Goal: Transaction & Acquisition: Purchase product/service

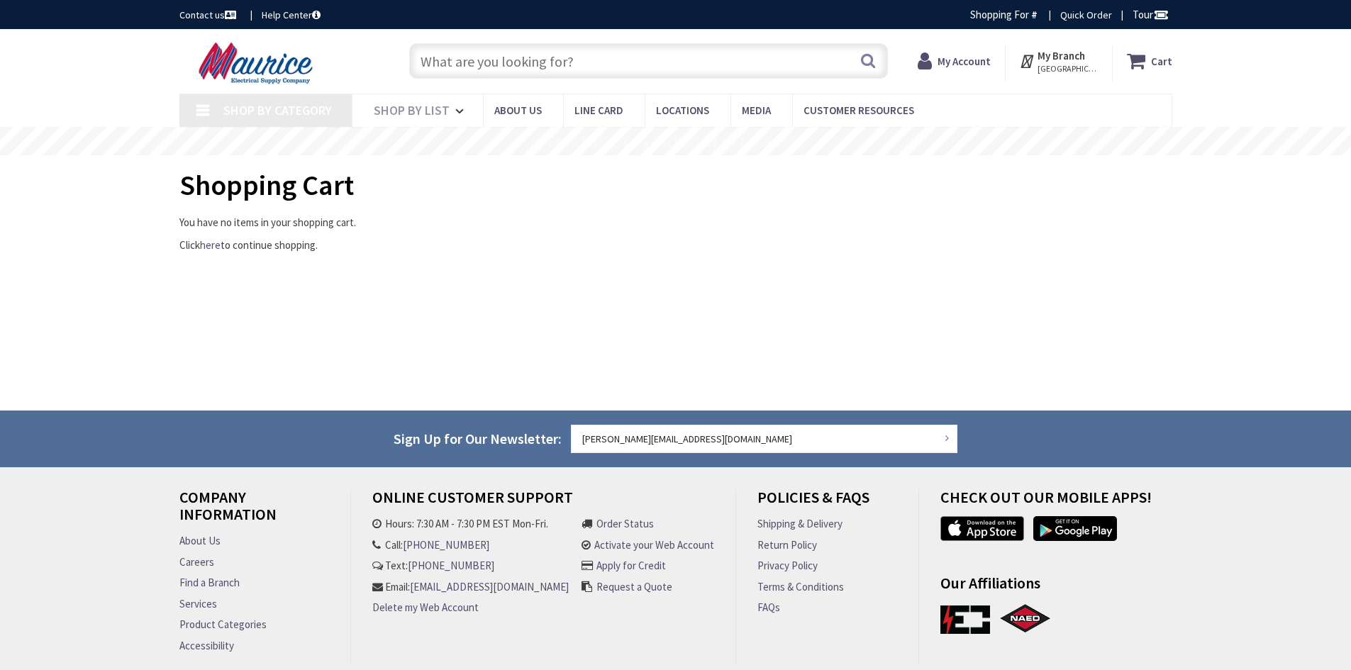
type input "[GEOGRAPHIC_DATA], [STREET_ADDRESS][PERSON_NAME]"
click at [503, 75] on input "text" at bounding box center [648, 60] width 479 height 35
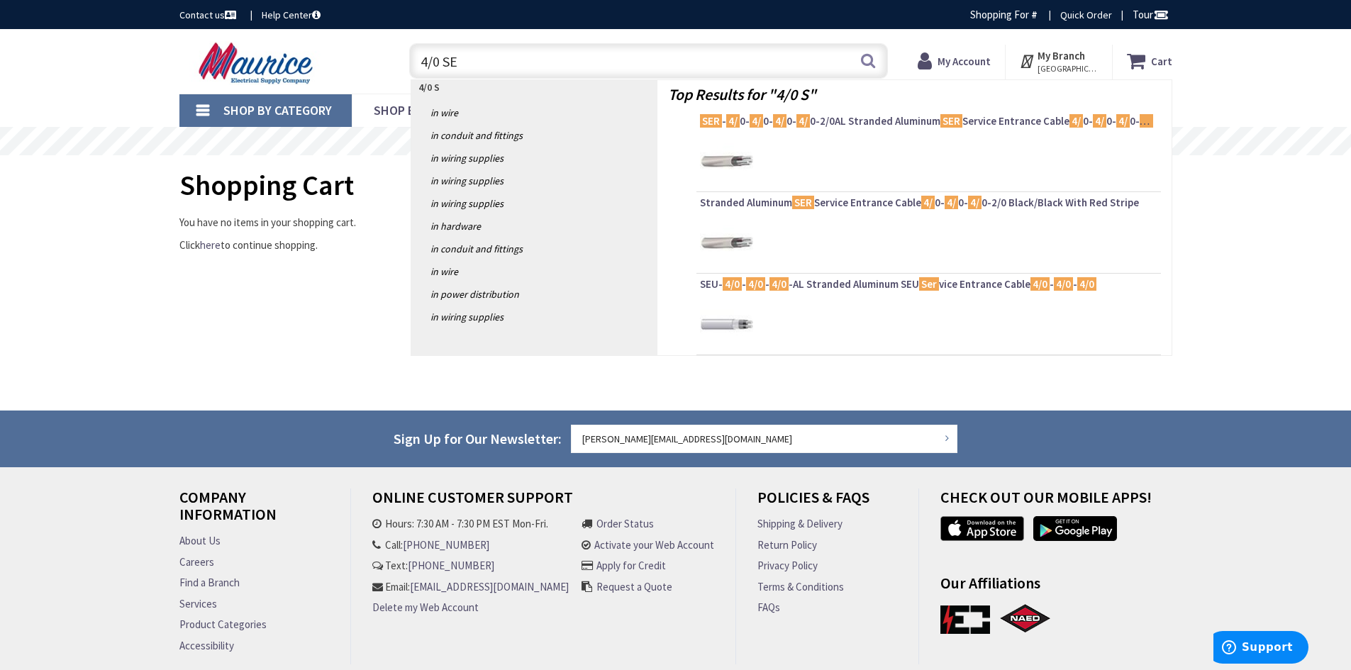
type input "4/0 SER"
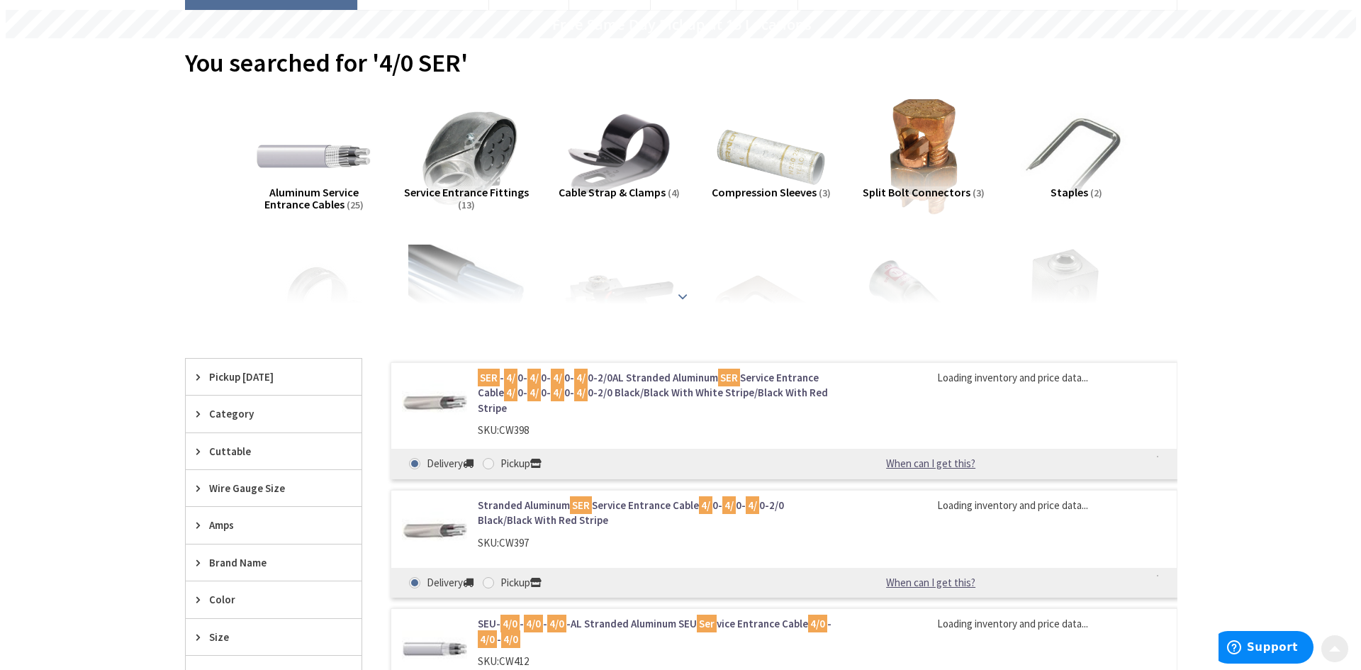
scroll to position [142, 0]
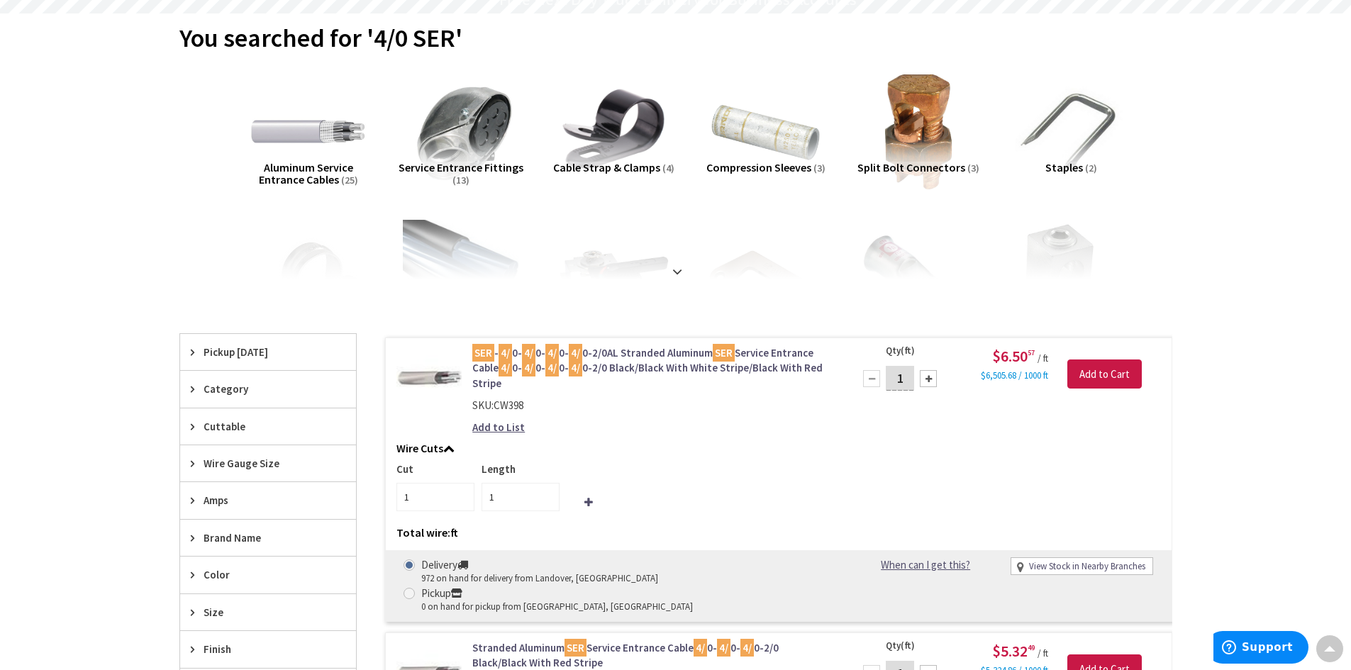
drag, startPoint x: 910, startPoint y: 379, endPoint x: 883, endPoint y: 382, distance: 27.1
click at [885, 382] on div "1" at bounding box center [899, 378] width 85 height 28
type input "15"
click at [1125, 373] on input "Add to Cart" at bounding box center [1104, 375] width 74 height 30
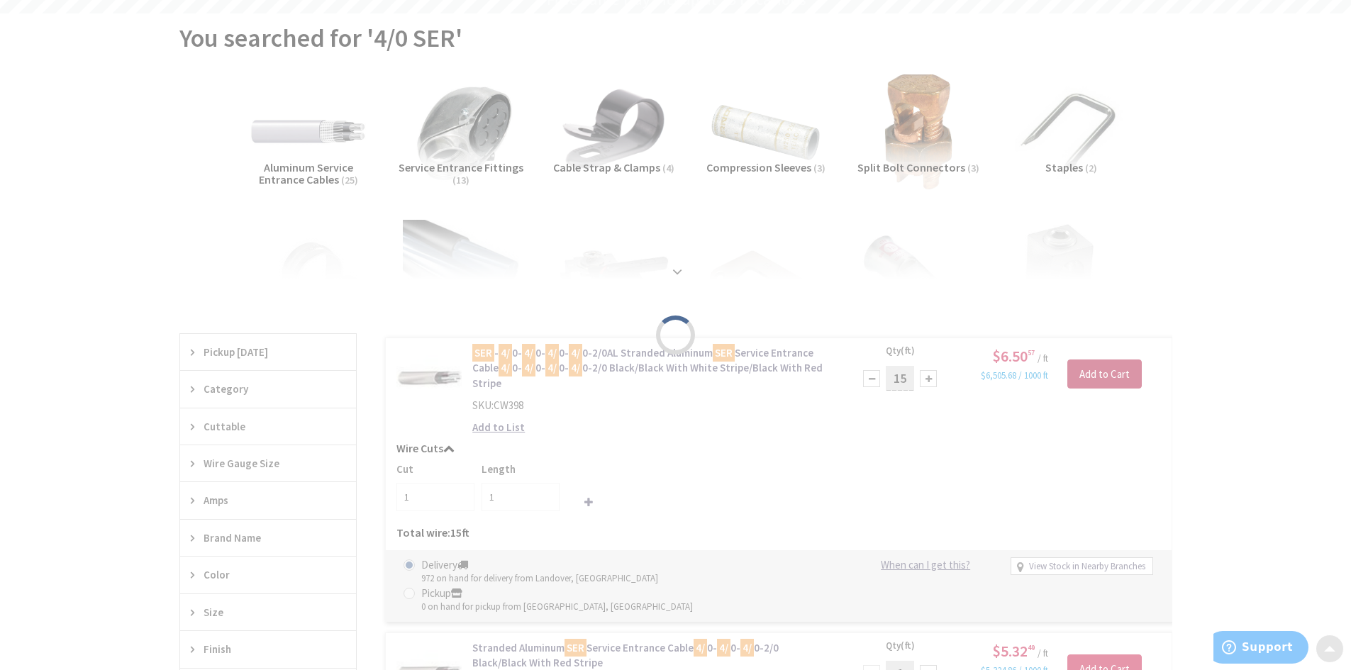
type input "15"
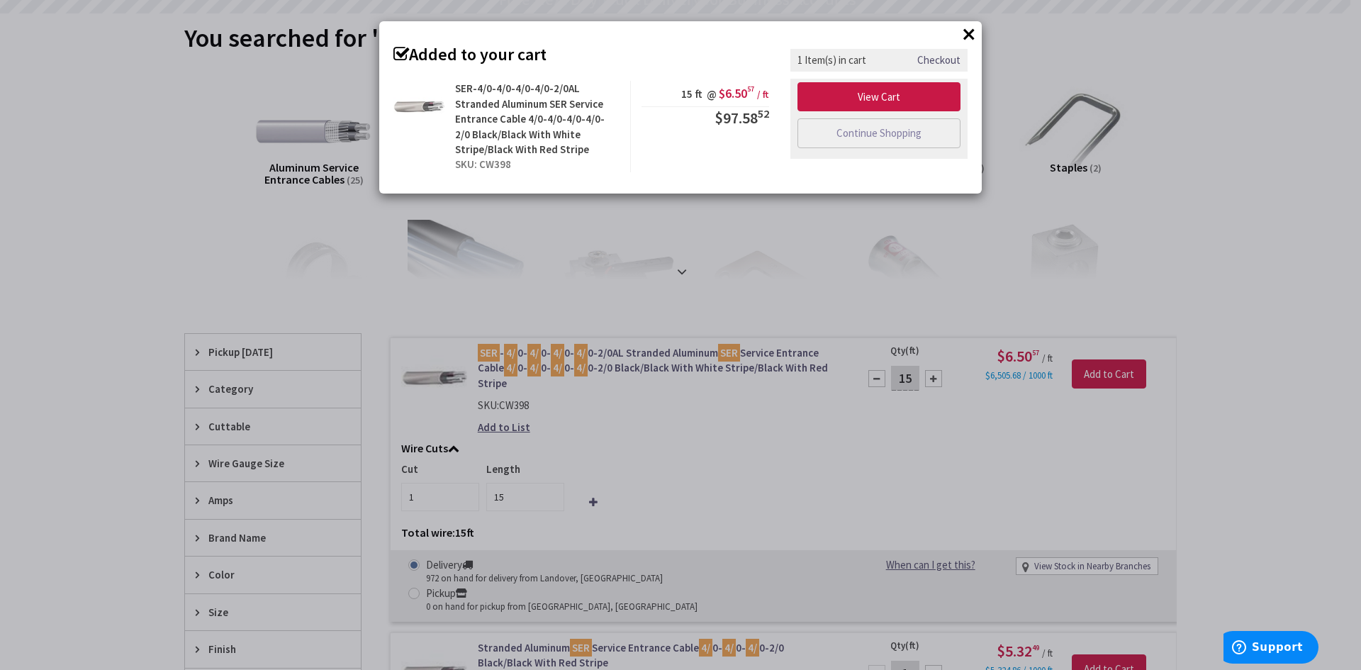
click at [1210, 260] on div "× Added to your cart SER-4/0-4/0-4/0-4/0-2/0AL Stranded Aluminum SER Service En…" at bounding box center [680, 335] width 1361 height 670
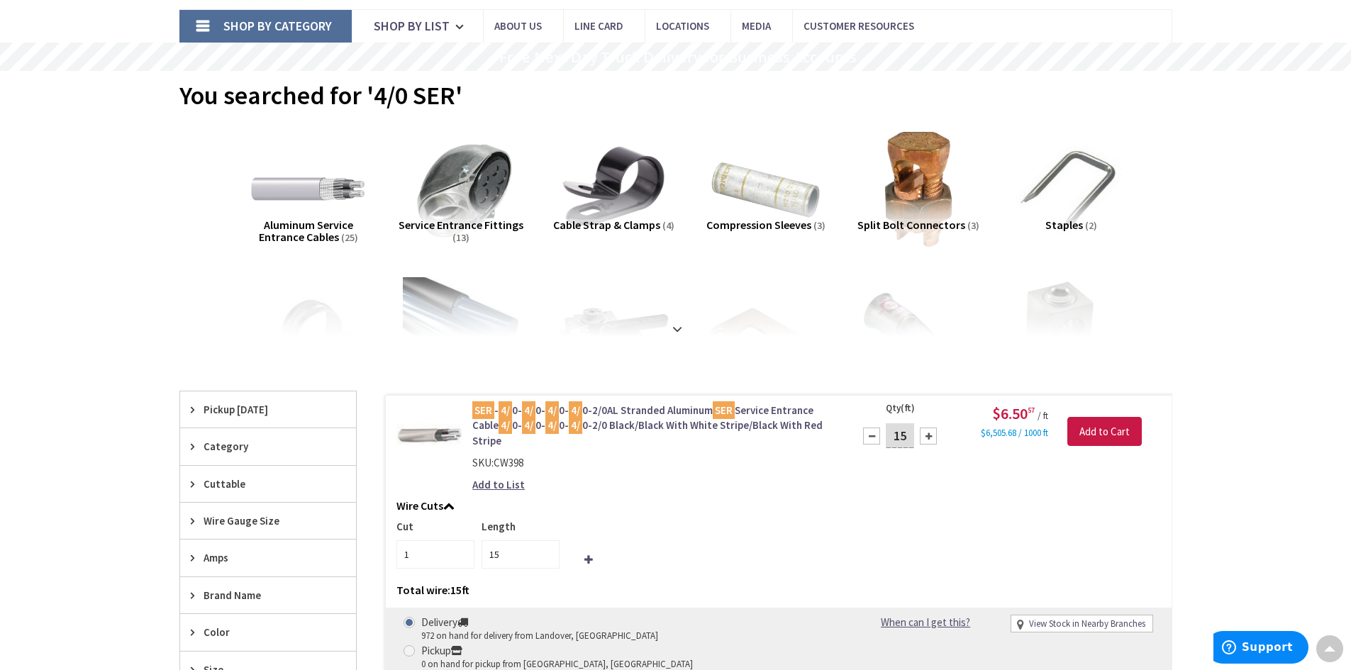
scroll to position [0, 0]
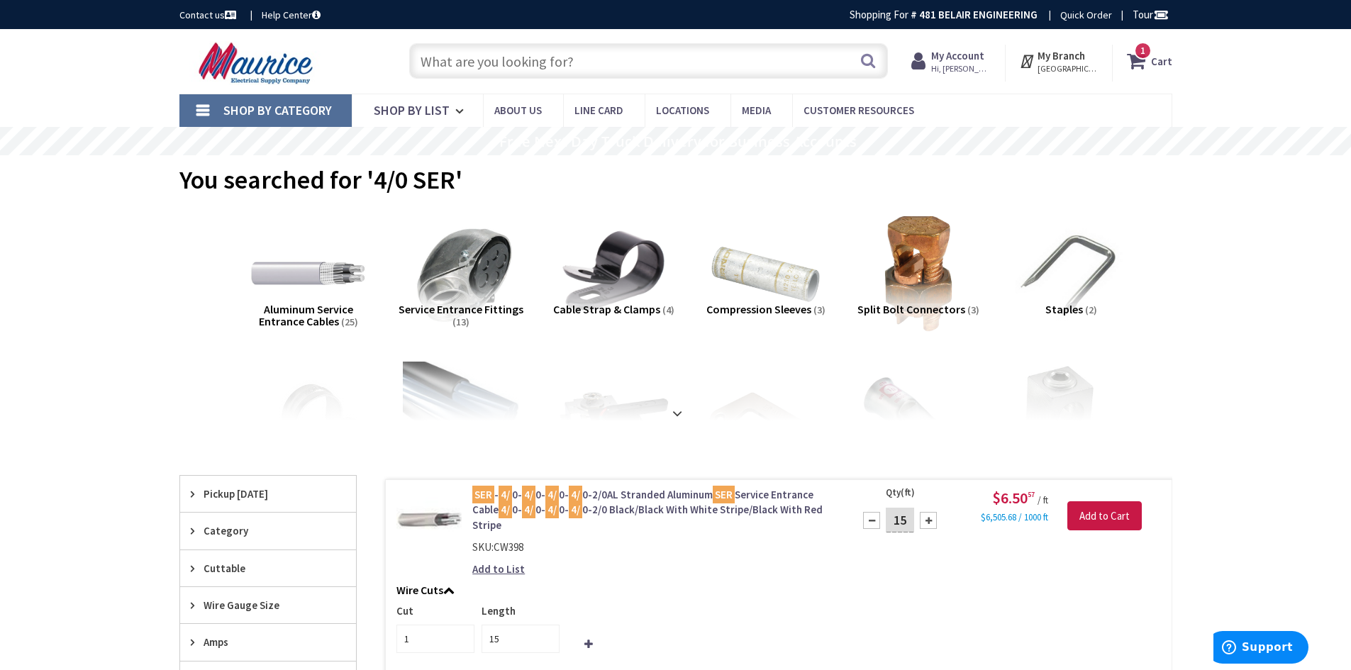
click at [581, 65] on input "text" at bounding box center [648, 60] width 479 height 35
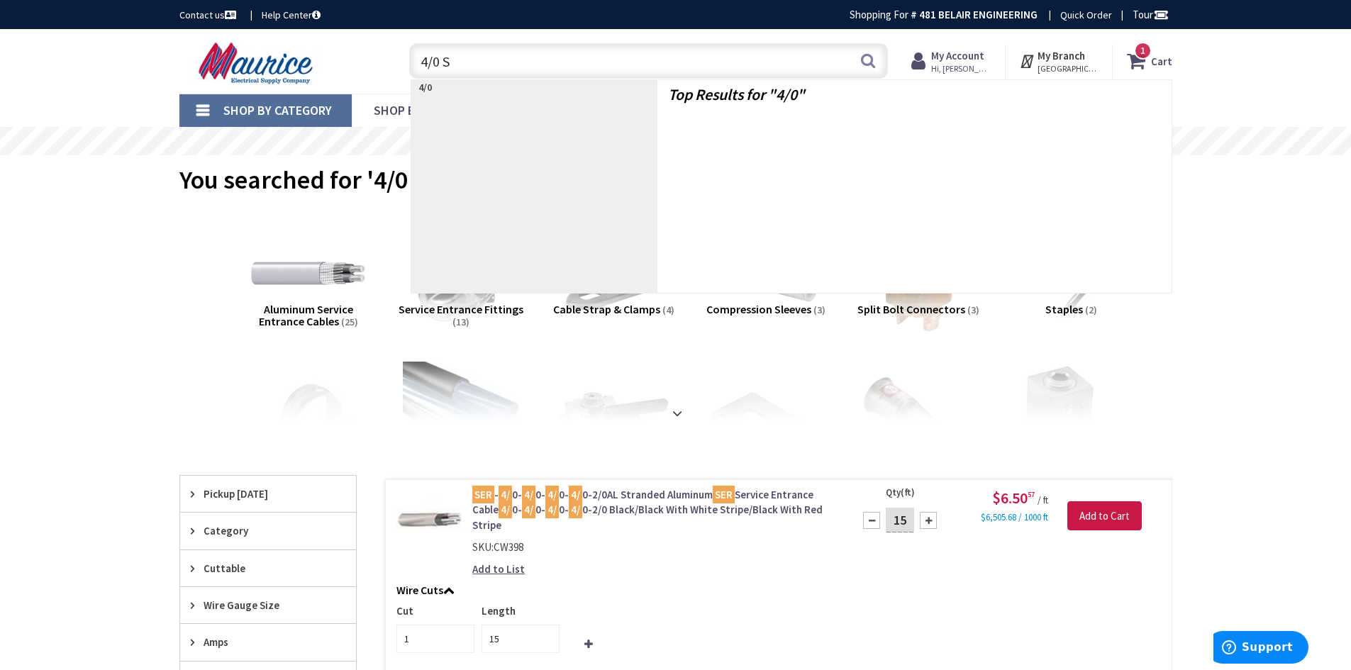
type input "4/0 SE"
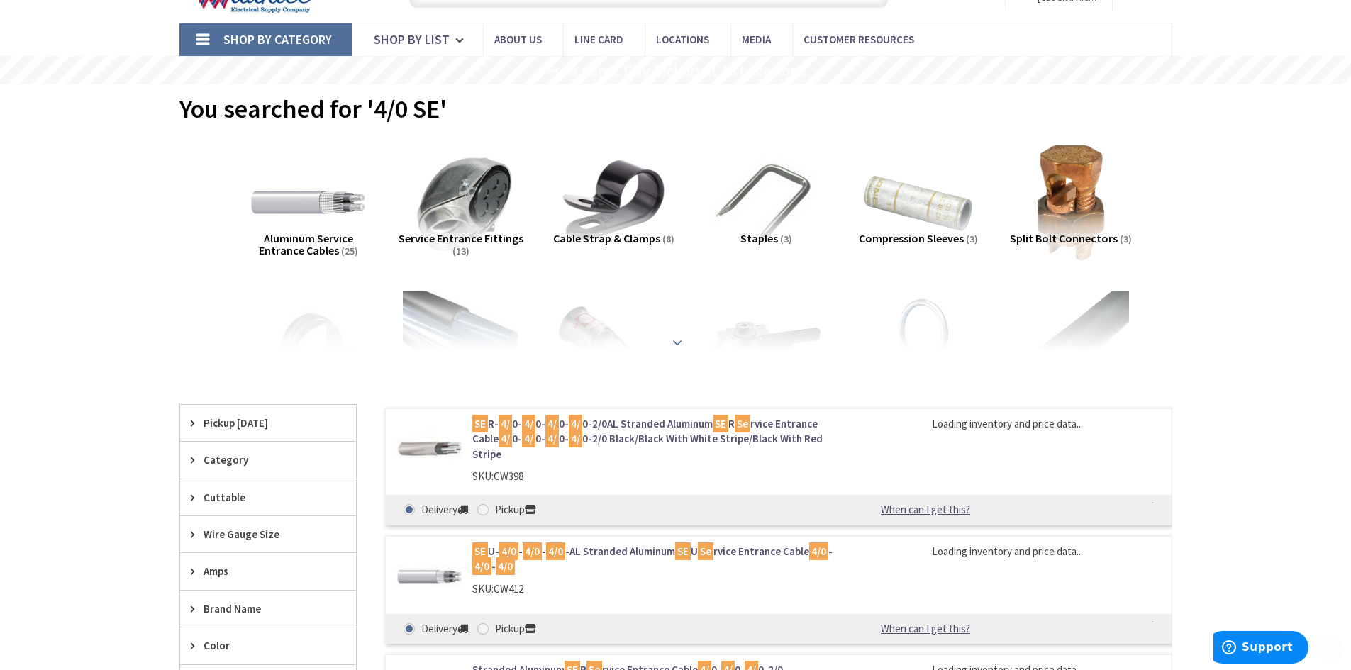
scroll to position [142, 0]
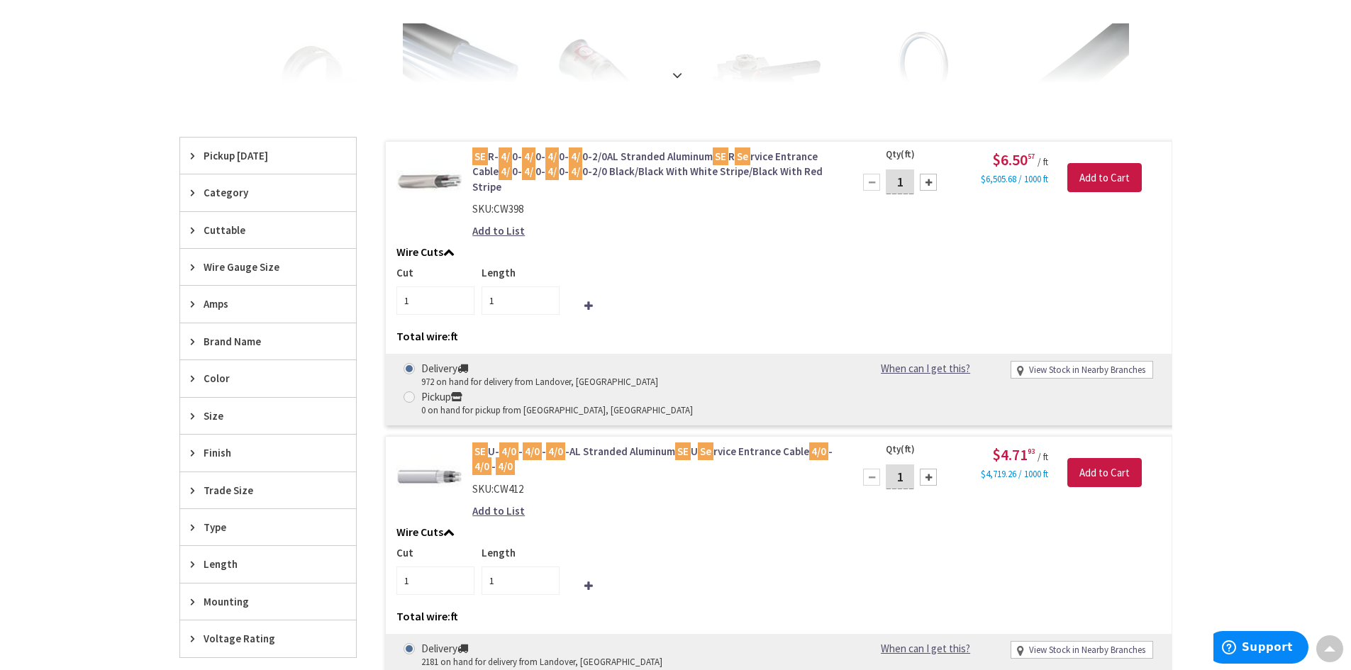
scroll to position [355, 0]
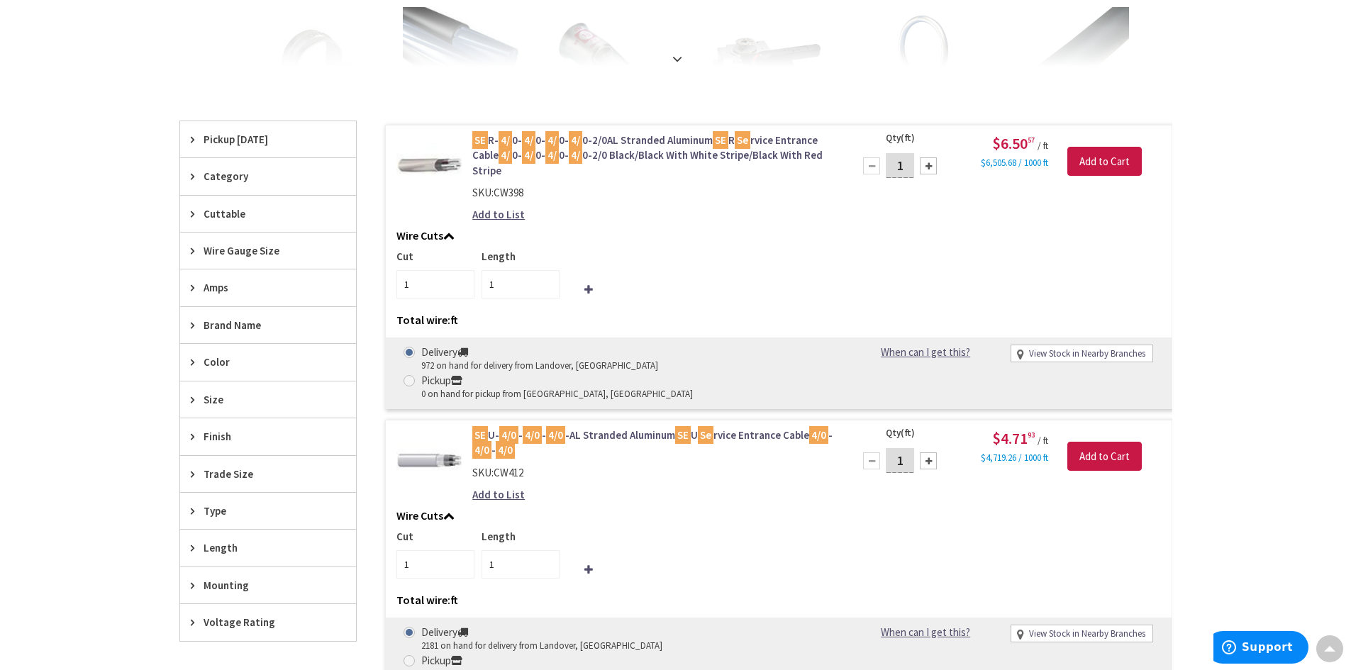
drag, startPoint x: 905, startPoint y: 433, endPoint x: 886, endPoint y: 435, distance: 18.6
click at [886, 448] on input "1" at bounding box center [900, 460] width 28 height 25
type input "15"
click at [1085, 442] on input "Add to Cart" at bounding box center [1104, 457] width 74 height 30
type input "15"
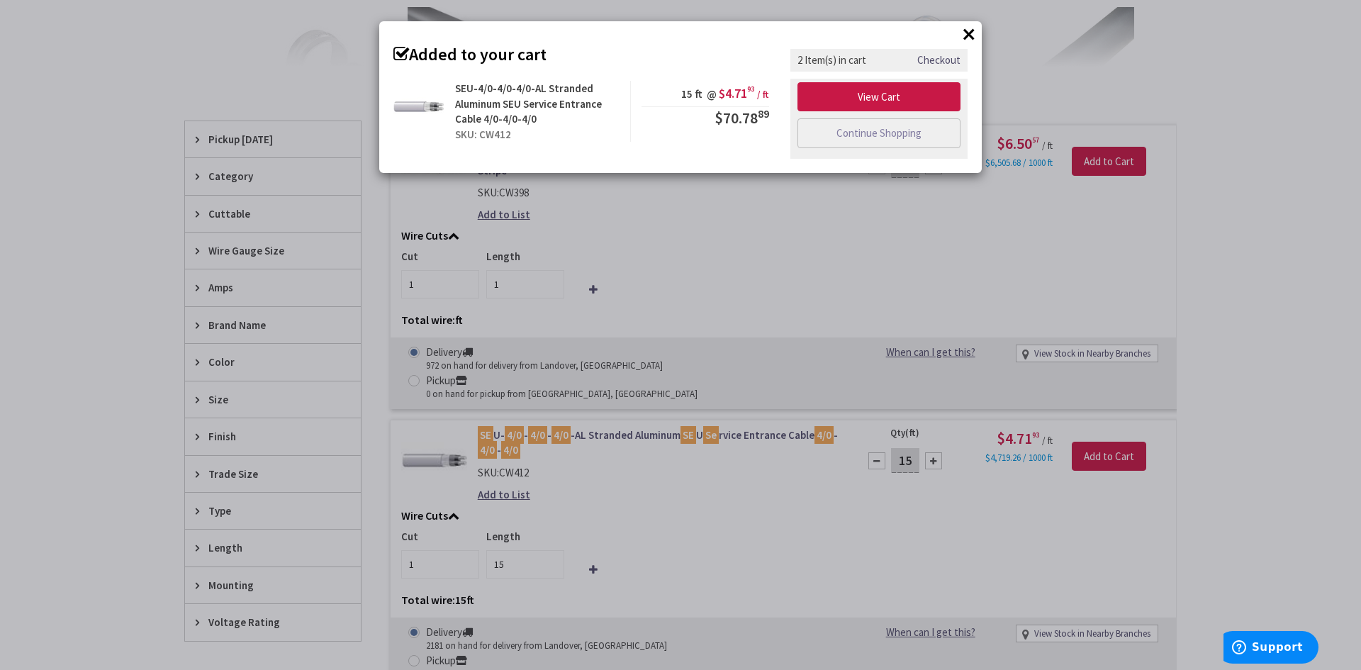
click at [165, 195] on div "× Added to your cart SEU-4/0-4/0-4/0-AL Stranded Aluminum SEU Service Entrance …" at bounding box center [680, 335] width 1361 height 670
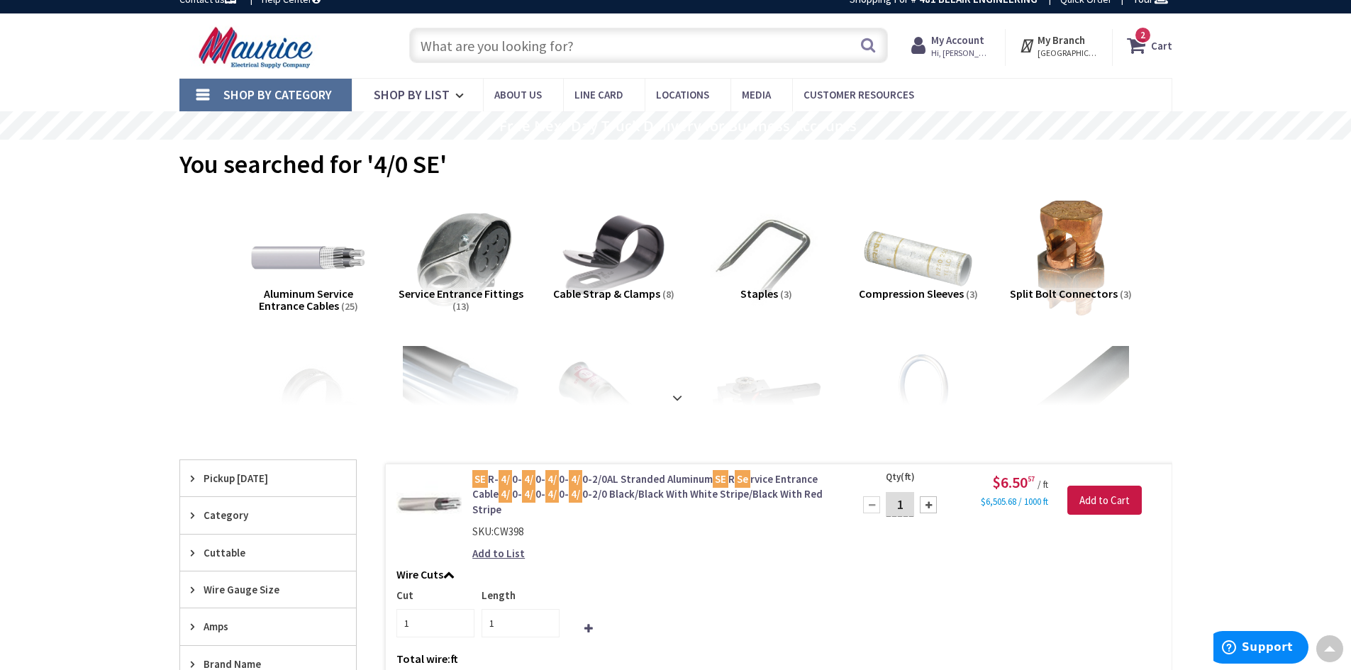
scroll to position [0, 0]
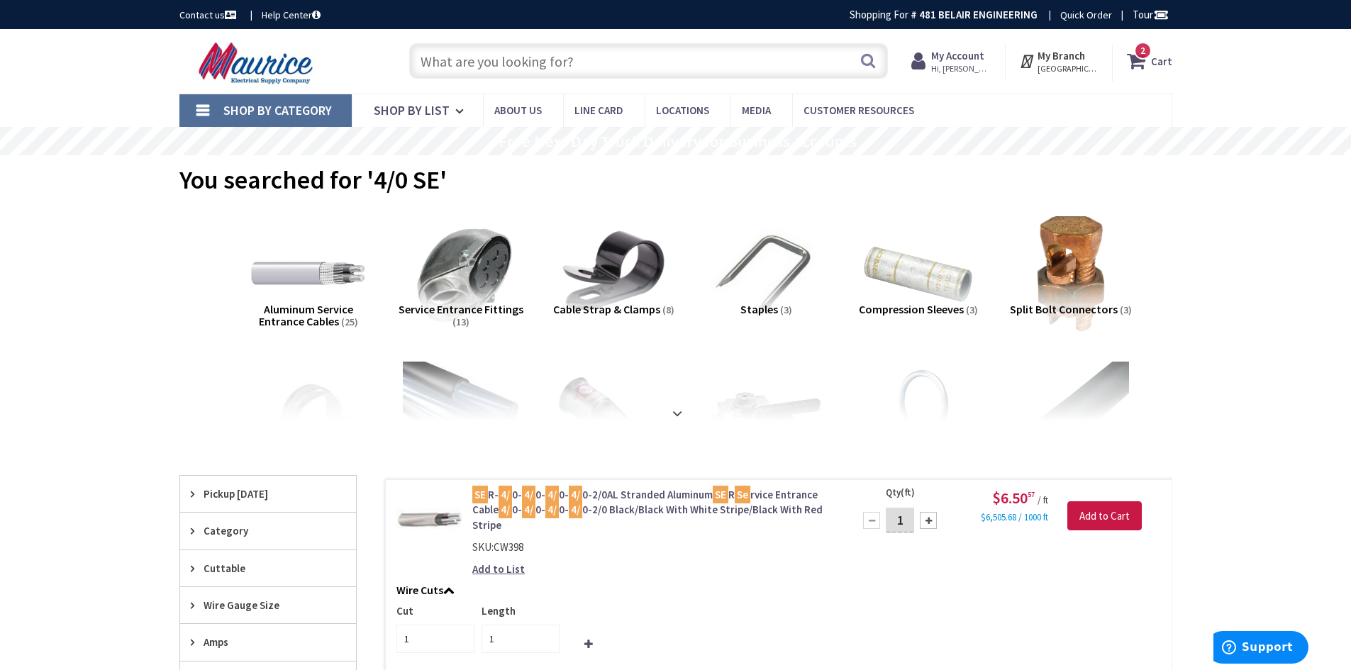
click at [566, 57] on input "text" at bounding box center [648, 60] width 479 height 35
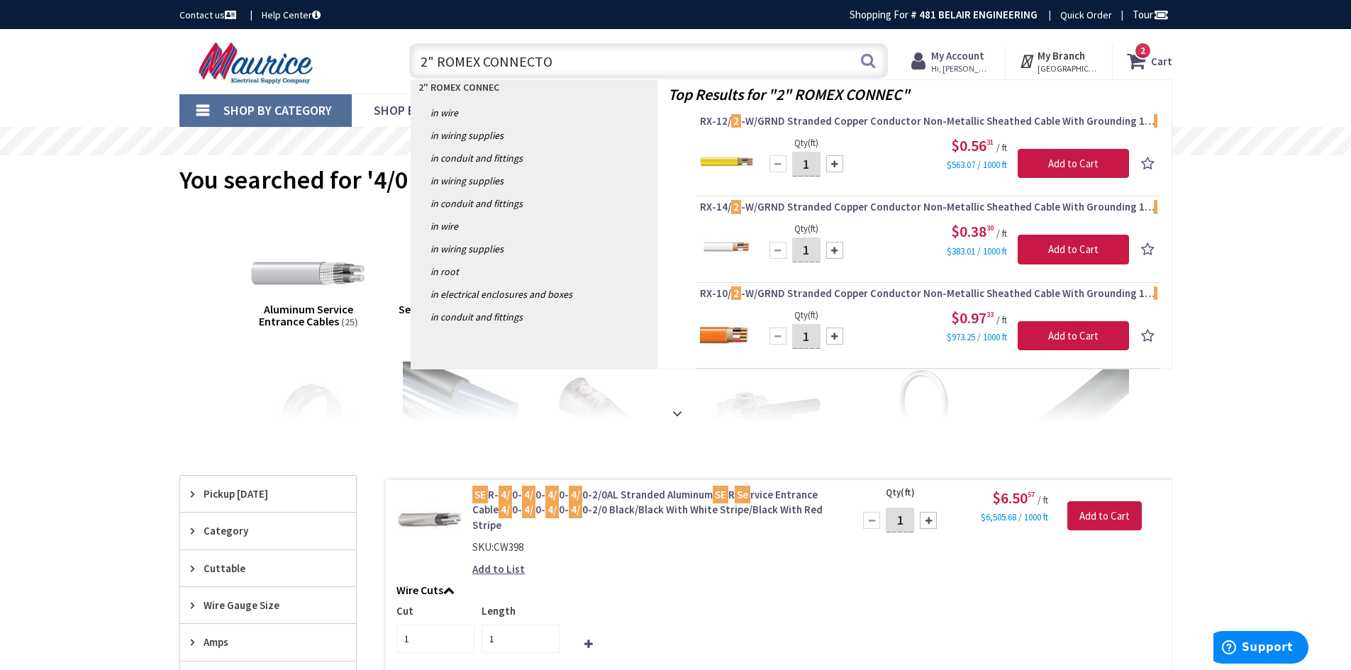
type input "2" ROMEX CONNECTOR"
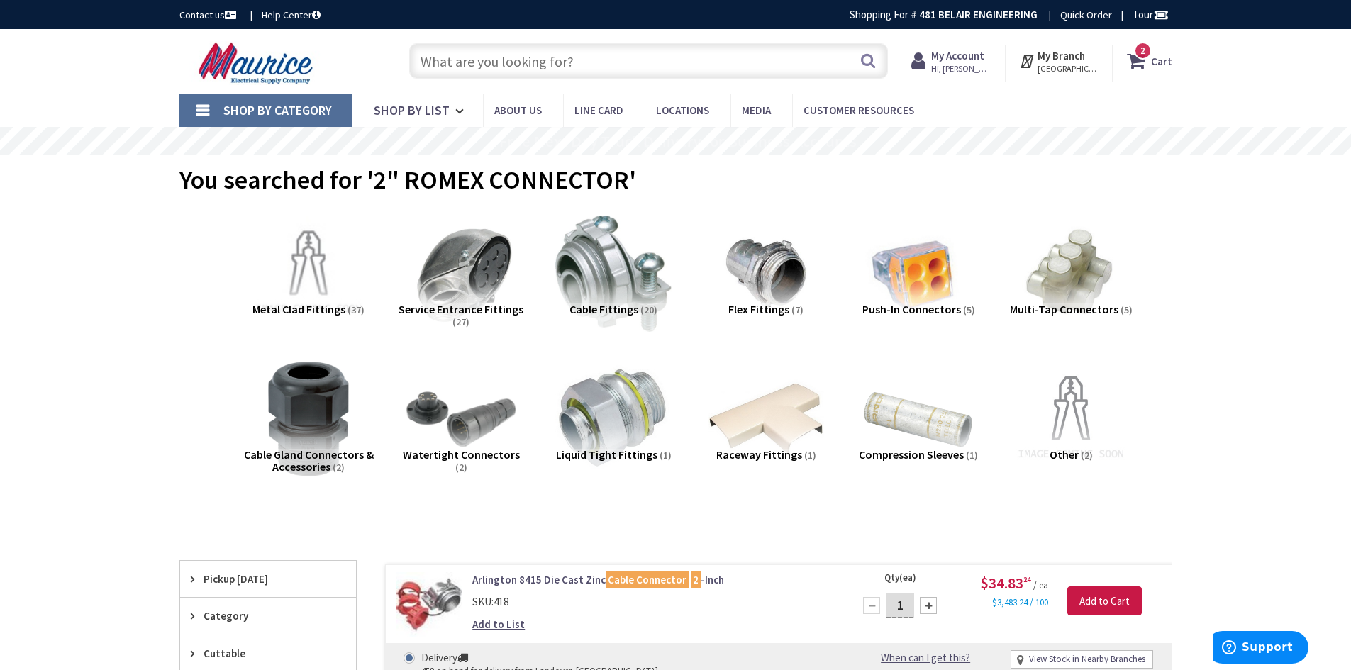
click at [566, 57] on input "text" at bounding box center [648, 60] width 479 height 35
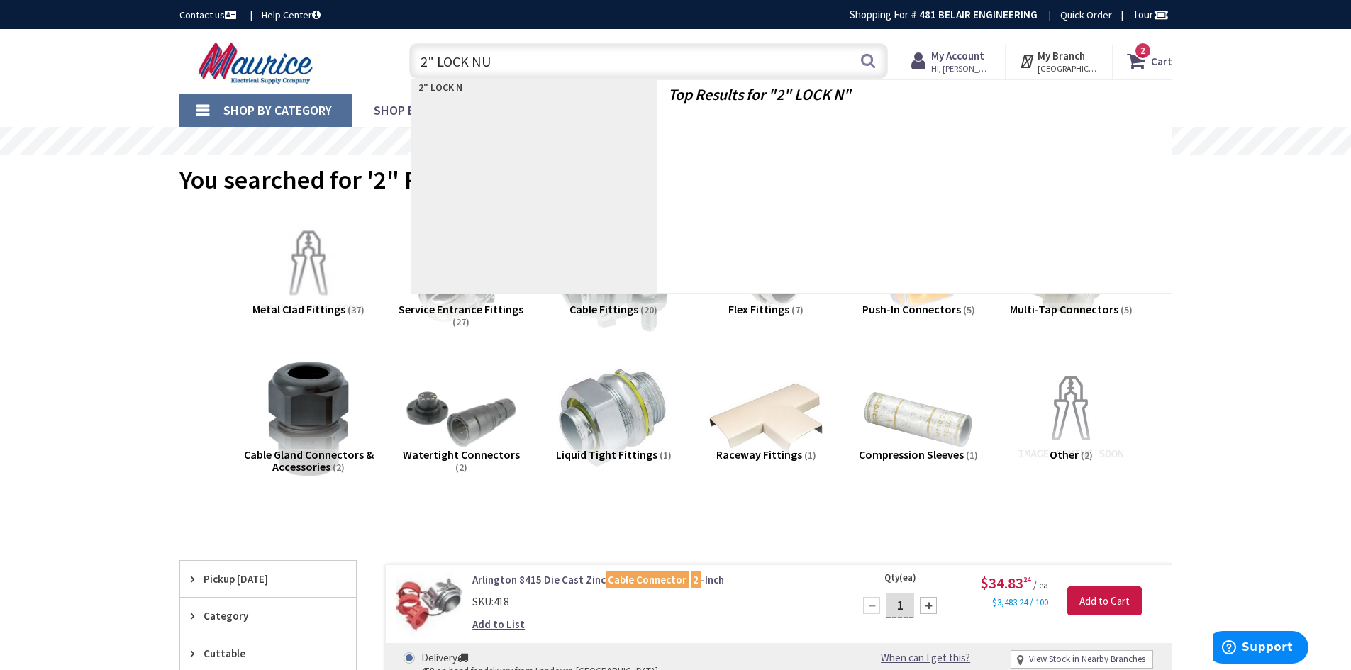
type input "2" LOCK NUT"
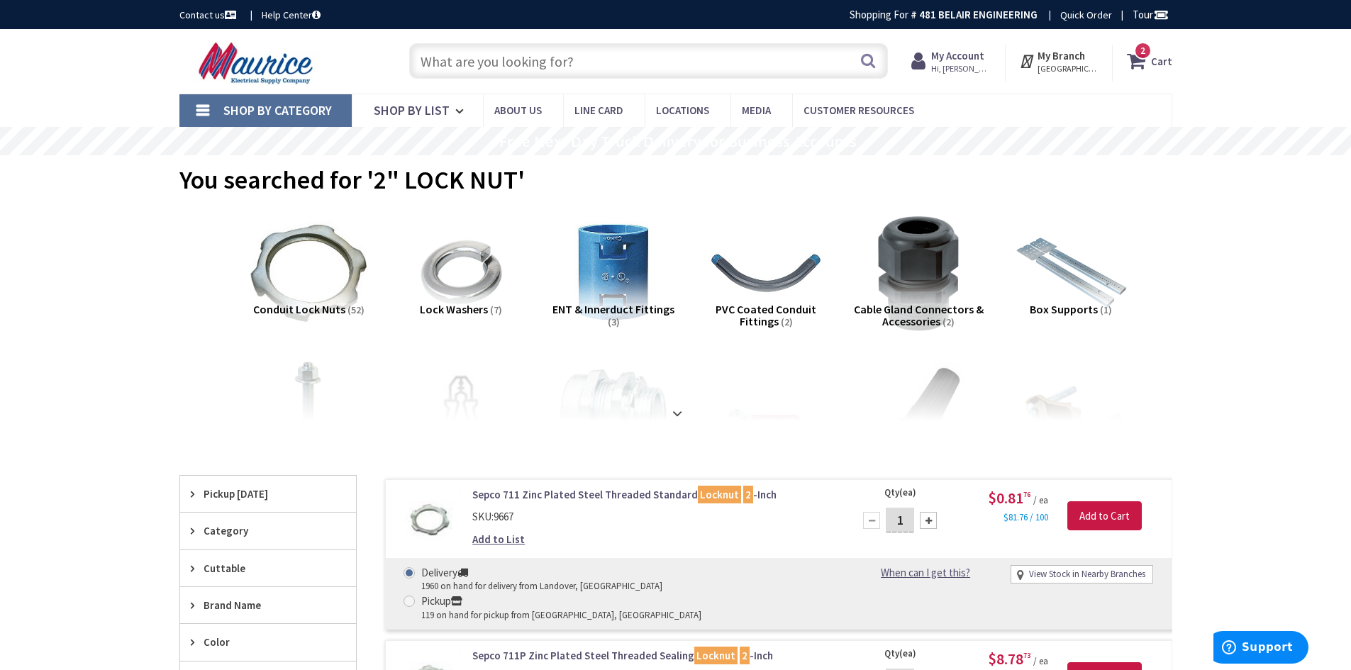
click at [926, 518] on div at bounding box center [928, 520] width 17 height 17
type input "2"
click at [1082, 521] on input "Add to Cart" at bounding box center [1104, 516] width 74 height 30
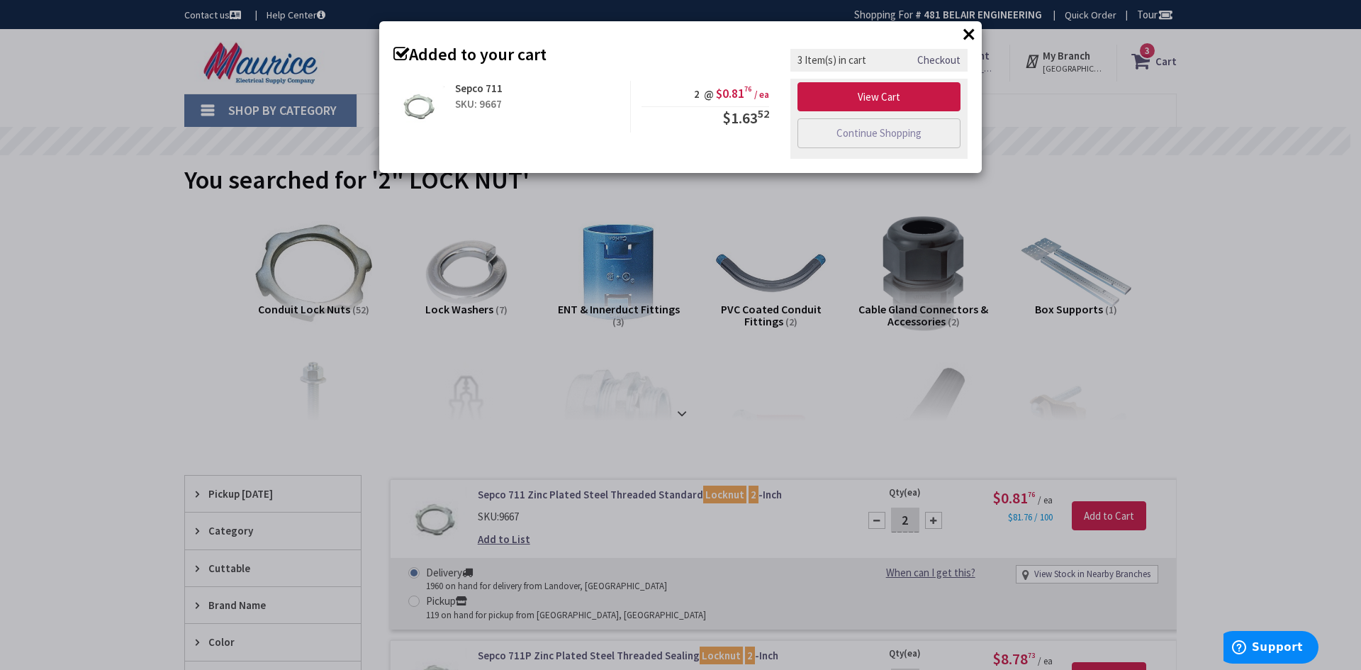
click at [1200, 261] on div "× Added to your cart Sepco 711 SKU: 9667 2 @ $0.81 76 / ea $1.63 52" at bounding box center [680, 335] width 1361 height 670
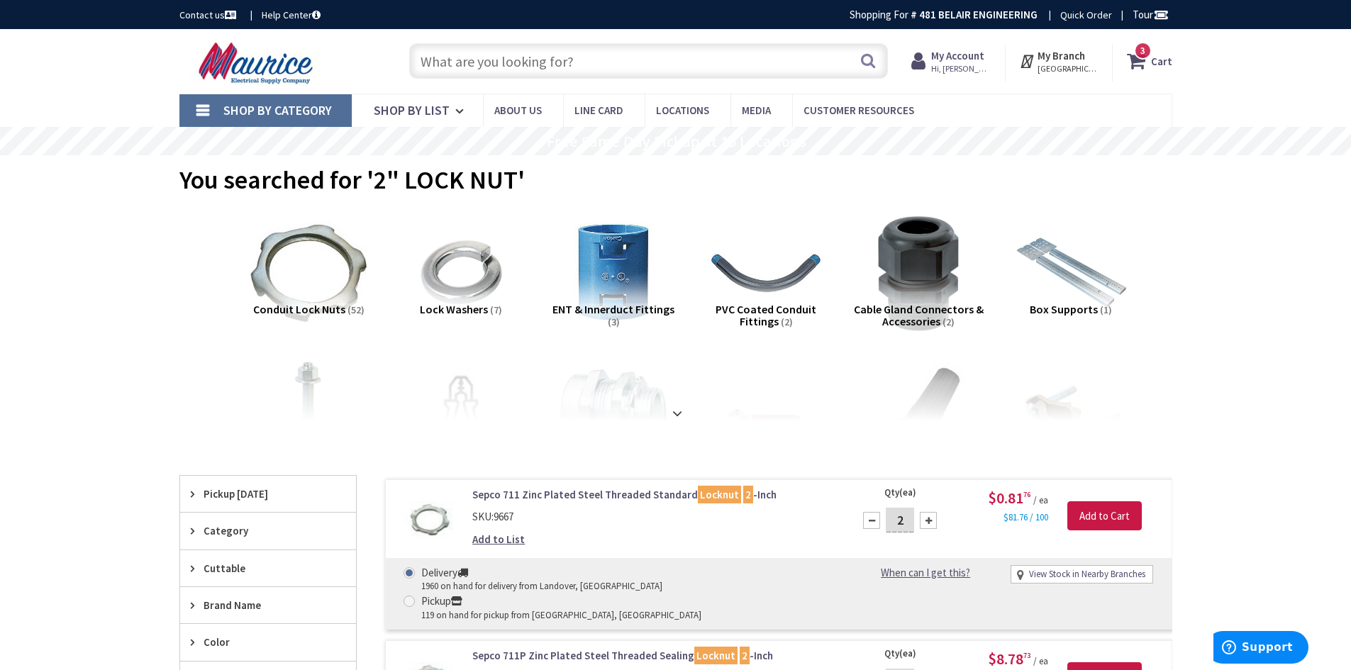
click at [722, 48] on input "text" at bounding box center [648, 60] width 479 height 35
type input """
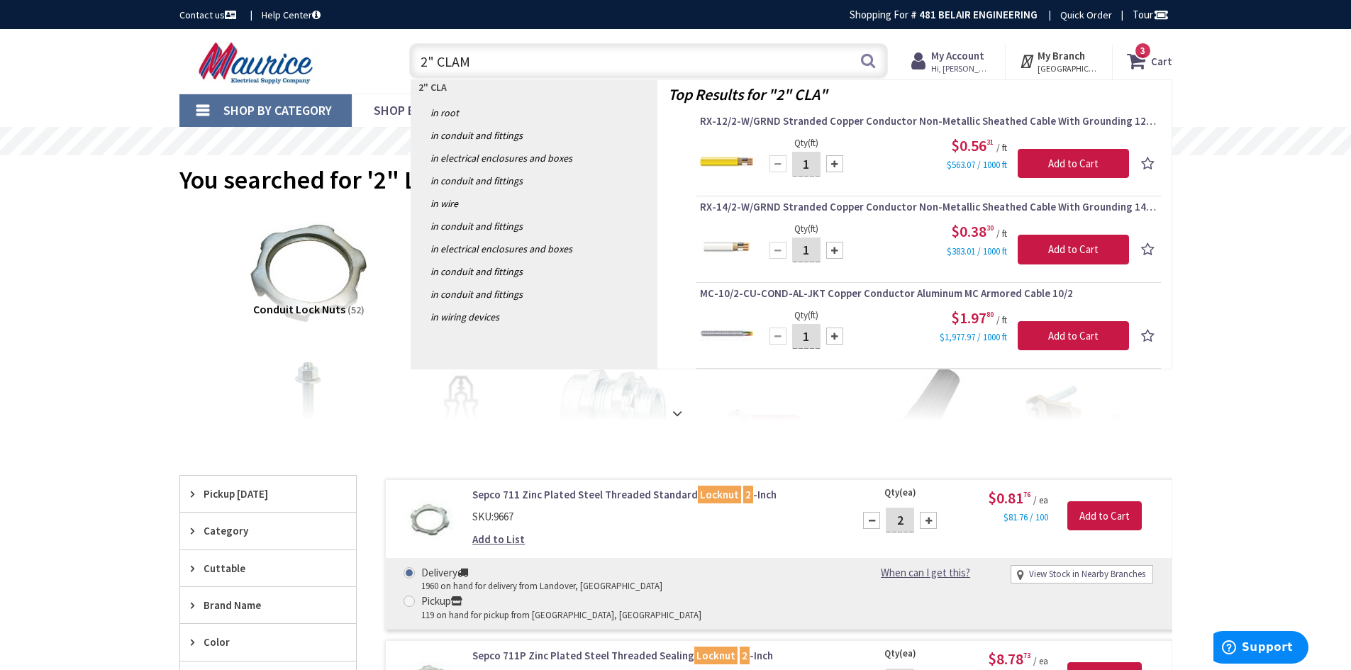
type input "2" CLAMP"
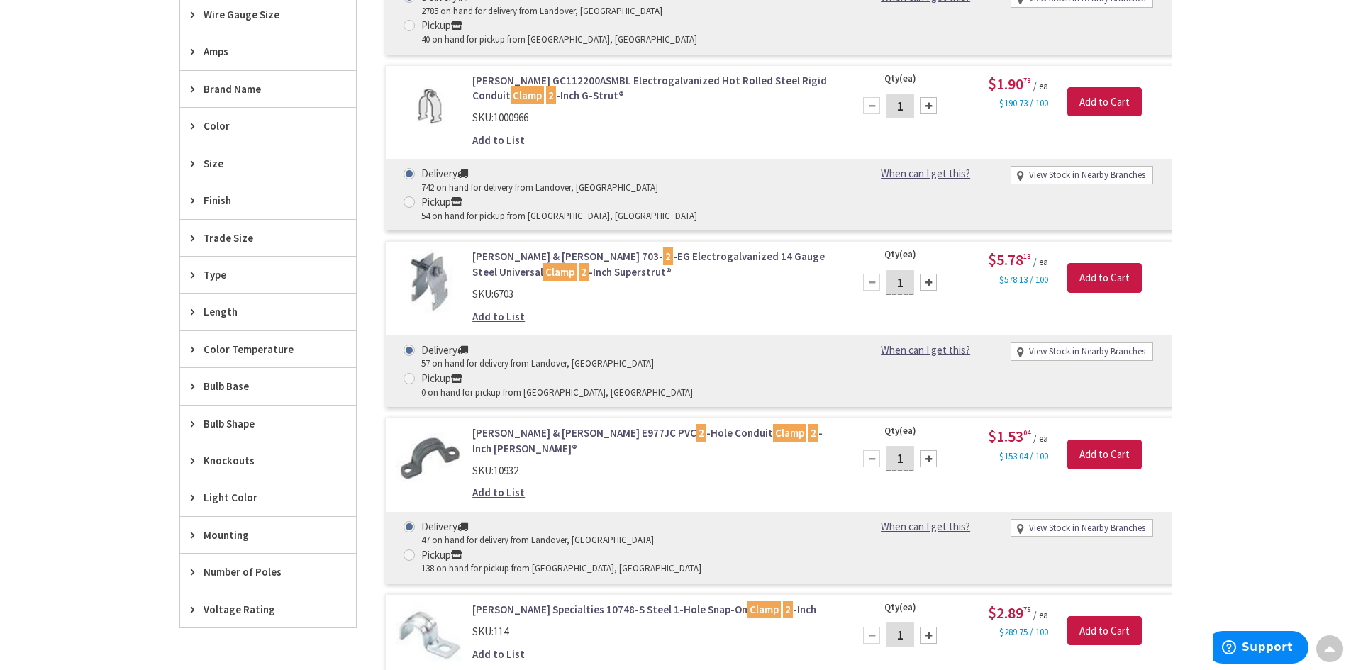
scroll to position [638, 0]
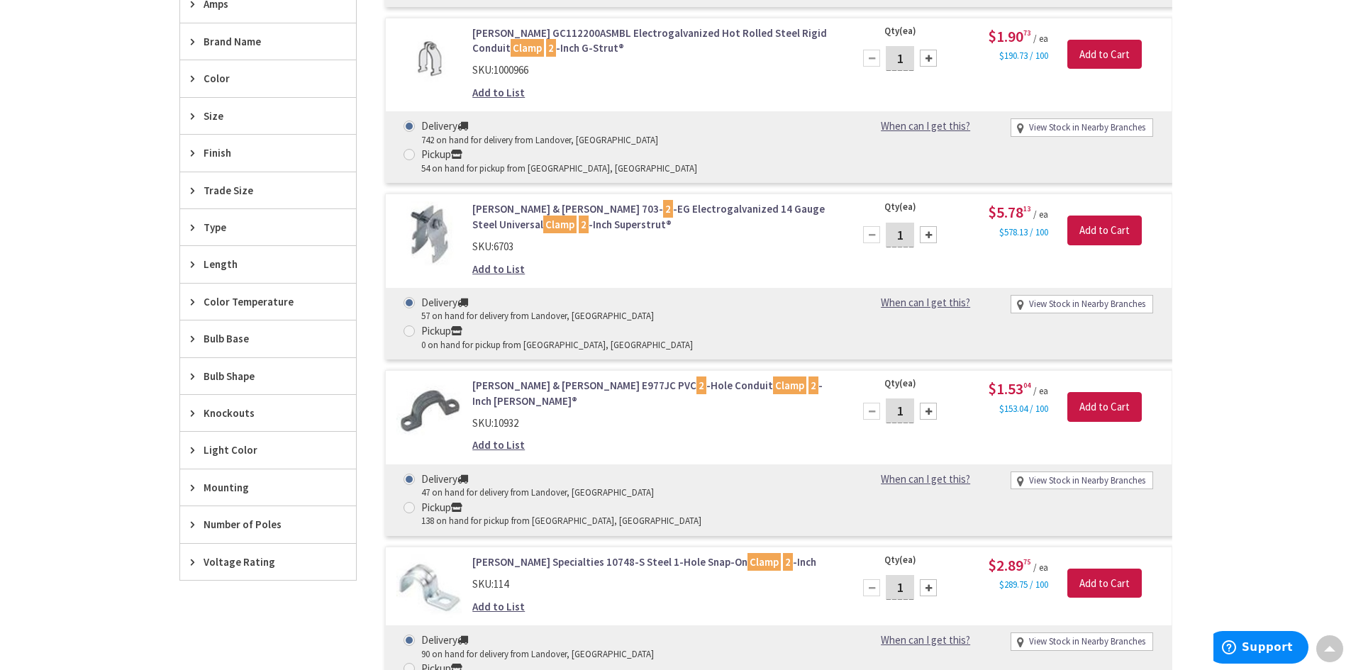
click at [571, 378] on link "[PERSON_NAME] & [PERSON_NAME] E977JC PVC 2 -Hole Conduit Clamp 2 -Inch [PERSON_…" at bounding box center [652, 393] width 361 height 30
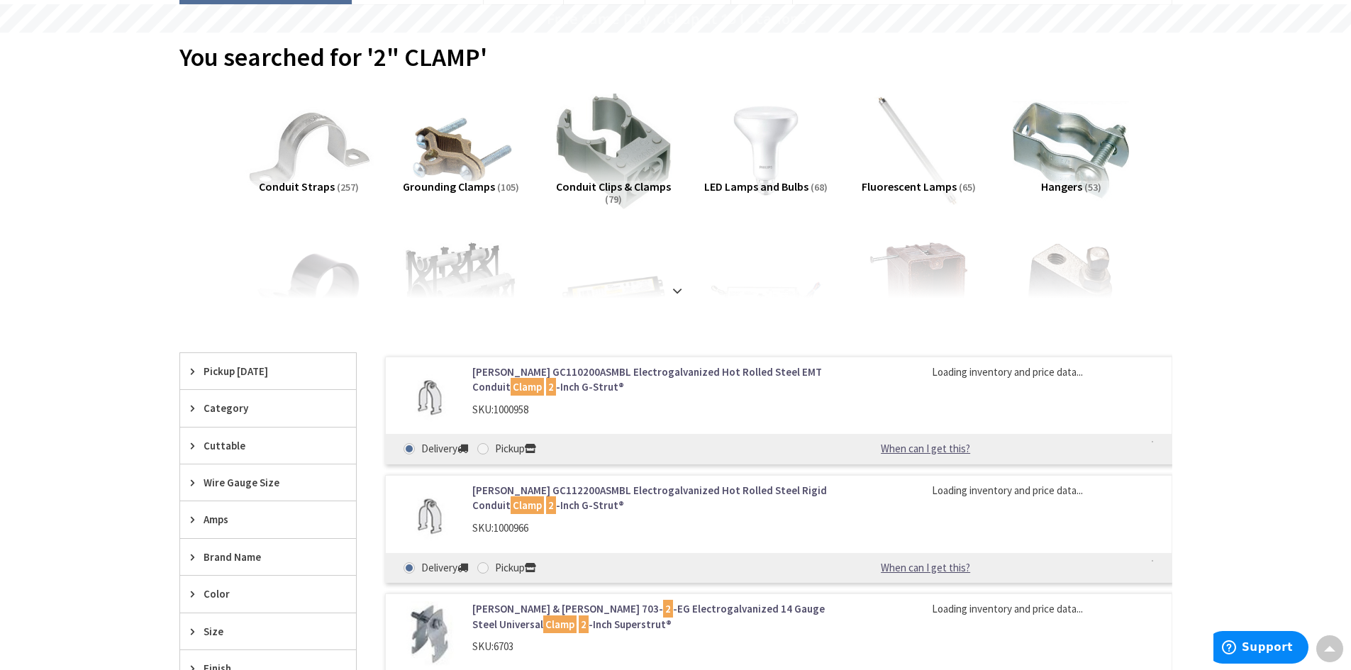
click at [322, 164] on img at bounding box center [308, 151] width 128 height 128
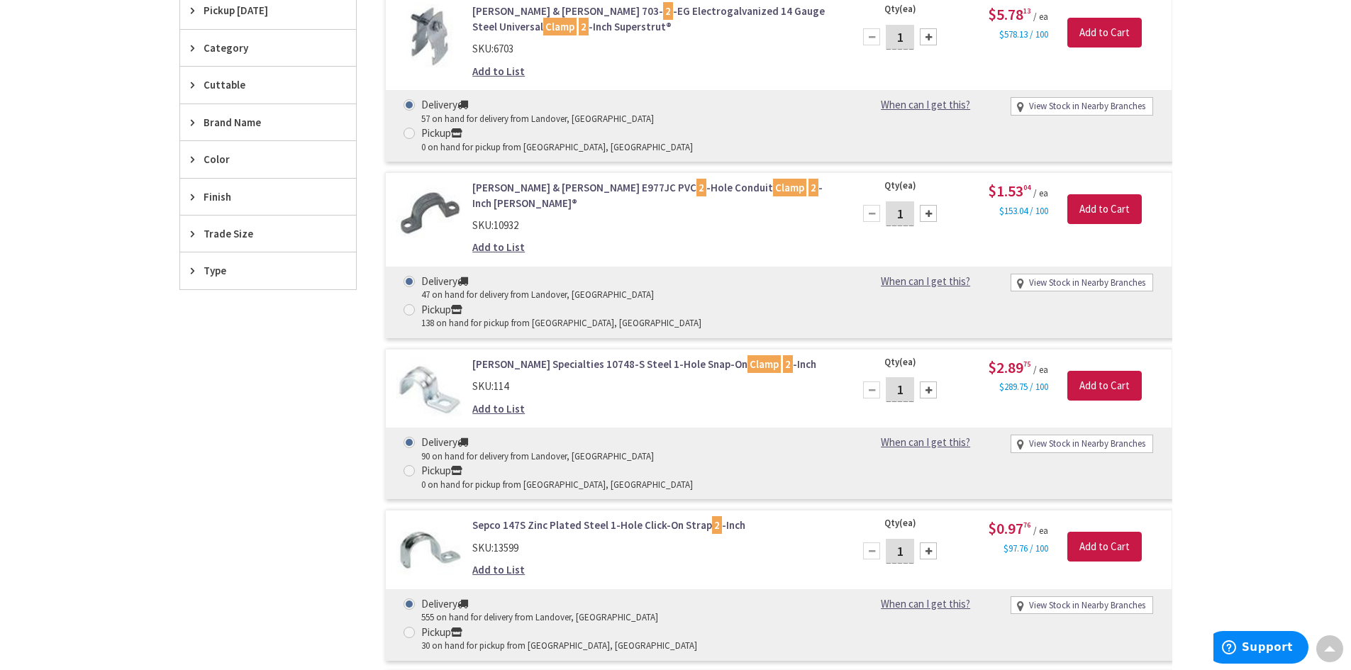
scroll to position [520, 0]
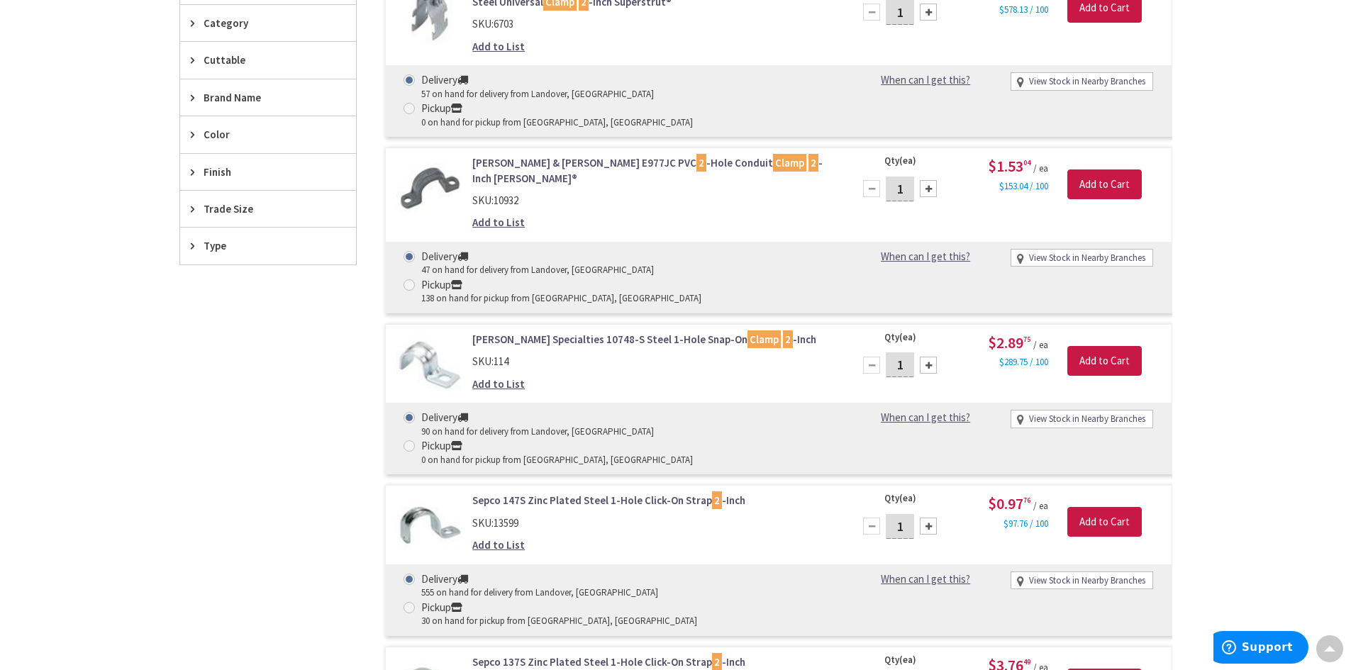
click at [926, 357] on div at bounding box center [928, 365] width 17 height 17
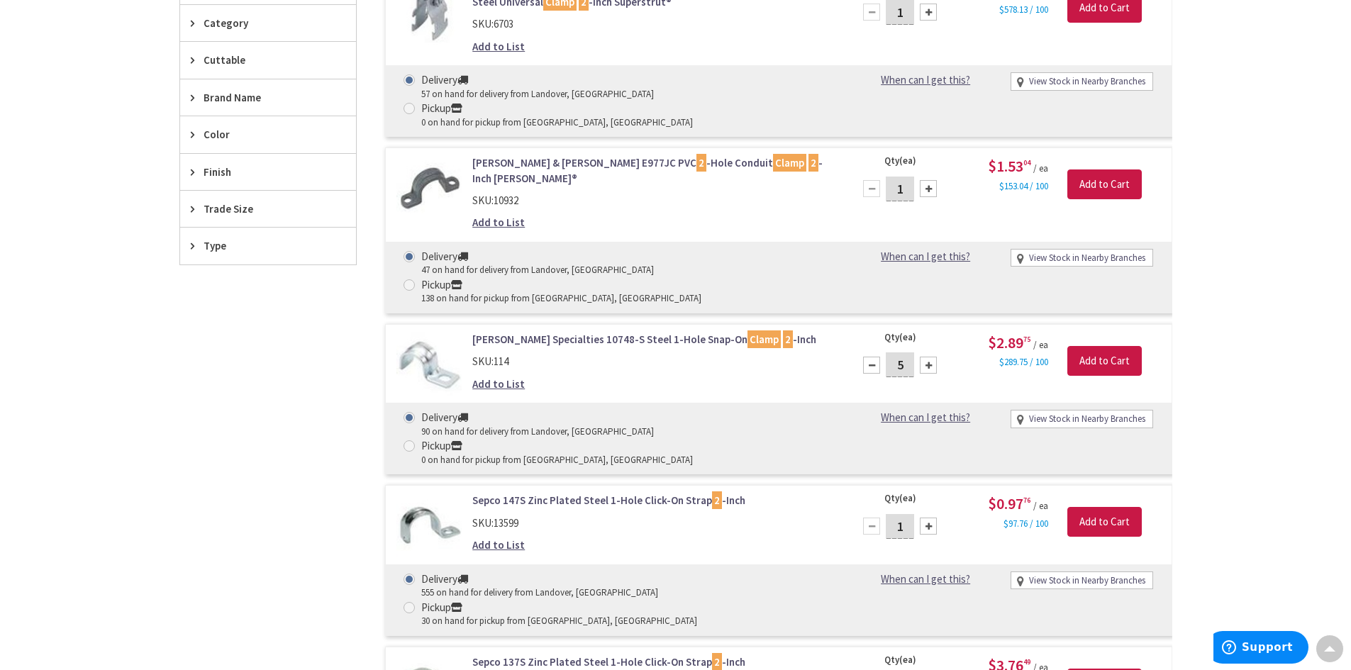
type input "6"
click at [1074, 346] on input "Add to Cart" at bounding box center [1104, 361] width 74 height 30
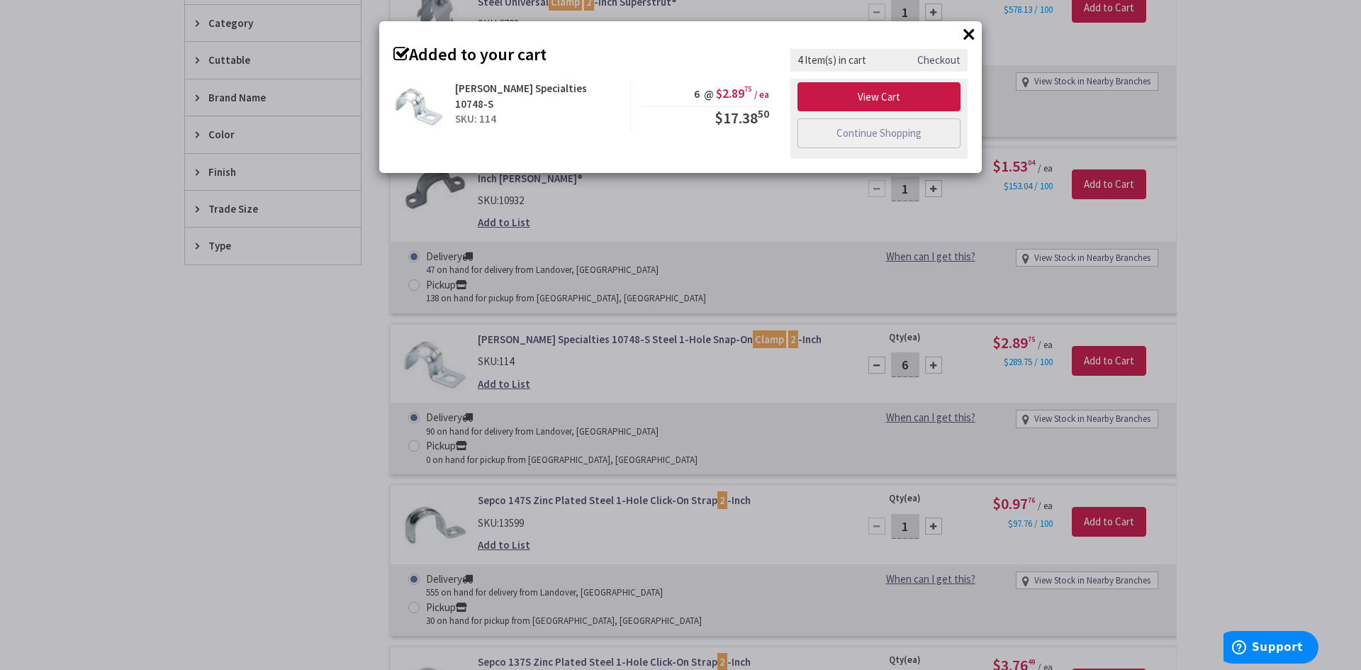
click at [77, 373] on div "× Added to your cart Victor Specialties 10748-S SKU: 114 6 @ $2.89 75 / ea $17.…" at bounding box center [680, 335] width 1361 height 670
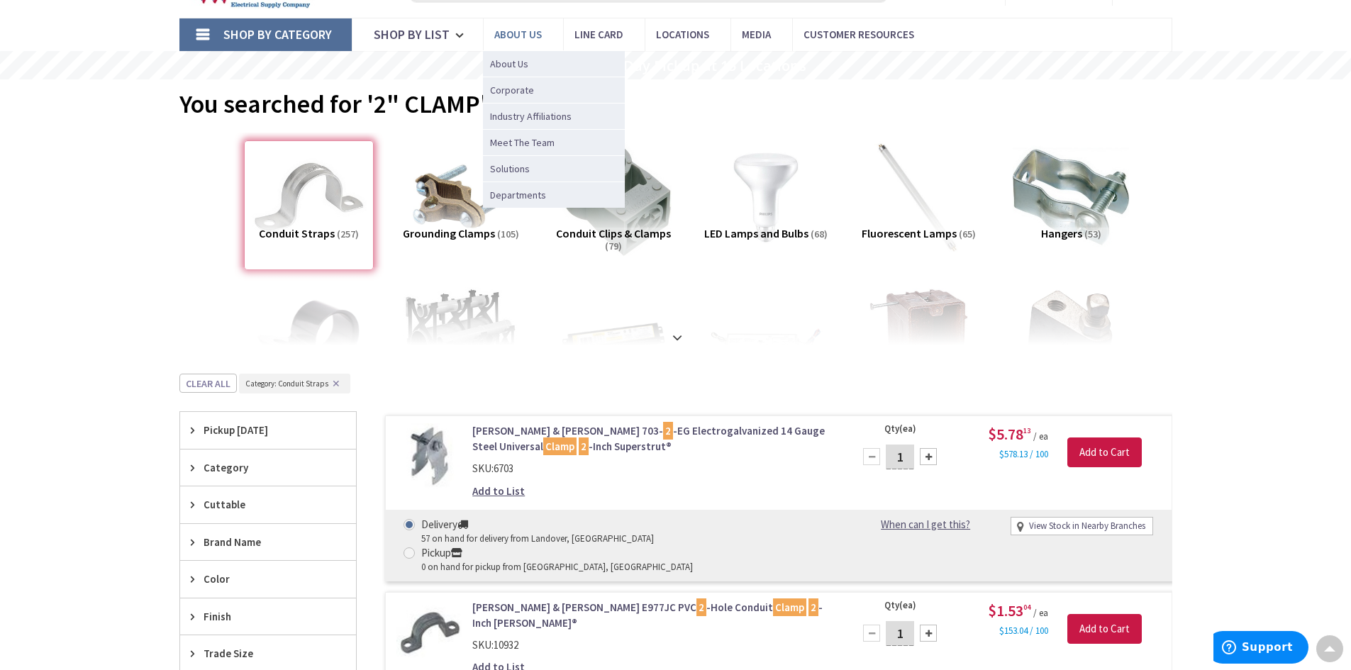
scroll to position [0, 0]
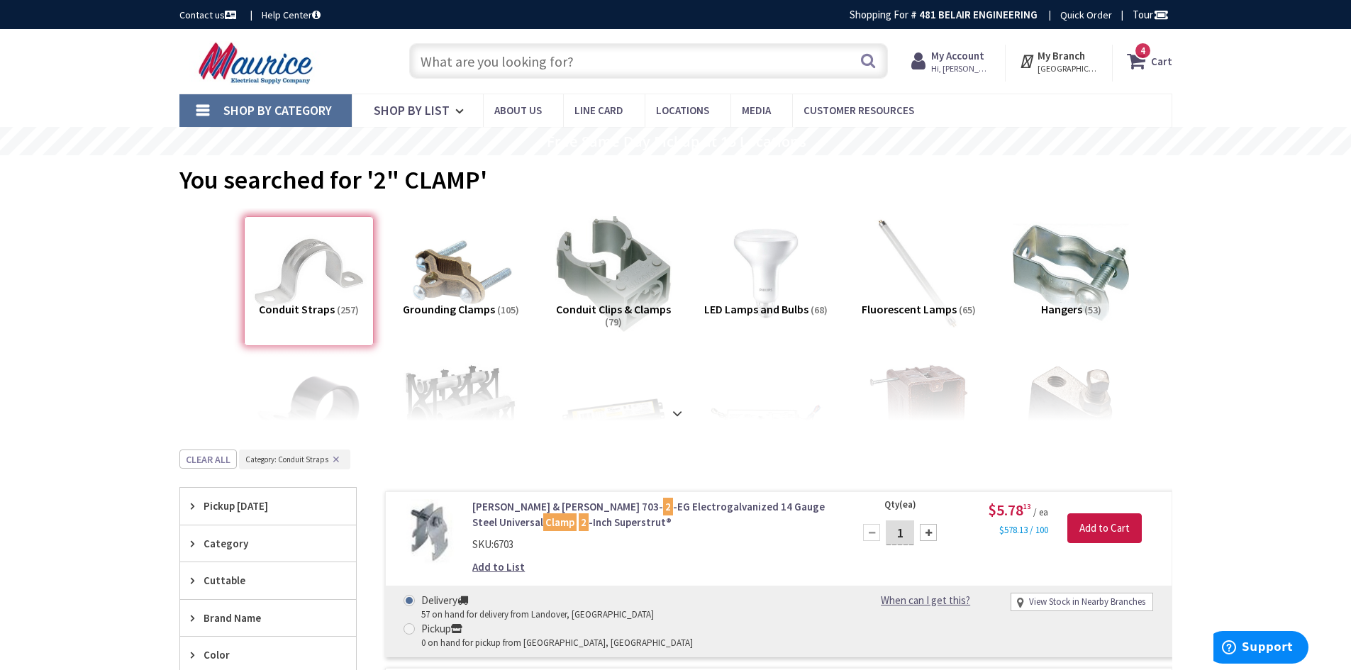
click at [512, 72] on input "text" at bounding box center [648, 60] width 479 height 35
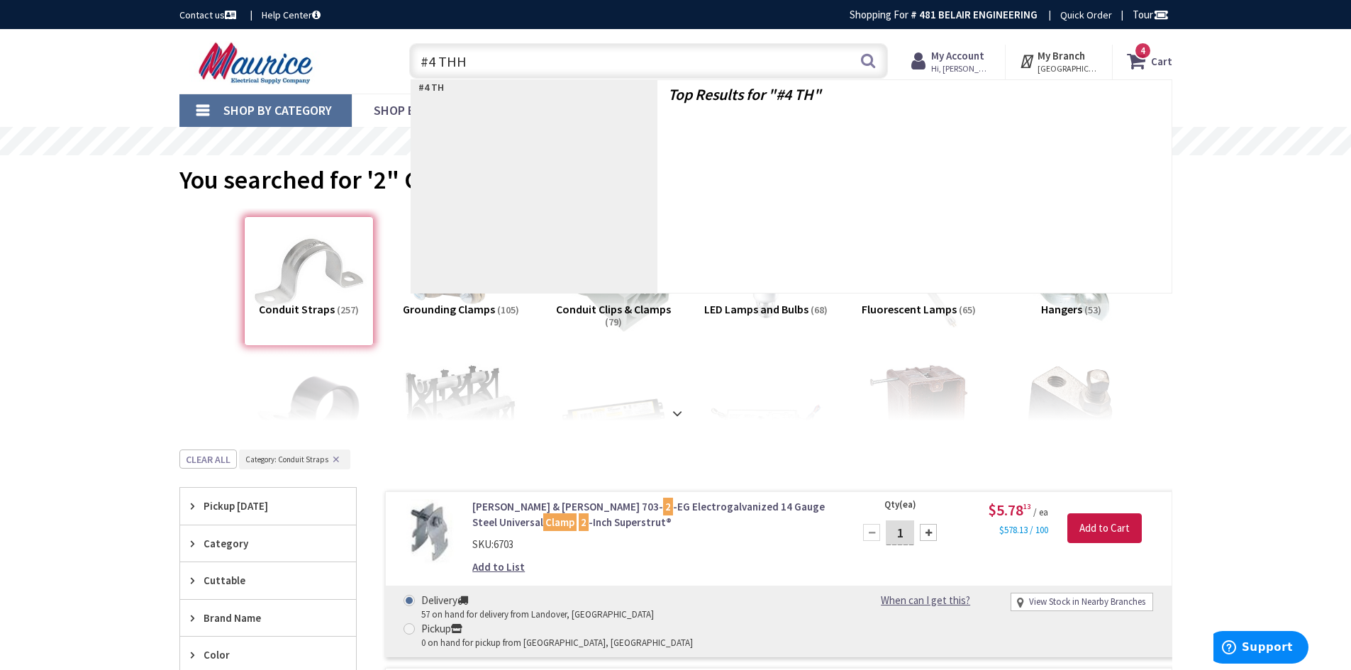
type input "#4 THHN"
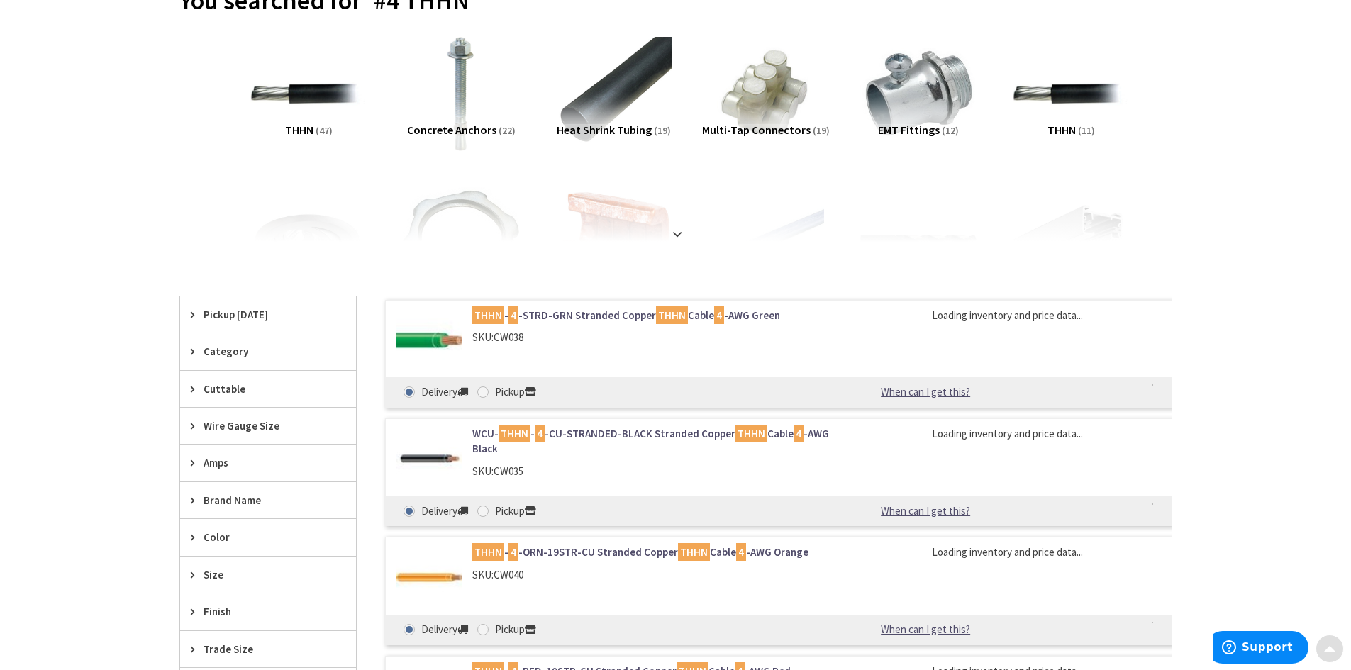
scroll to position [213, 0]
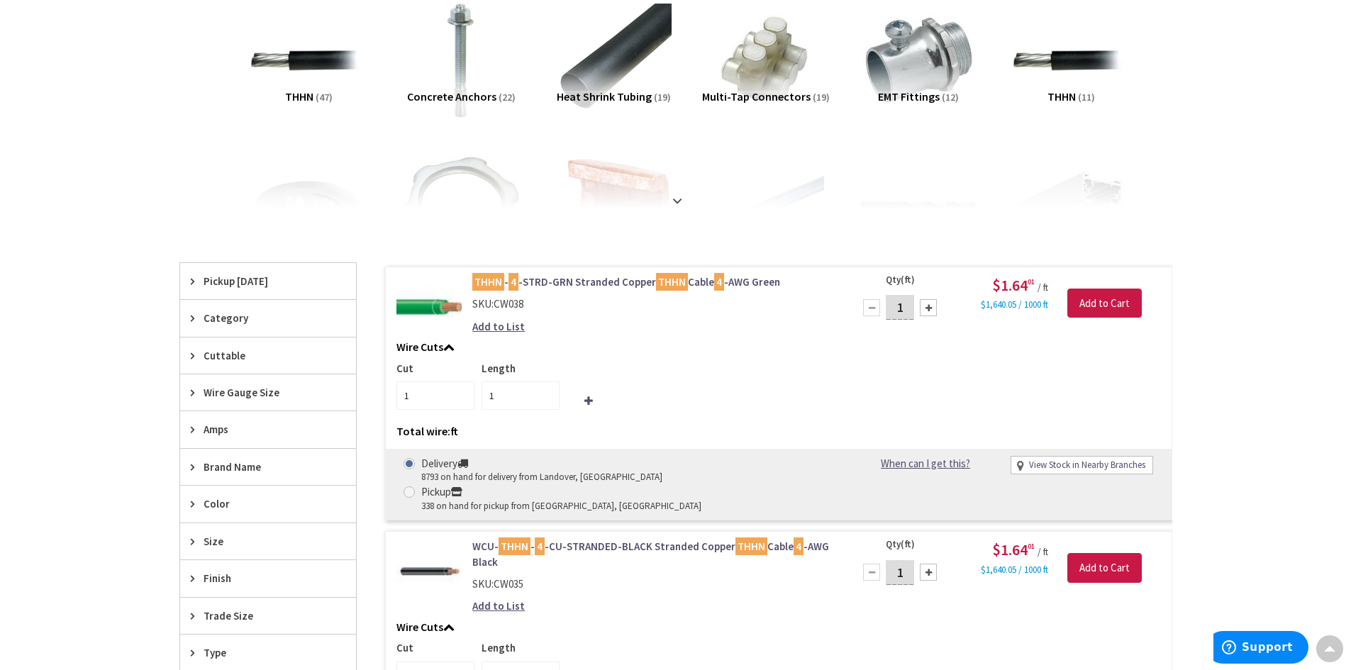
drag, startPoint x: 904, startPoint y: 308, endPoint x: 837, endPoint y: 301, distance: 67.0
click at [847, 302] on div "Qty (ft) 1 Please select a quantity $1.64 01 / ft $1,640.05 / 1000 ft Add to Ca…" at bounding box center [1008, 303] width 328 height 58
type input "40"
click at [1081, 311] on input "Add to Cart" at bounding box center [1104, 304] width 74 height 30
type input "40"
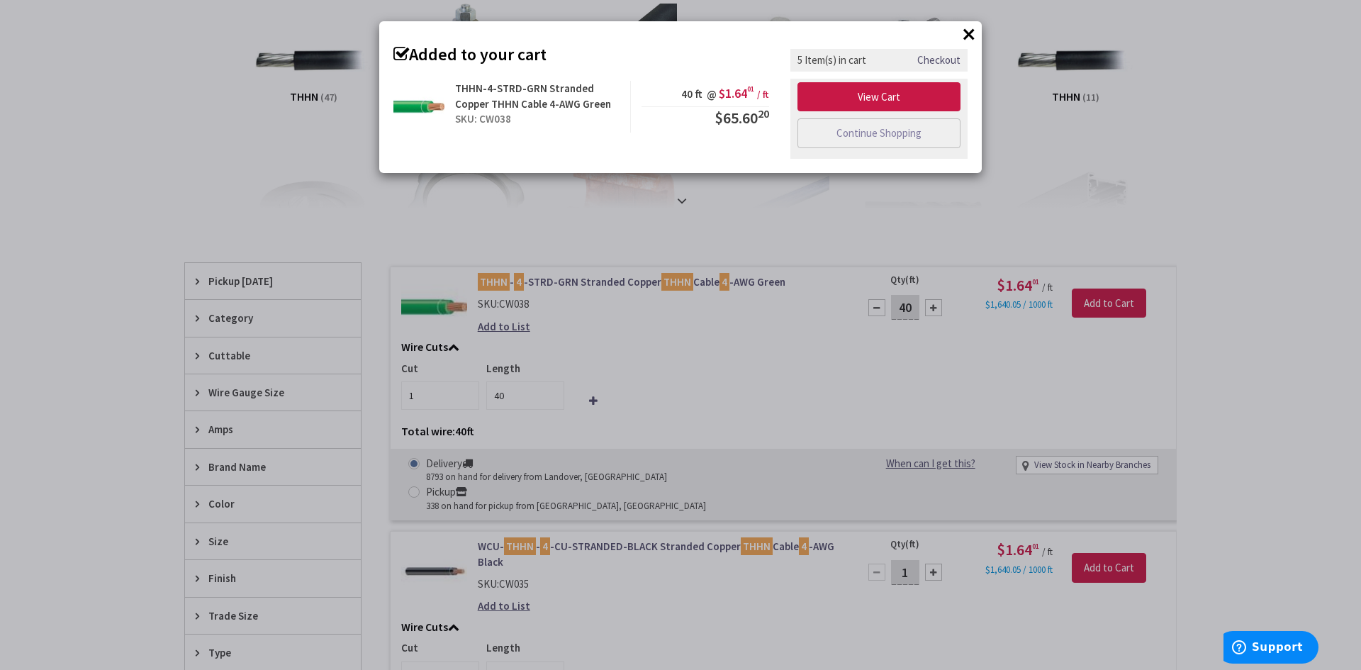
click at [1278, 174] on div "× Added to your cart THHN-4-STRD-GRN Stranded Copper THHN Cable 4-AWG Green SKU…" at bounding box center [680, 335] width 1361 height 670
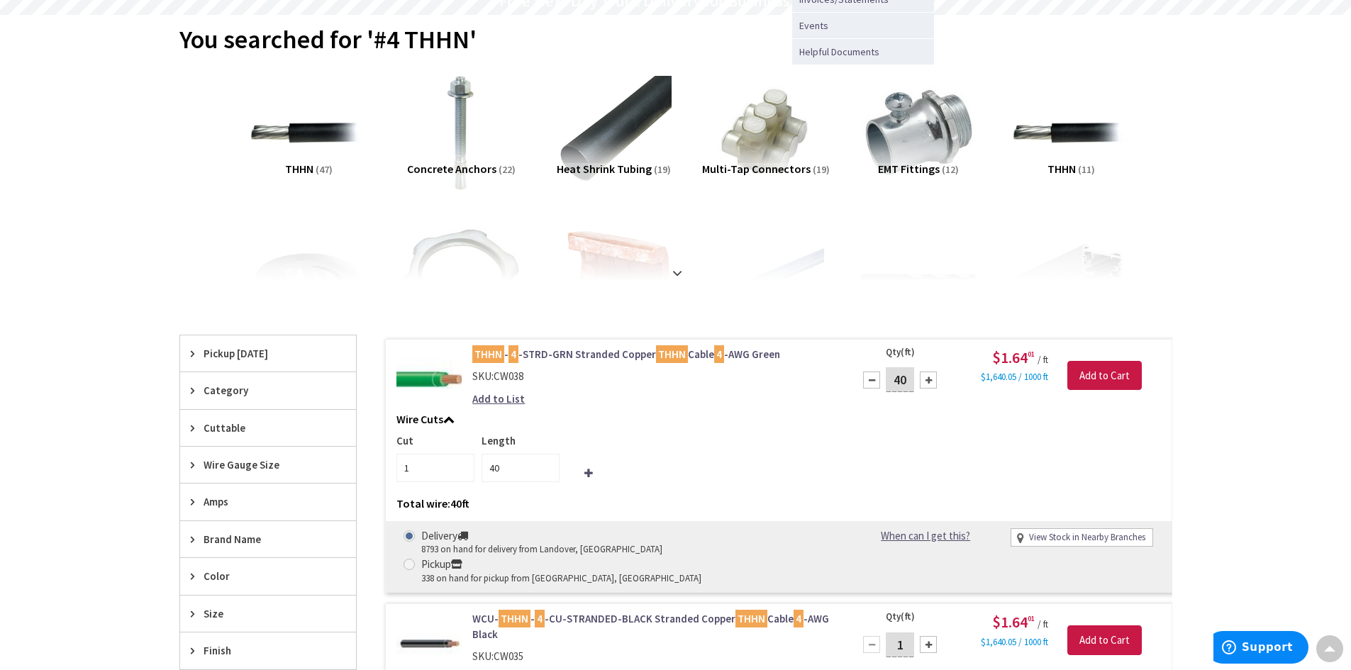
scroll to position [0, 0]
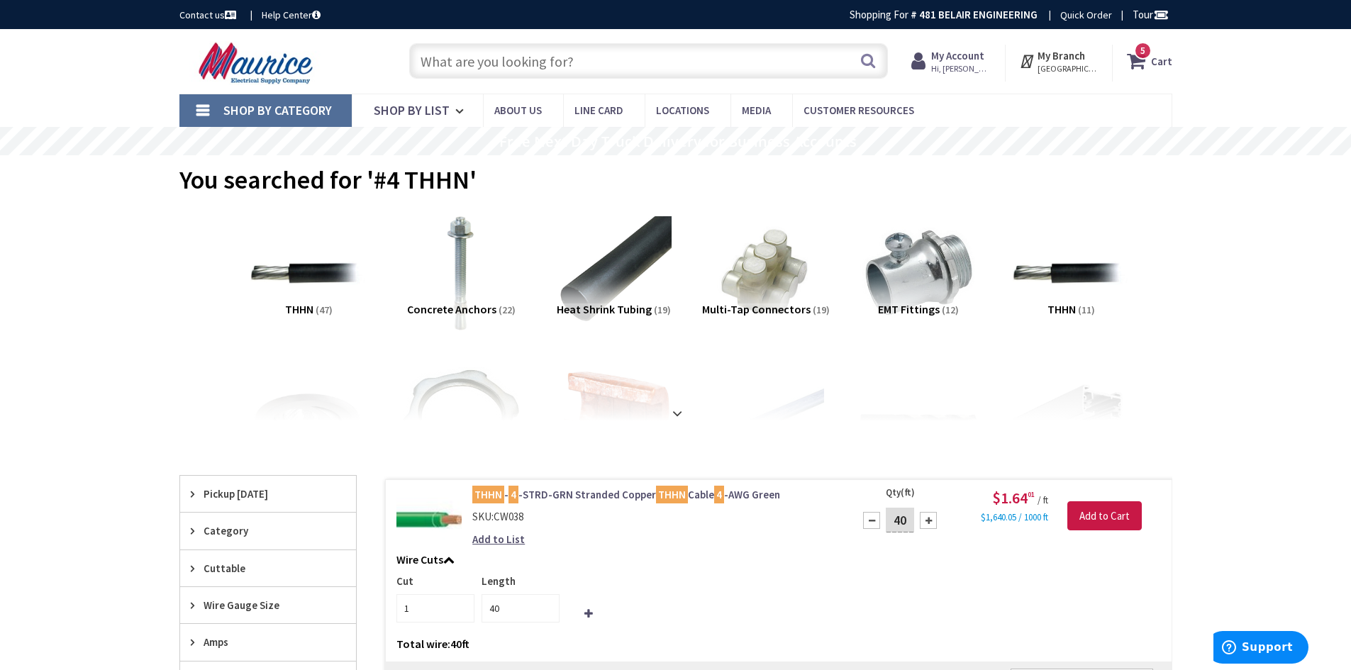
click at [800, 61] on input "text" at bounding box center [648, 60] width 479 height 35
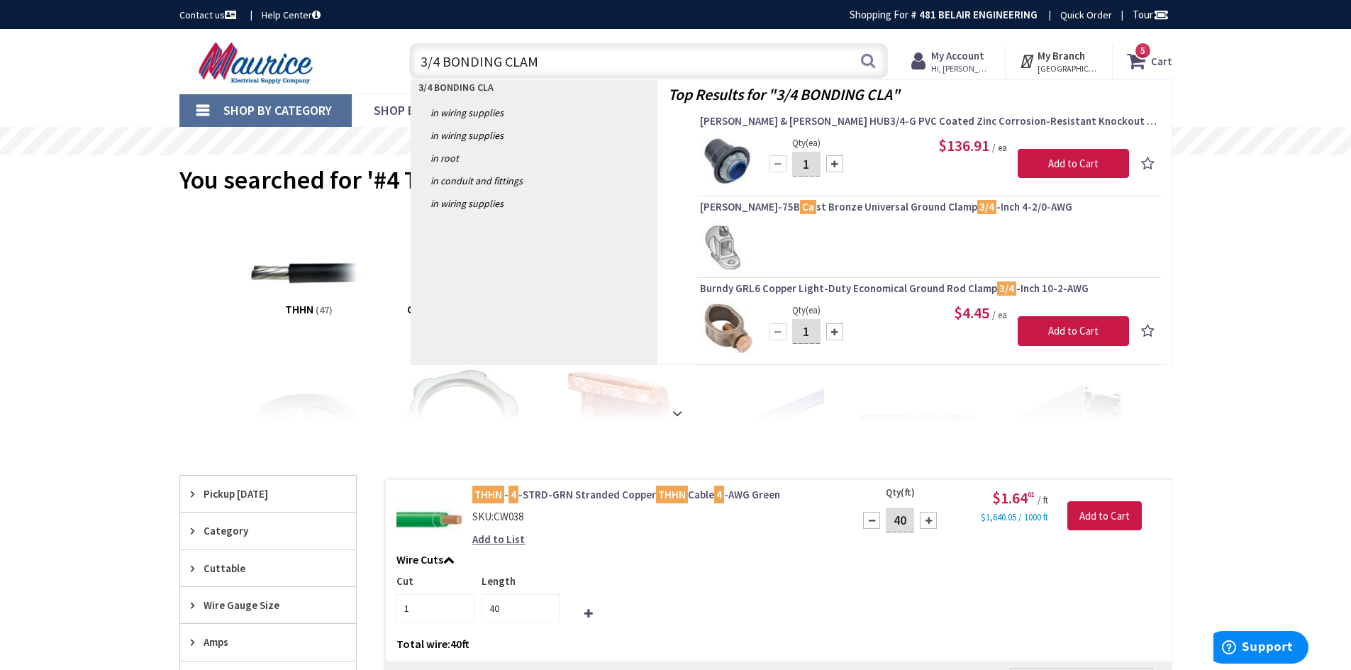
type input "3/4 BONDING CLAMP"
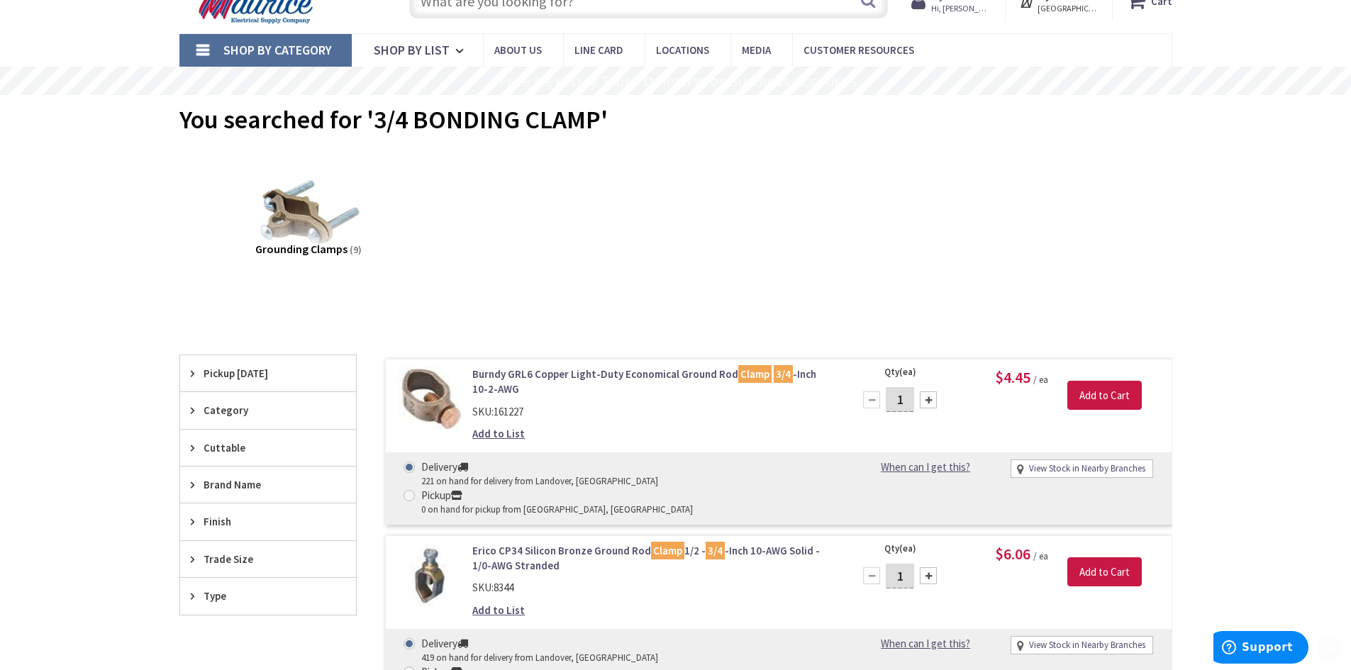
scroll to position [142, 0]
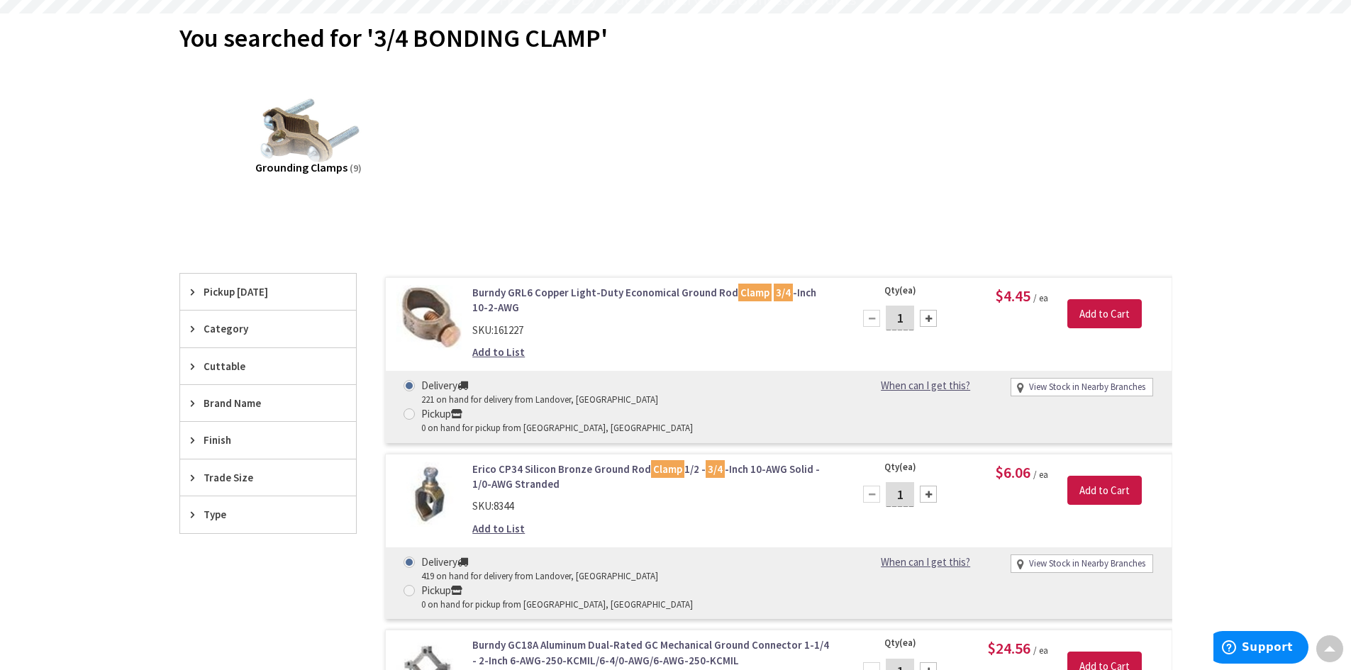
click at [927, 486] on div at bounding box center [928, 494] width 17 height 17
type input "2"
click at [1076, 476] on input "Add to Cart" at bounding box center [1104, 491] width 74 height 30
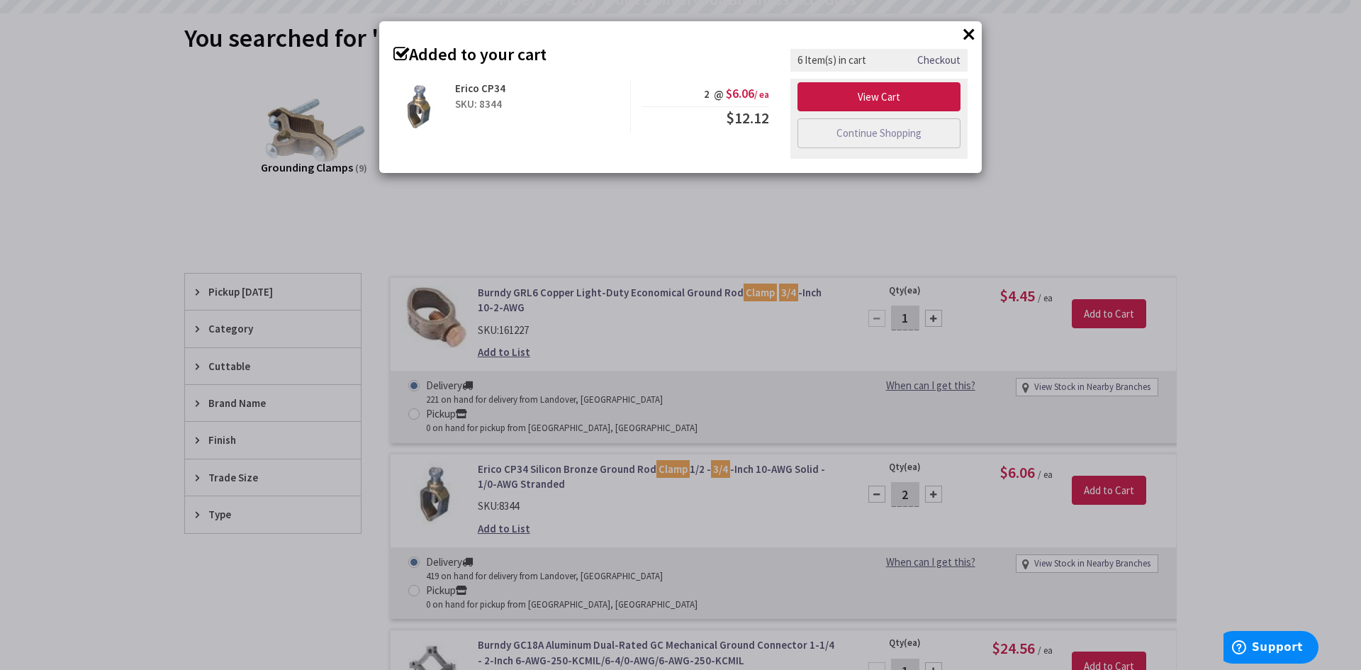
click at [1074, 212] on div "× Added to your cart Erico CP34 SKU: 8344 2 @ $6.06 / ea $12.12" at bounding box center [680, 335] width 1361 height 670
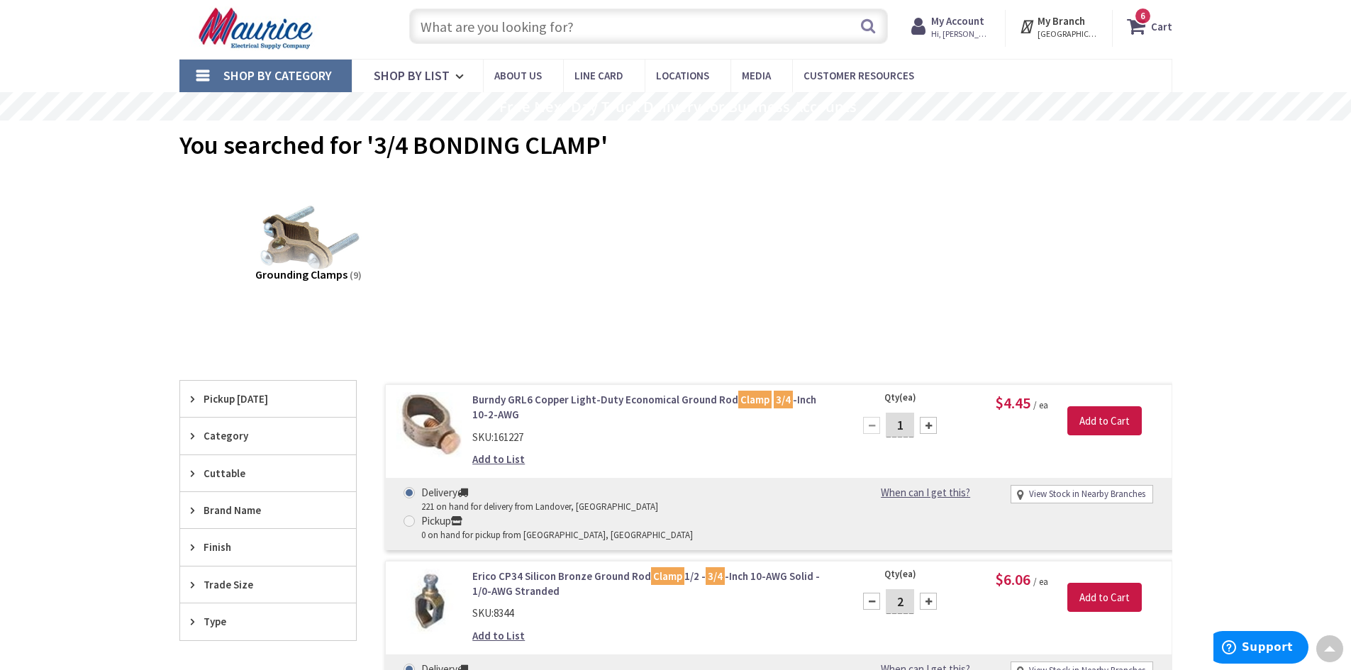
scroll to position [0, 0]
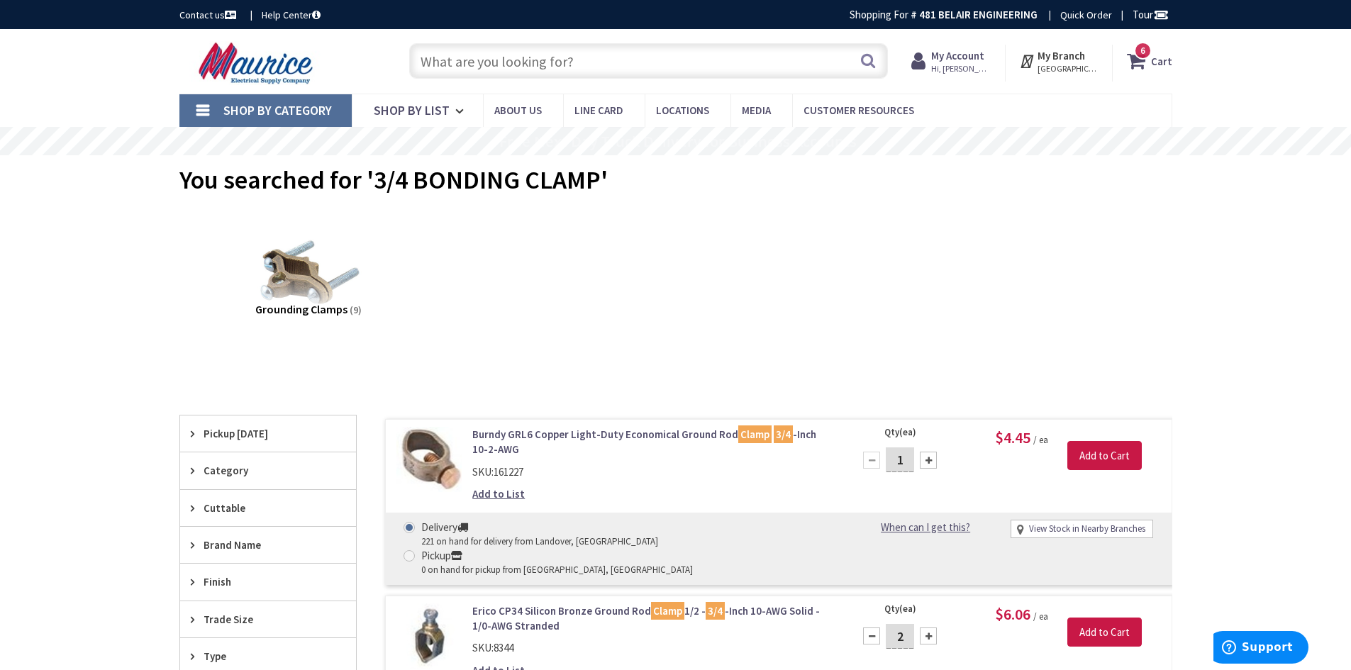
click at [508, 68] on input "text" at bounding box center [648, 60] width 479 height 35
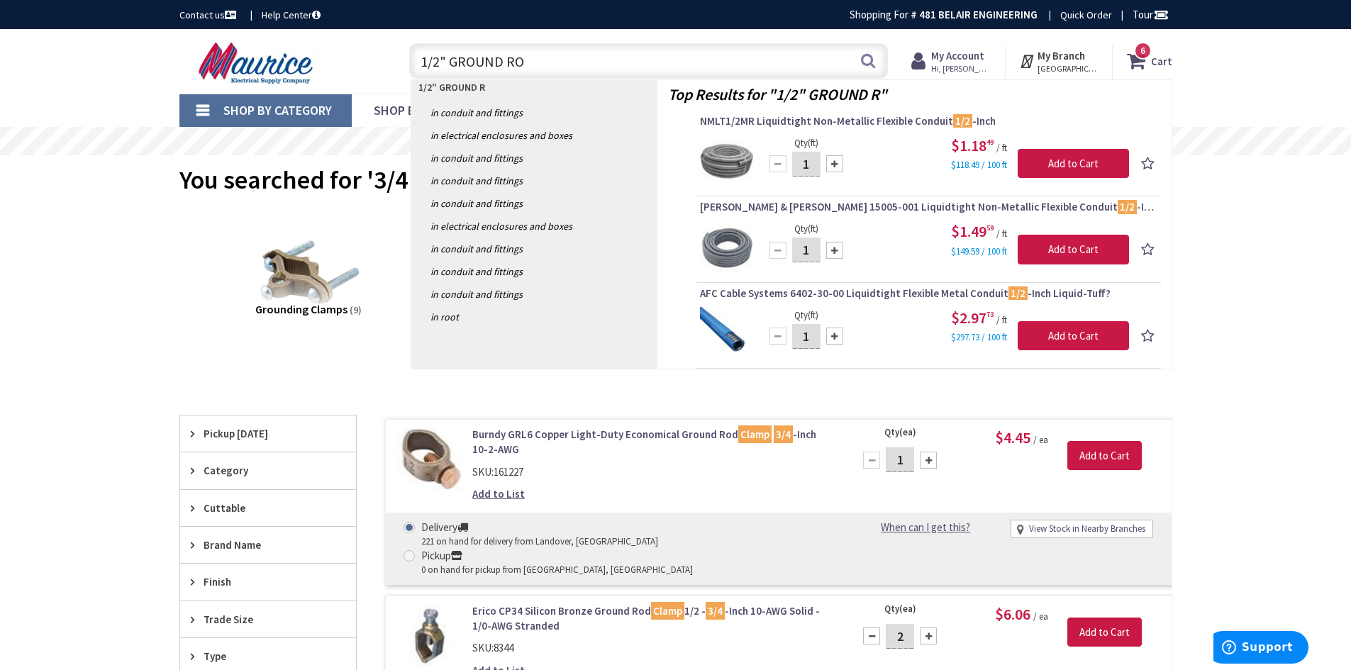
type input "1/2" GROUND ROD"
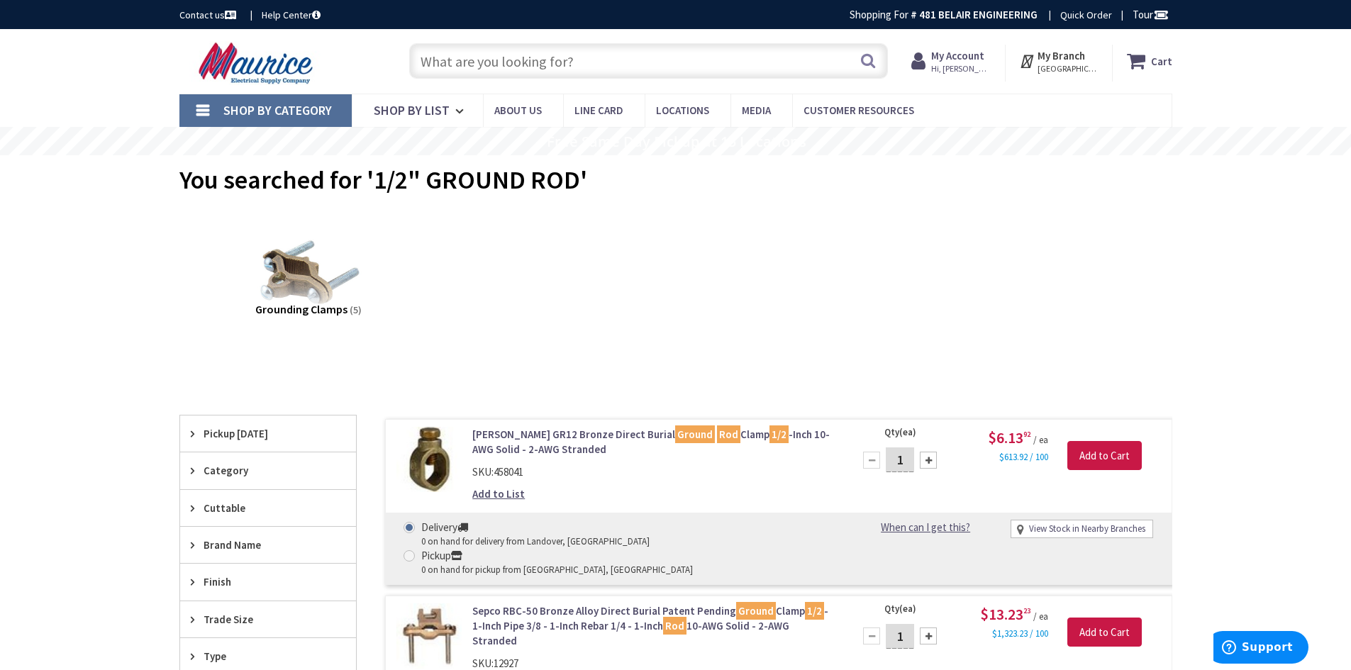
click at [471, 62] on input "text" at bounding box center [648, 60] width 479 height 35
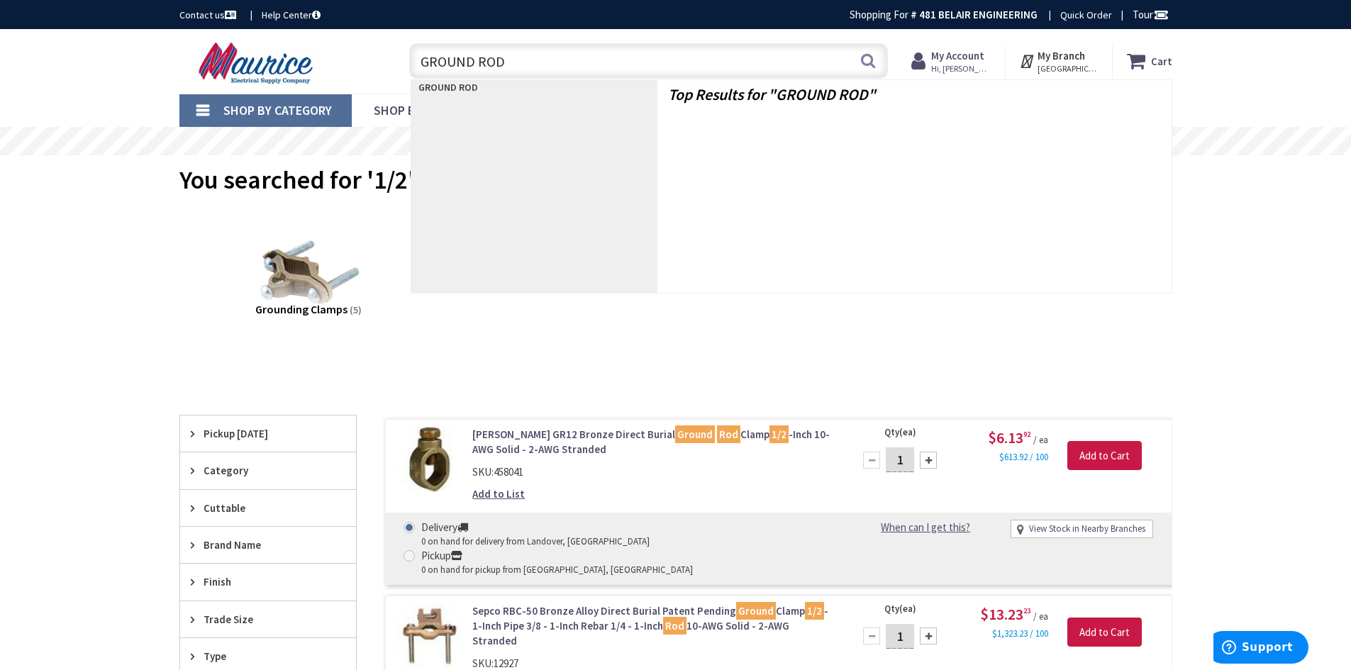
type input "GROUND ROD\"
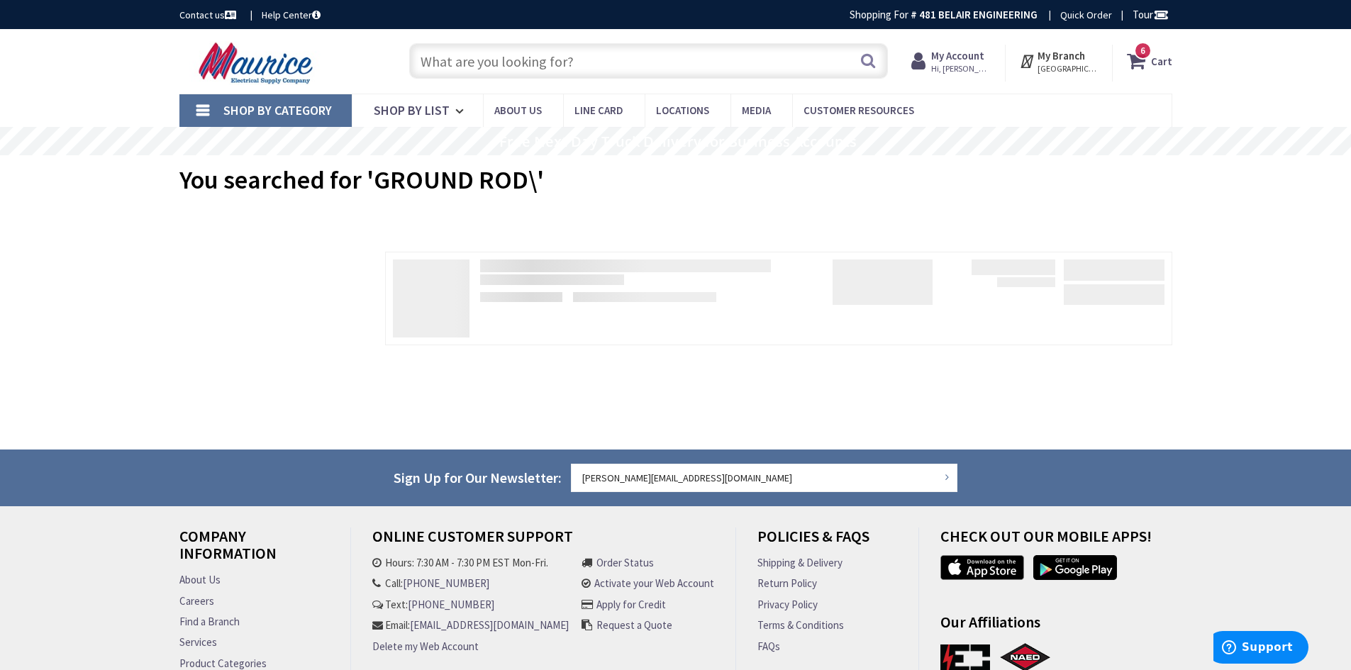
click at [505, 65] on input "text" at bounding box center [648, 60] width 479 height 35
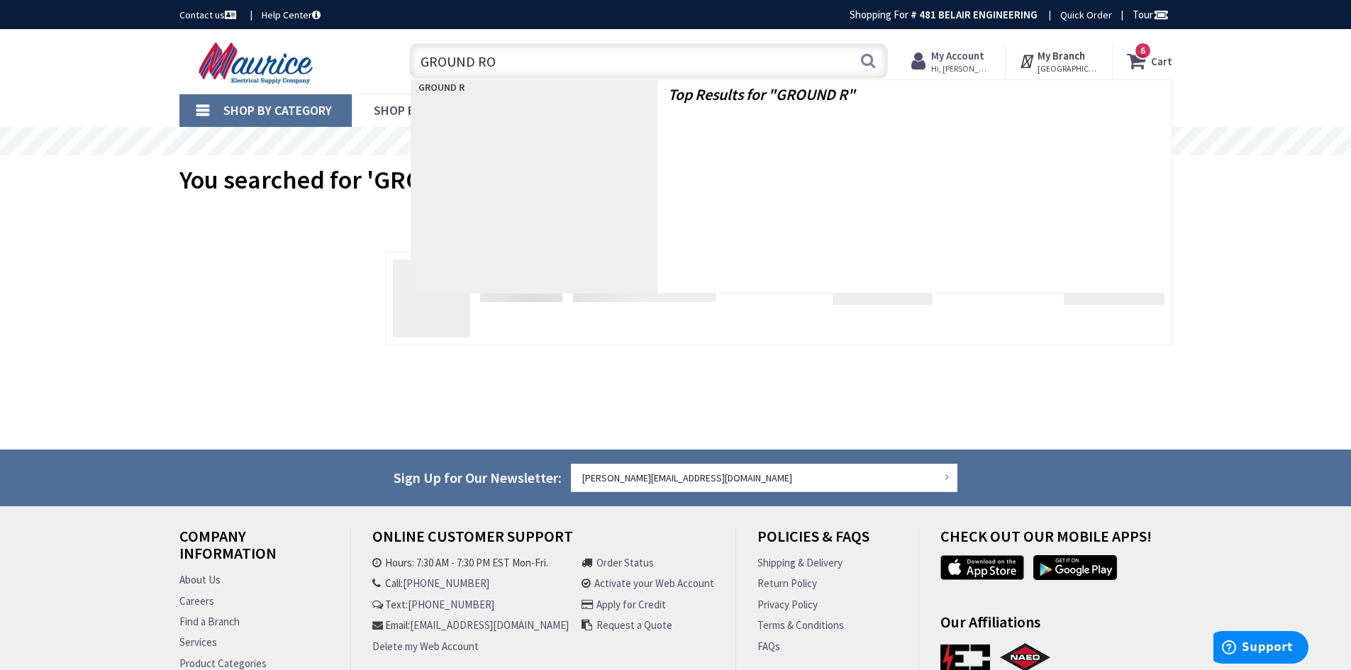
type input "GROUND ROD"
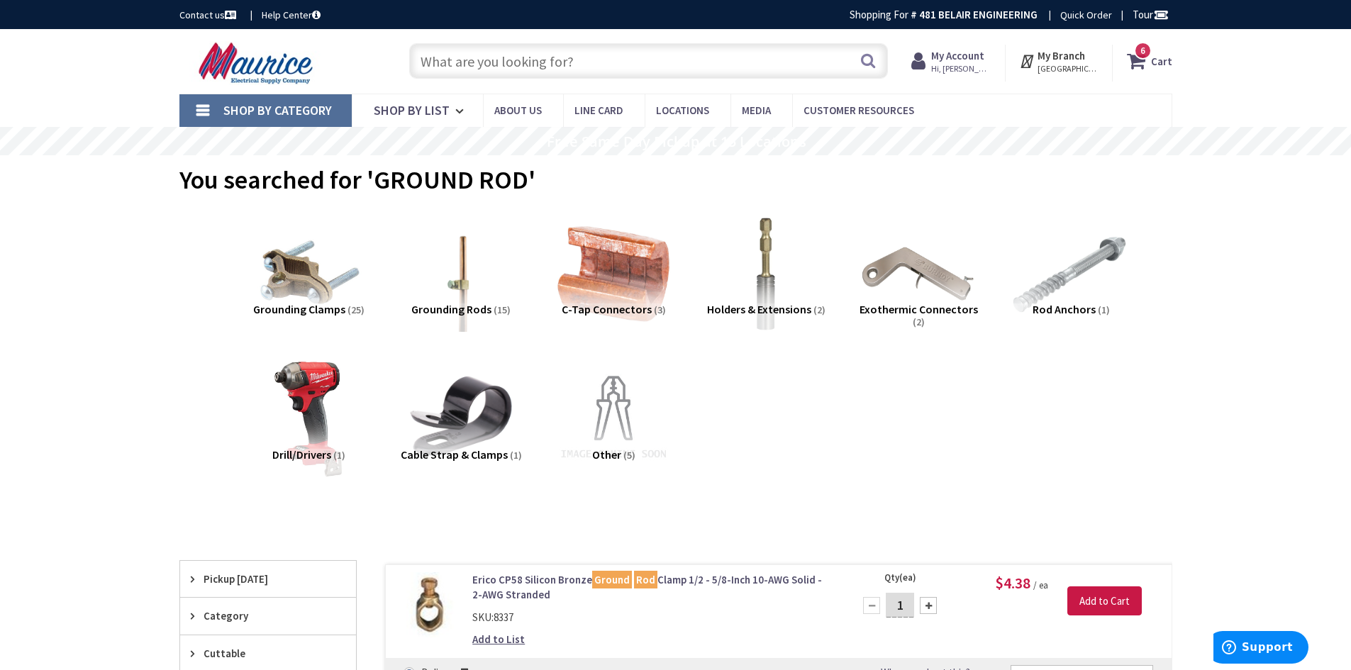
drag, startPoint x: 140, startPoint y: 267, endPoint x: 205, endPoint y: 299, distance: 72.0
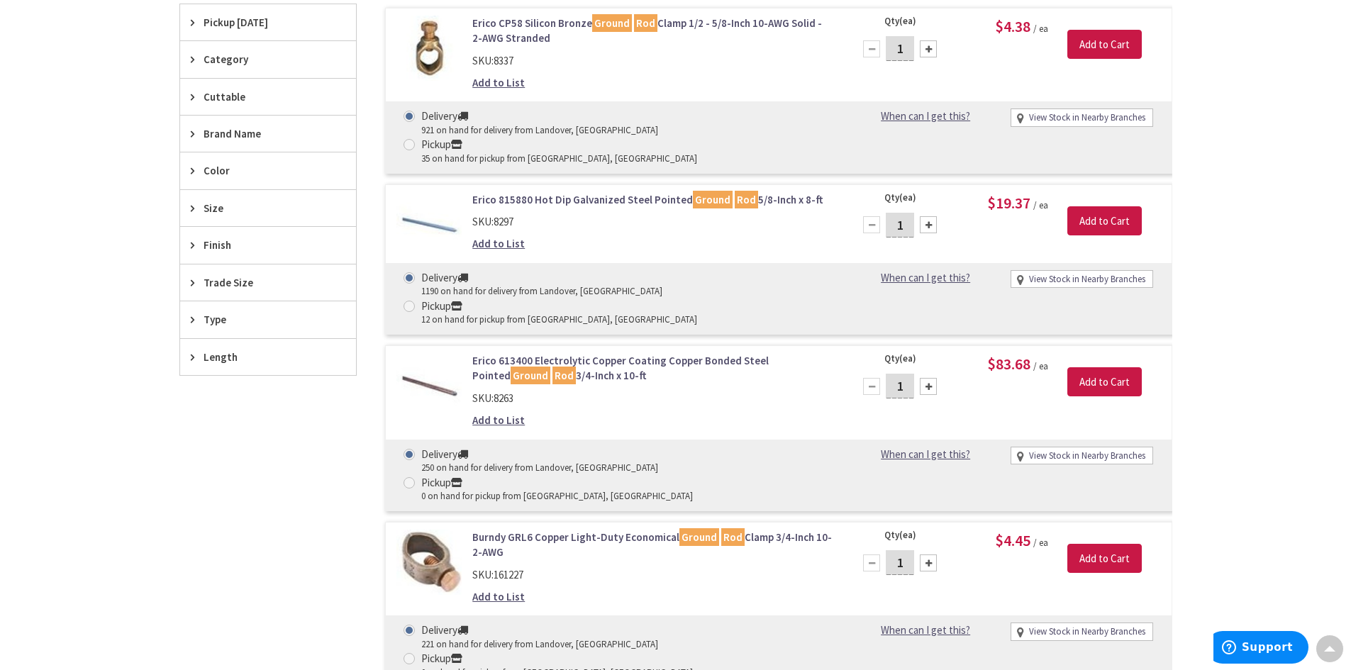
scroll to position [213, 0]
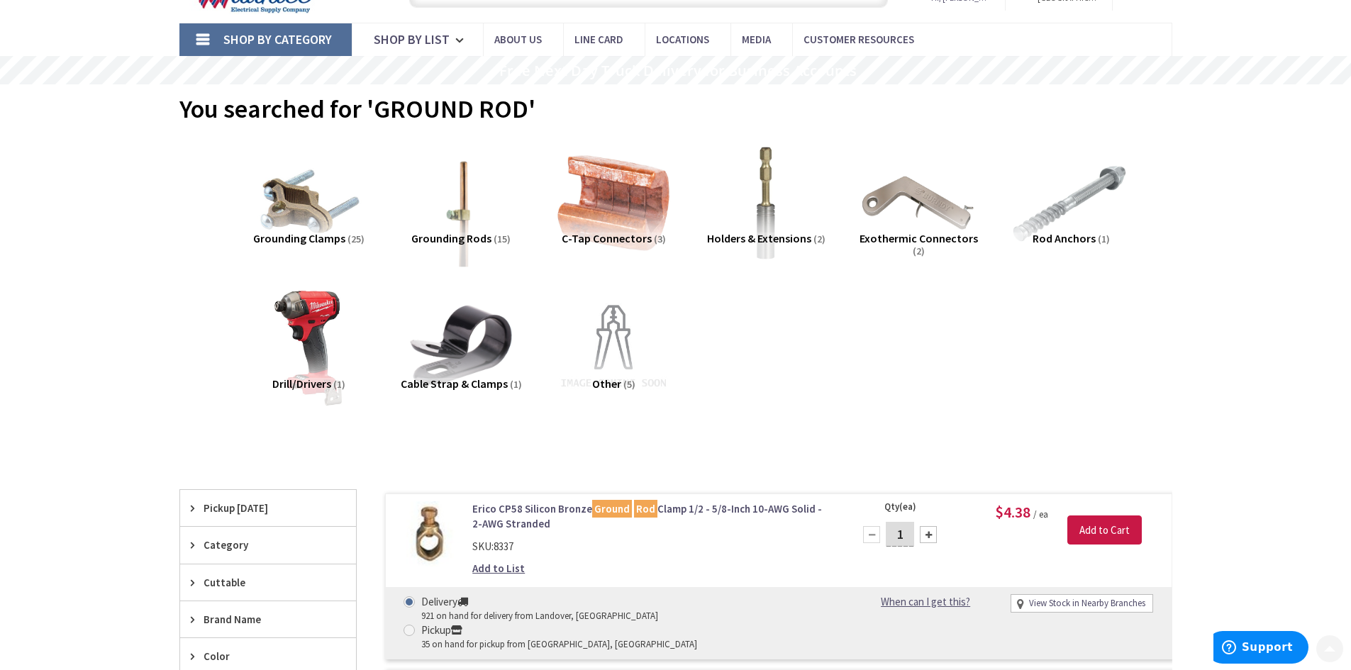
click at [459, 205] on img at bounding box center [460, 202] width 128 height 128
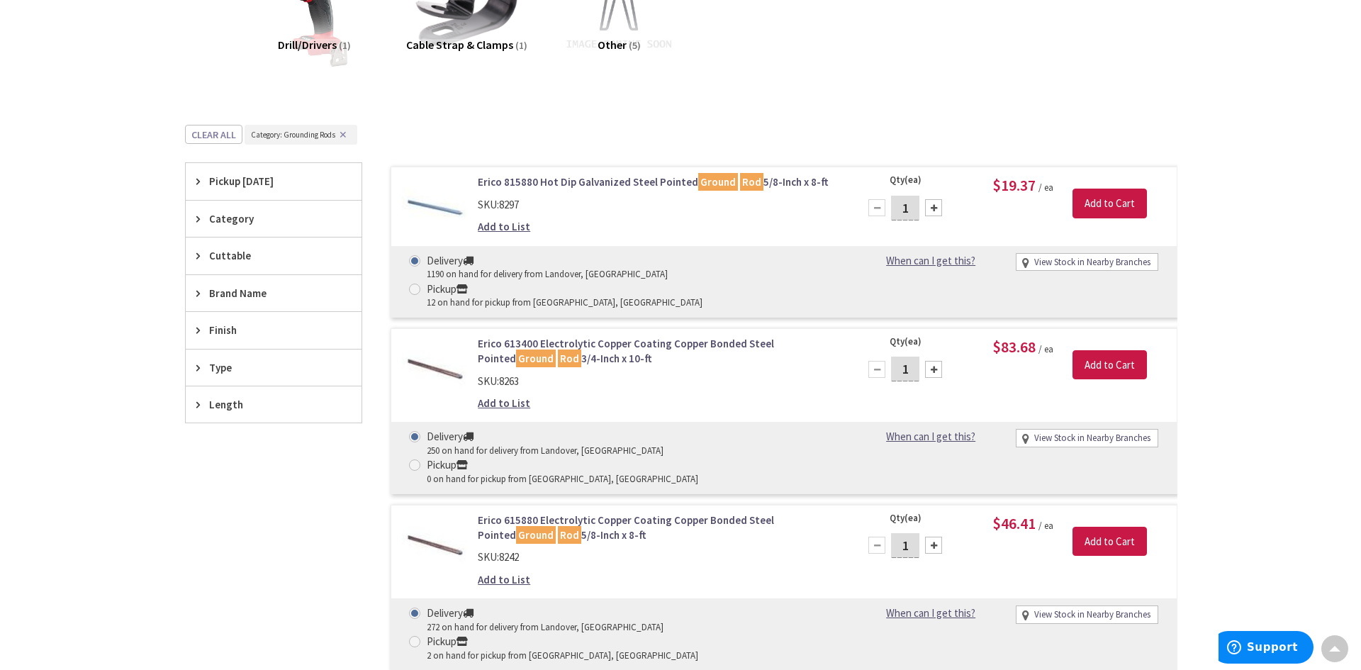
scroll to position [535, 0]
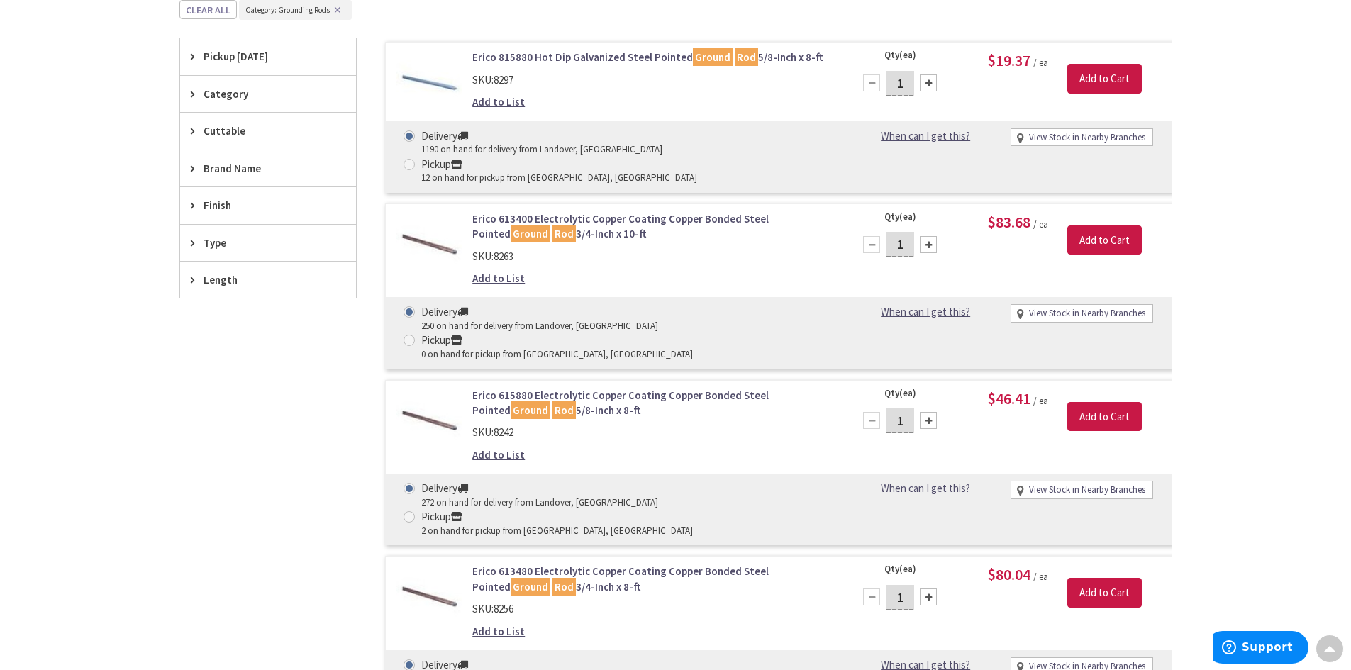
click at [923, 412] on div at bounding box center [928, 420] width 17 height 17
type input "2"
click at [1085, 402] on input "Add to Cart" at bounding box center [1104, 417] width 74 height 30
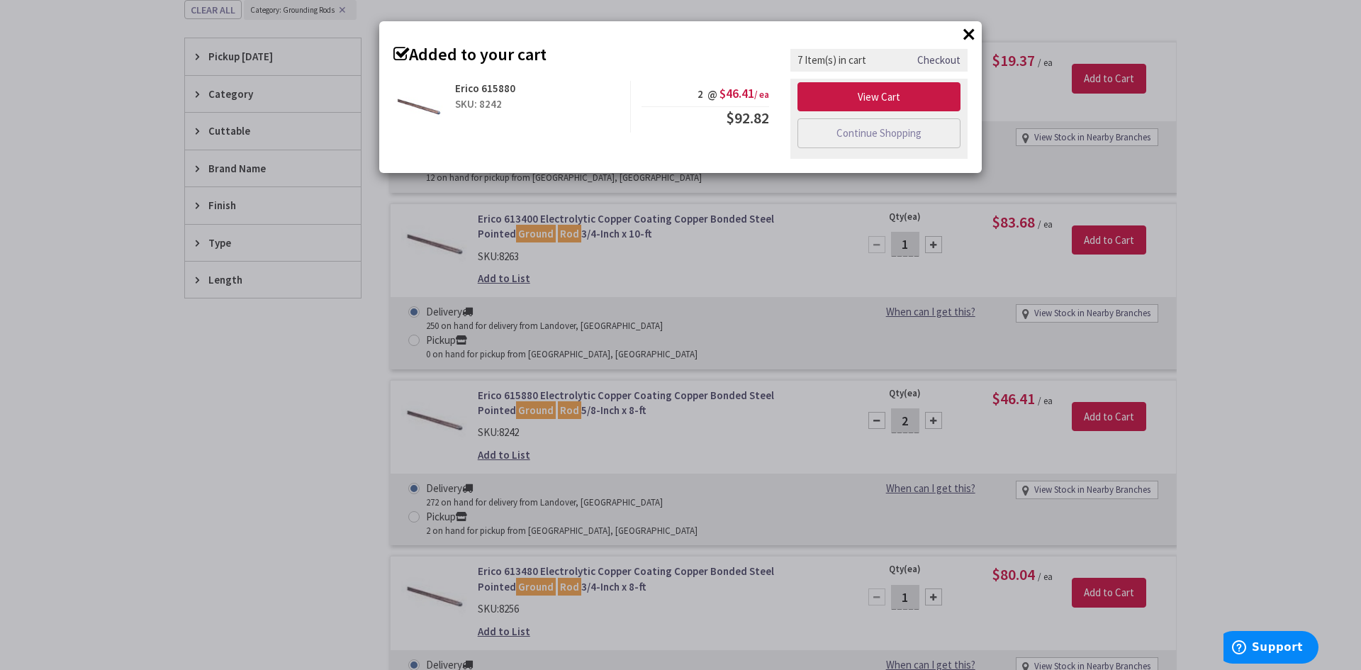
click at [1215, 172] on div "× Added to your cart Erico 615880 SKU: 8242 2 @ $46.41 / ea $92.82 Checkout" at bounding box center [680, 335] width 1361 height 670
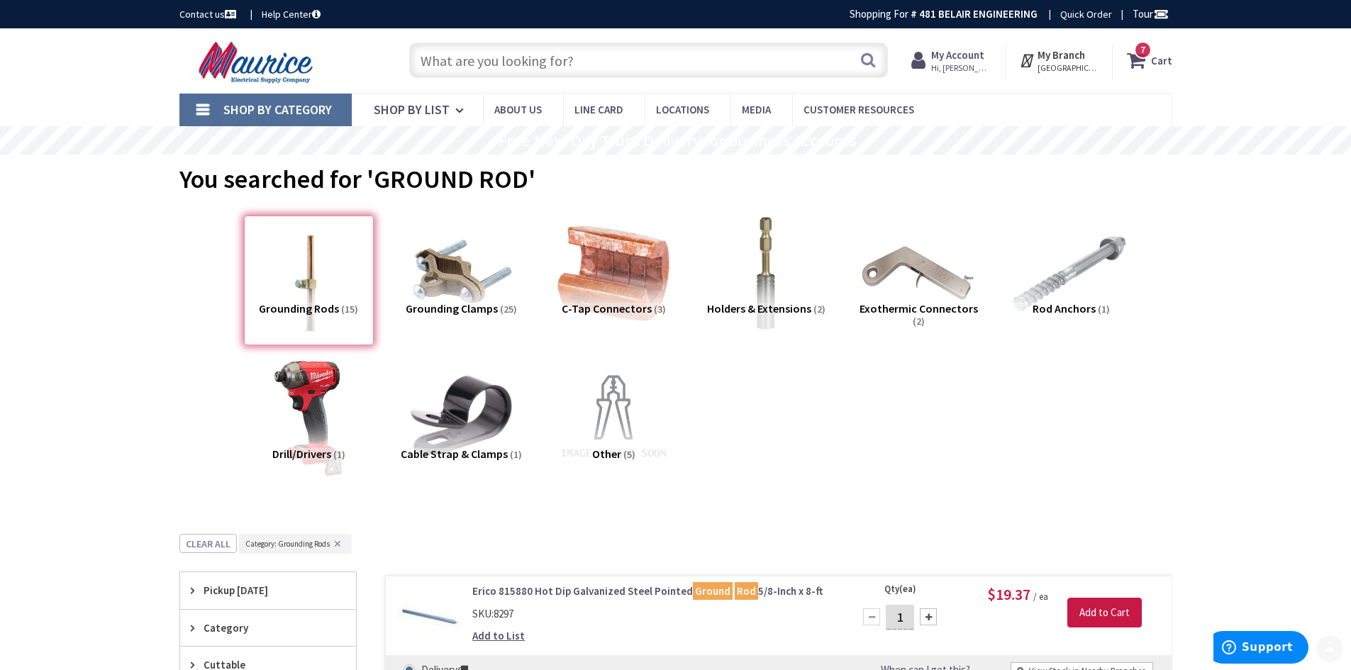
scroll to position [0, 0]
click at [508, 65] on input "text" at bounding box center [648, 60] width 479 height 35
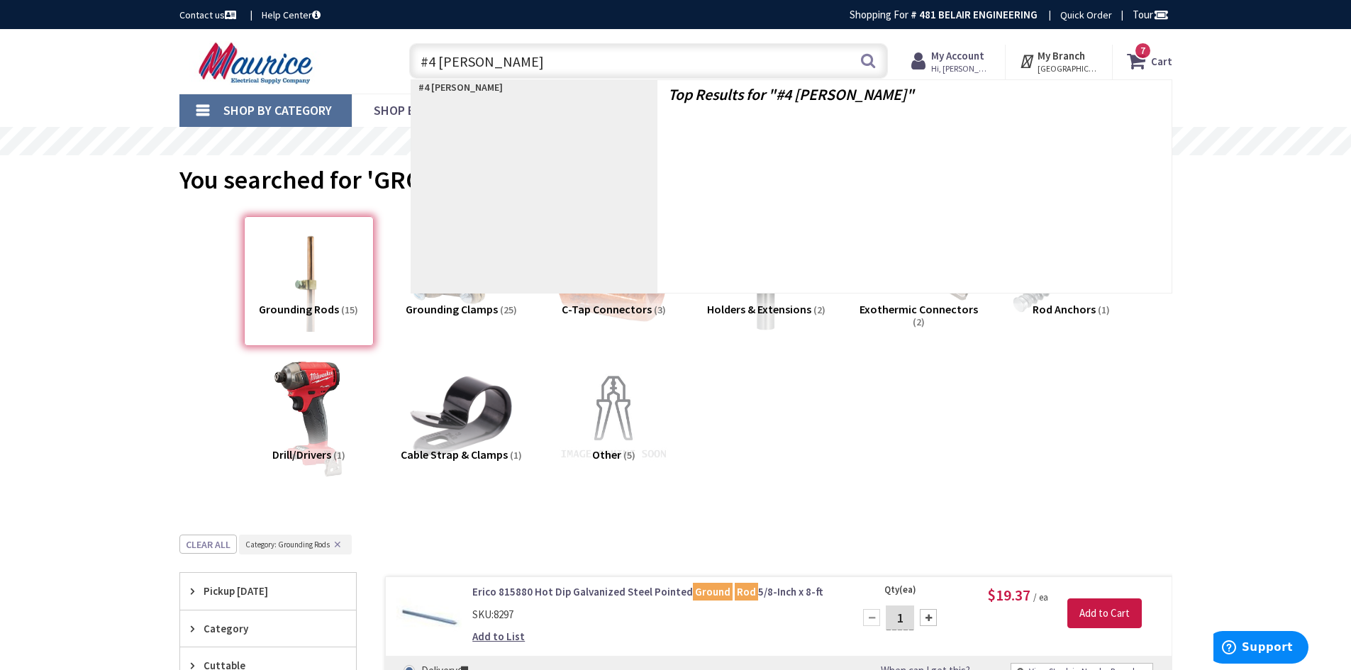
type input "#4 KENNY CLAMP"
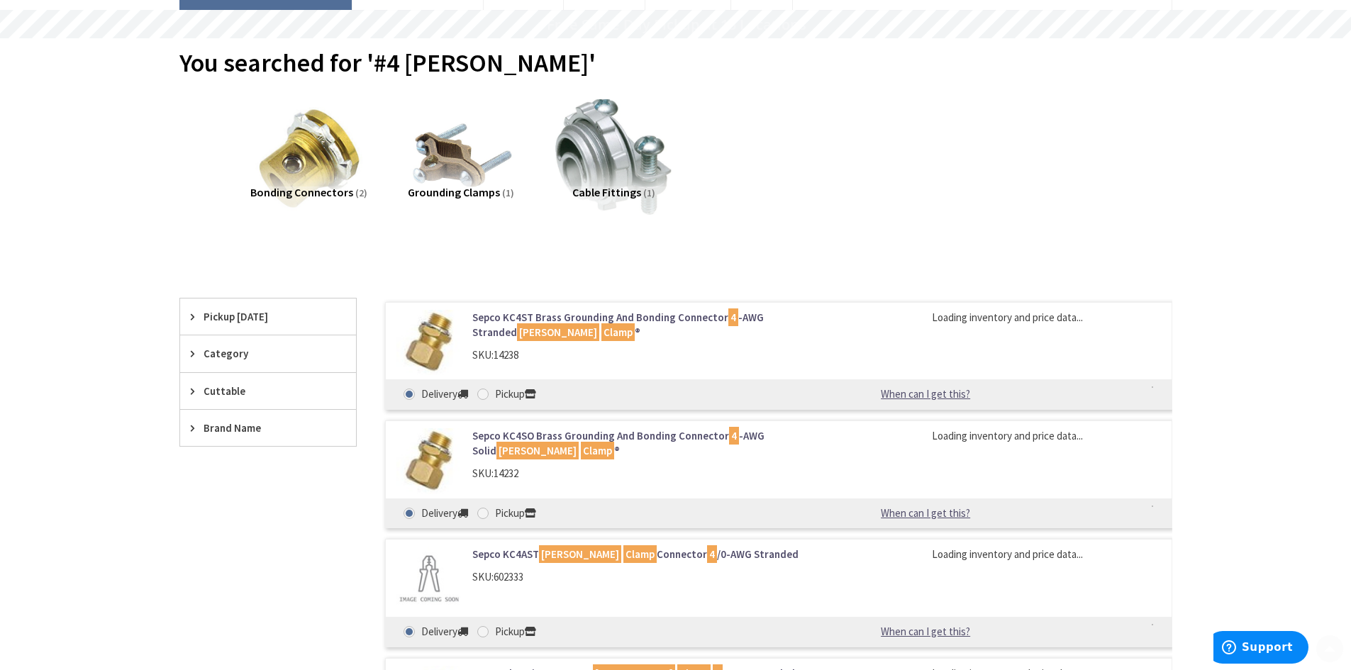
scroll to position [142, 0]
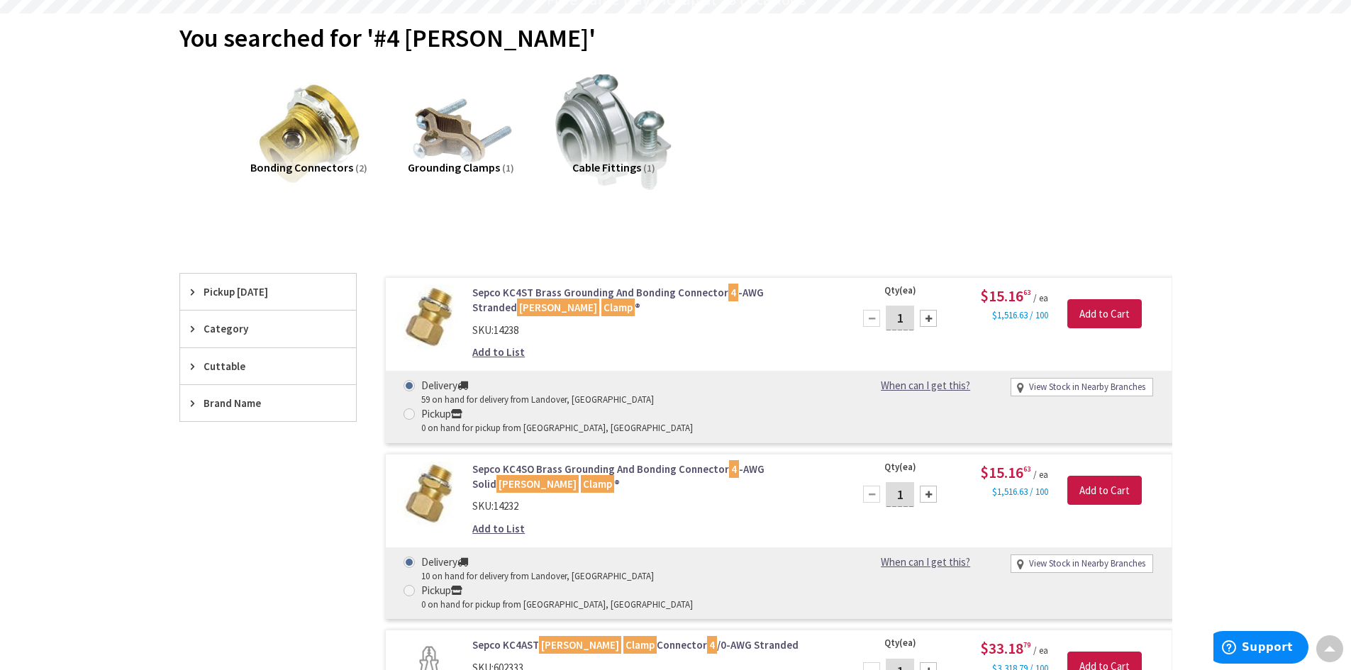
click at [935, 486] on div at bounding box center [928, 494] width 17 height 17
type input "4"
click at [1087, 476] on input "Add to Cart" at bounding box center [1104, 491] width 74 height 30
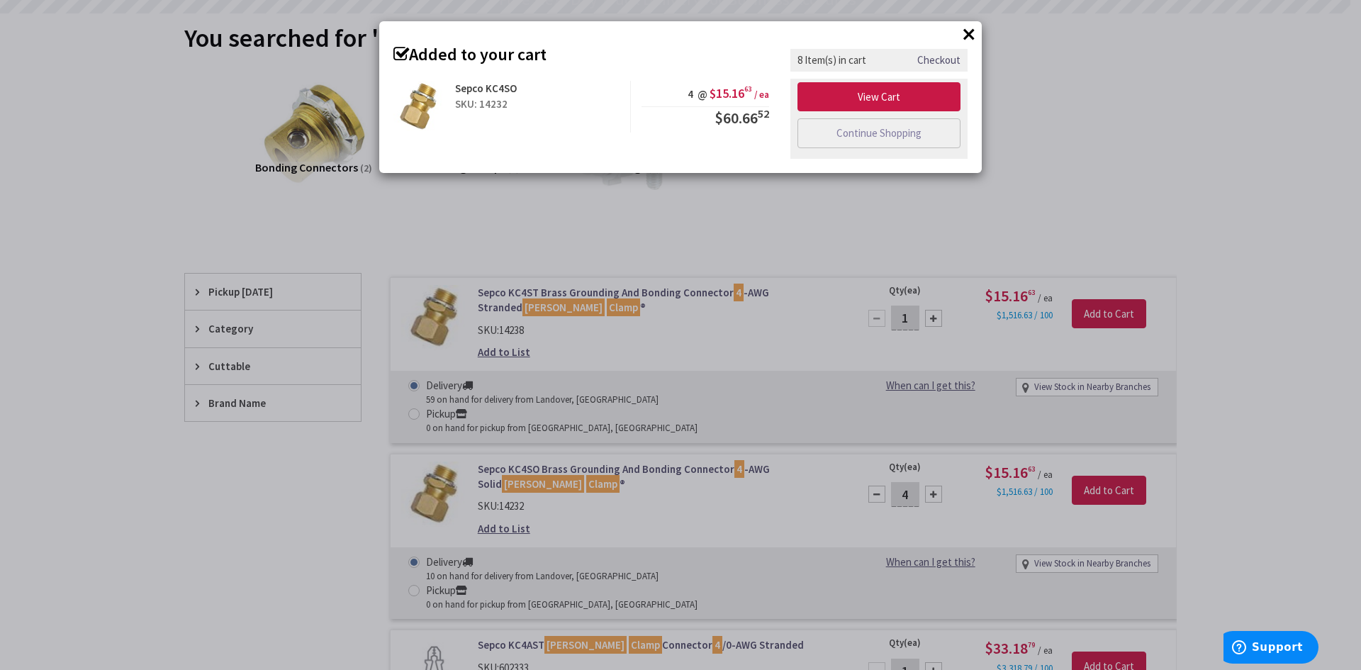
drag, startPoint x: 1271, startPoint y: 210, endPoint x: 1114, endPoint y: 186, distance: 158.5
click at [1261, 208] on div "× Added to your cart Sepco KC4SO SKU: 14232 4 @ $15.16 63 / ea $60.66 52" at bounding box center [680, 335] width 1361 height 670
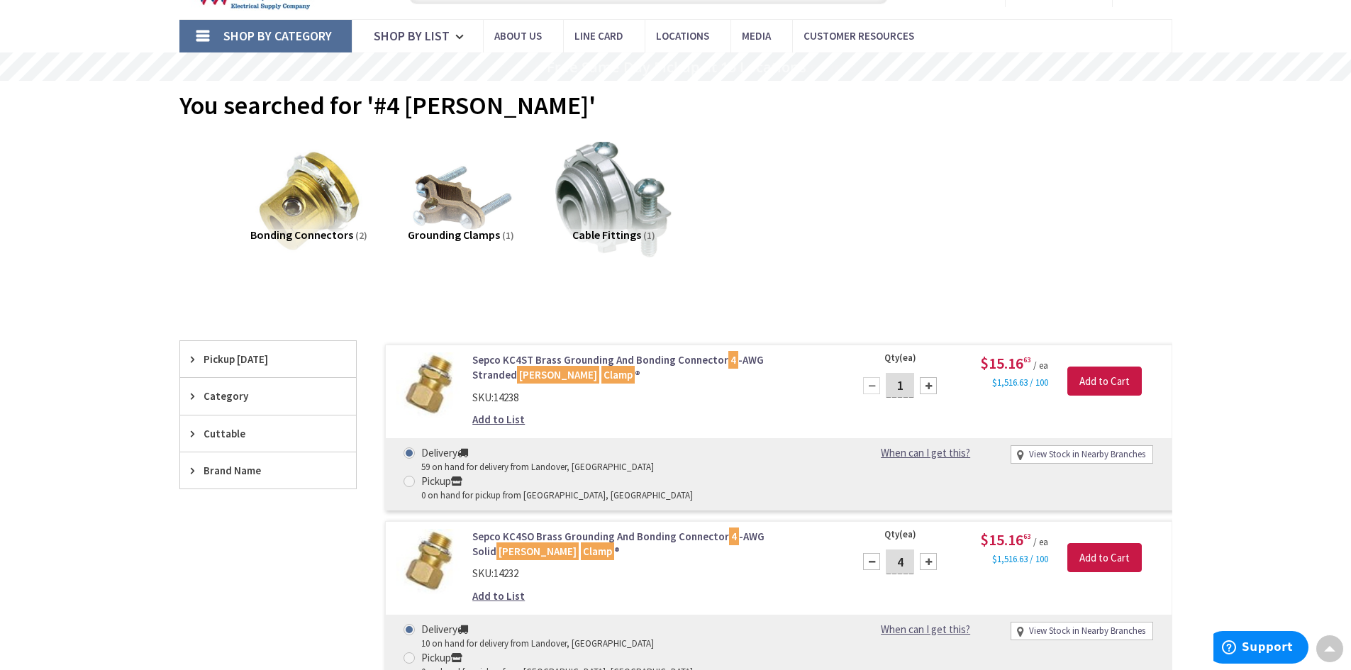
scroll to position [0, 0]
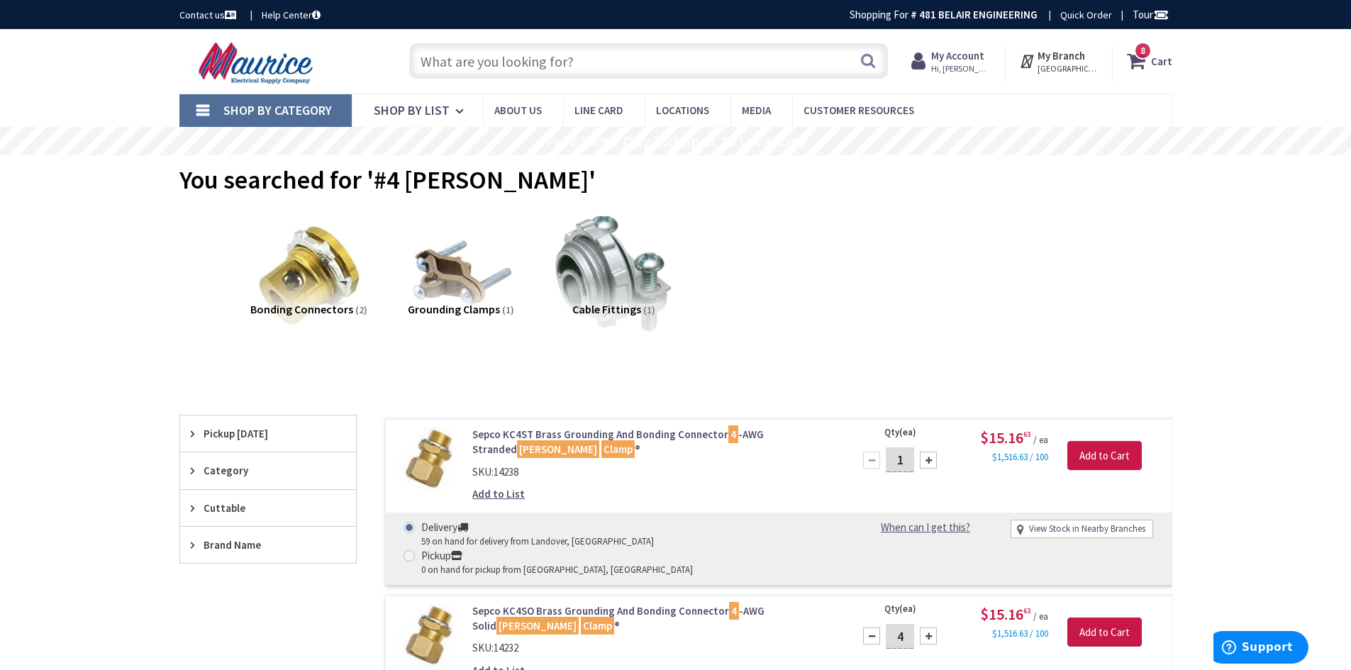
click at [499, 69] on input "text" at bounding box center [648, 60] width 479 height 35
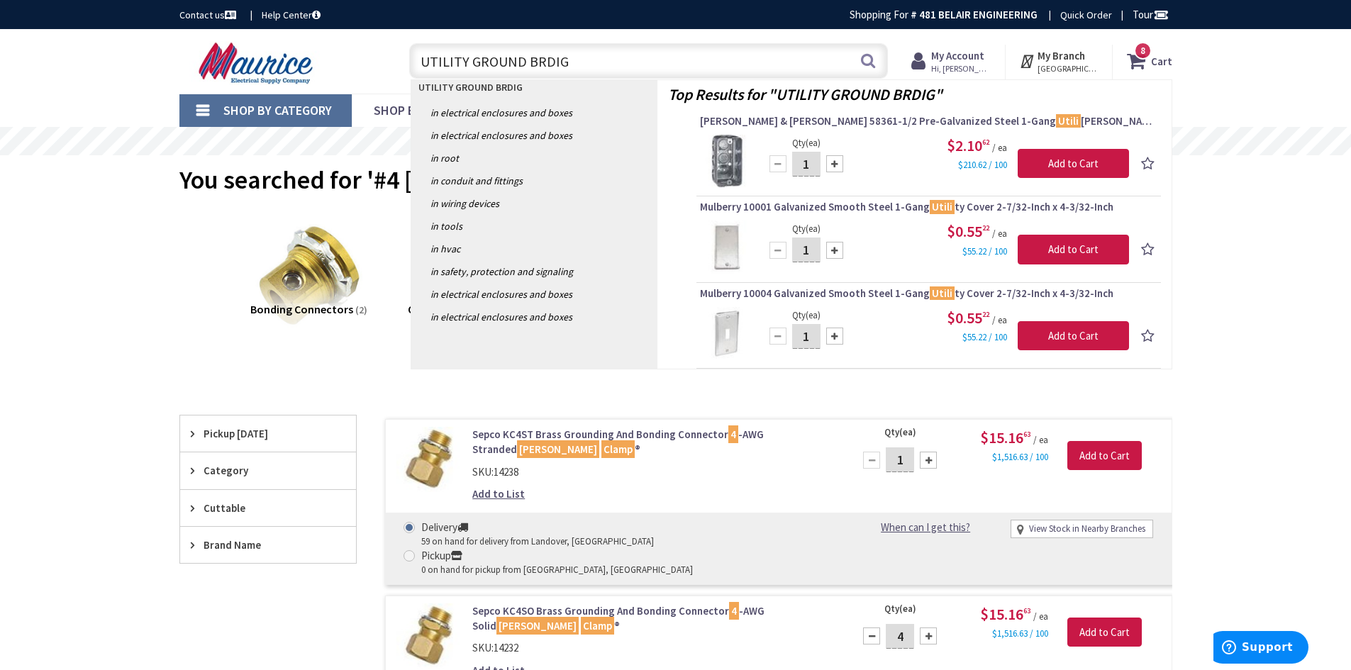
type input "UTILITY GROUND BRDIGE"
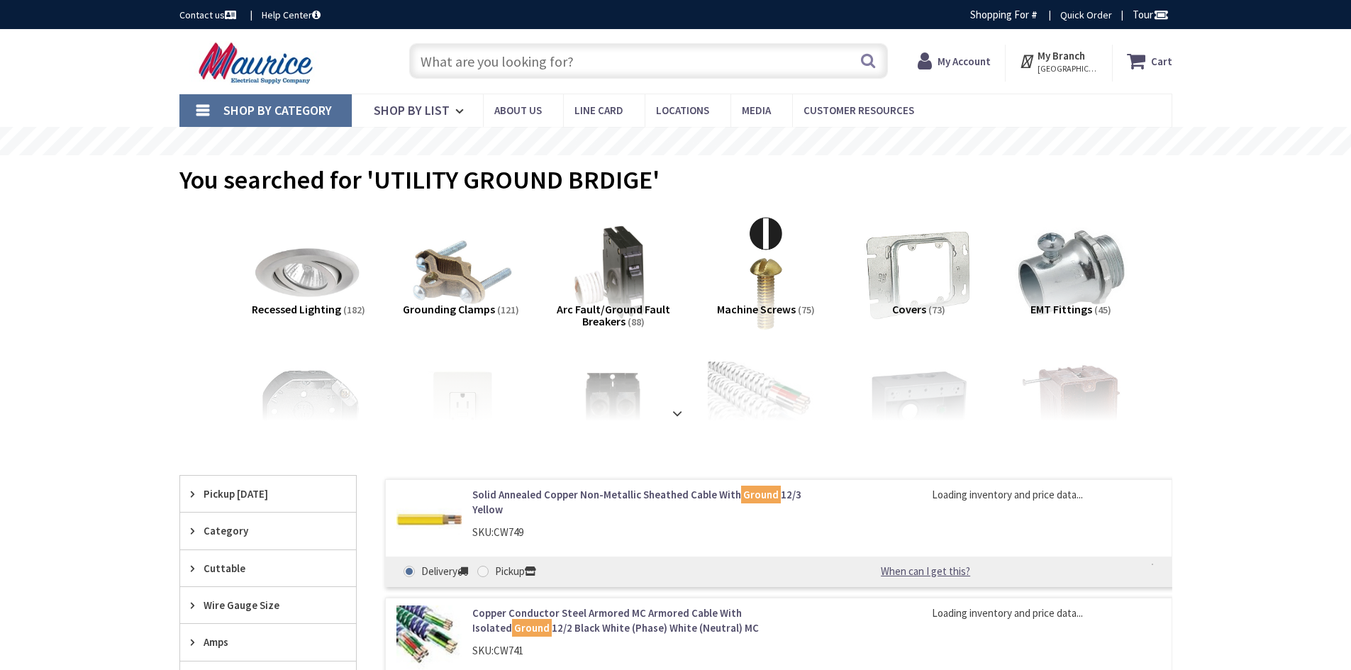
click at [555, 58] on input "text" at bounding box center [648, 60] width 479 height 35
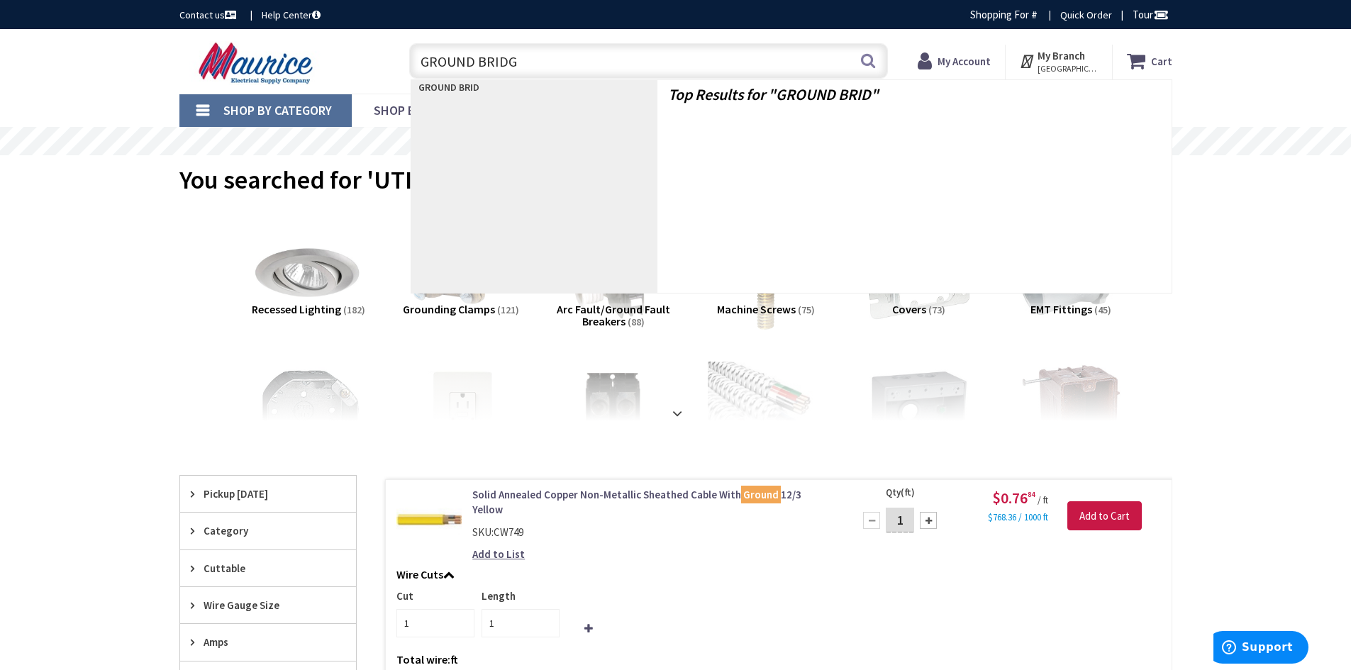
type input "GROUND BRIDGE"
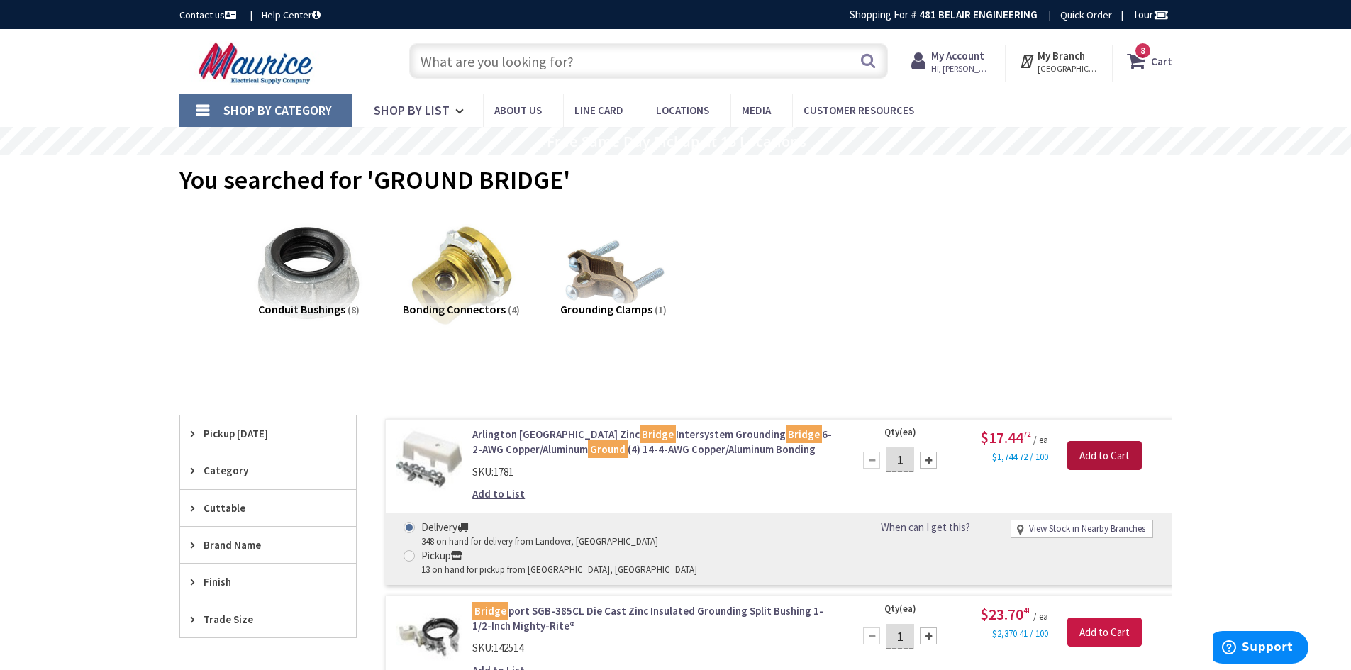
click at [1088, 457] on input "Add to Cart" at bounding box center [1104, 456] width 74 height 30
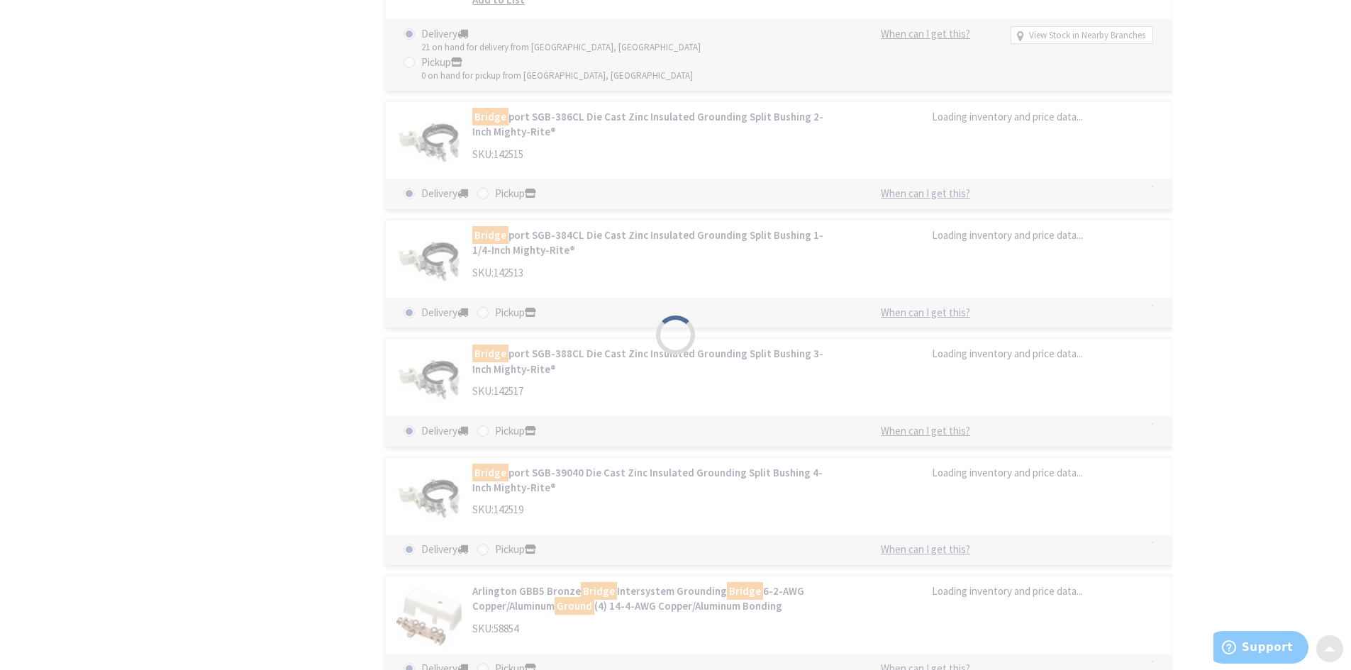
scroll to position [1205, 0]
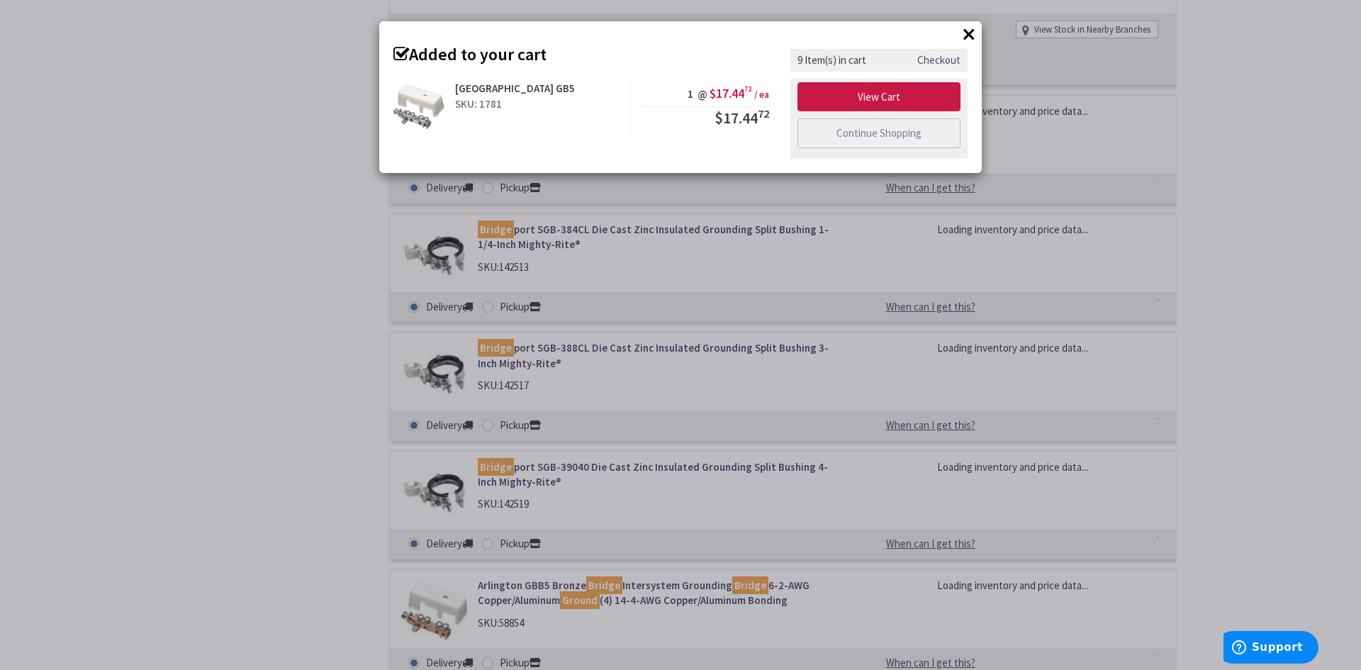
click at [238, 335] on div "× Added to your cart Arlington GB5 SKU: 1781 1 @ $17.44 72 / ea $17.44 72" at bounding box center [680, 335] width 1361 height 670
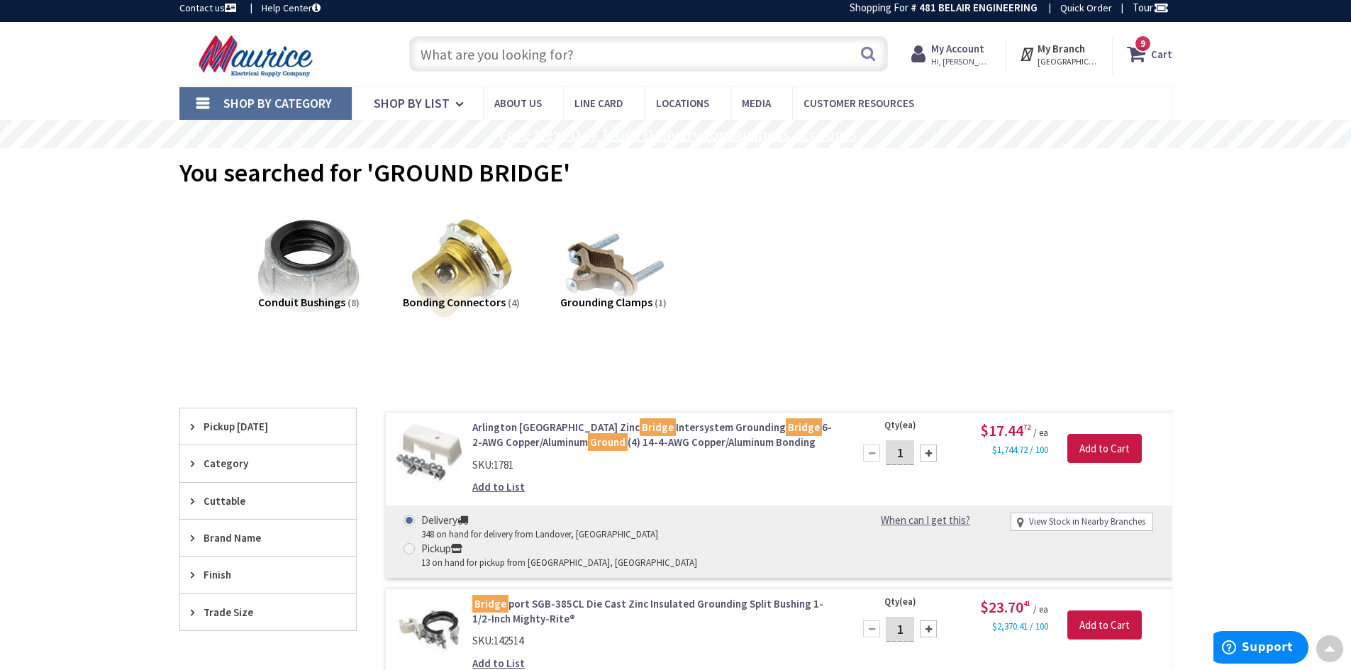
scroll to position [0, 0]
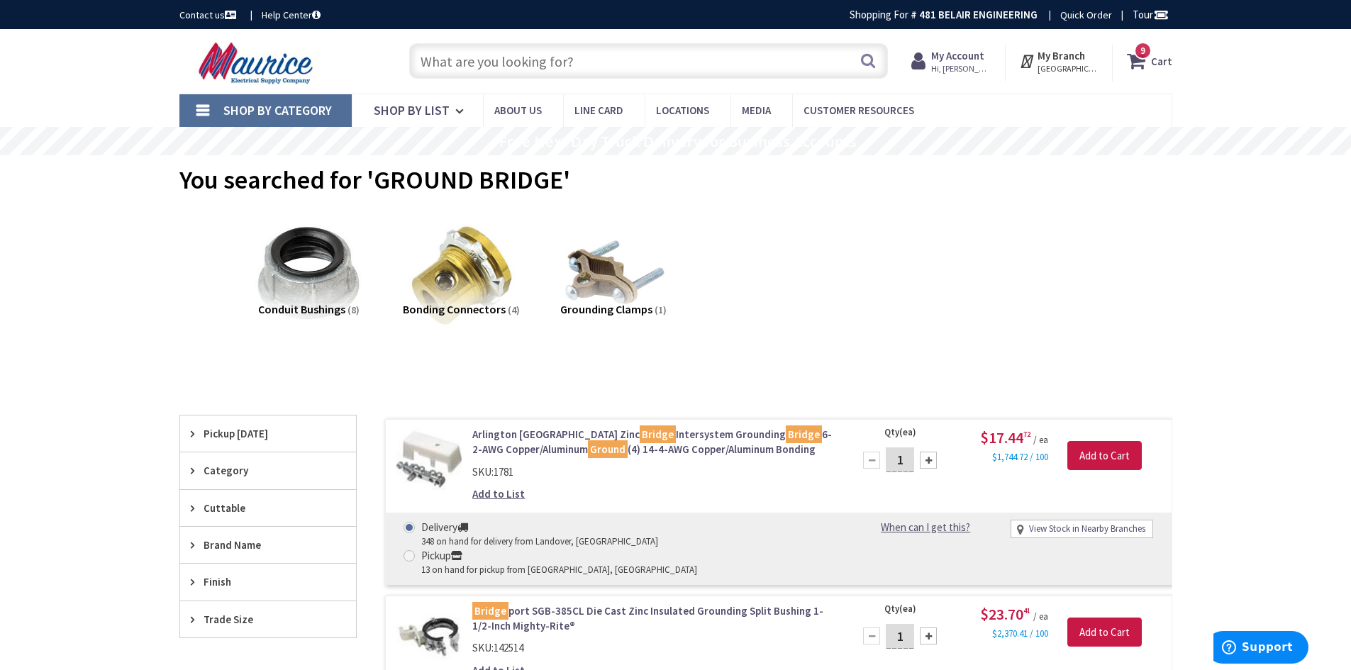
click at [531, 74] on input "text" at bounding box center [648, 60] width 479 height 35
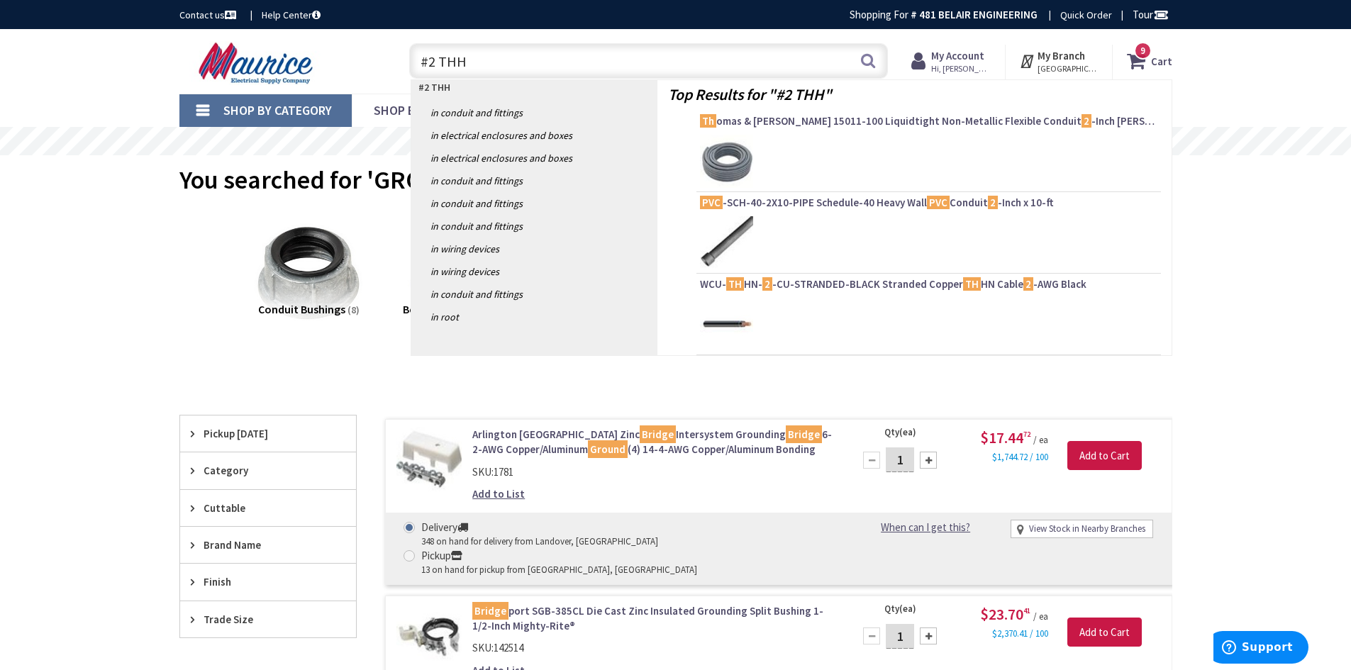
type input "#2 THHN"
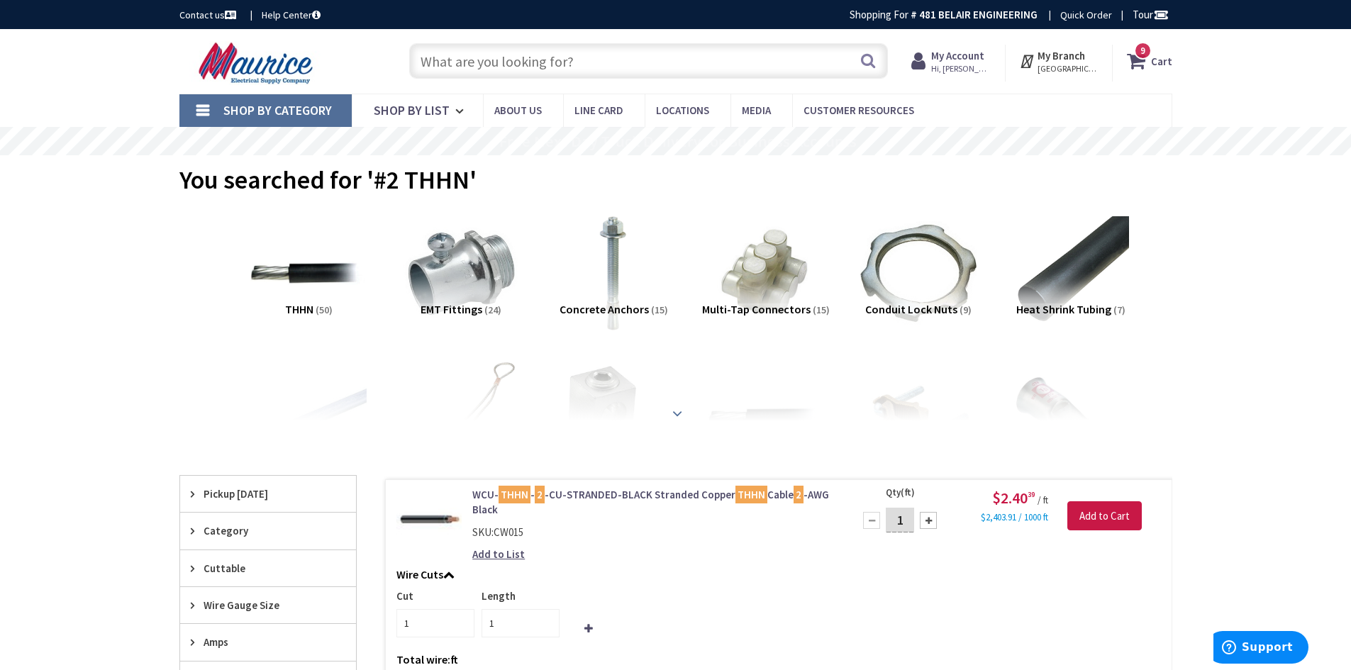
scroll to position [142, 0]
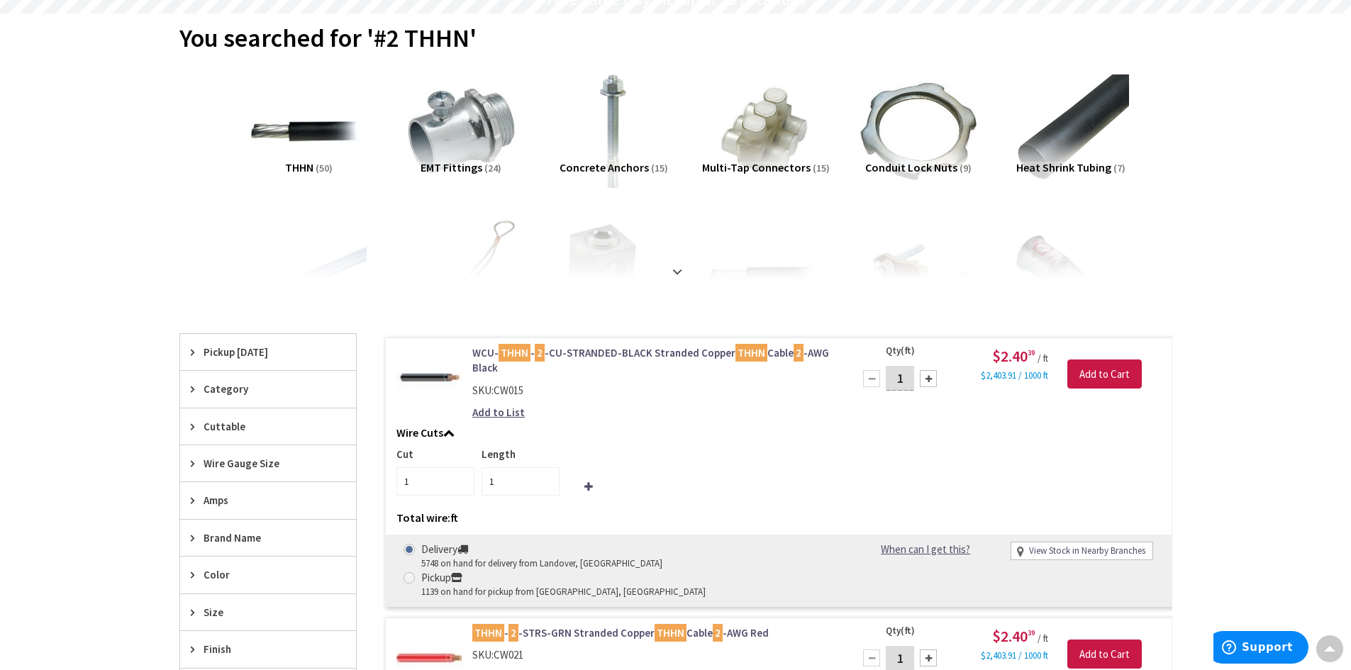
drag, startPoint x: 907, startPoint y: 383, endPoint x: 874, endPoint y: 379, distance: 32.9
click at [886, 379] on input "1" at bounding box center [900, 378] width 28 height 25
type input "40"
click at [1125, 377] on input "Add to Cart" at bounding box center [1104, 375] width 74 height 30
type input "40"
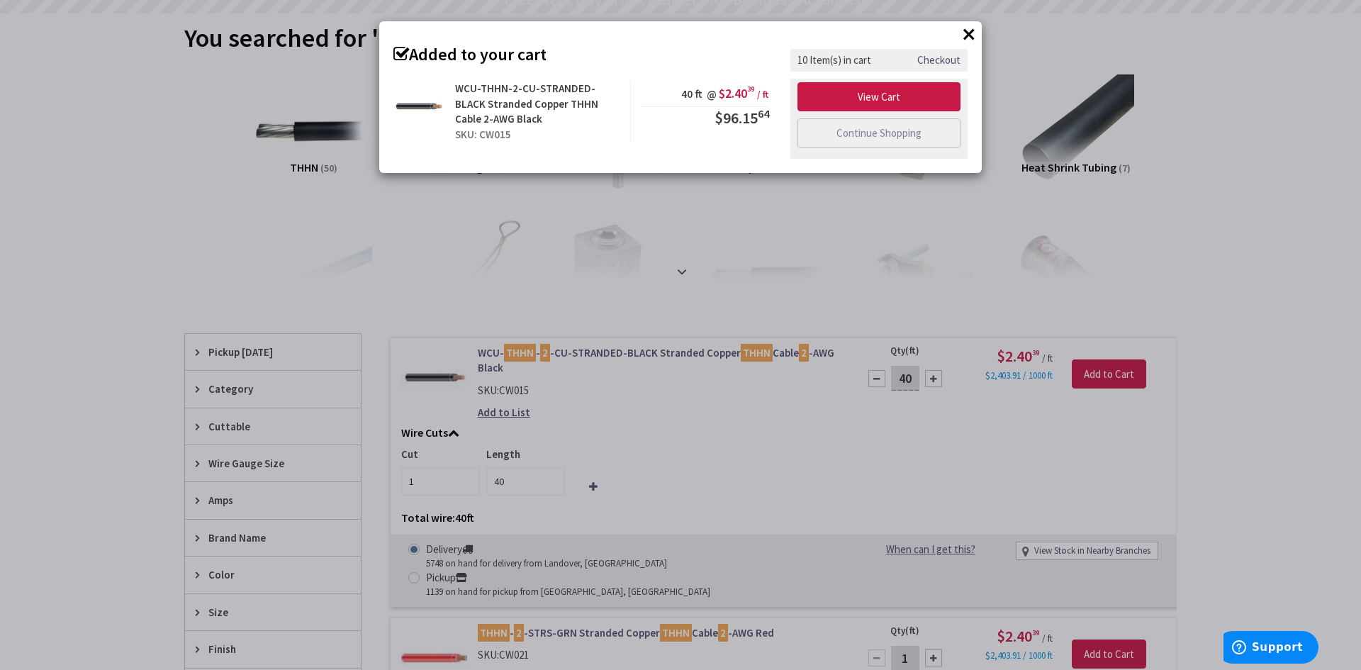
click at [99, 147] on div "× Added to your cart WCU-THHN-2-CU-STRANDED-BLACK Stranded Copper THHN Cable 2-…" at bounding box center [680, 335] width 1361 height 670
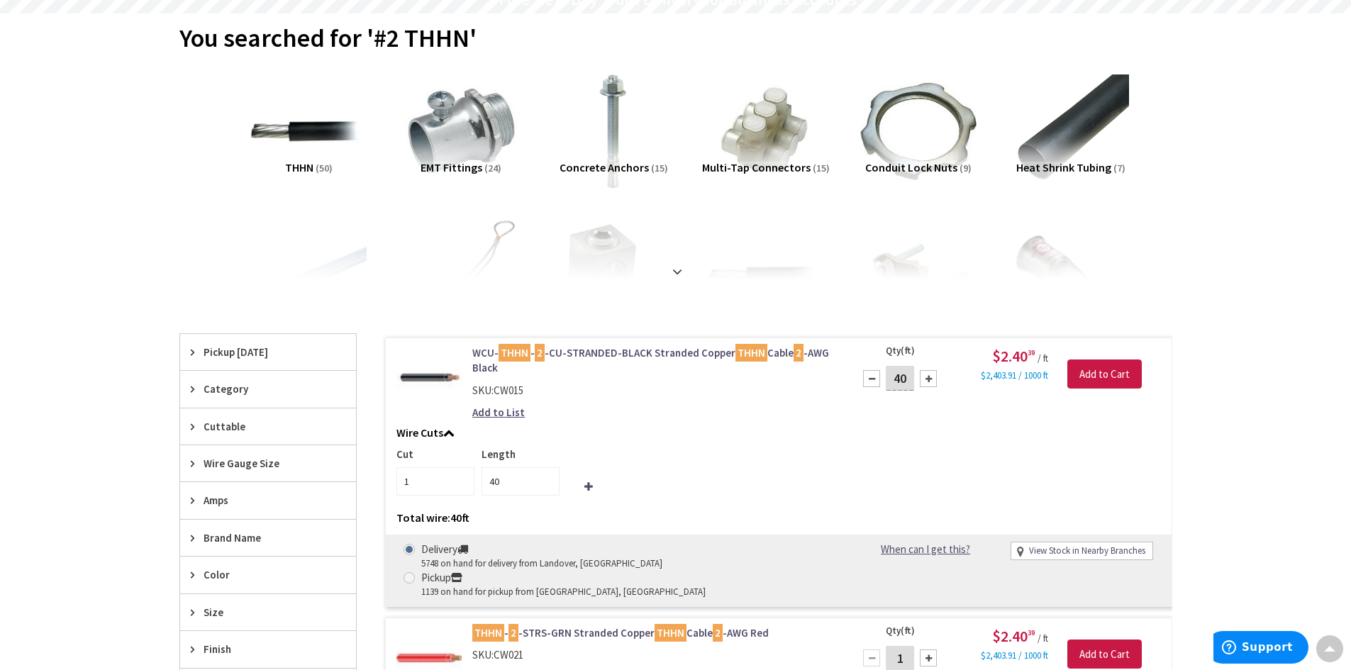
scroll to position [0, 0]
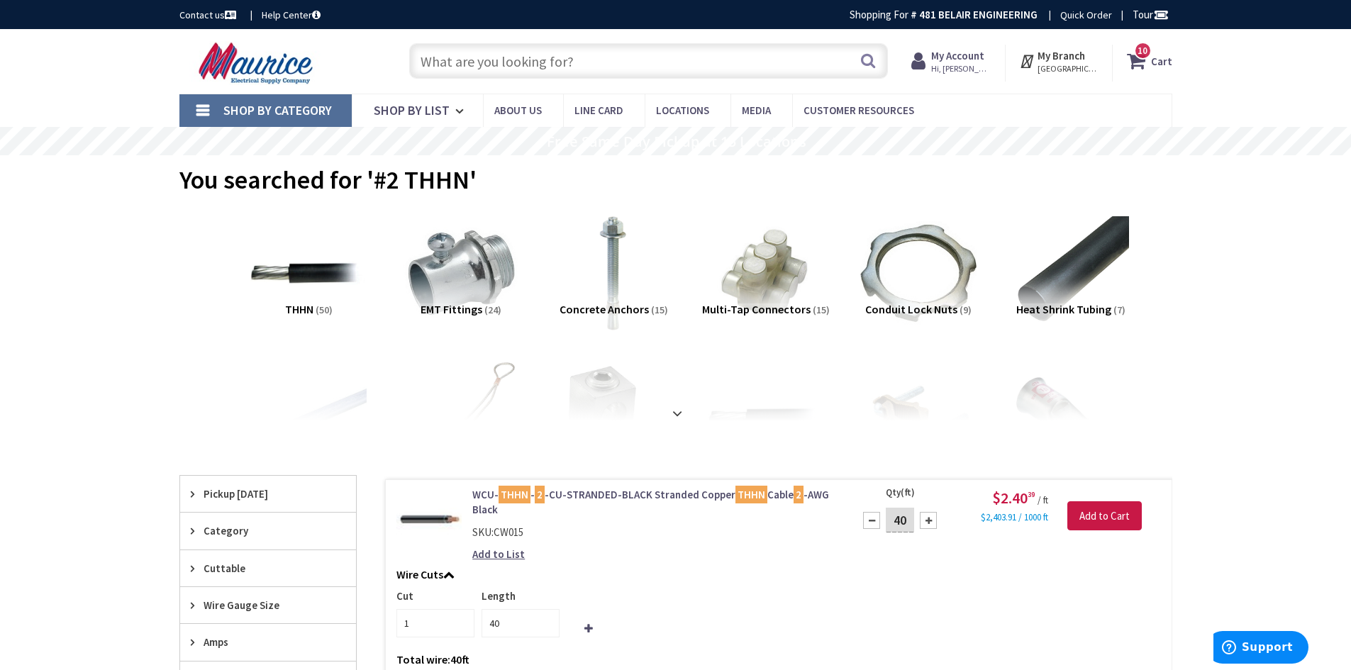
click at [1146, 60] on icon at bounding box center [1139, 61] width 24 height 26
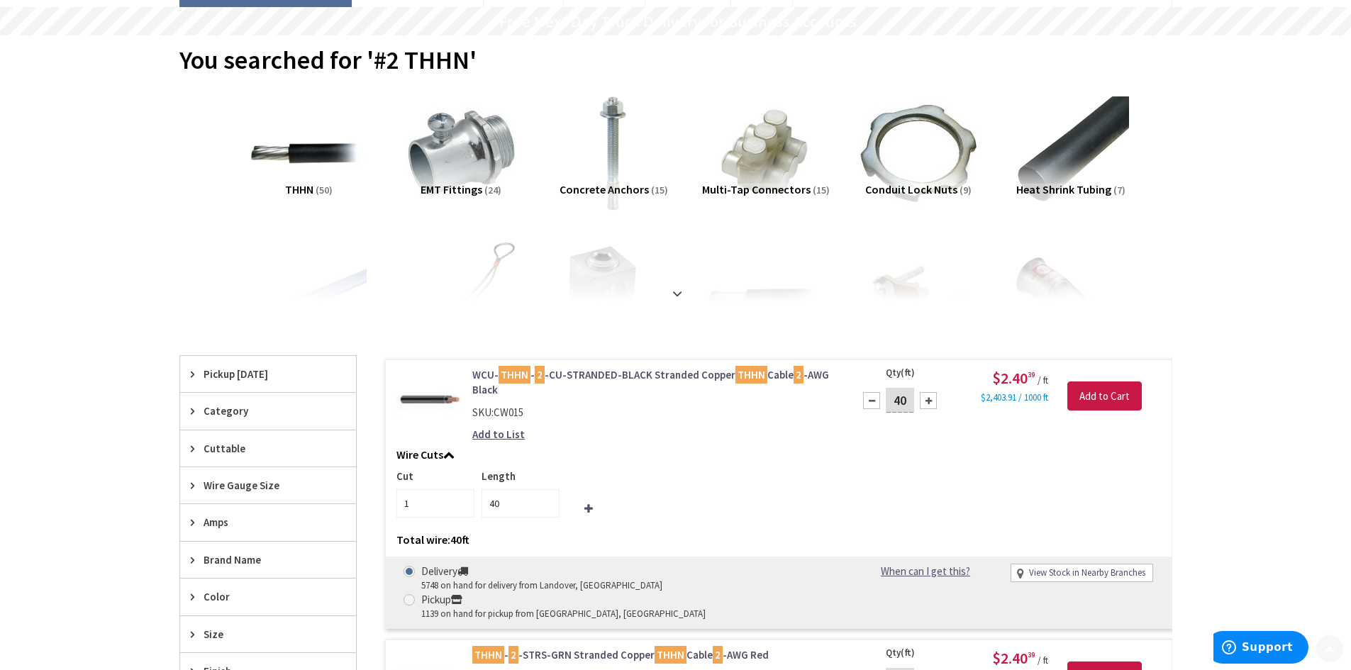
scroll to position [425, 0]
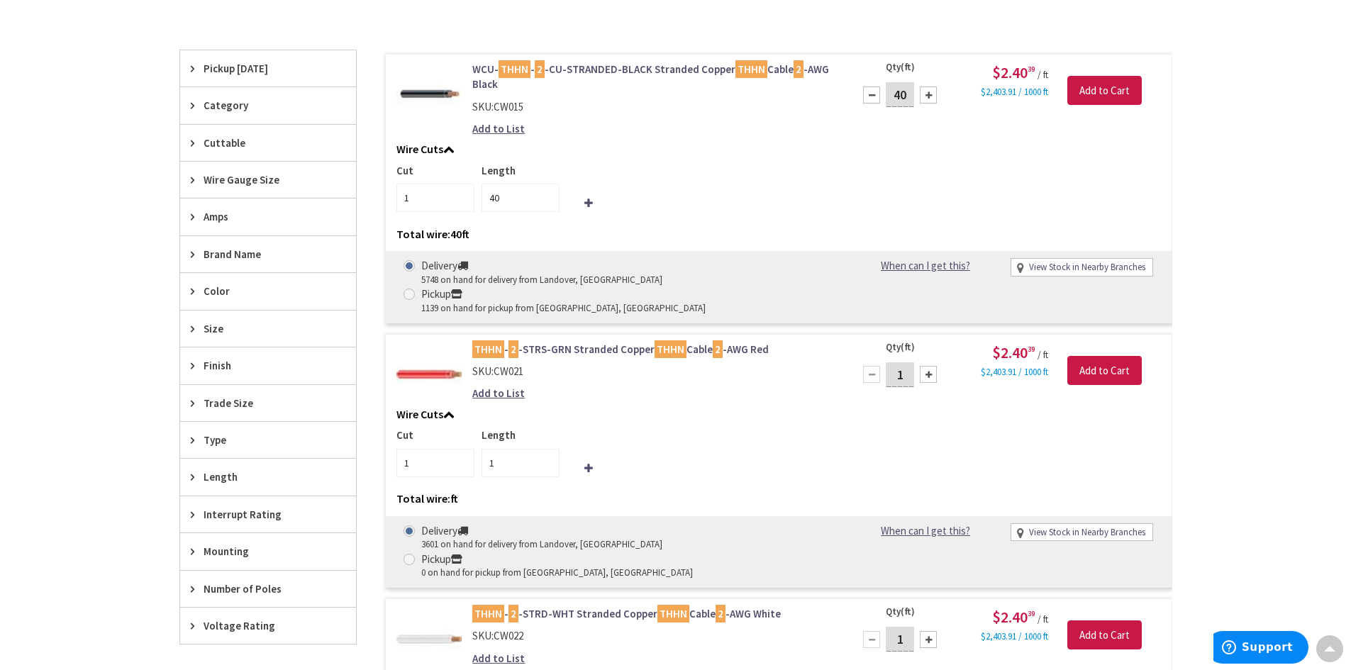
drag, startPoint x: 911, startPoint y: 346, endPoint x: 862, endPoint y: 345, distance: 49.6
click at [866, 360] on div "1" at bounding box center [899, 374] width 85 height 28
type input "40"
click at [1083, 356] on input "Add to Cart" at bounding box center [1104, 371] width 74 height 30
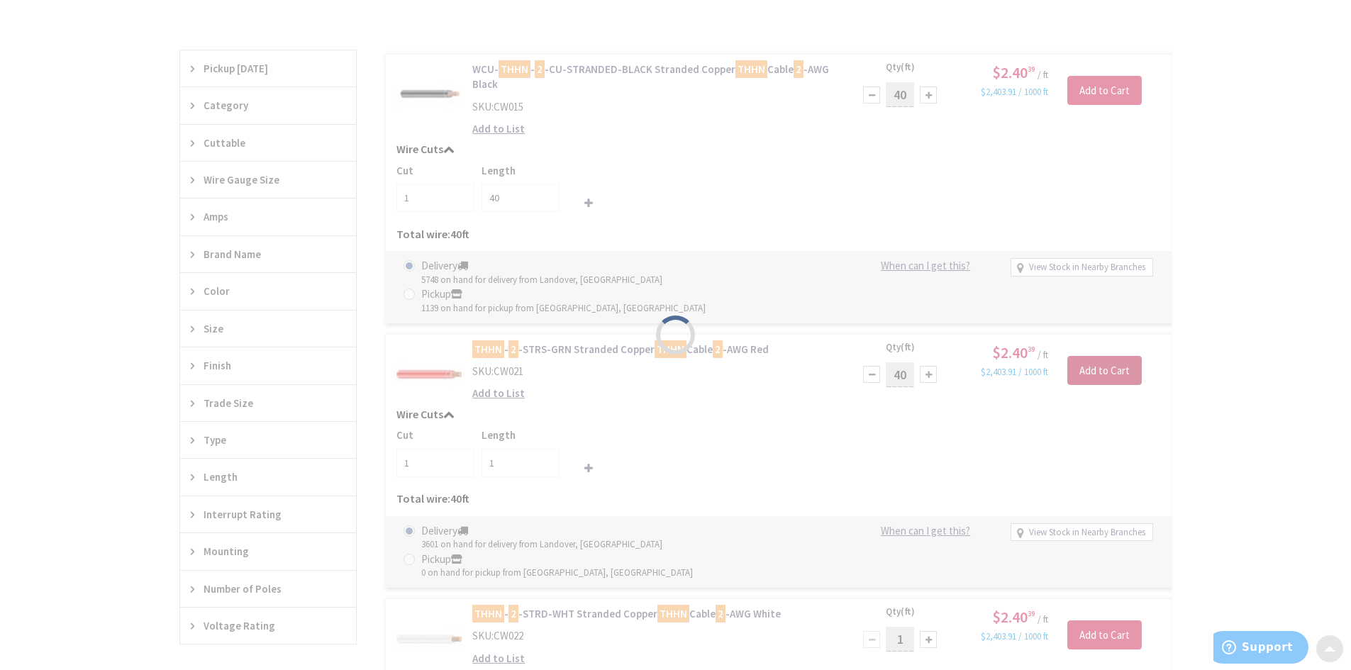
type input "40"
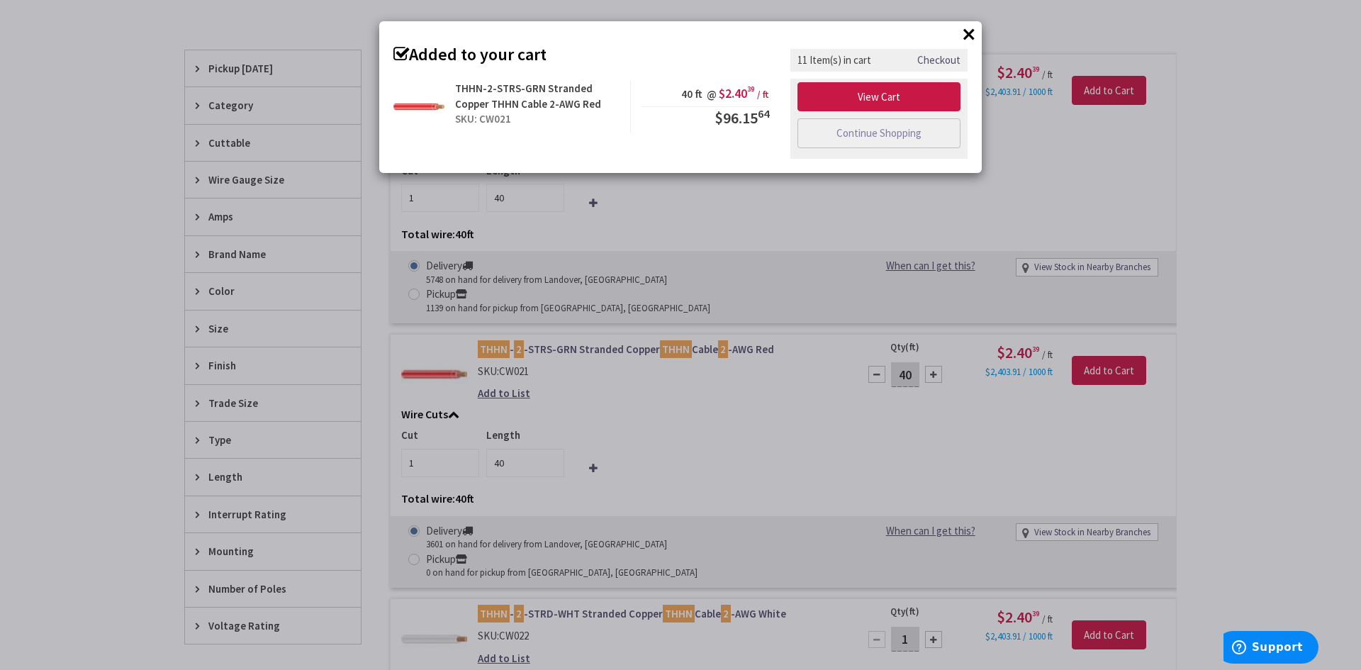
click at [1247, 255] on div "× Added to your cart THHN-2-STRS-GRN Stranded Copper THHN Cable 2-AWG Red SKU: …" at bounding box center [680, 335] width 1361 height 670
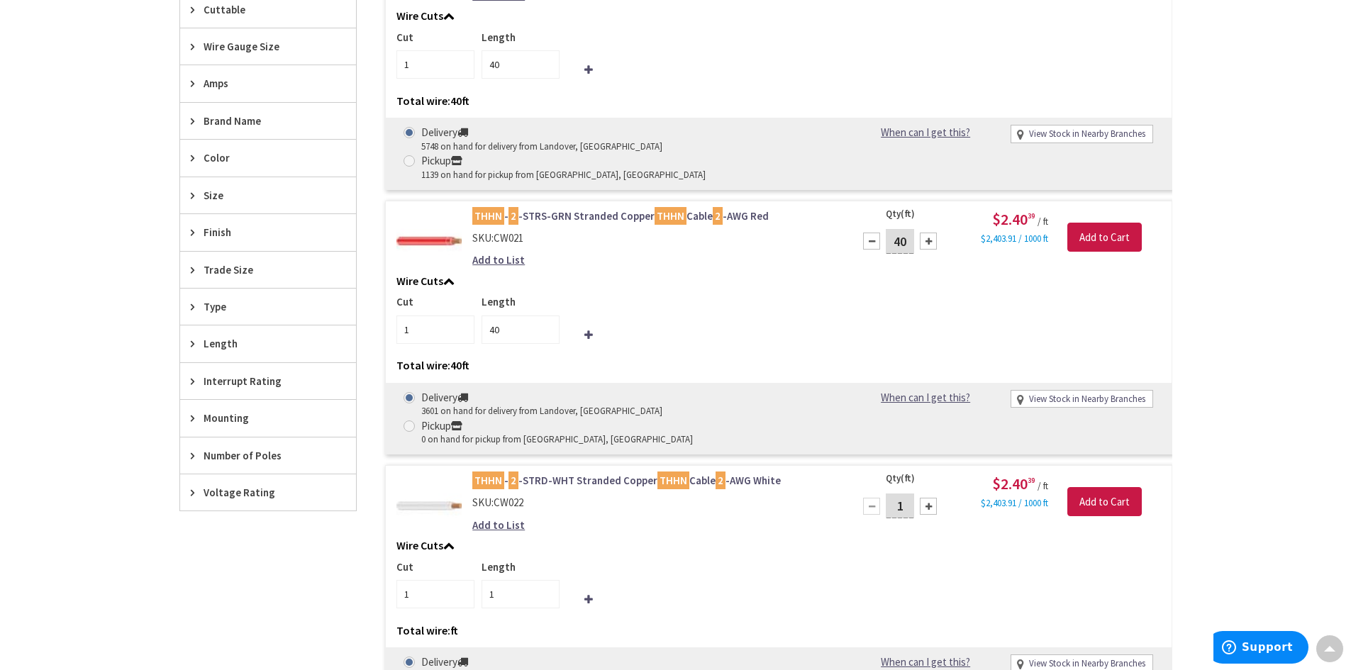
scroll to position [567, 0]
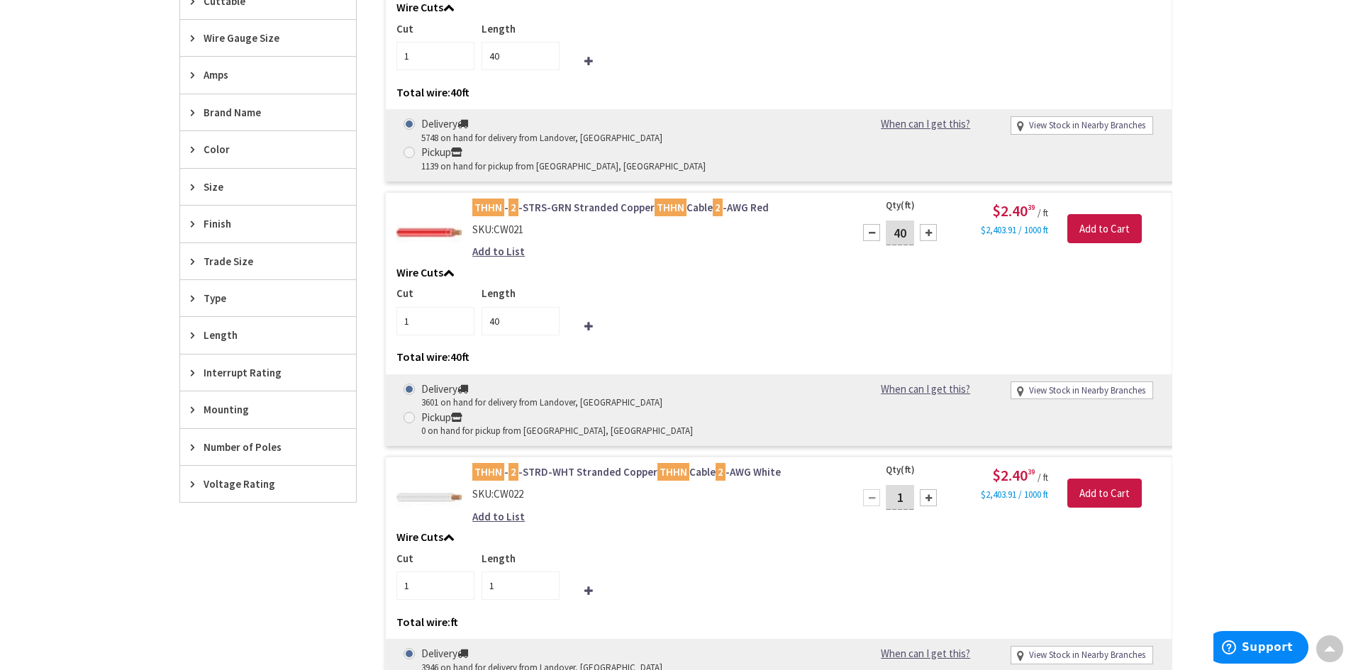
drag, startPoint x: 906, startPoint y: 440, endPoint x: 881, endPoint y: 441, distance: 24.2
click at [884, 484] on div "1" at bounding box center [899, 498] width 85 height 28
type input "40"
click at [1128, 479] on input "Add to Cart" at bounding box center [1104, 494] width 74 height 30
type input "40"
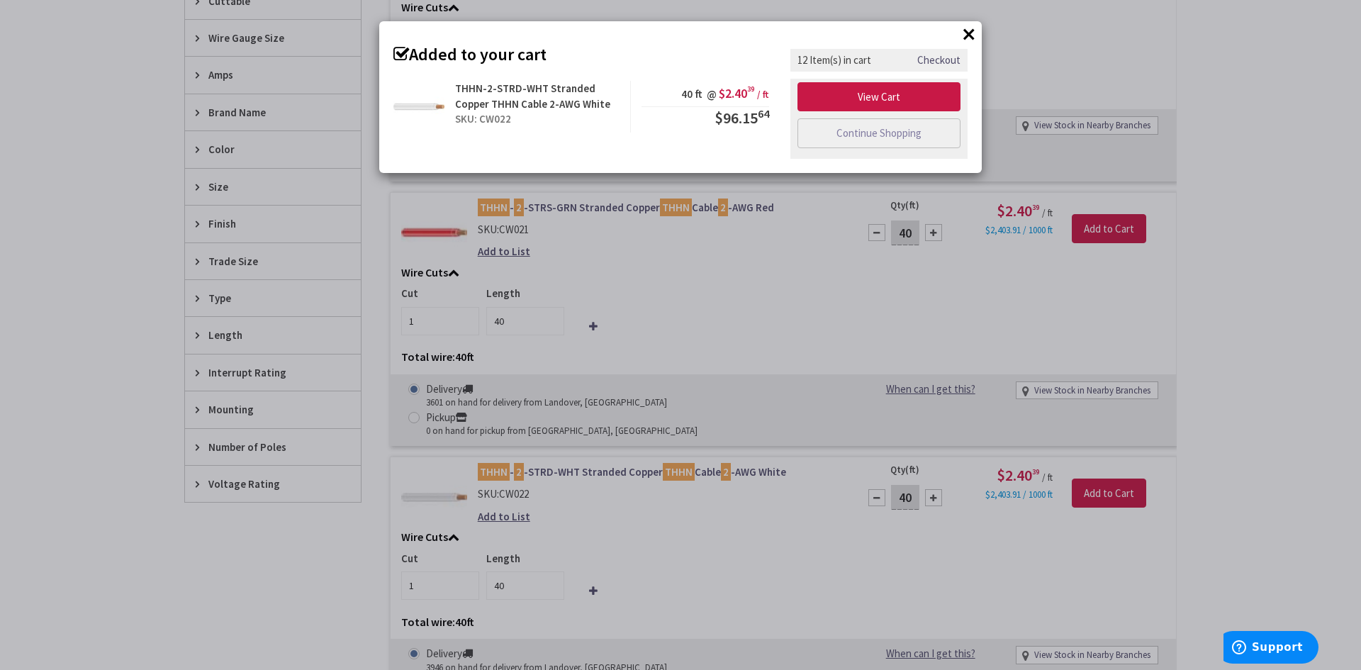
click at [1234, 435] on div "× Added to your cart THHN-2-STRD-WHT Stranded Copper THHN Cable 2-AWG White SKU…" at bounding box center [680, 335] width 1361 height 670
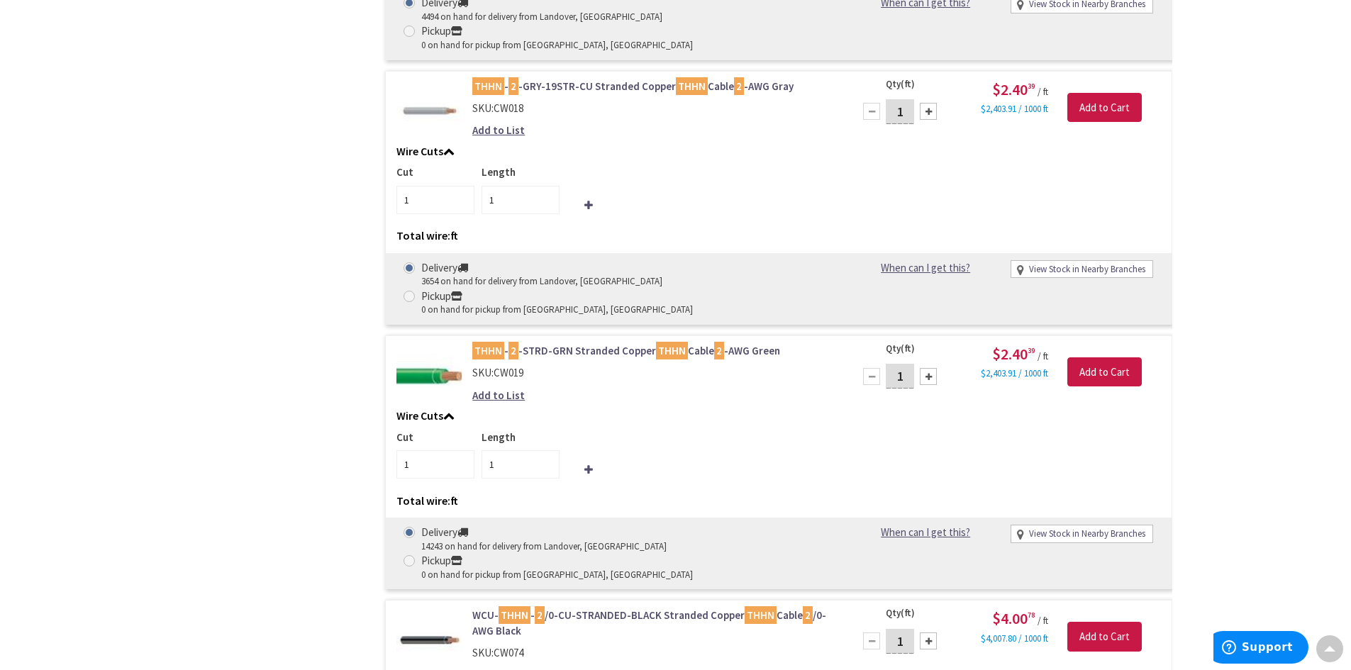
scroll to position [1986, 0]
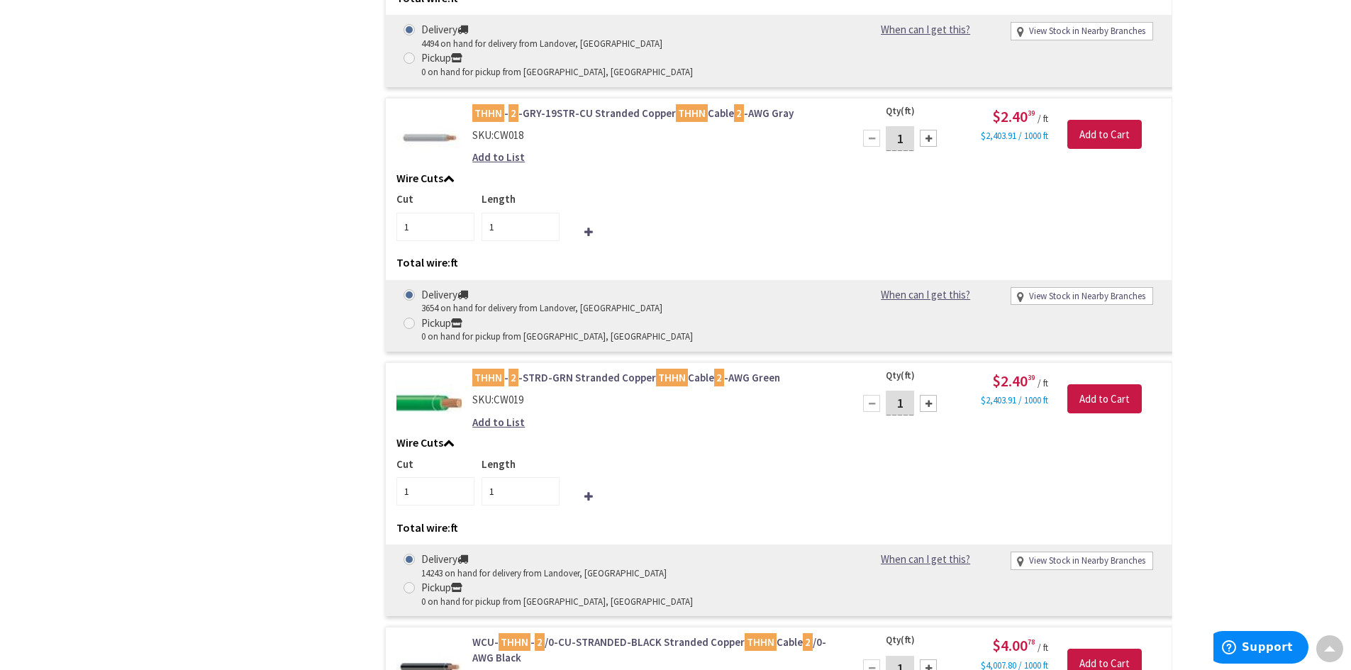
drag, startPoint x: 910, startPoint y: 203, endPoint x: 854, endPoint y: 203, distance: 55.3
click at [856, 389] on div "1 Please select a quantity" at bounding box center [899, 403] width 91 height 28
type input "40"
click at [1084, 384] on input "Add to Cart" at bounding box center [1104, 399] width 74 height 30
type input "40"
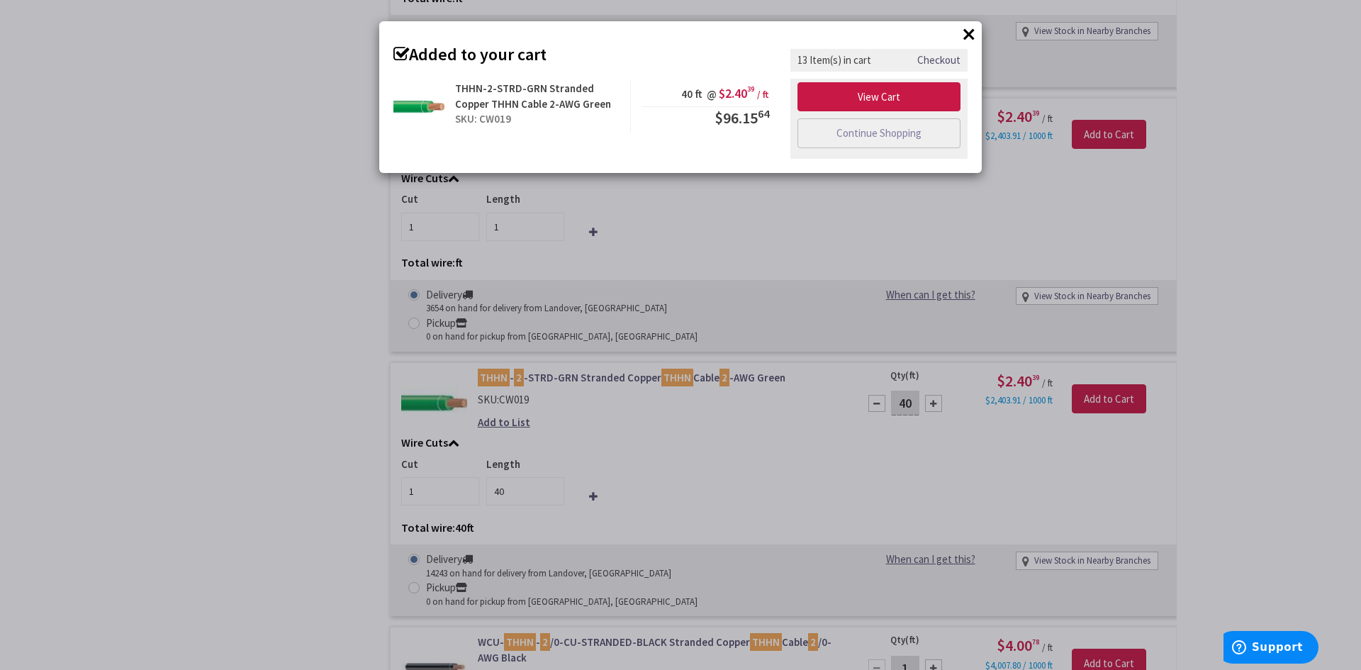
click at [141, 226] on div "× Added to your cart THHN-2-STRD-GRN Stranded Copper THHN Cable 2-AWG Green SKU…" at bounding box center [680, 335] width 1361 height 670
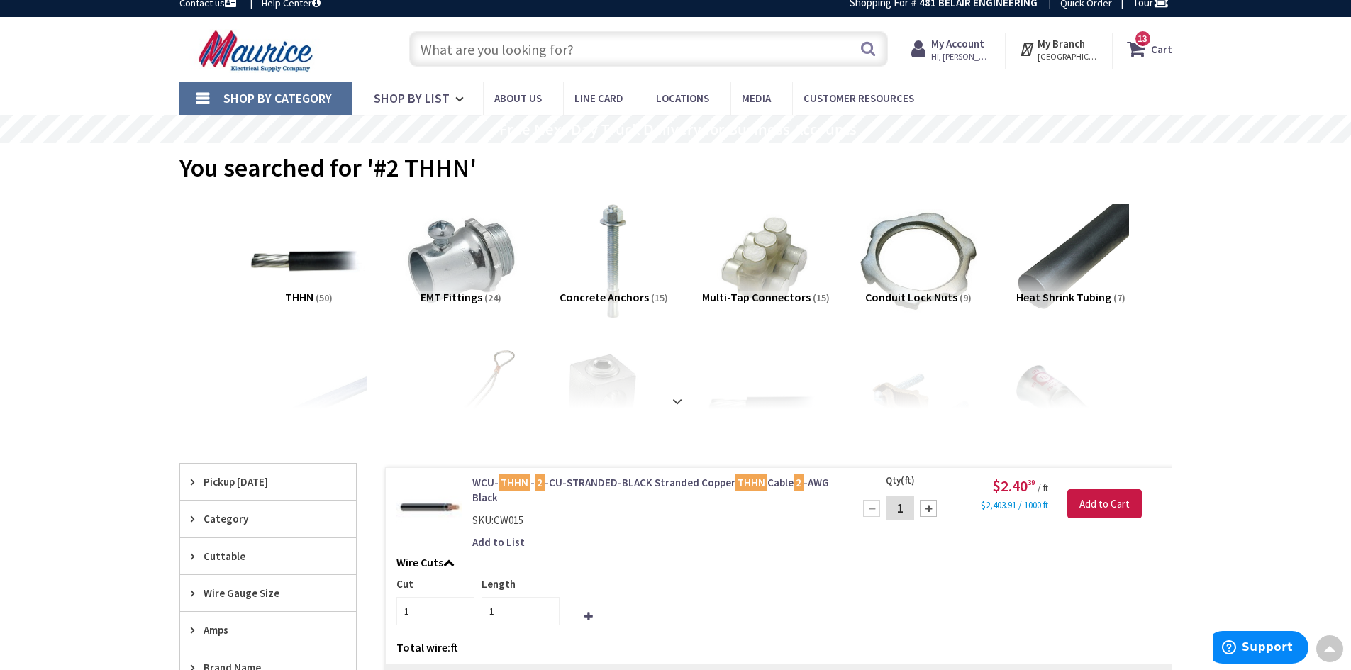
scroll to position [0, 0]
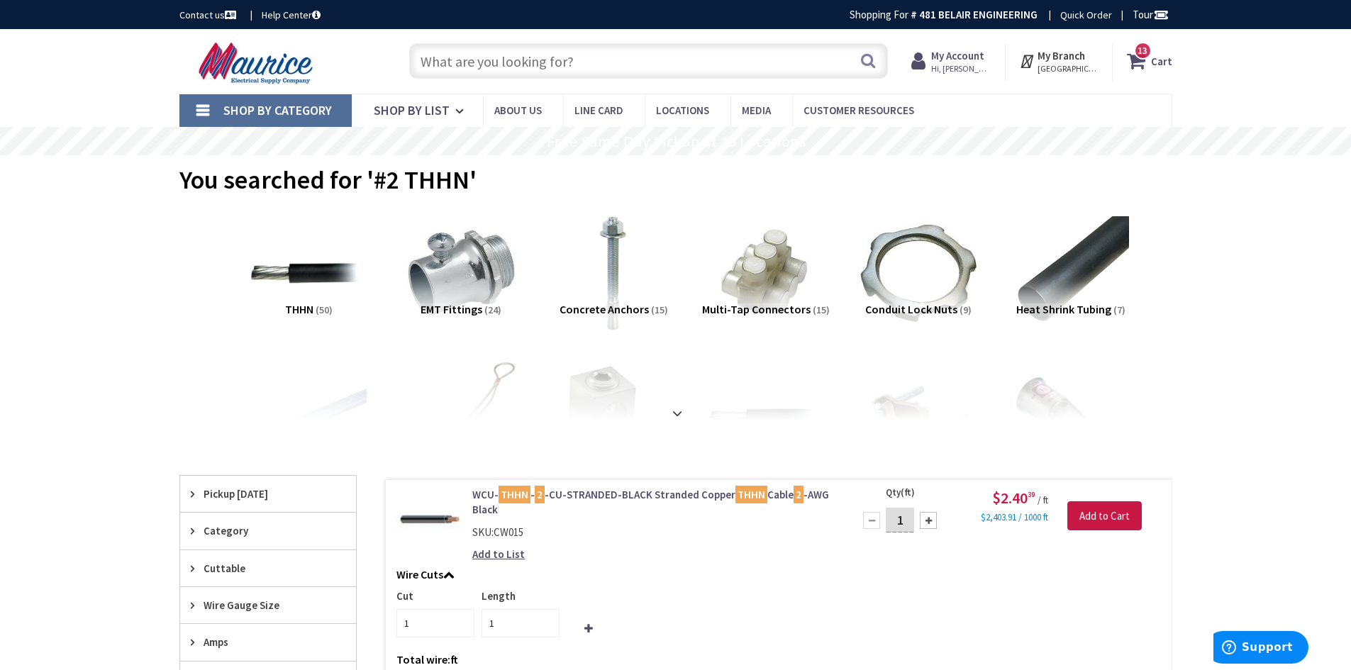
click at [522, 62] on input "text" at bounding box center [648, 60] width 479 height 35
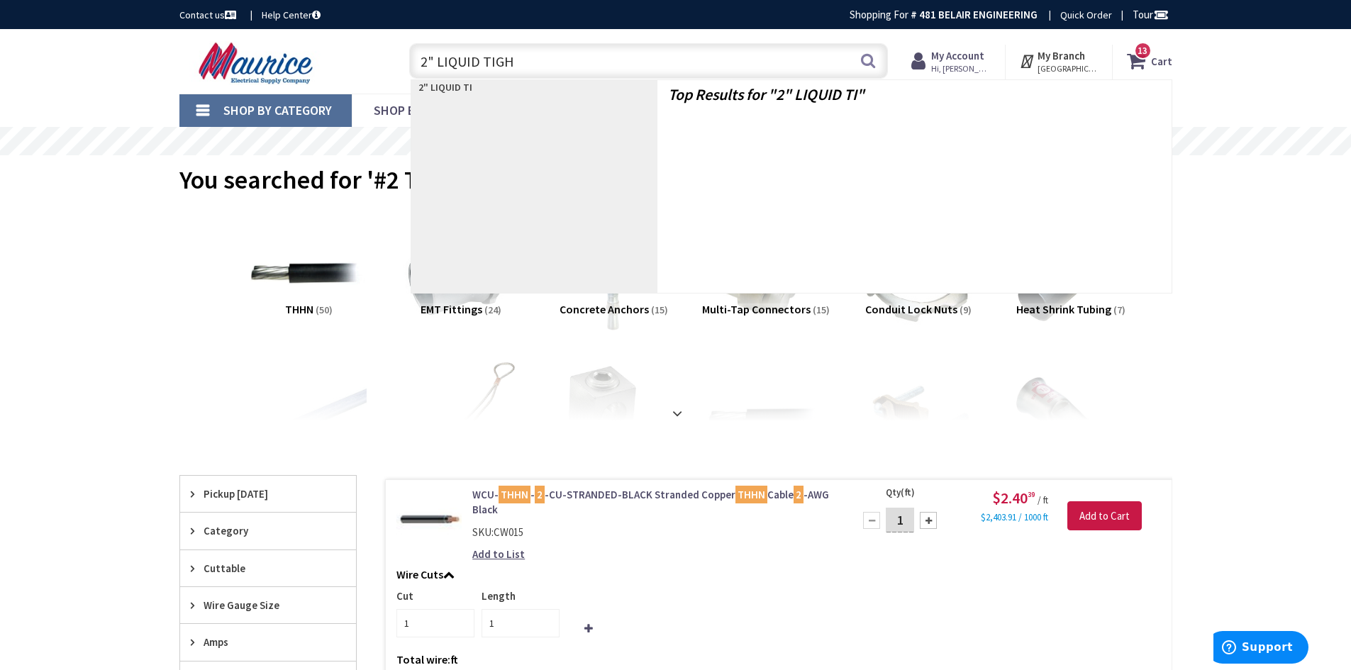
type input "2" LIQUID TIGHT"
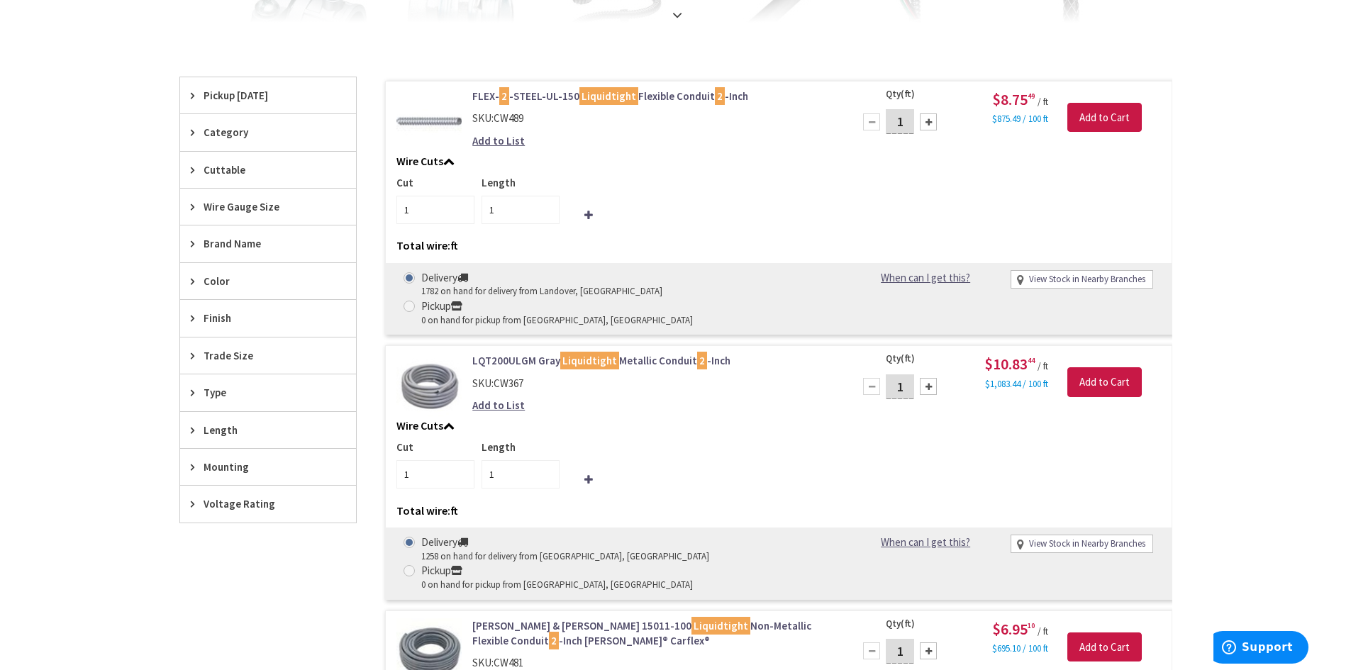
scroll to position [425, 0]
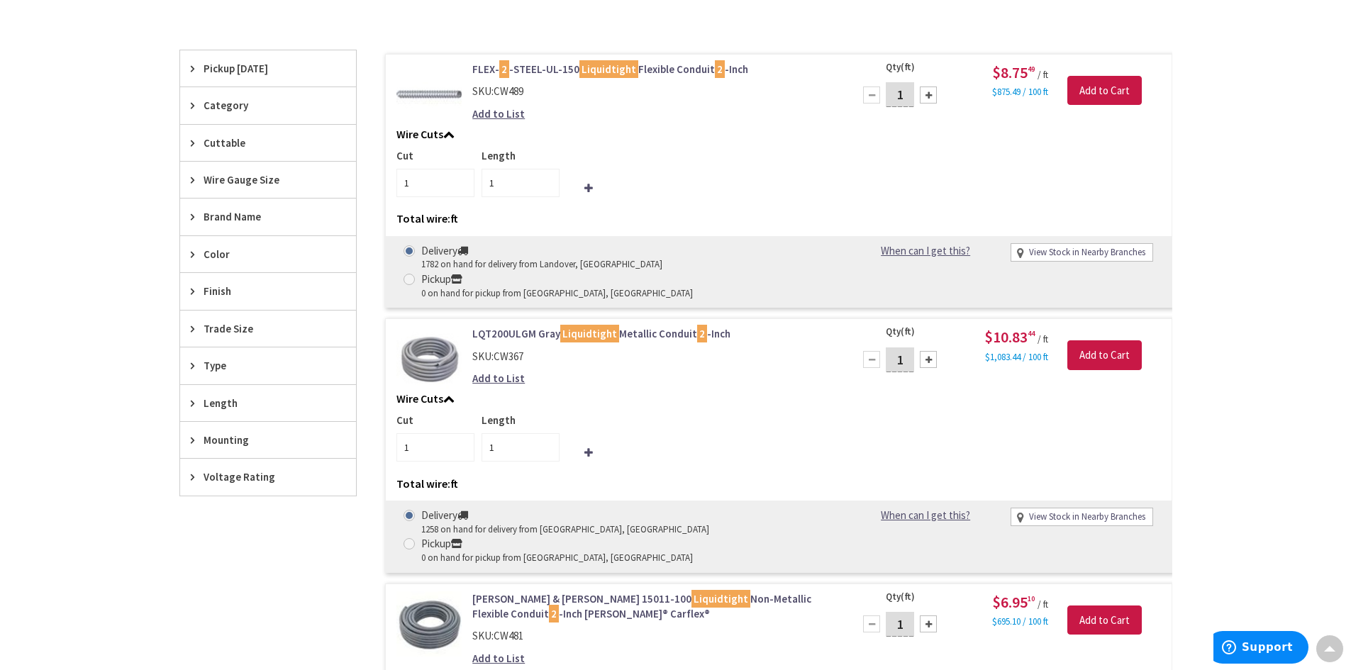
drag, startPoint x: 903, startPoint y: 331, endPoint x: 880, endPoint y: 333, distance: 23.5
click at [880, 345] on div "1" at bounding box center [899, 359] width 85 height 28
type input "40"
click at [1079, 340] on input "Add to Cart" at bounding box center [1104, 355] width 74 height 30
type input "40"
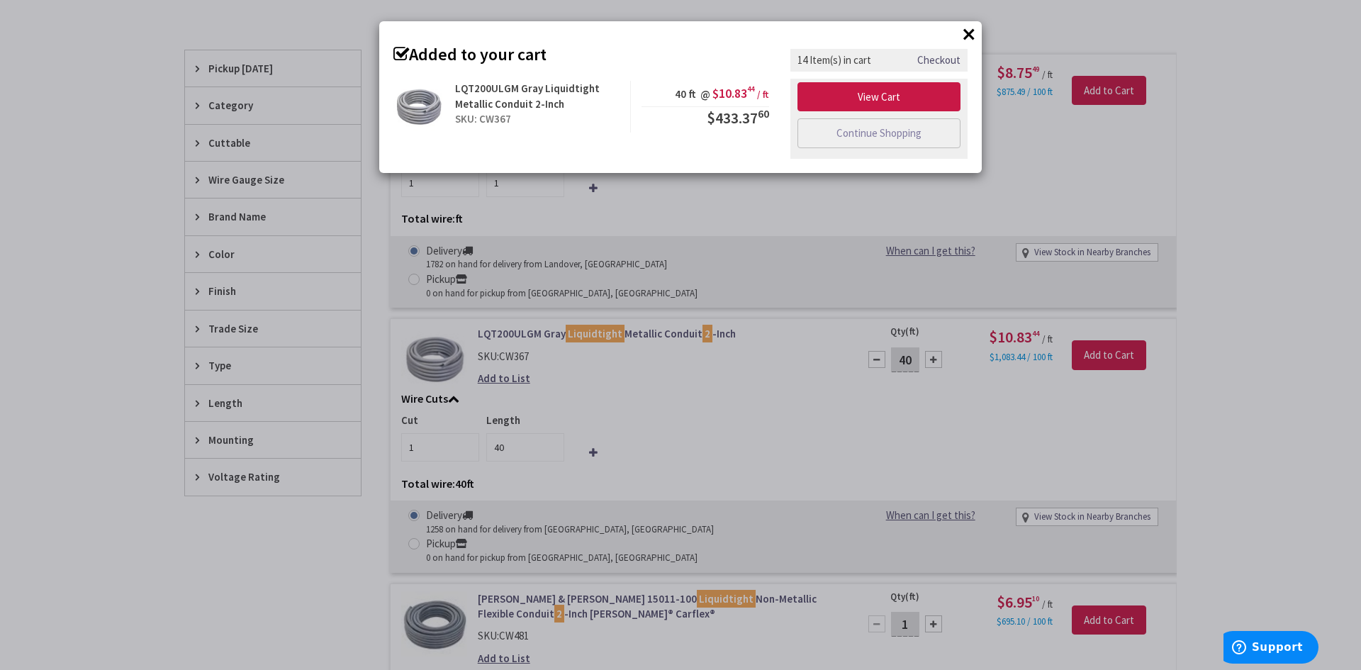
click at [1081, 175] on div "× Added to your cart LQT200ULGM Gray Liquidtight Metallic Conduit 2-Inch SKU: C…" at bounding box center [680, 335] width 1361 height 670
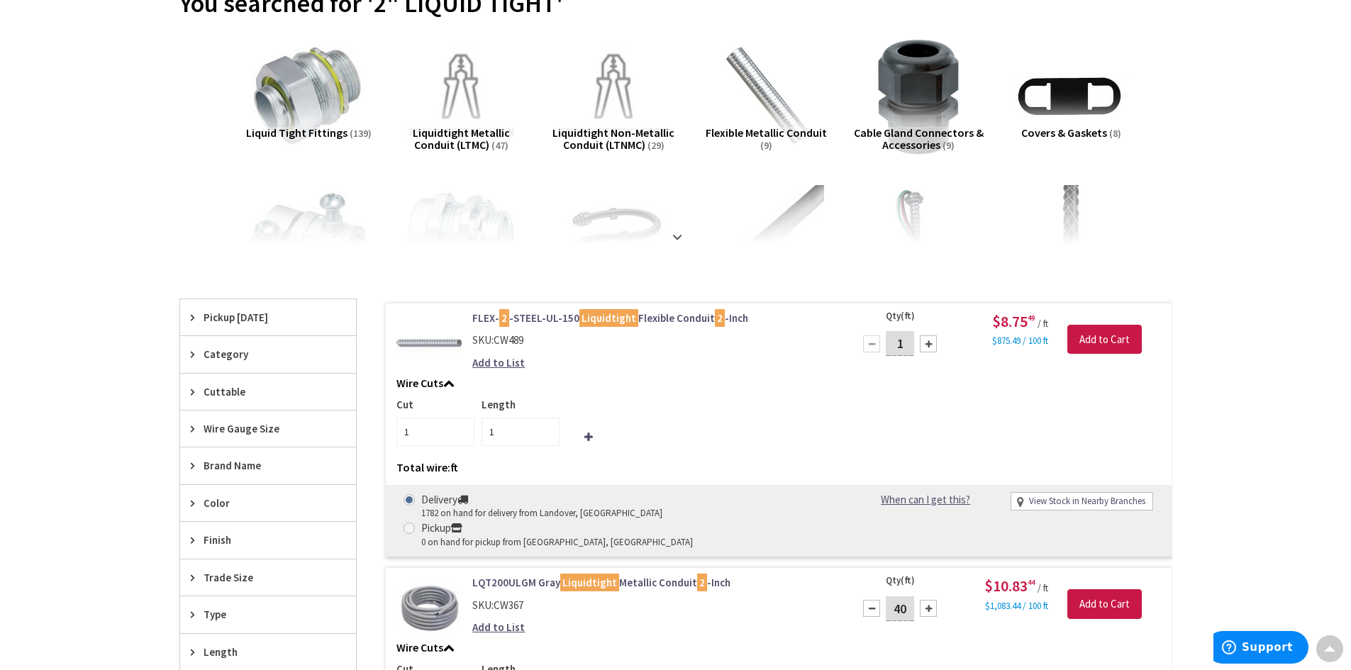
scroll to position [0, 0]
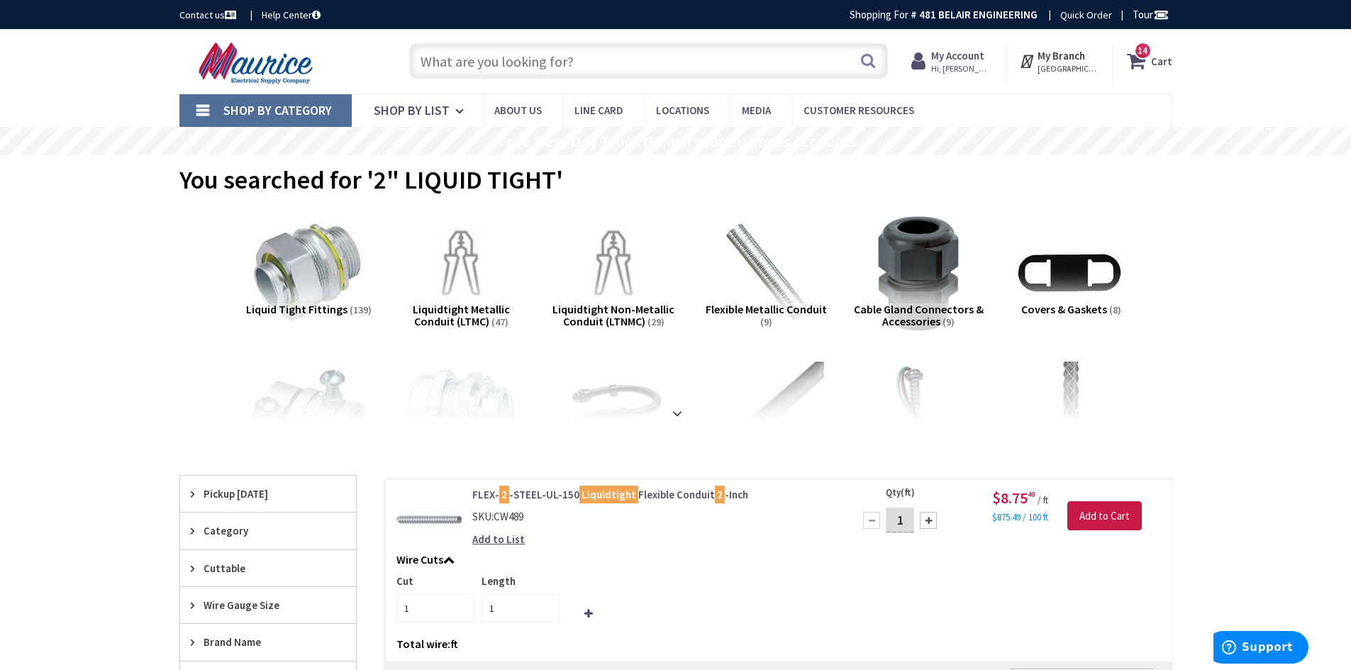
click at [592, 63] on input "text" at bounding box center [648, 60] width 479 height 35
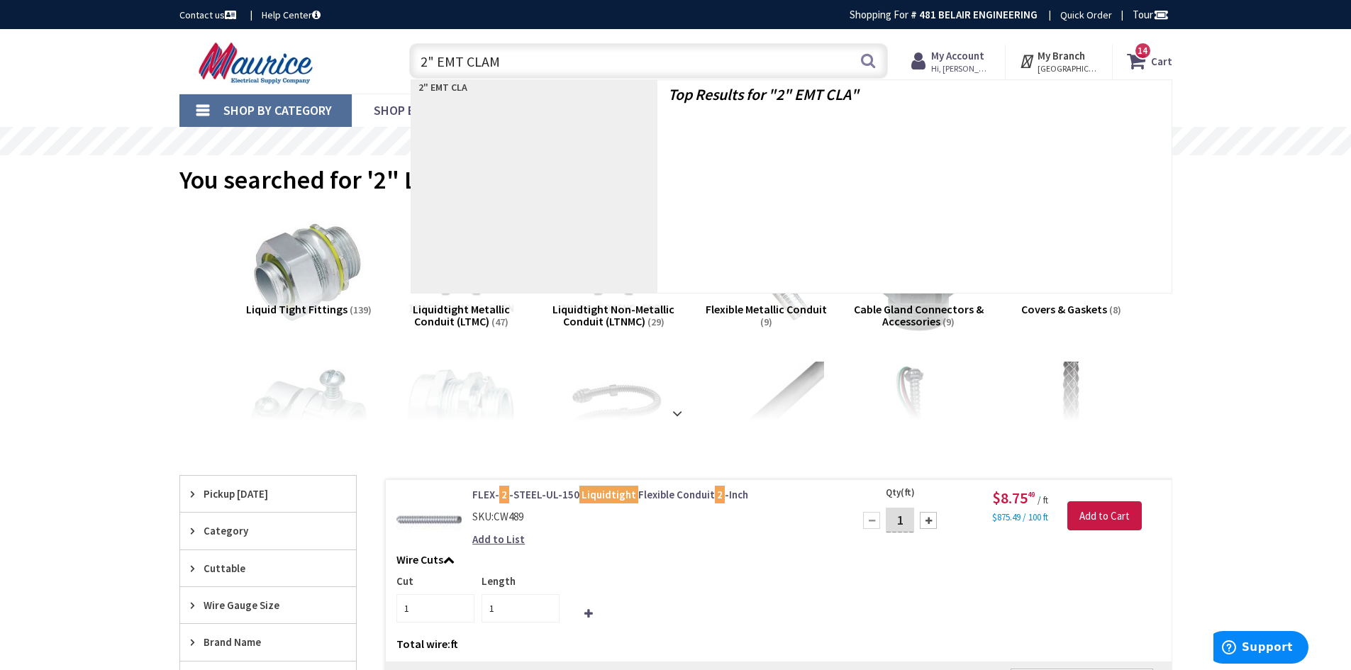
type input "2" EMT CLAMP"
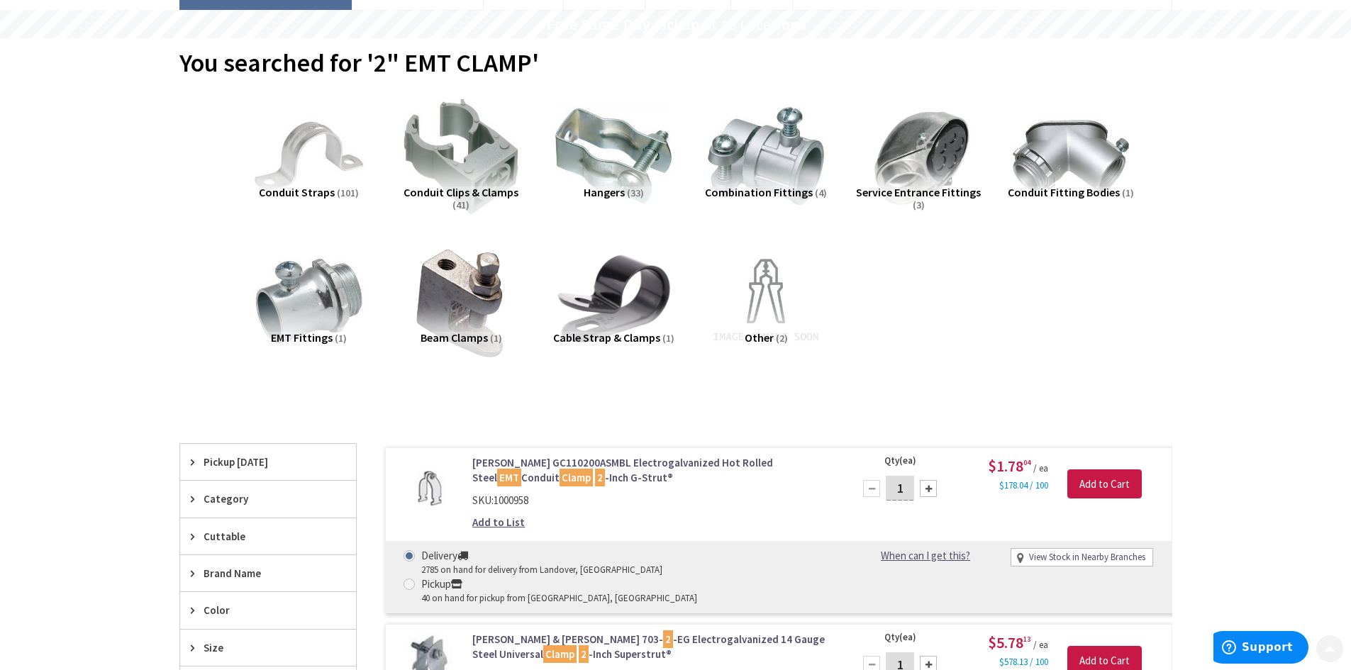
scroll to position [142, 0]
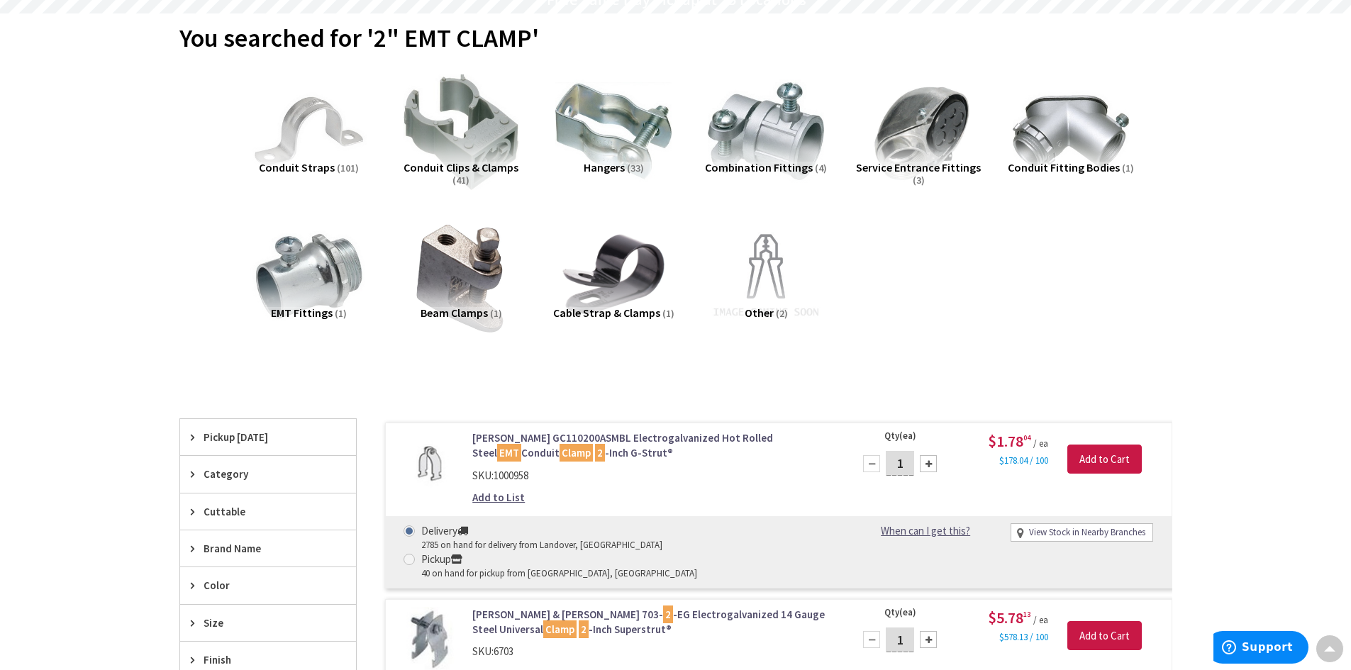
click at [898, 465] on input "1" at bounding box center [900, 463] width 28 height 25
type input "6"
click at [1082, 467] on input "Add to Cart" at bounding box center [1104, 460] width 74 height 30
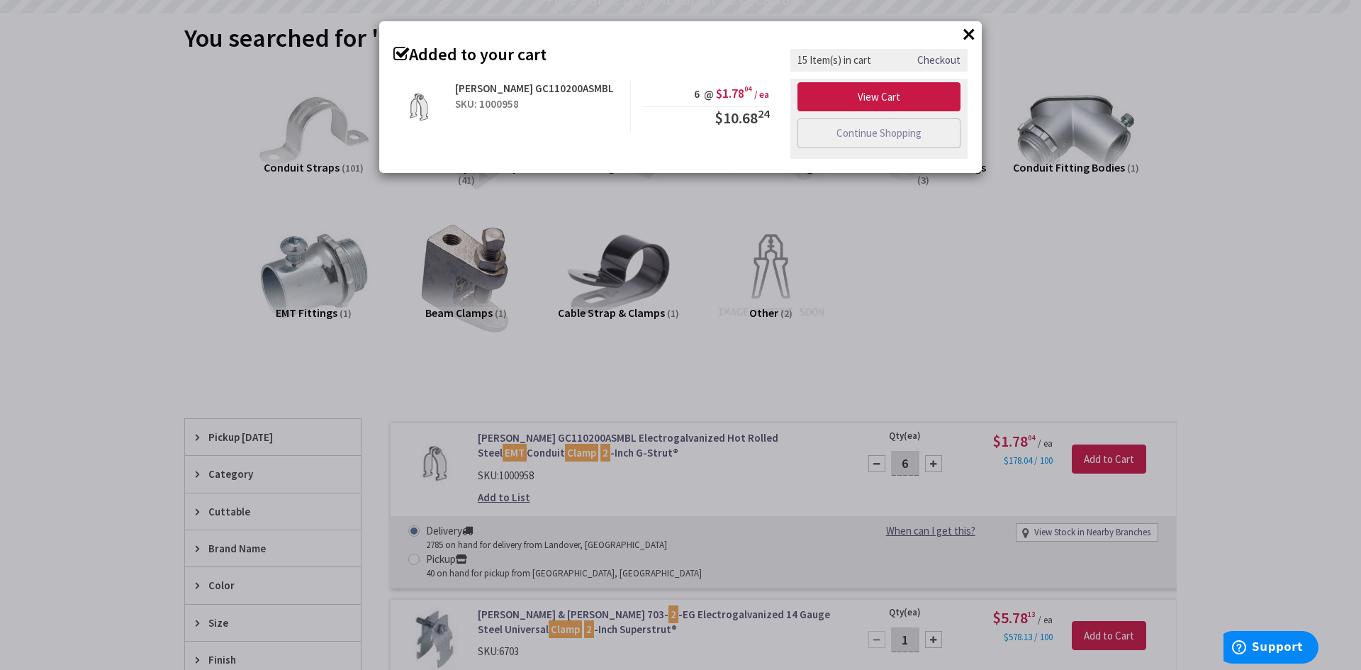
click at [1193, 353] on div "× Added to your cart Gregory GC110200ASMBL SKU: 1000958 6 @ $1.78 04 / ea $10.6…" at bounding box center [680, 335] width 1361 height 670
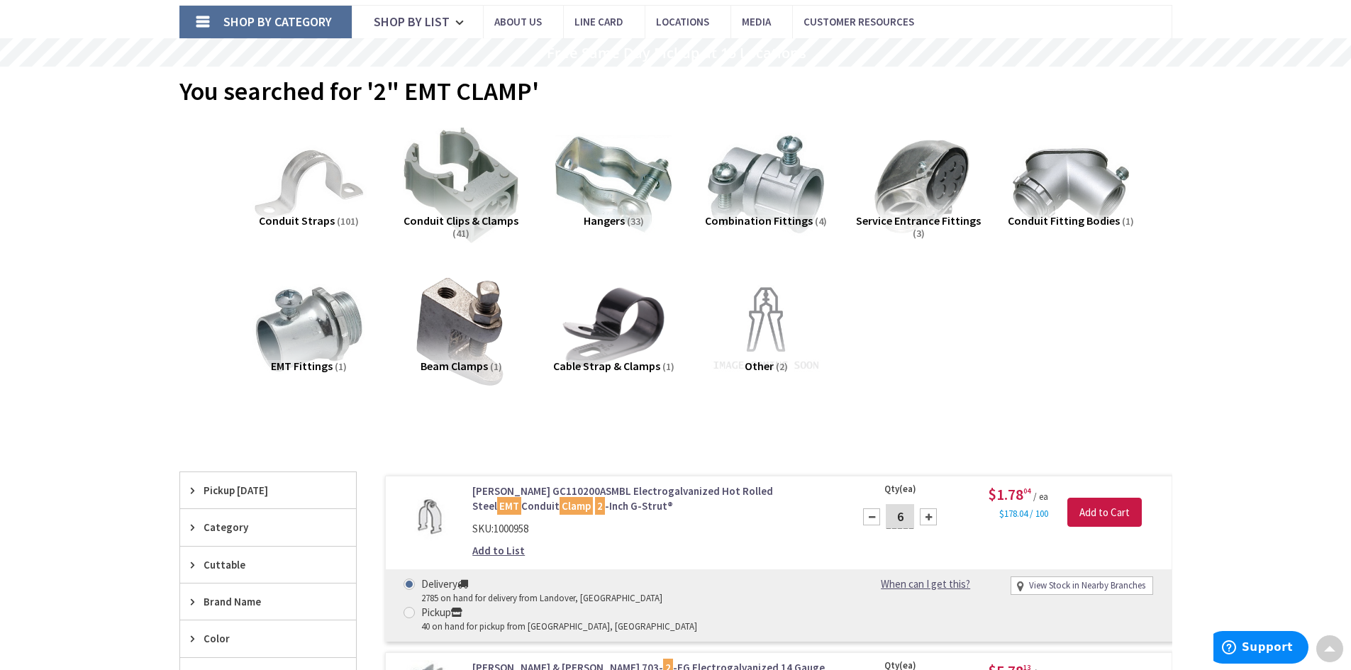
scroll to position [0, 0]
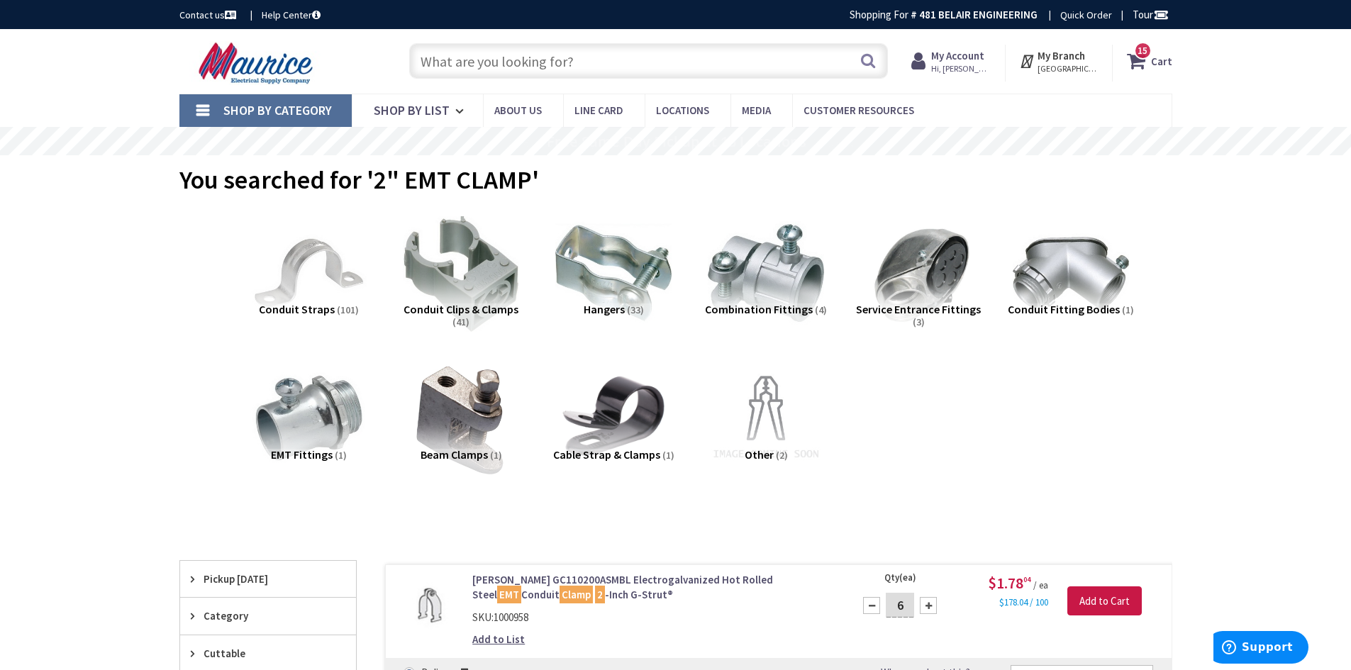
click at [591, 76] on input "text" at bounding box center [648, 60] width 479 height 35
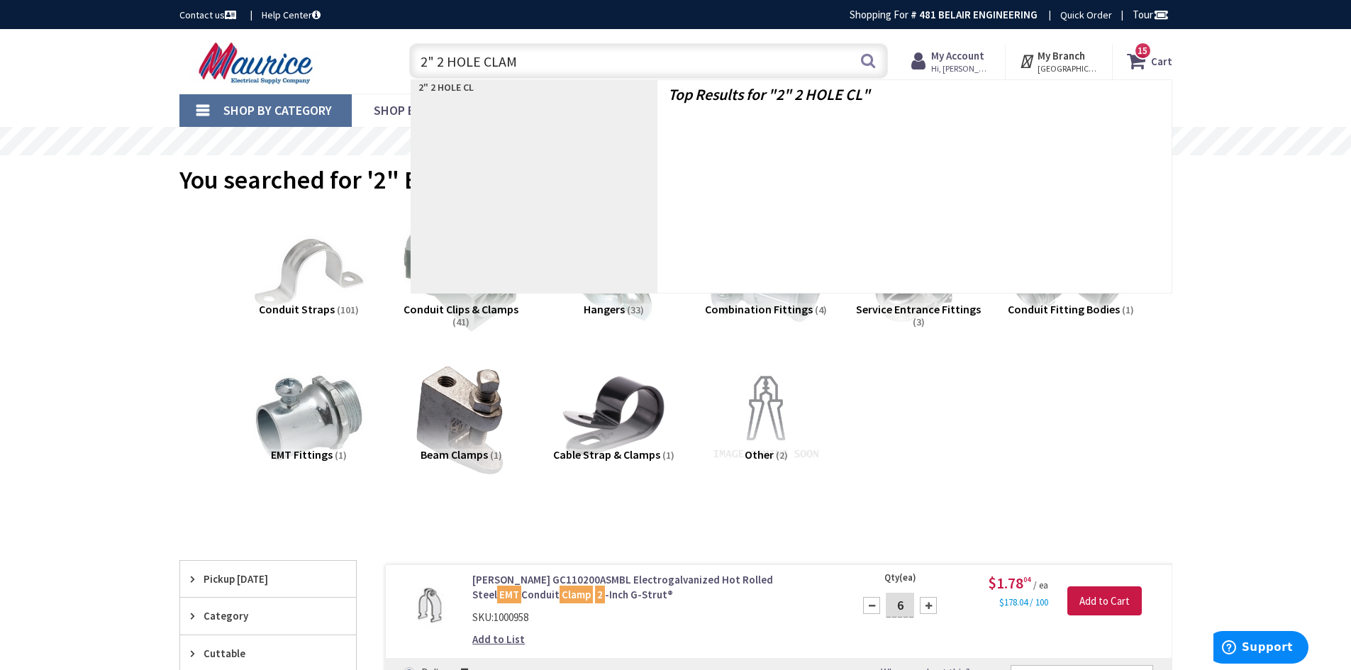
type input "2" 2 HOLE CLAMP"
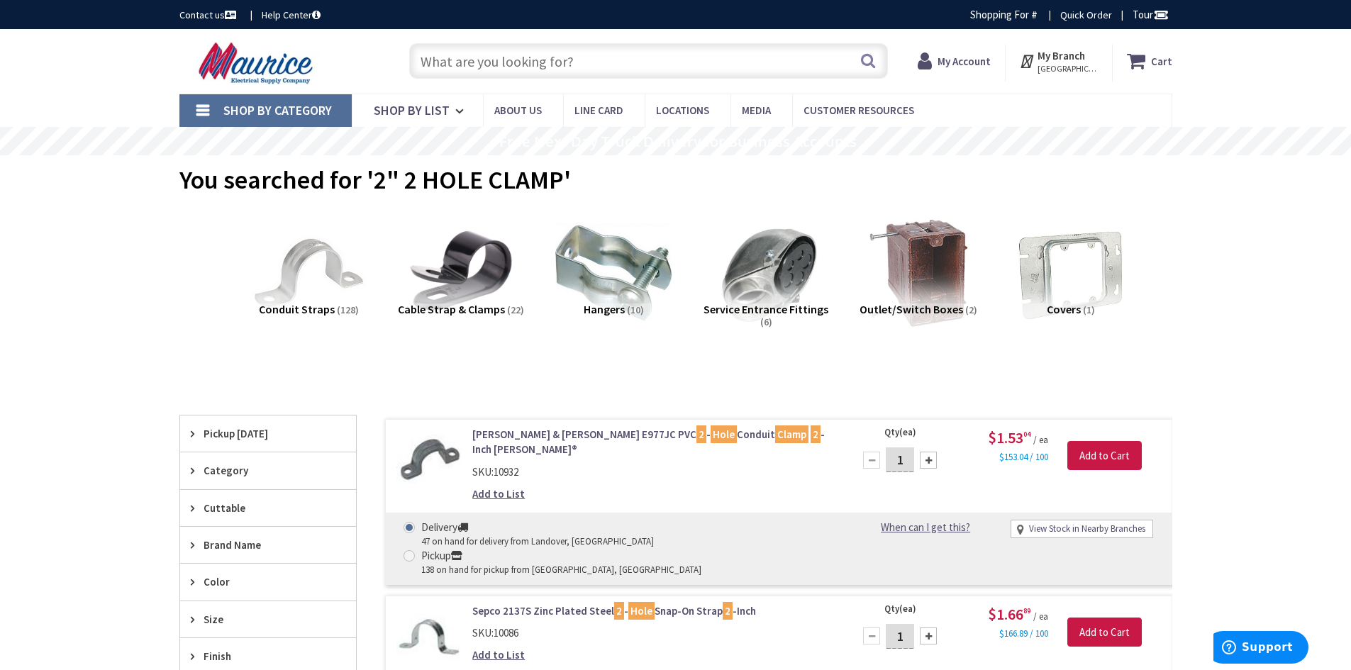
scroll to position [71, 0]
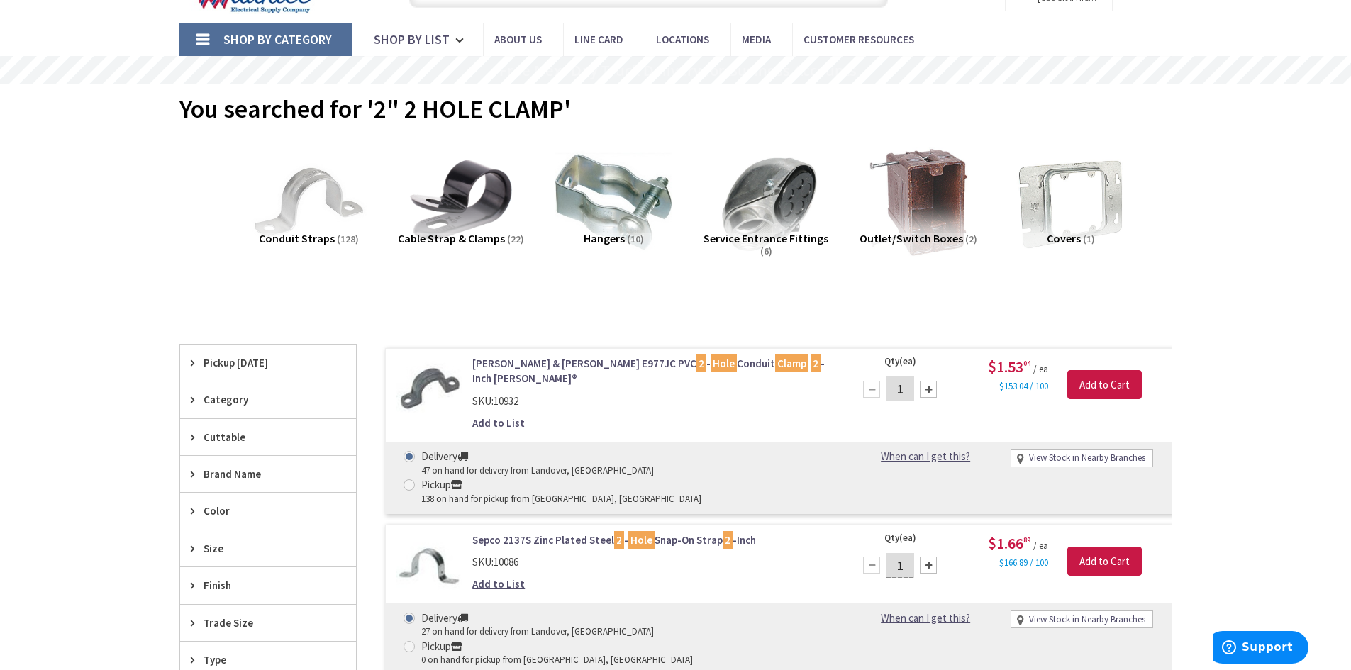
drag, startPoint x: 910, startPoint y: 521, endPoint x: 867, endPoint y: 521, distance: 43.3
click at [867, 551] on div "1" at bounding box center [899, 565] width 85 height 28
type input "6"
click at [1108, 547] on input "Add to Cart" at bounding box center [1104, 562] width 74 height 30
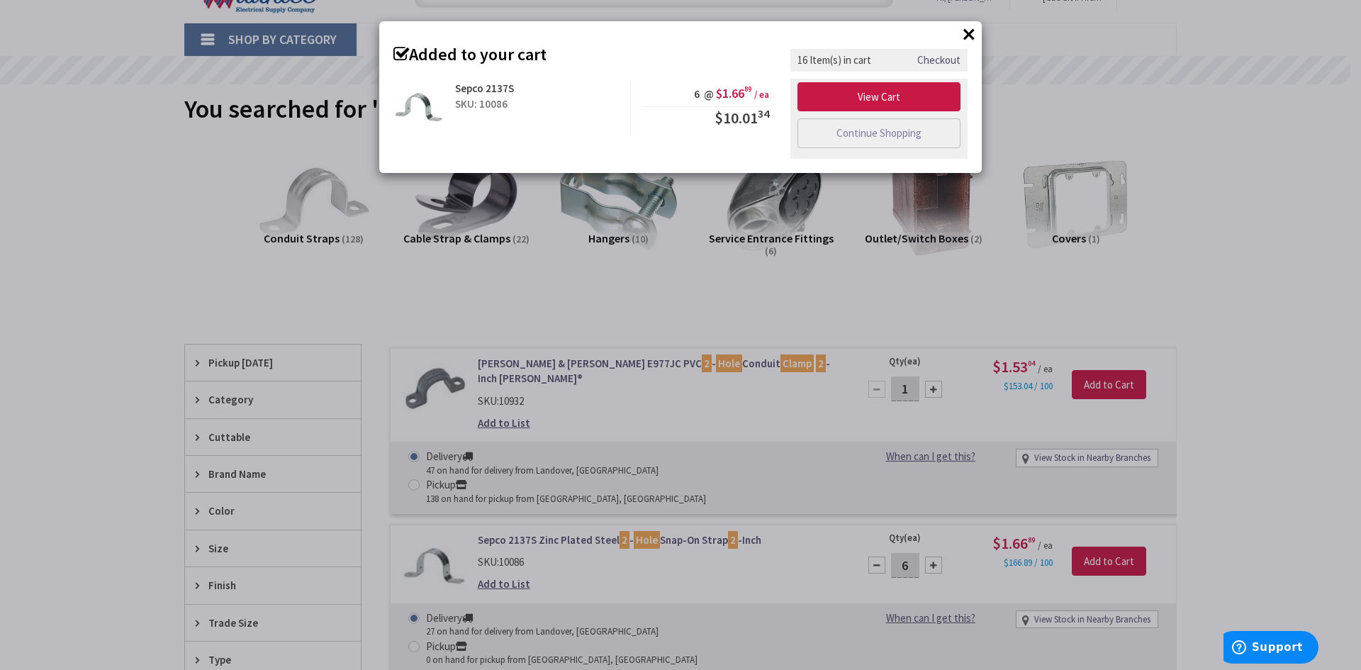
click at [910, 386] on div "× Added to your cart Sepco 2137S SKU: 10086 6 @ $1.66 89 / ea $10.01 34" at bounding box center [680, 335] width 1361 height 670
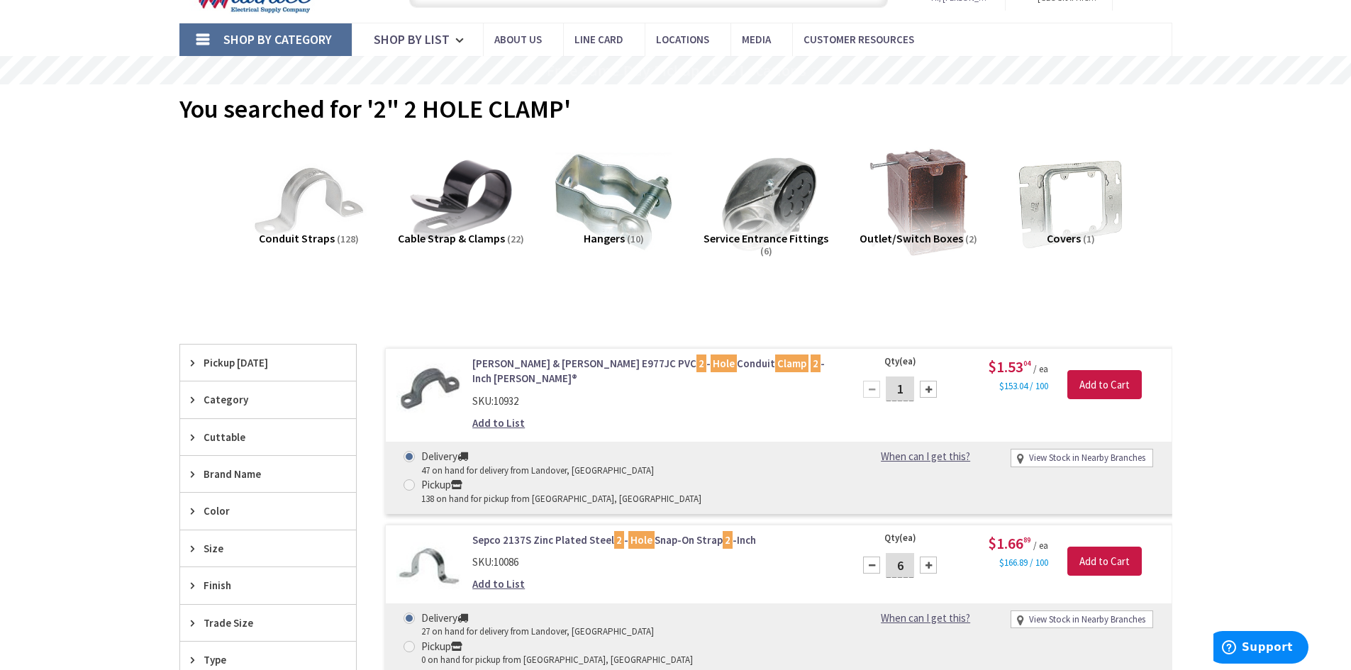
drag, startPoint x: 908, startPoint y: 389, endPoint x: 852, endPoint y: 399, distance: 56.1
click at [852, 399] on div "Qty (ea) 1 Please select a quantity $1.53 04 / ea $153.04 / 100 Add to Cart" at bounding box center [1008, 385] width 328 height 58
type input "6"
click at [1088, 392] on input "Add to Cart" at bounding box center [1104, 385] width 74 height 30
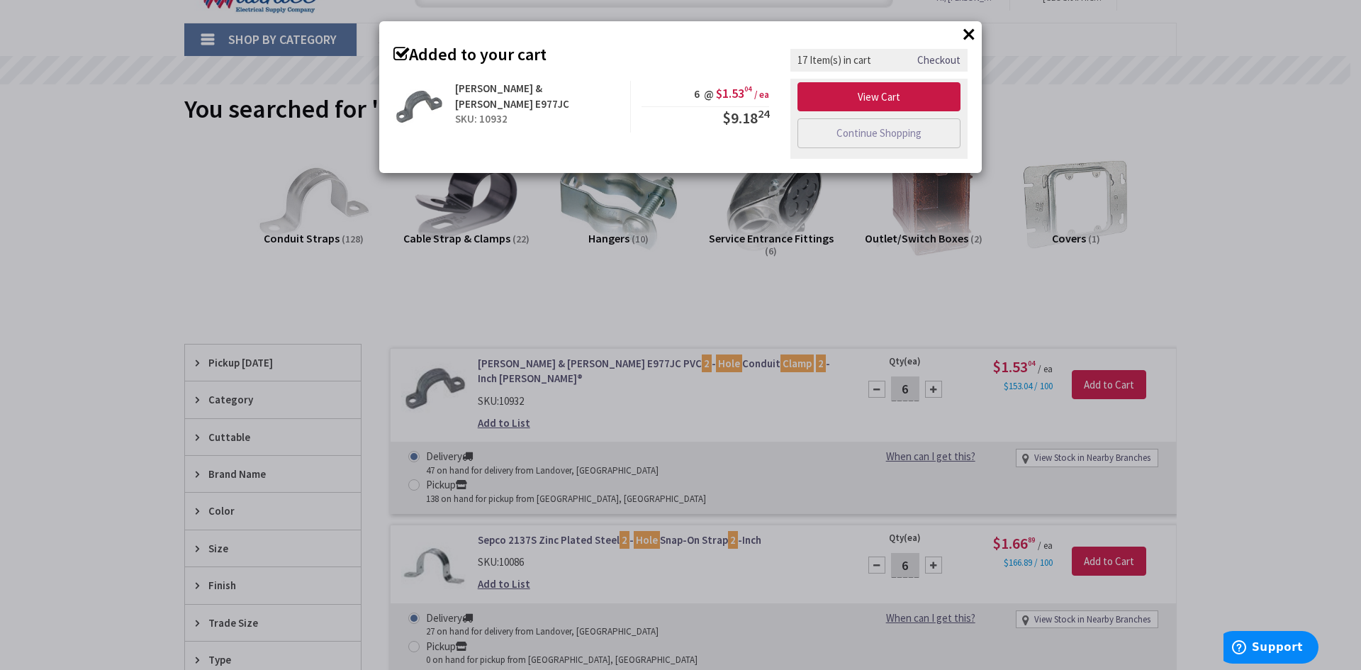
click at [1229, 279] on div "× Added to your cart Thomas & Betts E977JC SKU: 10932 6 @ $1.53 04 / ea $9.18 24" at bounding box center [680, 335] width 1361 height 670
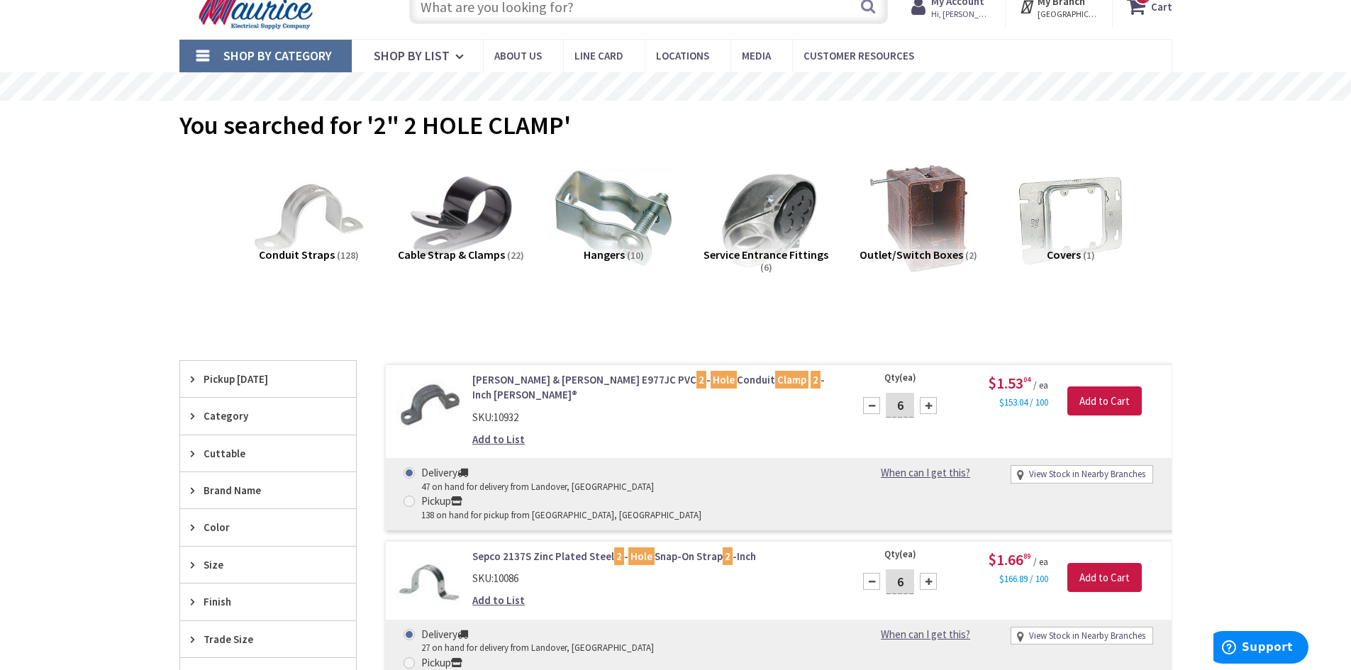
scroll to position [0, 0]
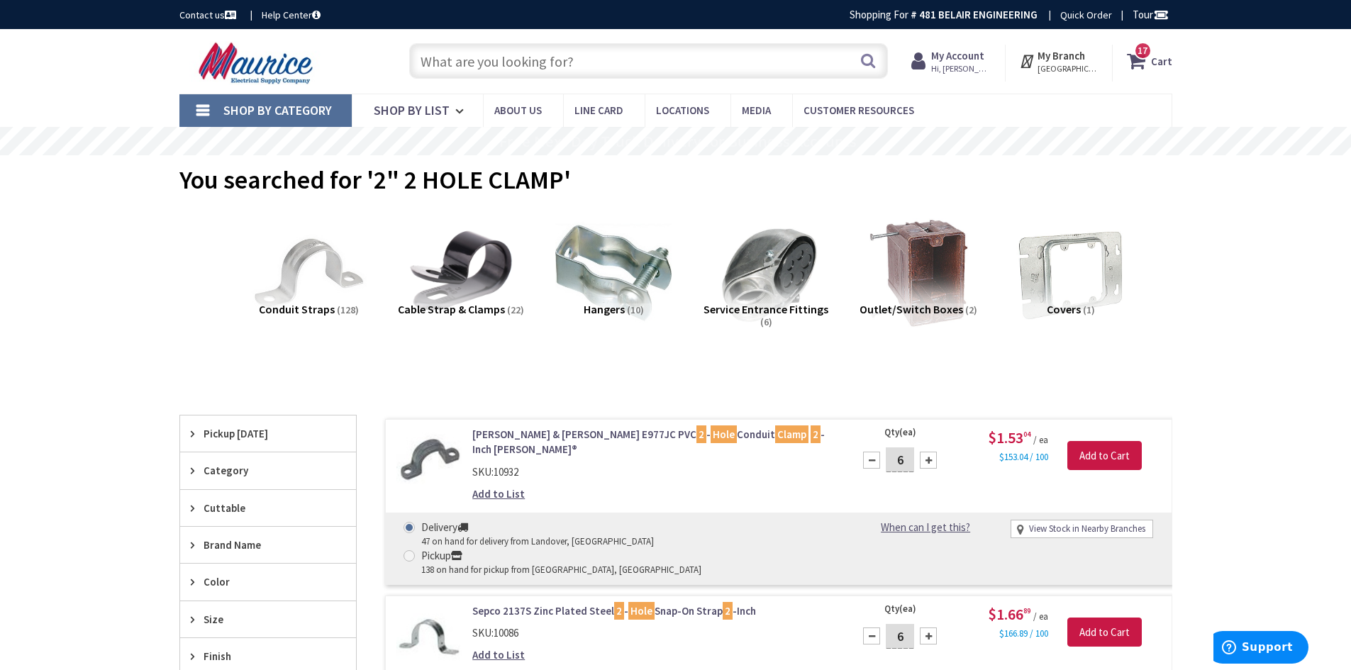
click at [469, 57] on input "text" at bounding box center [648, 60] width 479 height 35
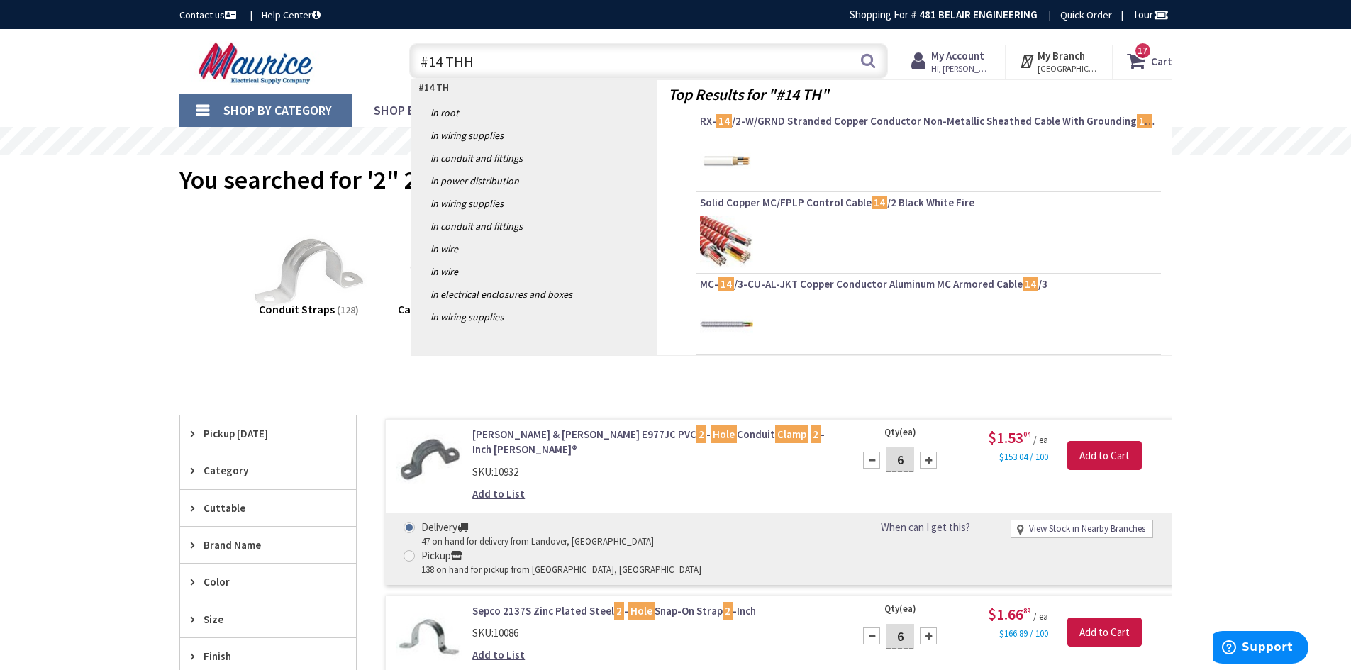
type input "#14 THHN"
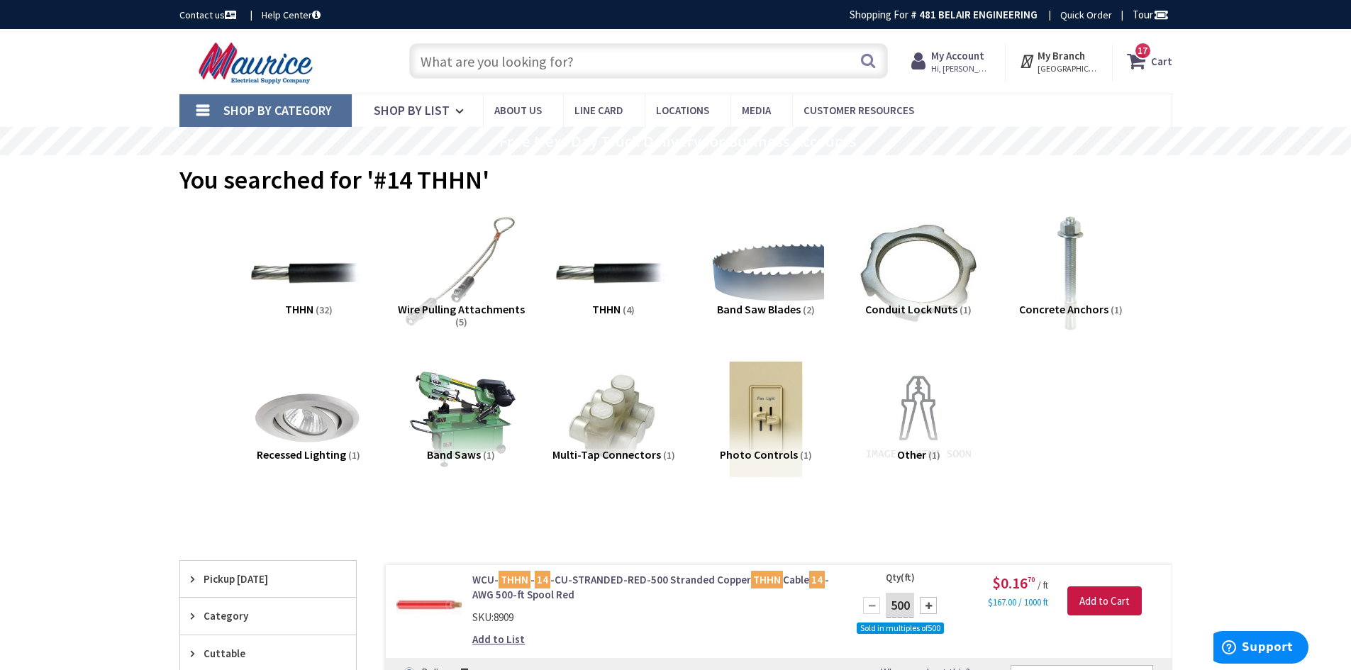
click at [235, 105] on span "Shop By Category" at bounding box center [277, 110] width 108 height 16
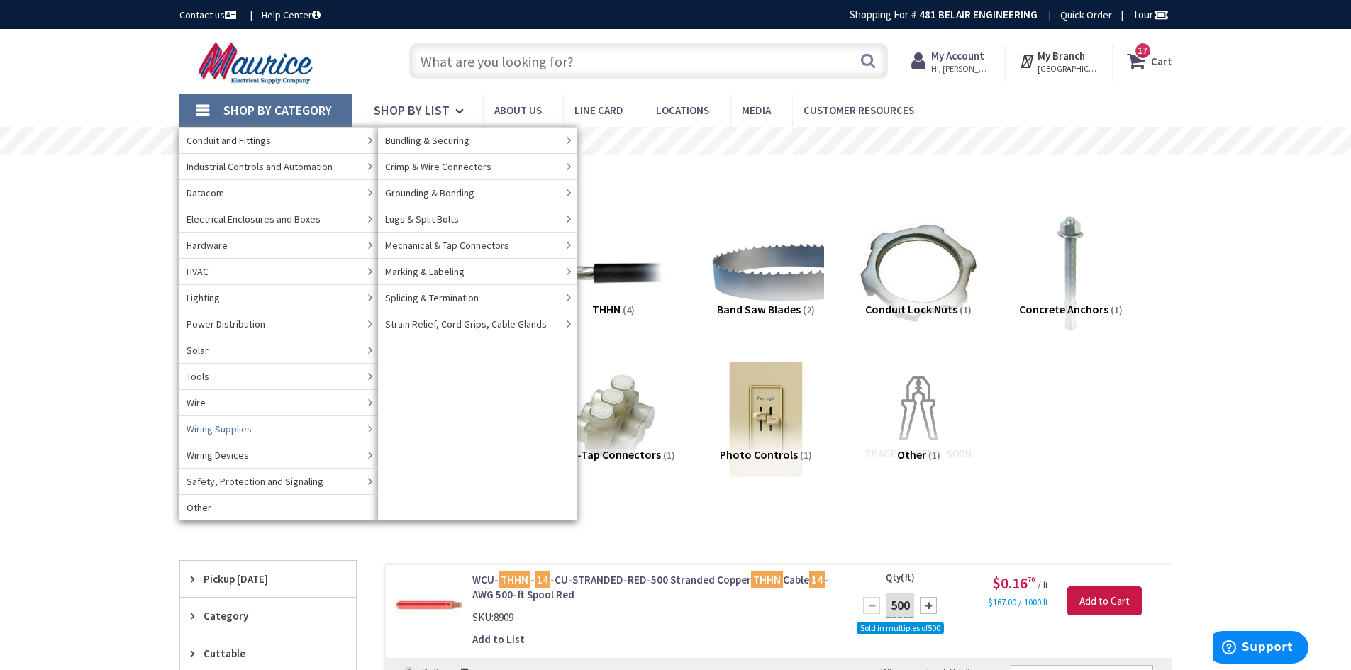
click at [225, 403] on link "Wire" at bounding box center [278, 402] width 199 height 26
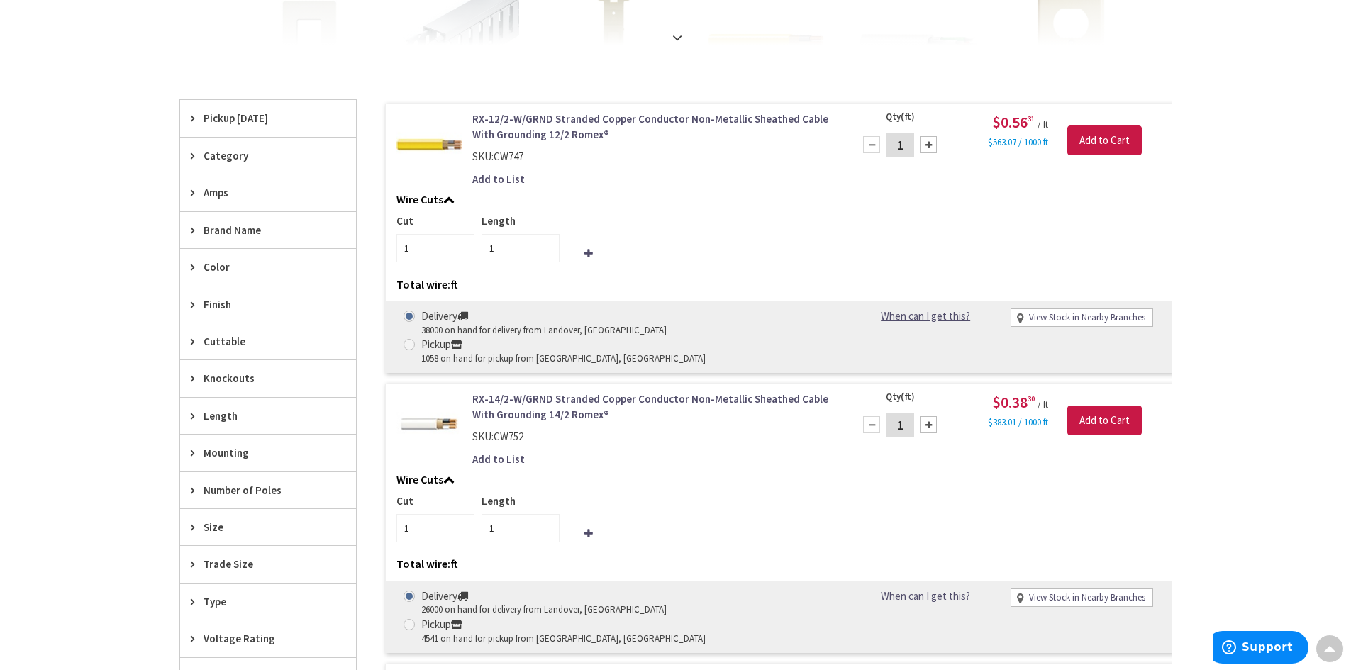
scroll to position [496, 0]
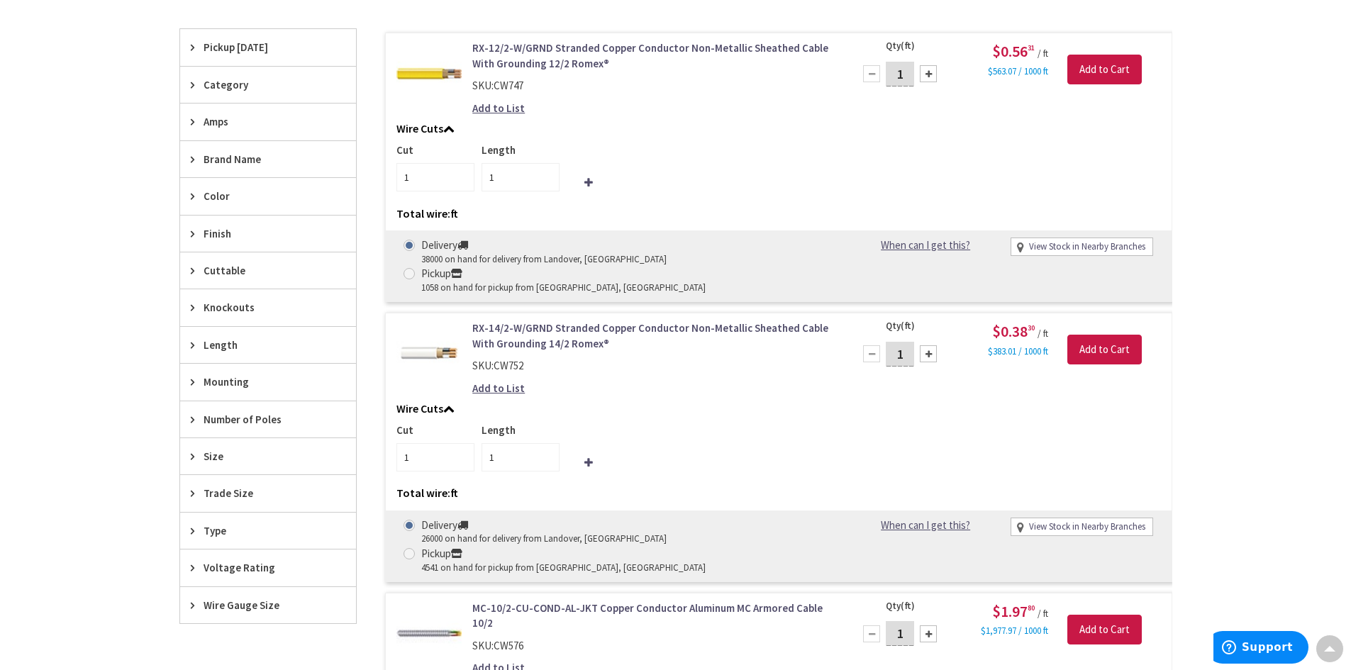
click at [195, 458] on icon at bounding box center [196, 456] width 11 height 11
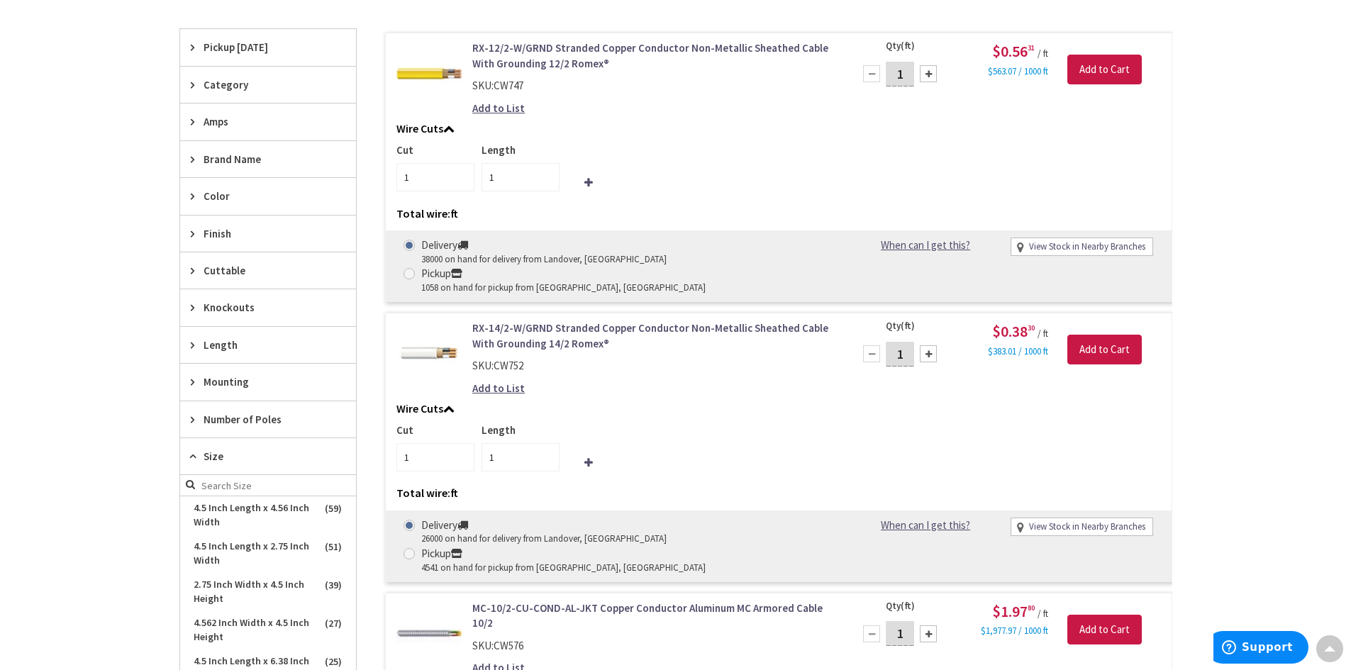
click at [195, 458] on icon at bounding box center [196, 456] width 11 height 11
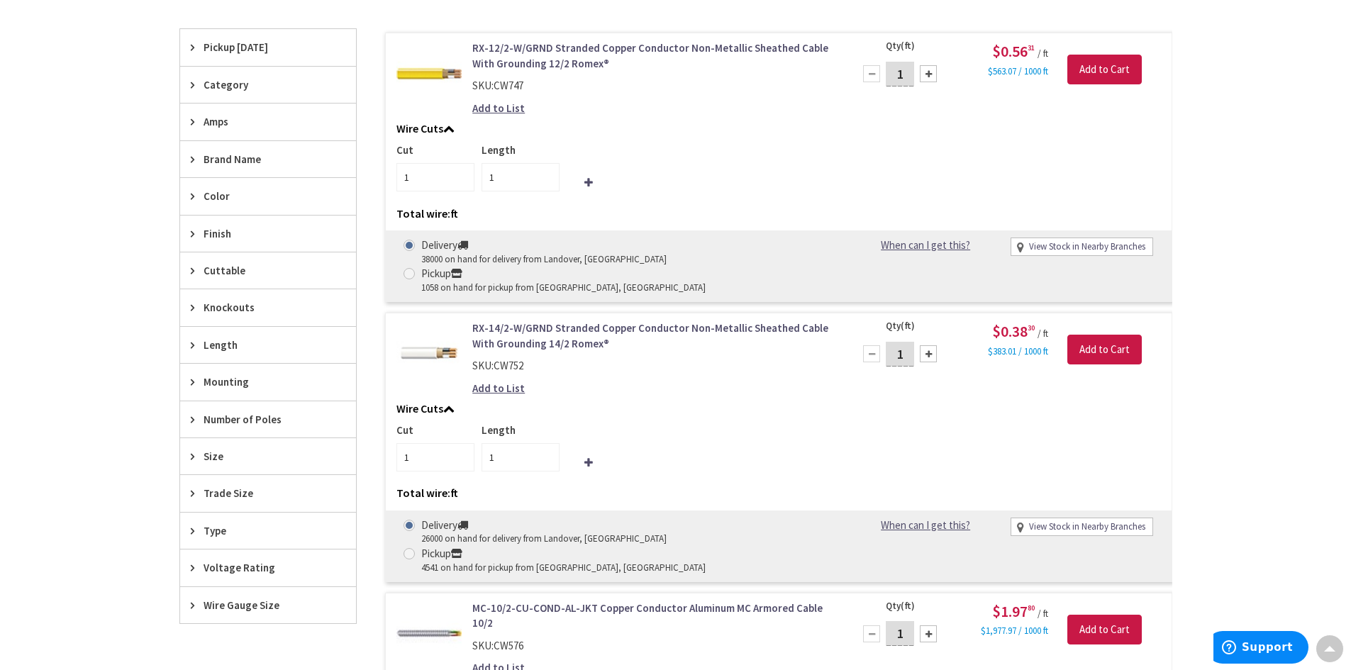
scroll to position [638, 0]
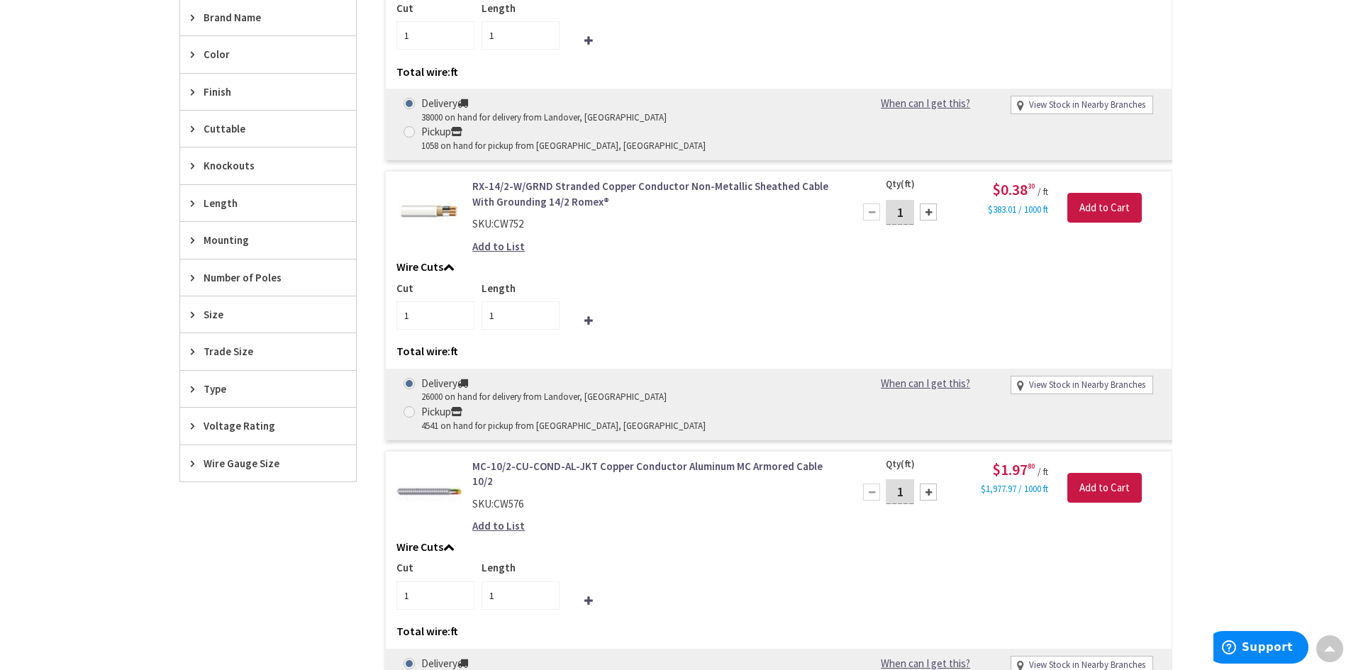
click at [221, 454] on div "Wire Gauge Size" at bounding box center [268, 463] width 176 height 36
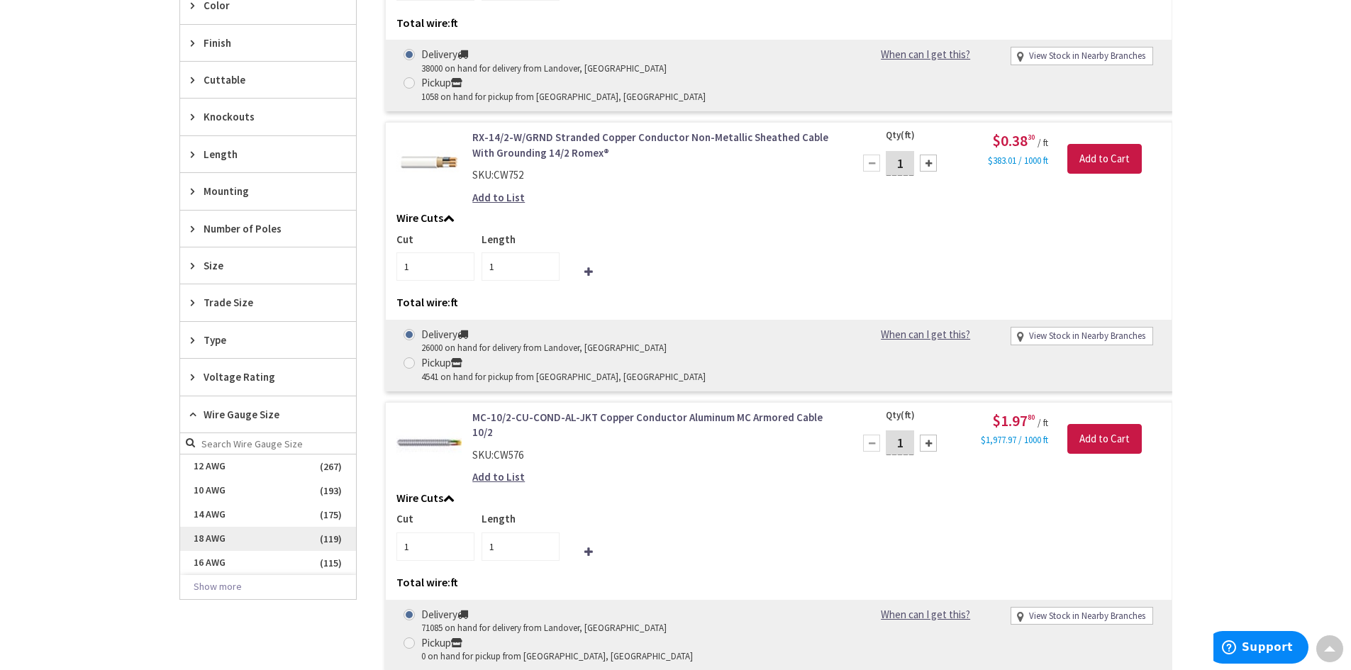
scroll to position [780, 0]
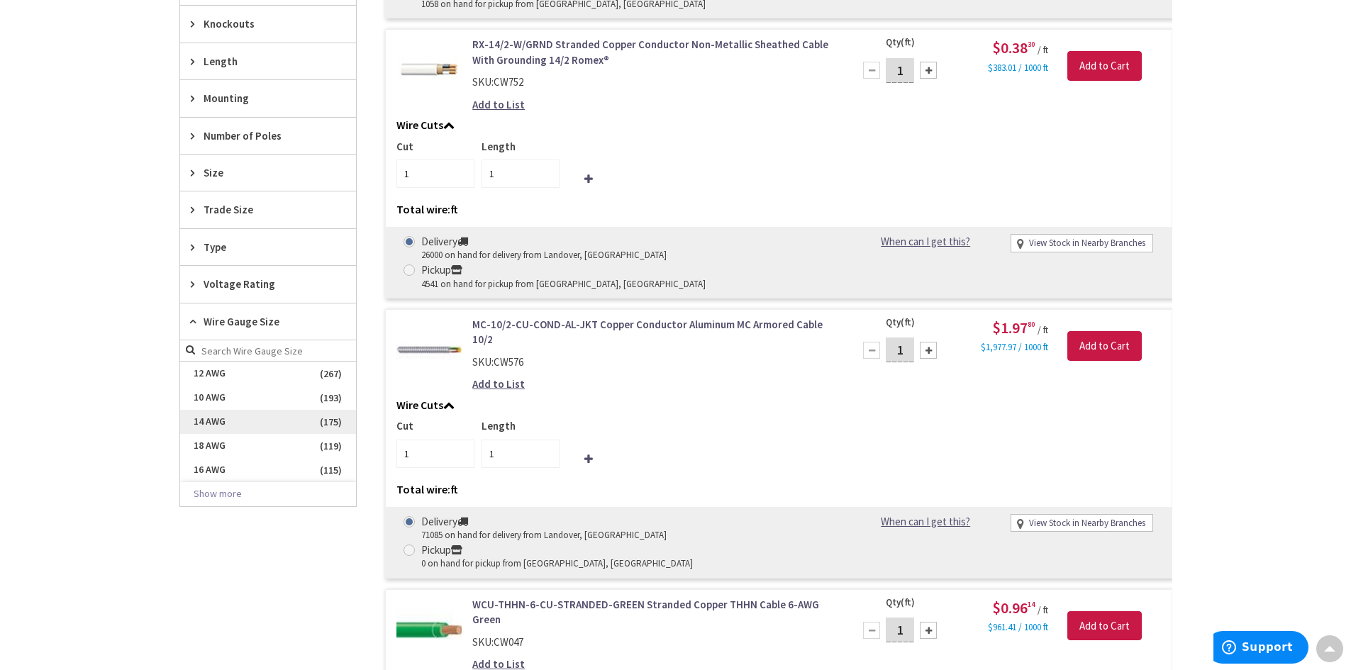
click at [204, 428] on span "14 AWG" at bounding box center [268, 422] width 176 height 24
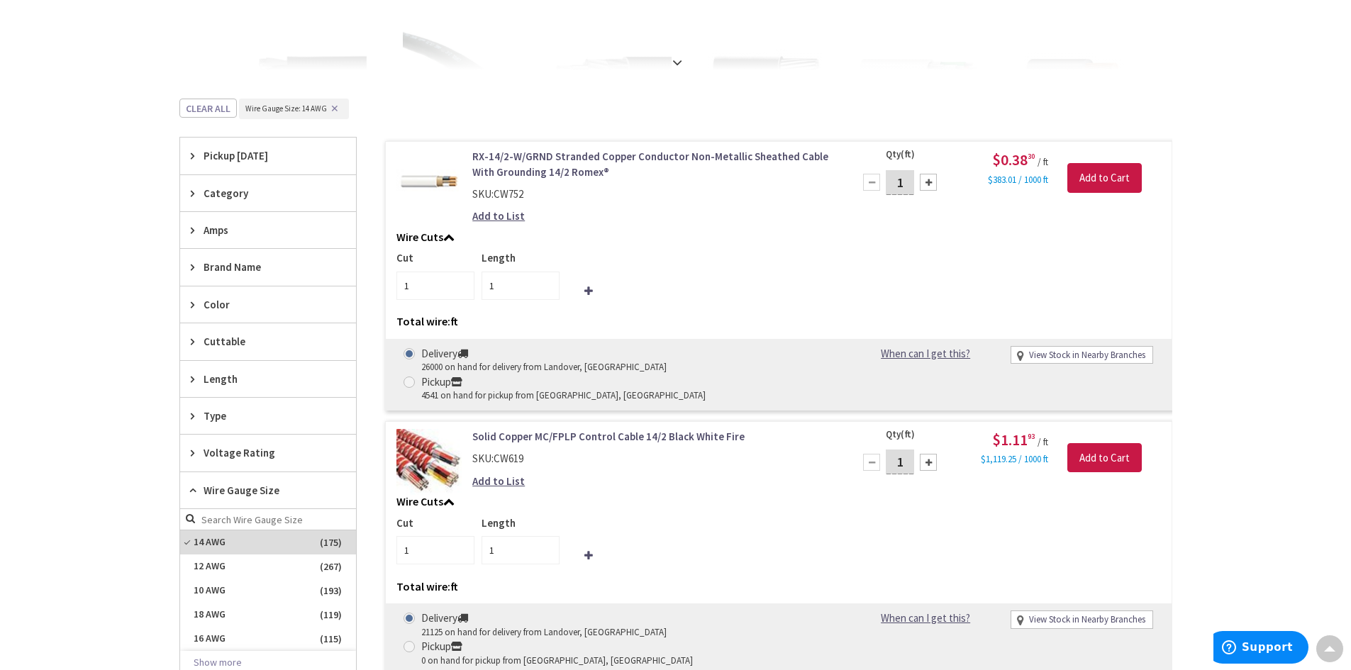
scroll to position [0, 0]
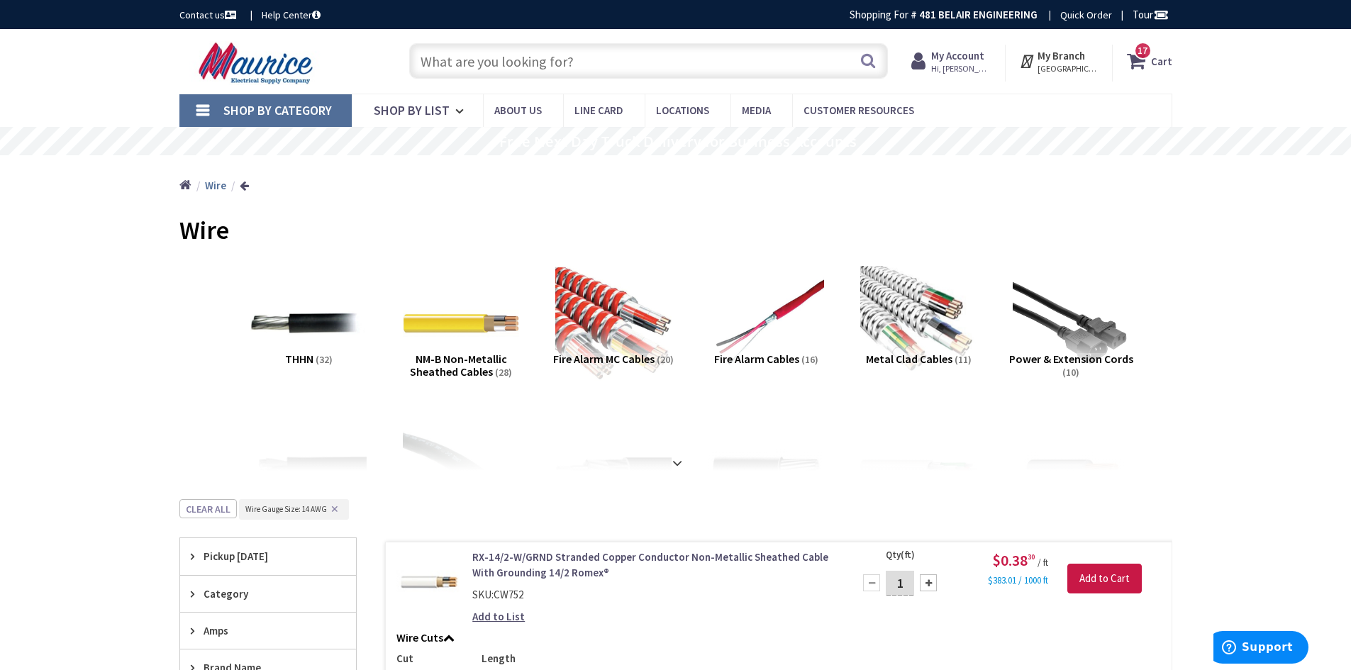
click at [500, 67] on input "text" at bounding box center [648, 60] width 479 height 35
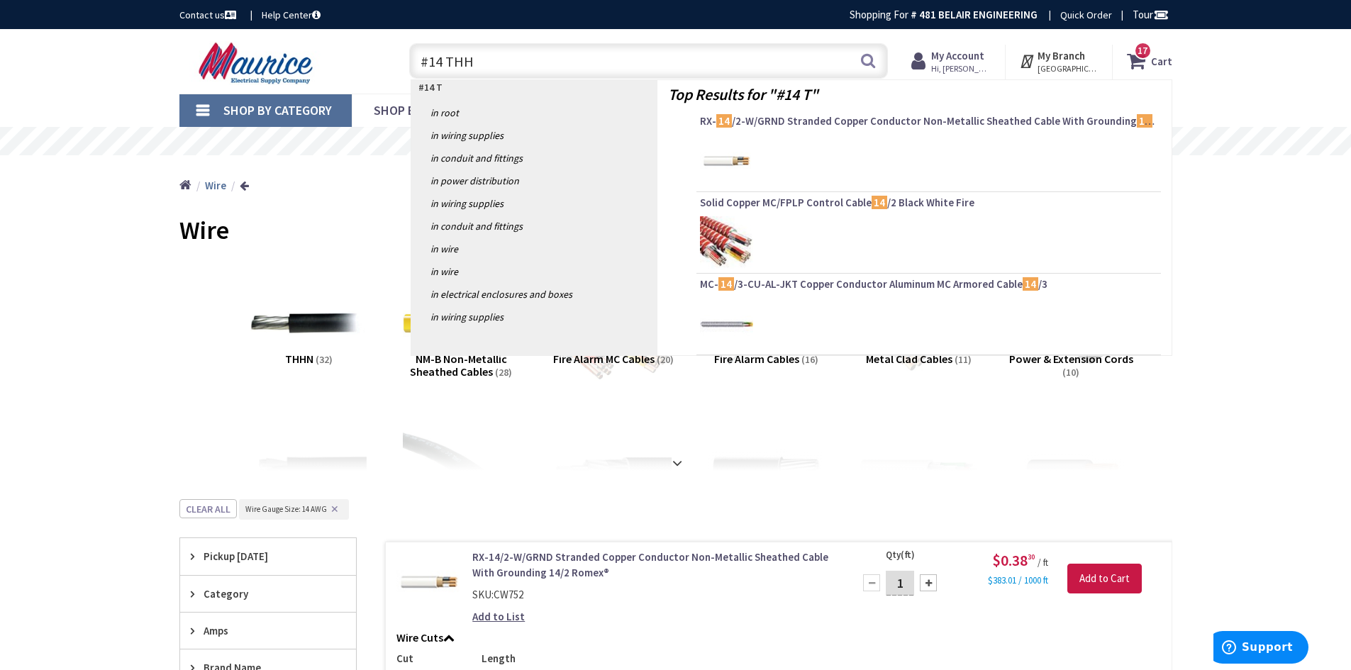
type input "#14 THHN"
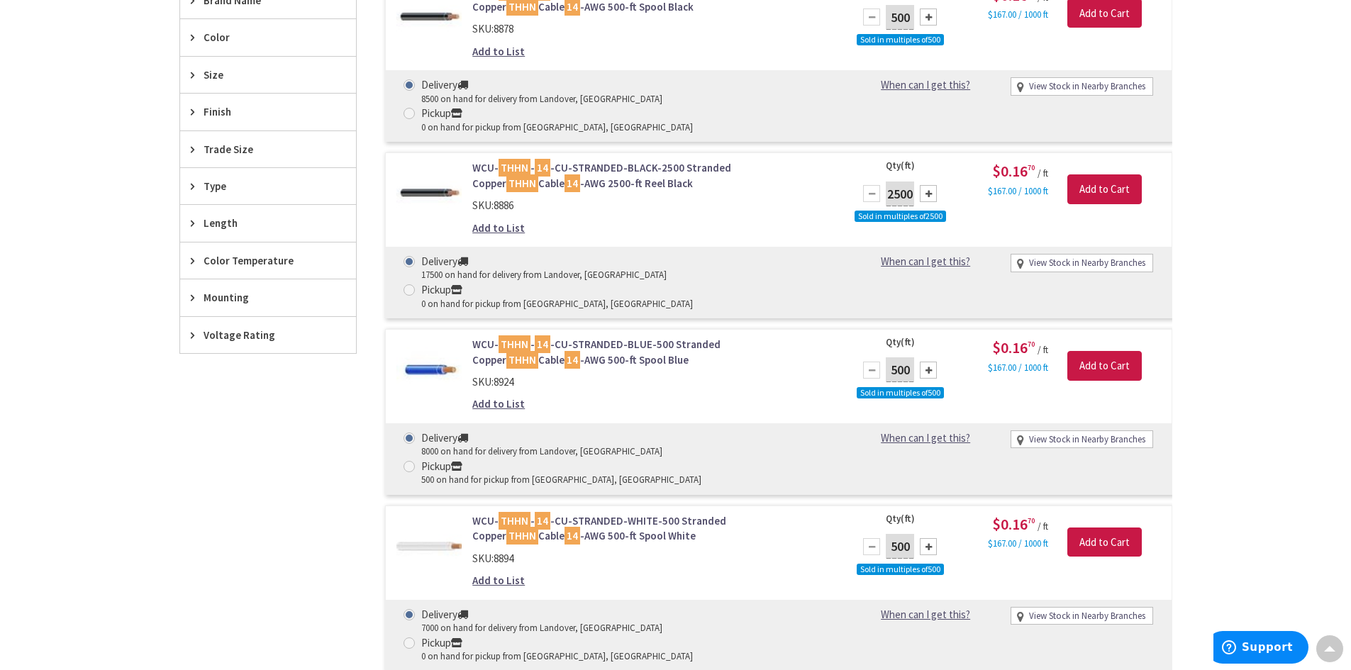
scroll to position [851, 0]
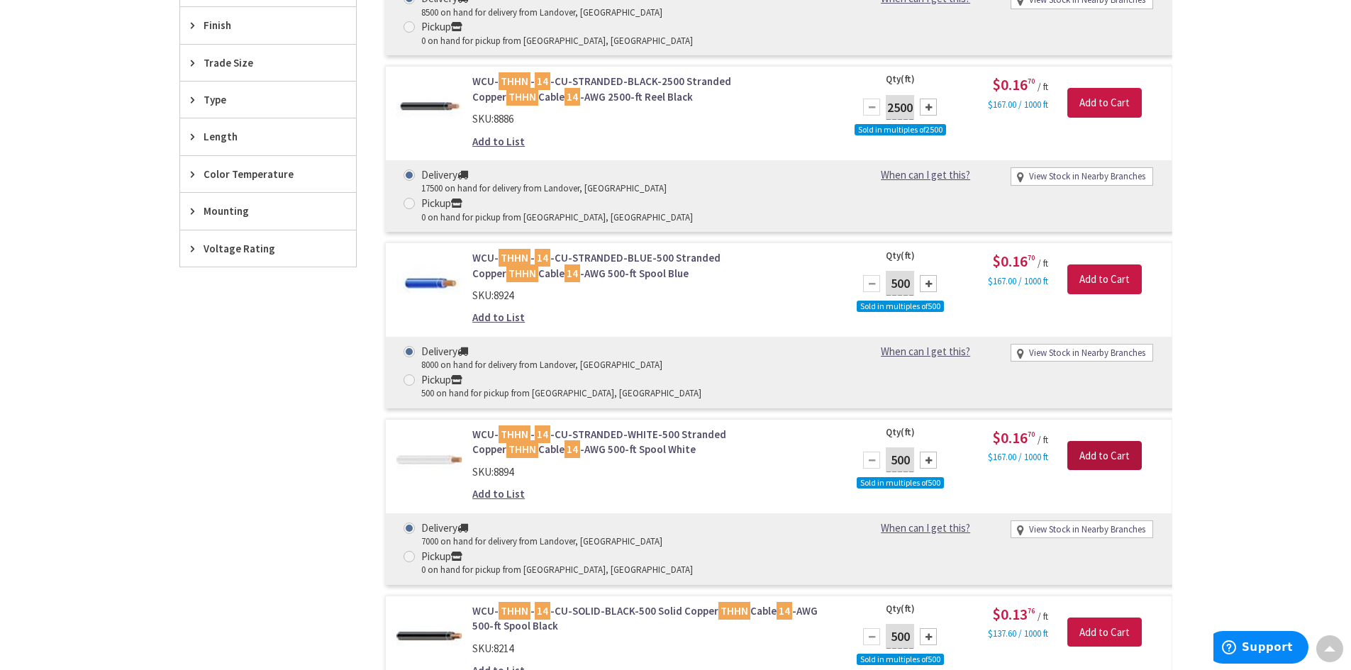
click at [1078, 441] on input "Add to Cart" at bounding box center [1104, 456] width 74 height 30
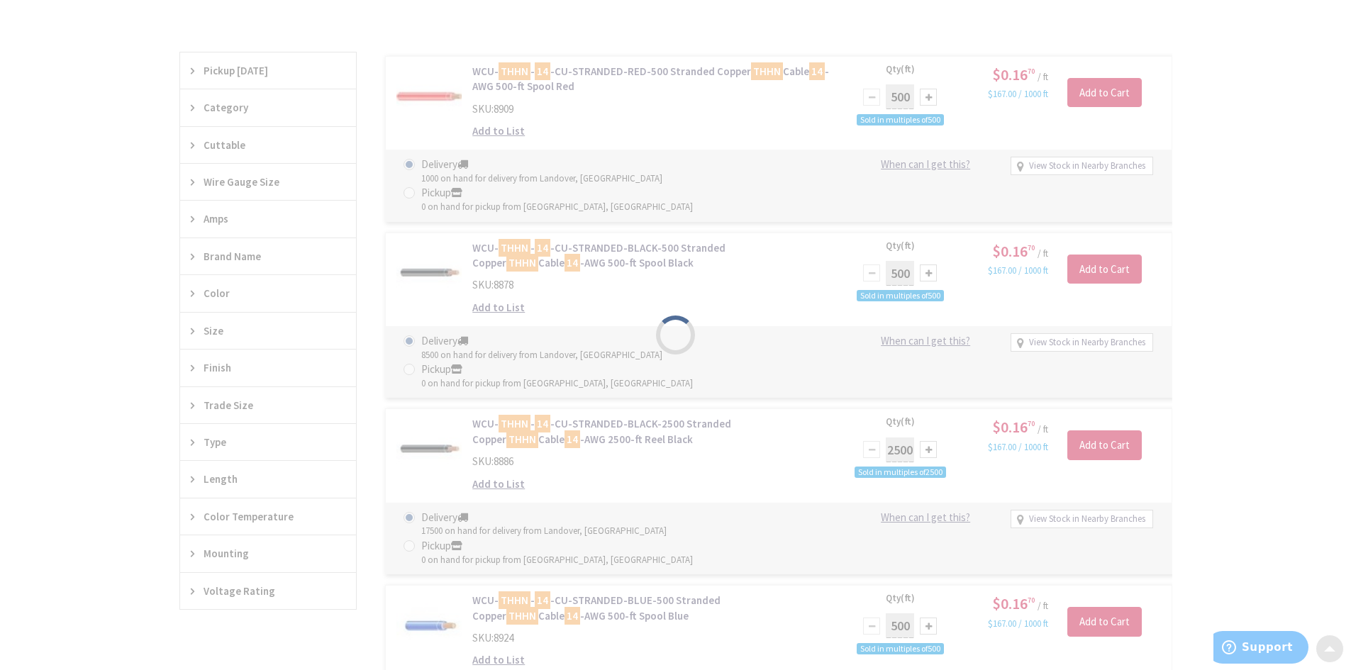
scroll to position [496, 0]
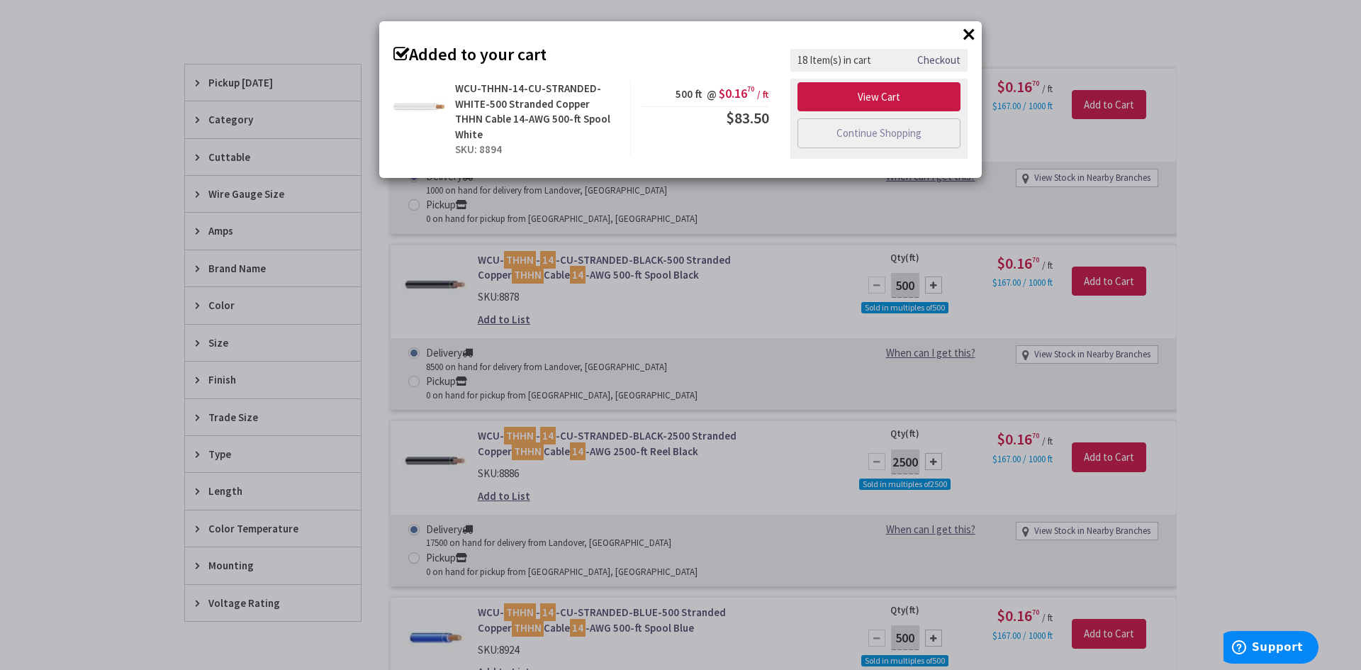
click at [149, 173] on div "× Added to your cart WCU-THHN-14-CU-STRANDED-WHITE-500 Stranded Copper THHN Cab…" at bounding box center [680, 335] width 1361 height 670
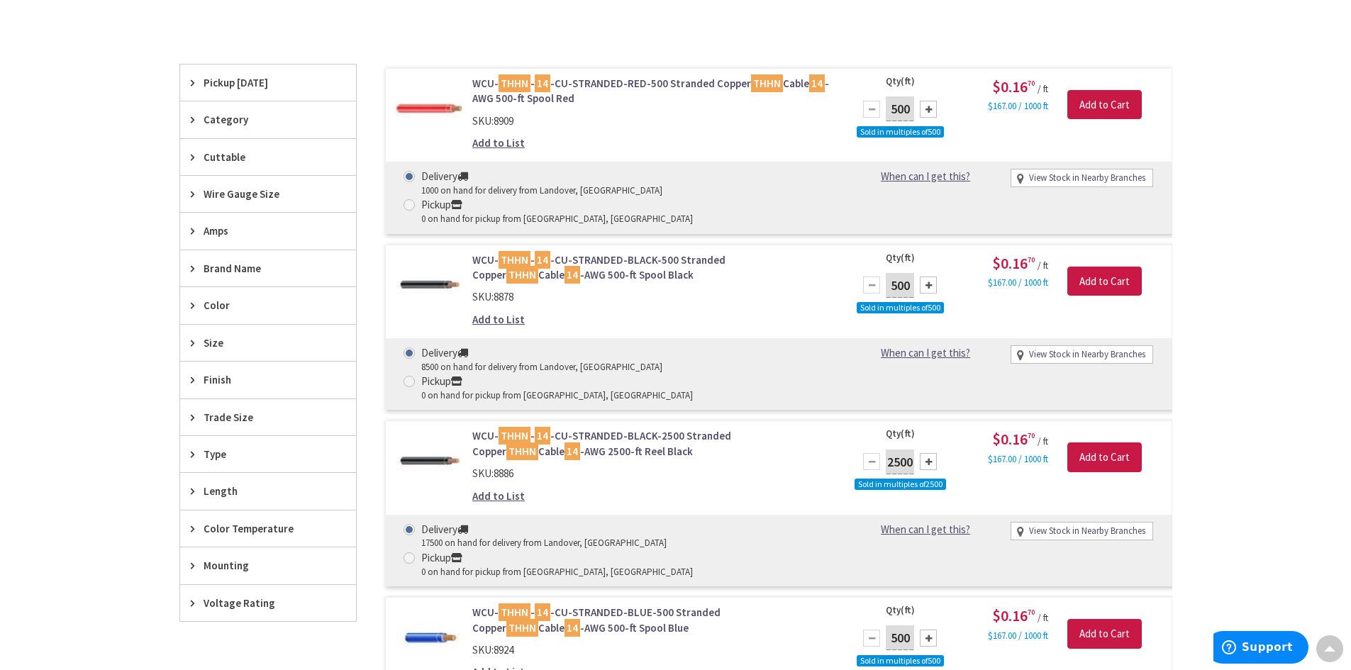
click at [216, 155] on span "Cuttable" at bounding box center [262, 157] width 116 height 15
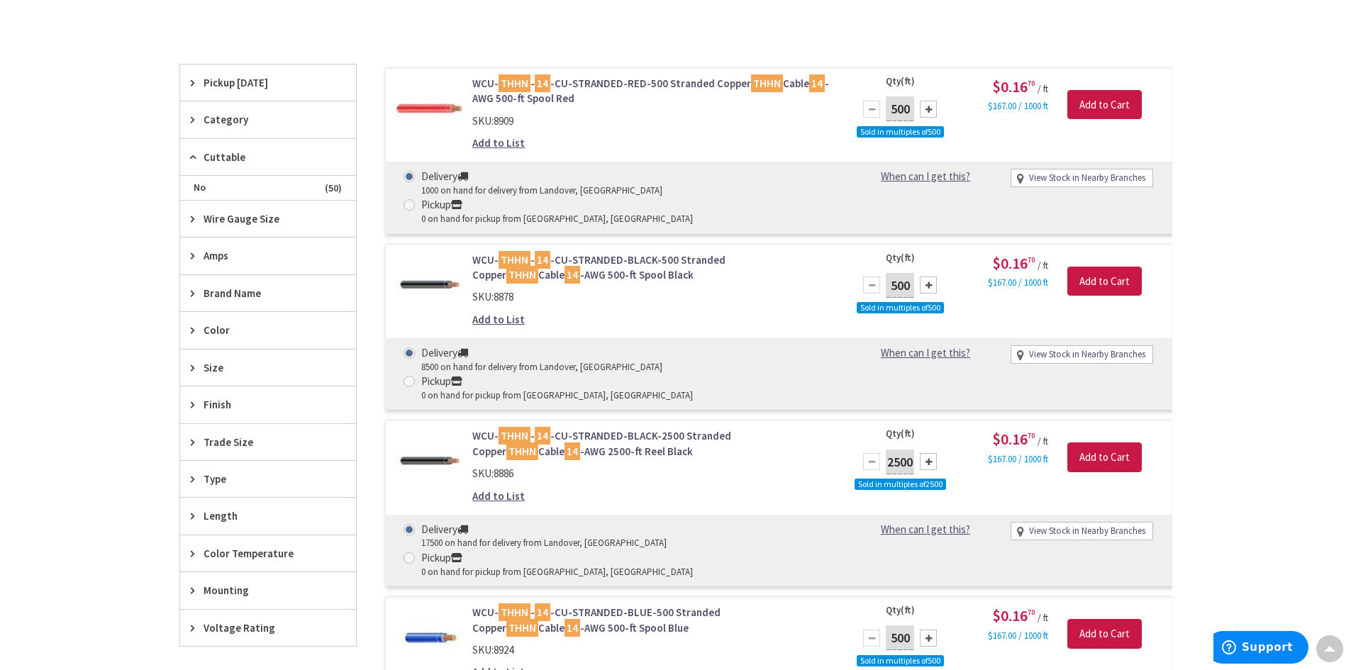
click at [220, 158] on span "Cuttable" at bounding box center [262, 157] width 116 height 15
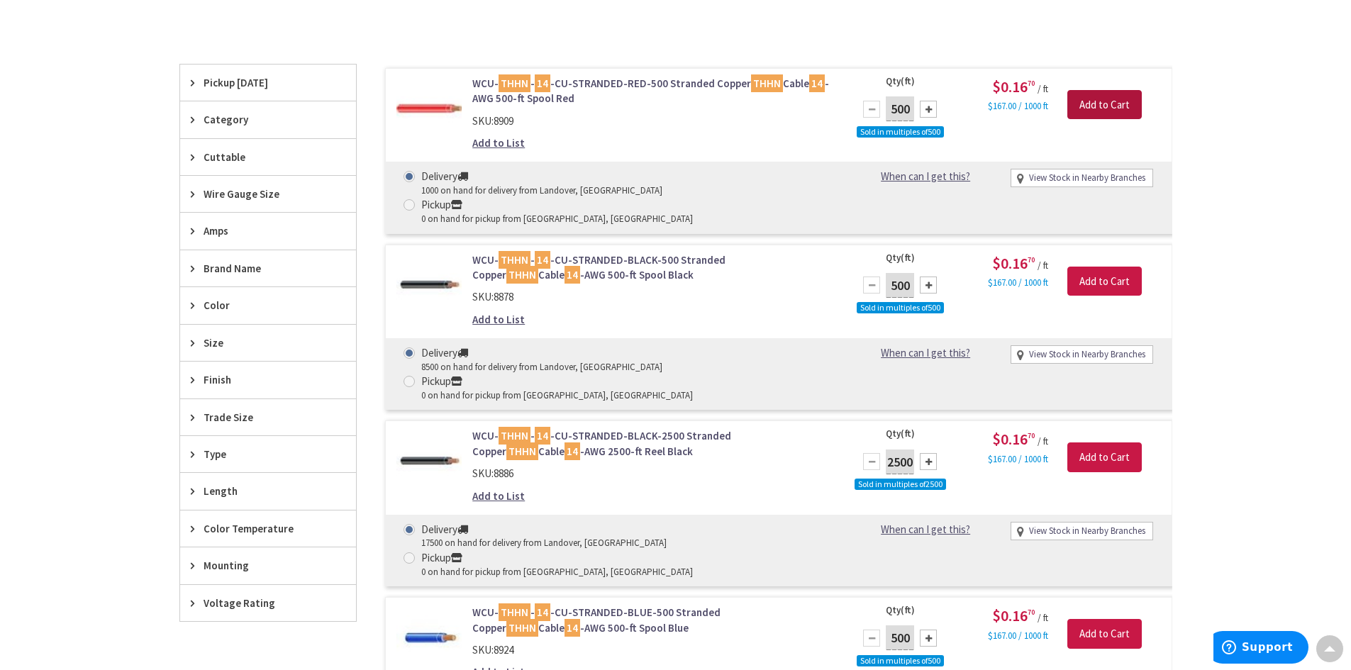
click at [1082, 101] on input "Add to Cart" at bounding box center [1104, 105] width 74 height 30
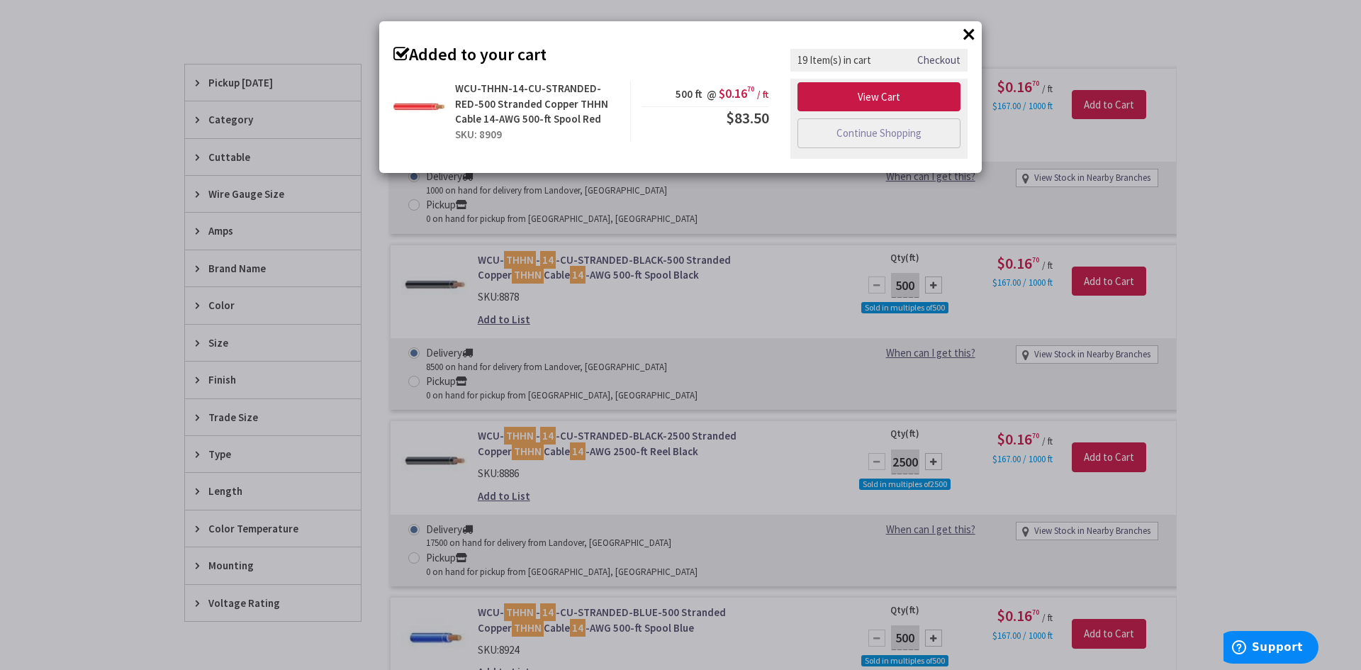
click at [1218, 278] on div "× Added to your cart WCU-THHN-14-CU-STRANDED-RED-500 Stranded Copper THHN Cable…" at bounding box center [680, 335] width 1361 height 670
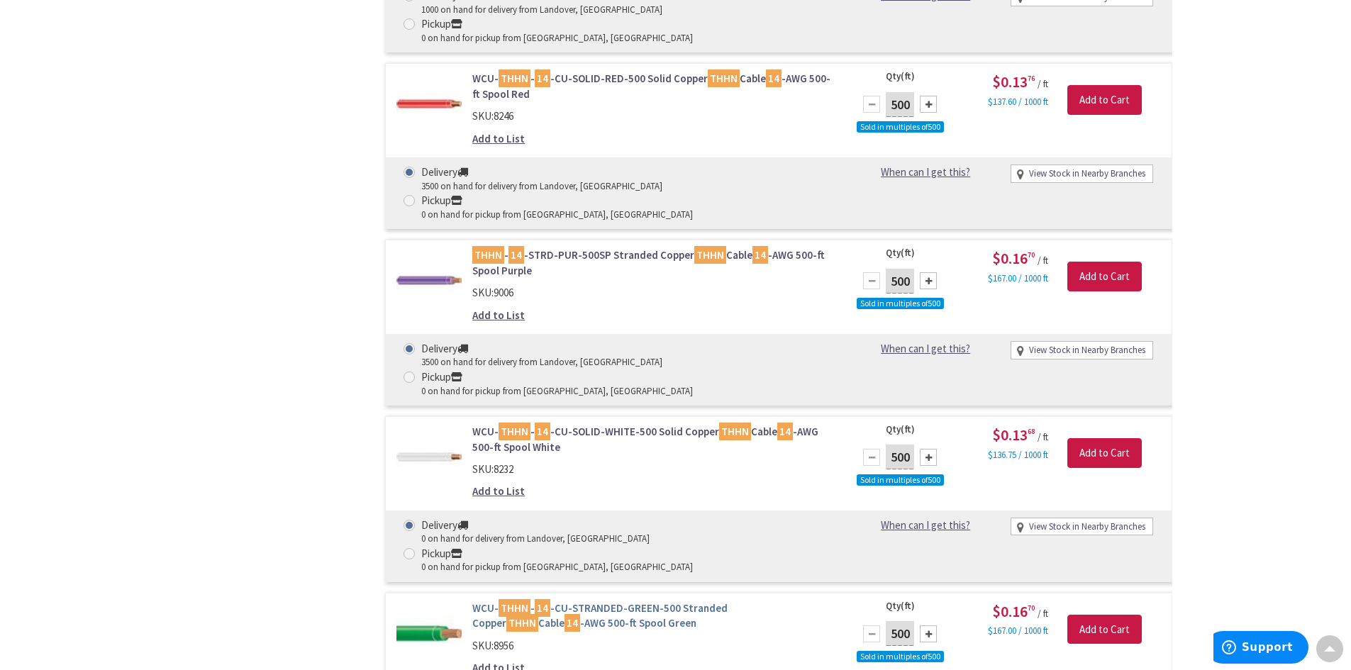
scroll to position [1560, 0]
click at [1084, 614] on input "Add to Cart" at bounding box center [1104, 629] width 74 height 30
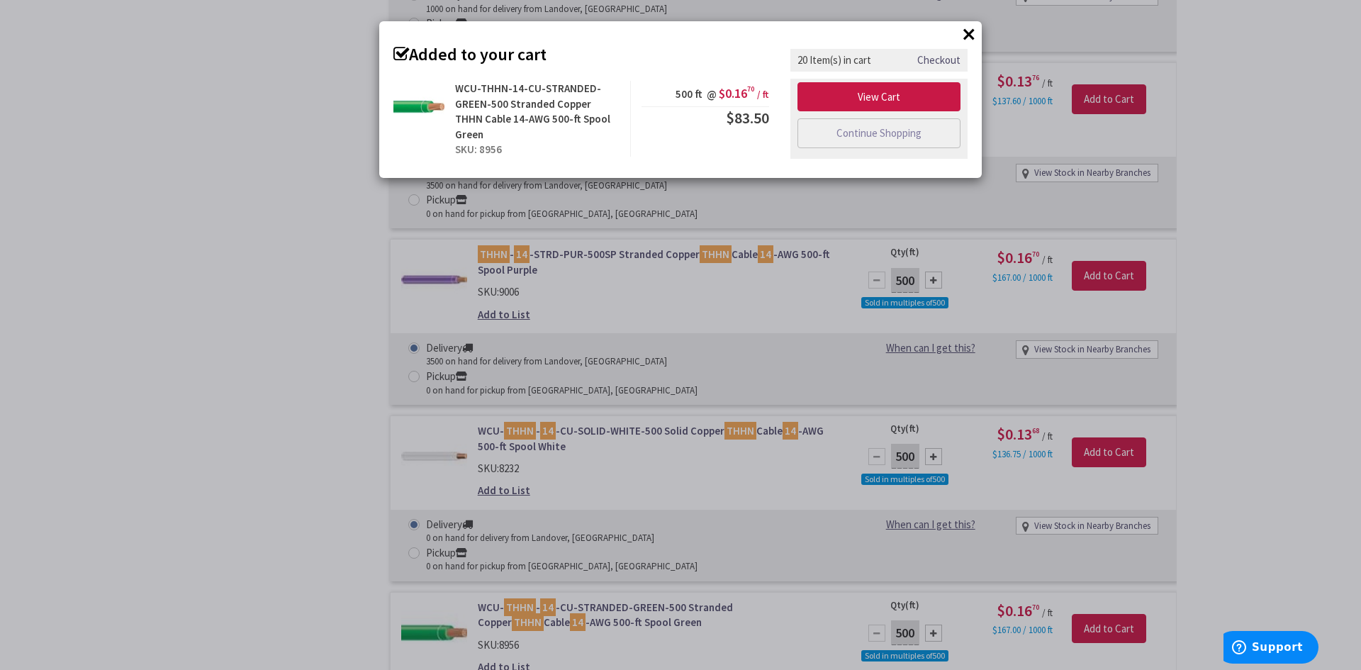
click at [336, 421] on div "× Added to your cart WCU-THHN-14-CU-STRANDED-GREEN-500 Stranded Copper THHN Cab…" at bounding box center [680, 335] width 1361 height 670
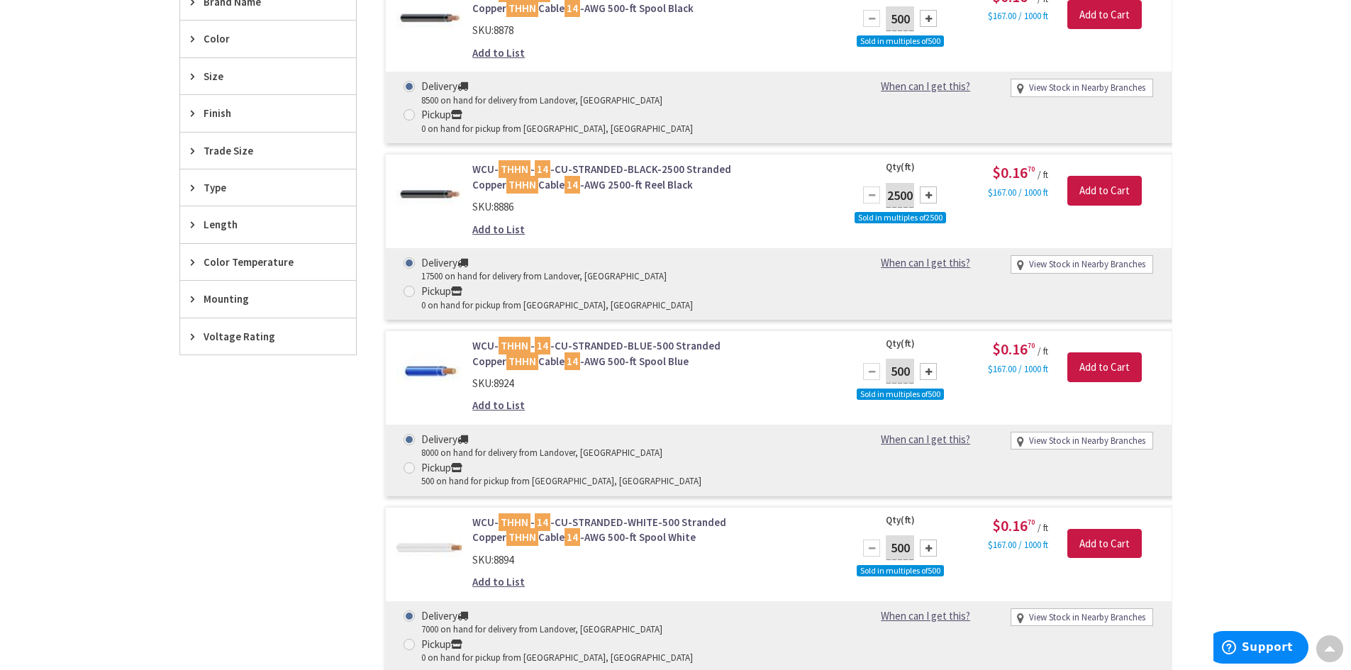
scroll to position [709, 0]
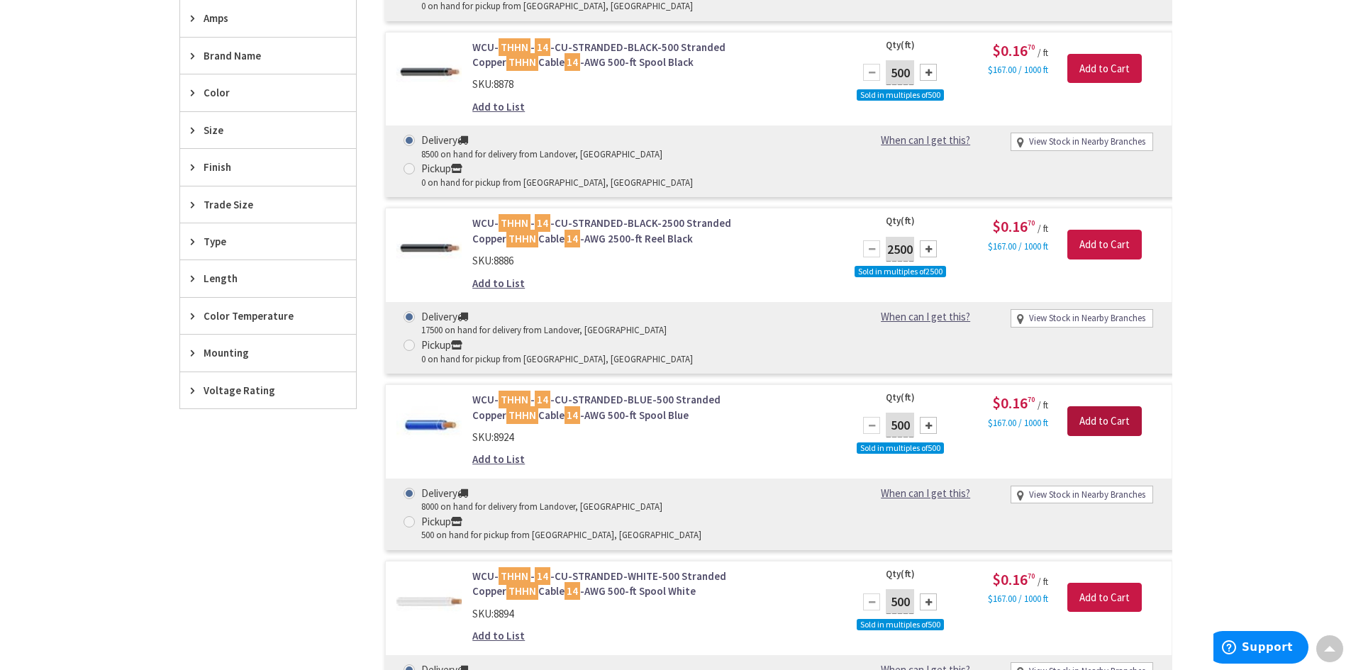
click at [1098, 406] on input "Add to Cart" at bounding box center [1104, 421] width 74 height 30
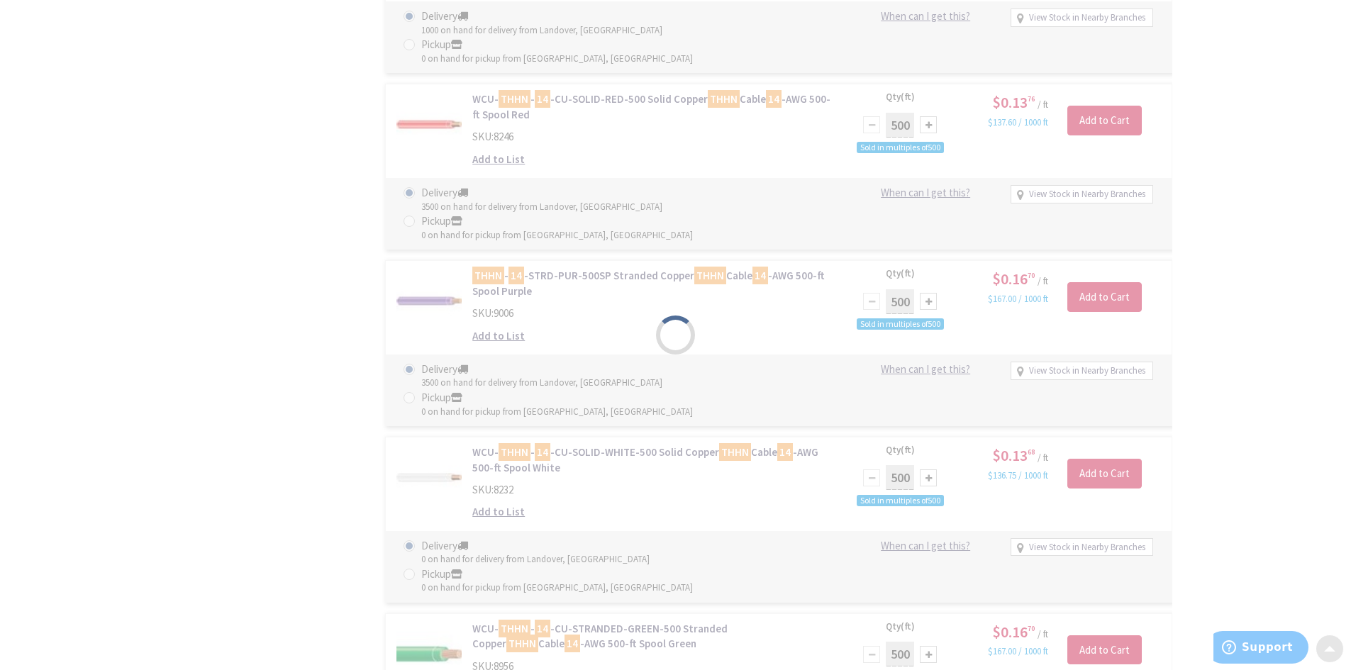
scroll to position [1560, 0]
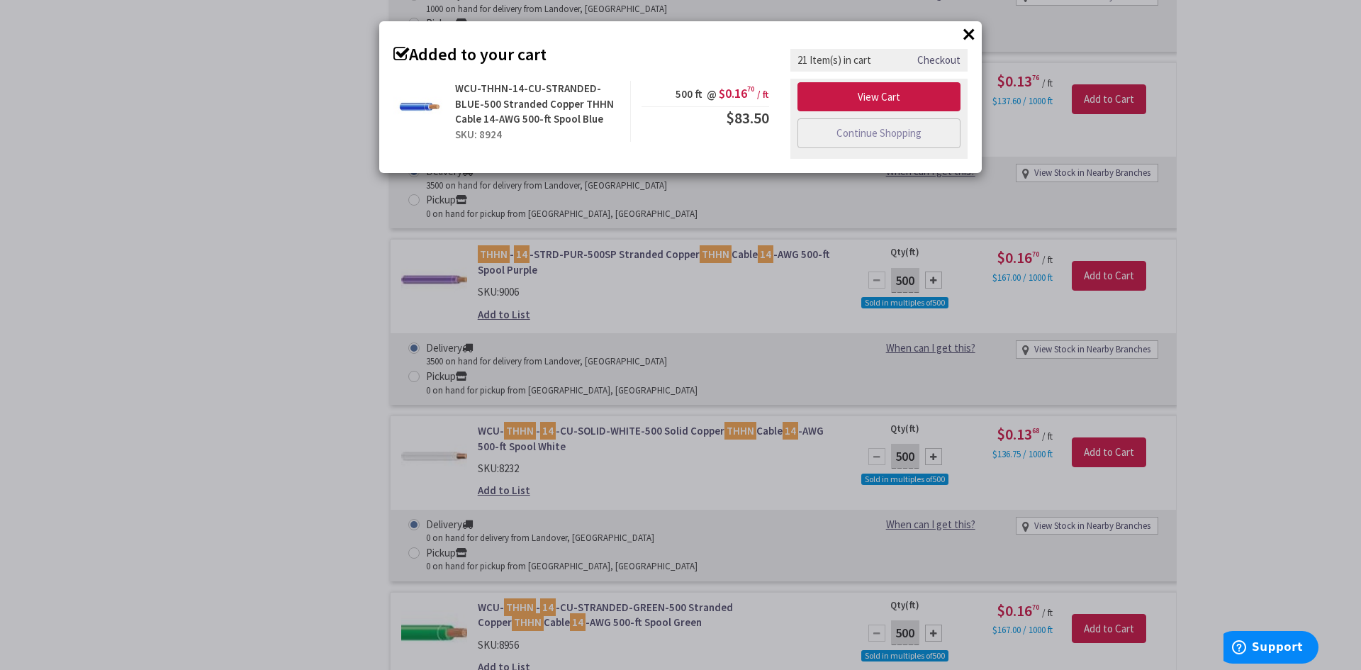
click at [318, 435] on div "× Added to your cart WCU-THHN-14-CU-STRANDED-BLUE-500 Stranded Copper THHN Cabl…" at bounding box center [680, 335] width 1361 height 670
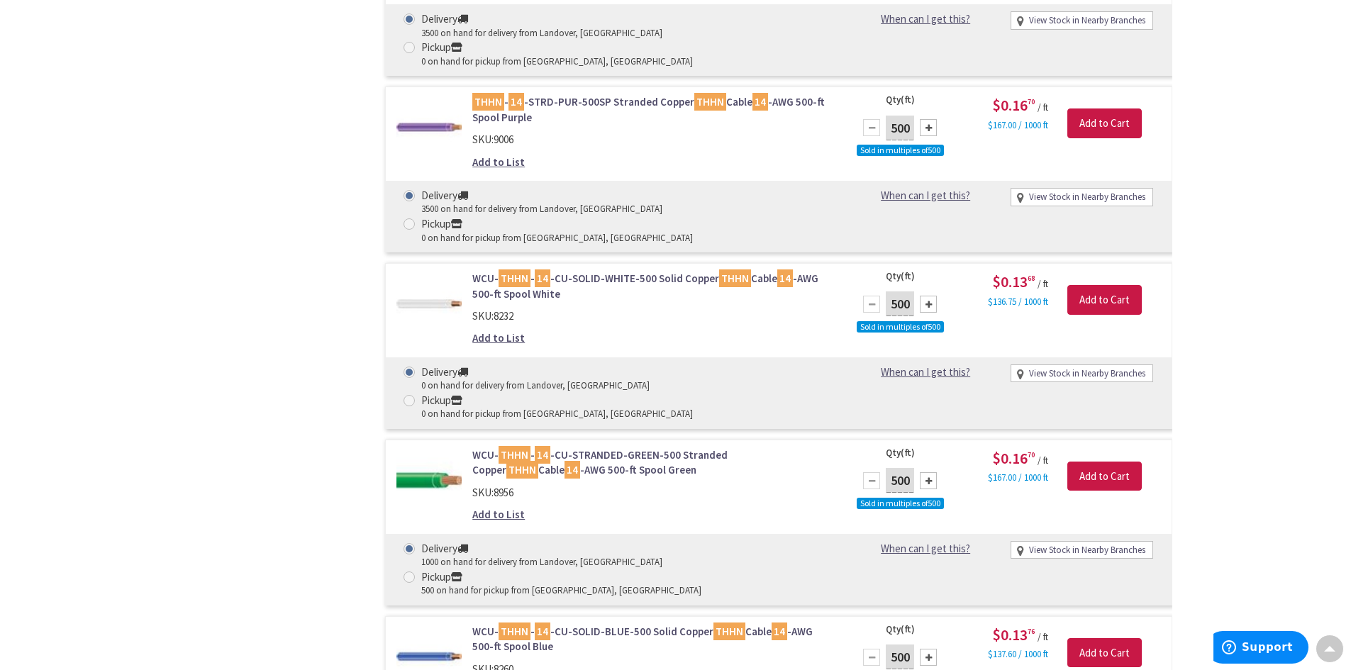
scroll to position [1631, 0]
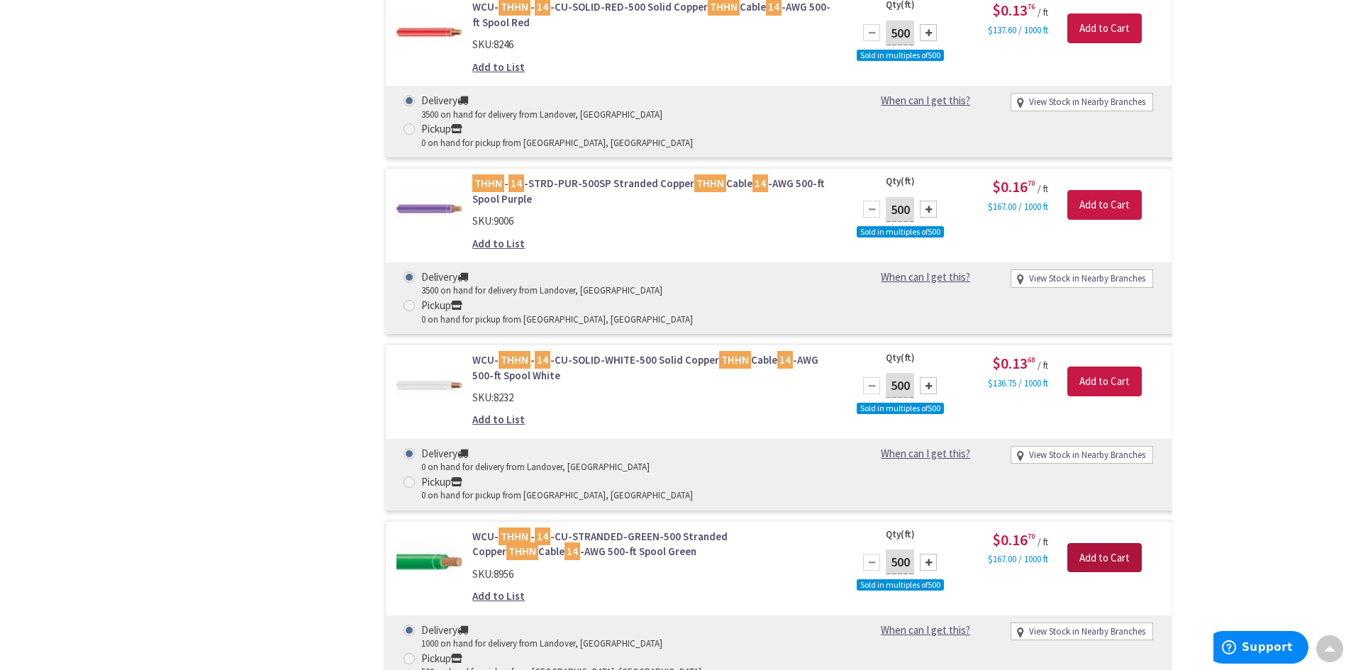
click at [1106, 543] on input "Add to Cart" at bounding box center [1104, 558] width 74 height 30
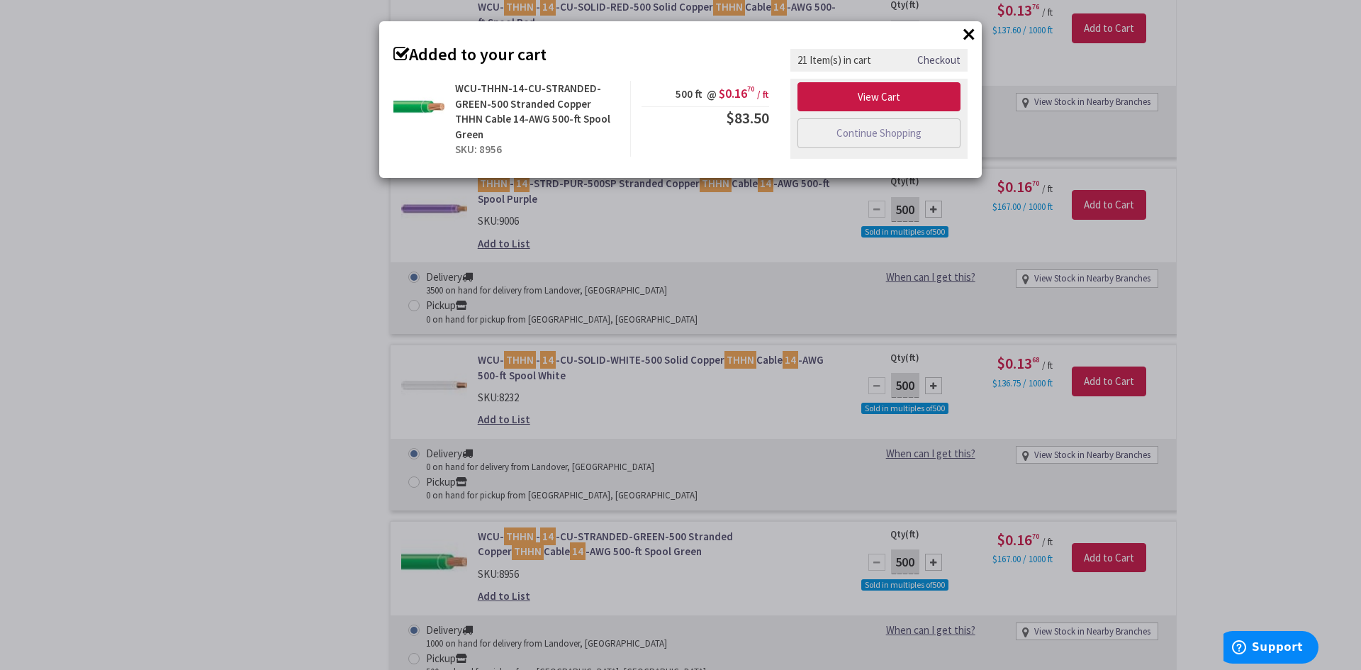
click at [238, 226] on div "× Added to your cart WCU-THHN-14-CU-STRANDED-GREEN-500 Stranded Copper THHN Cab…" at bounding box center [680, 335] width 1361 height 670
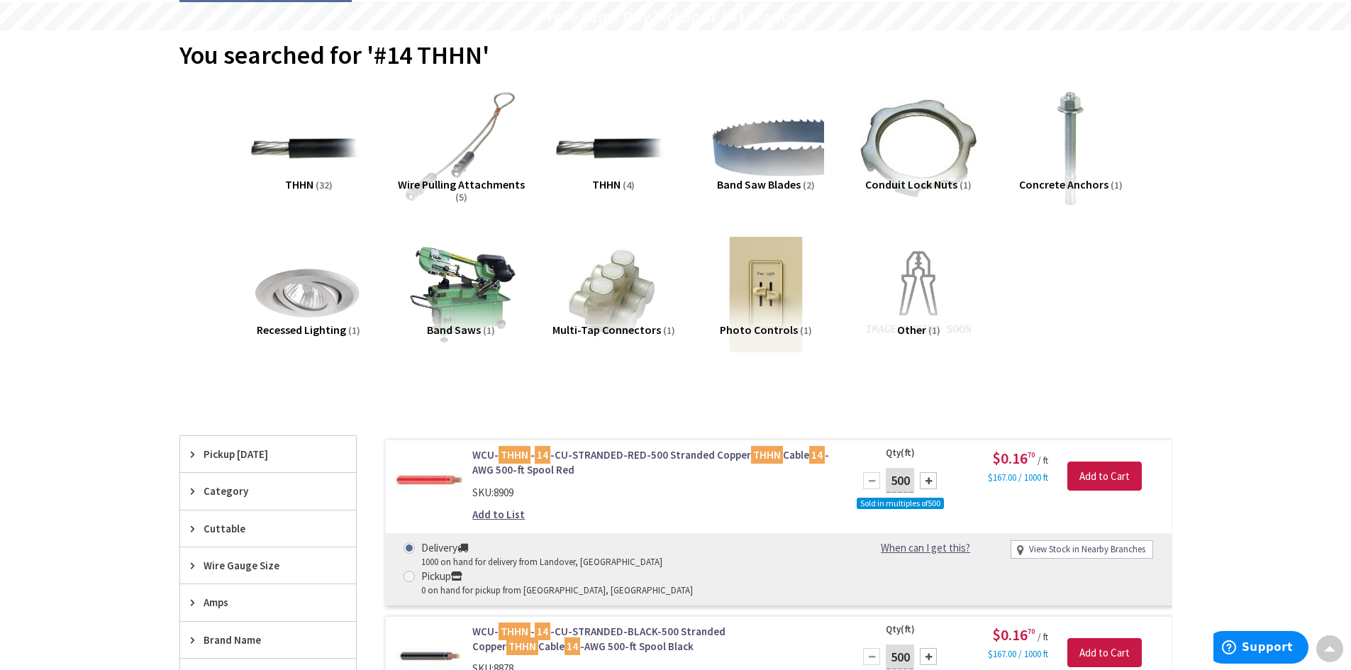
scroll to position [0, 0]
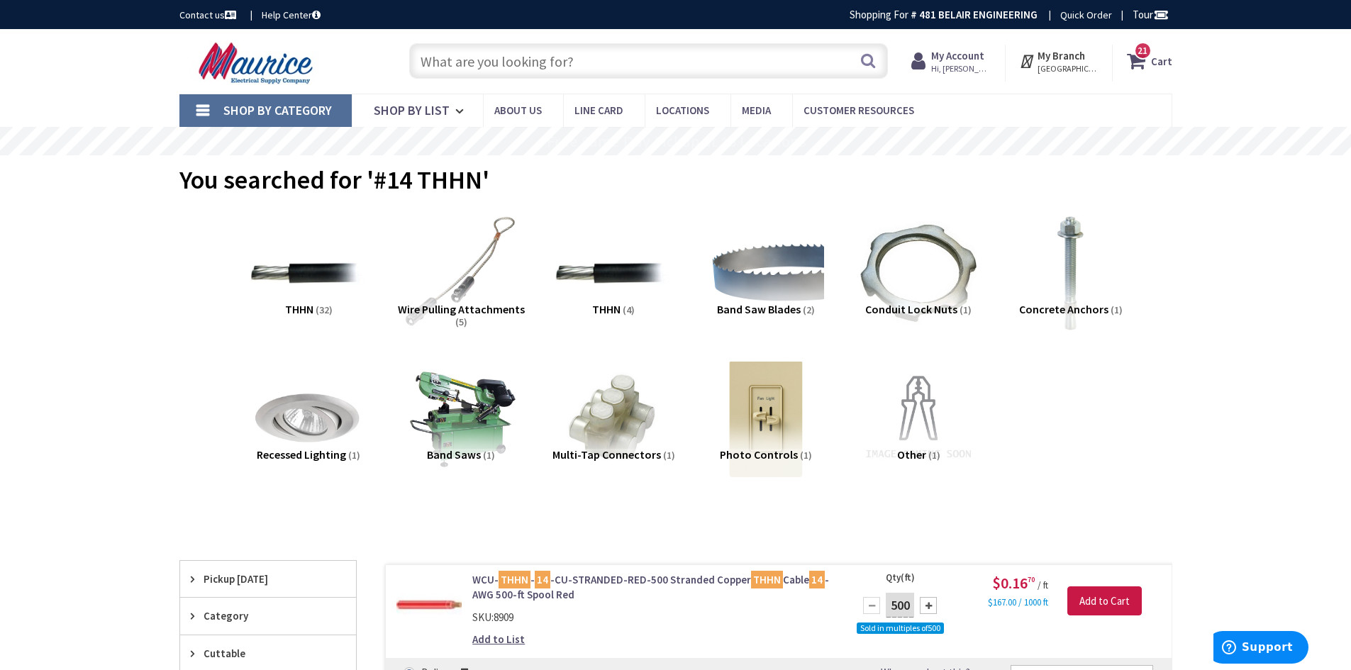
click at [478, 62] on input "text" at bounding box center [648, 60] width 479 height 35
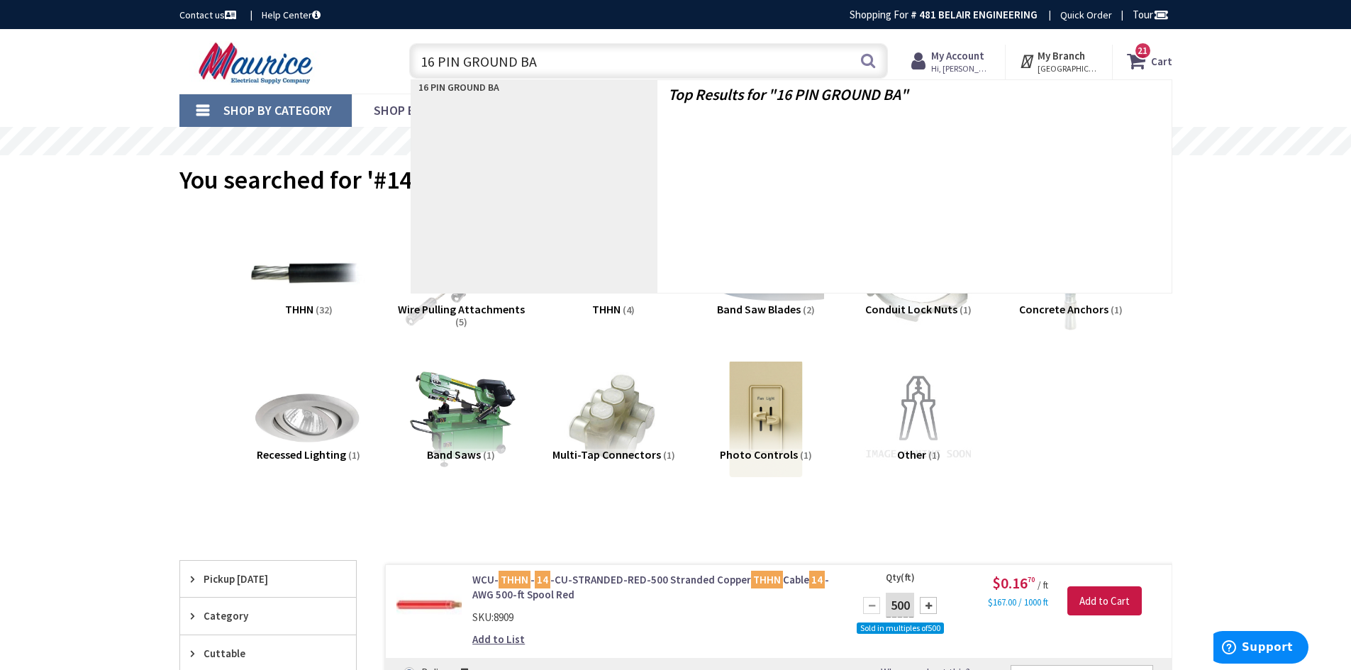
type input "16 PIN GROUND BAR"
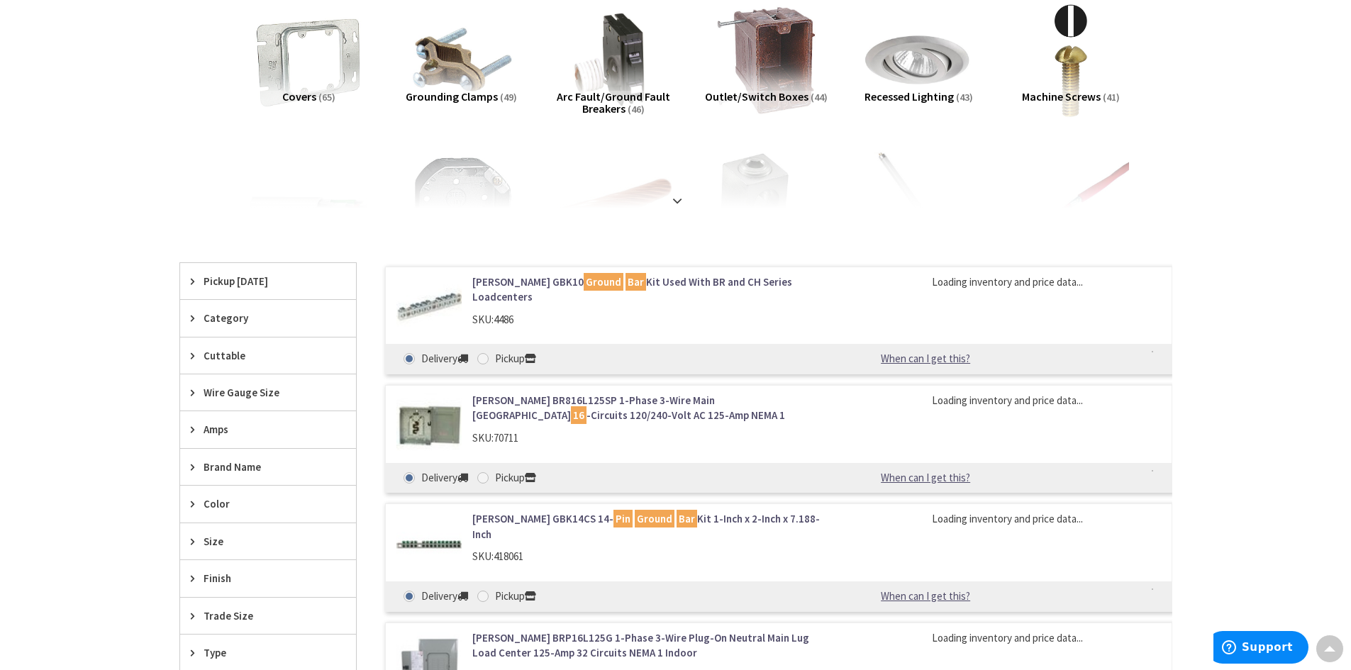
scroll to position [284, 0]
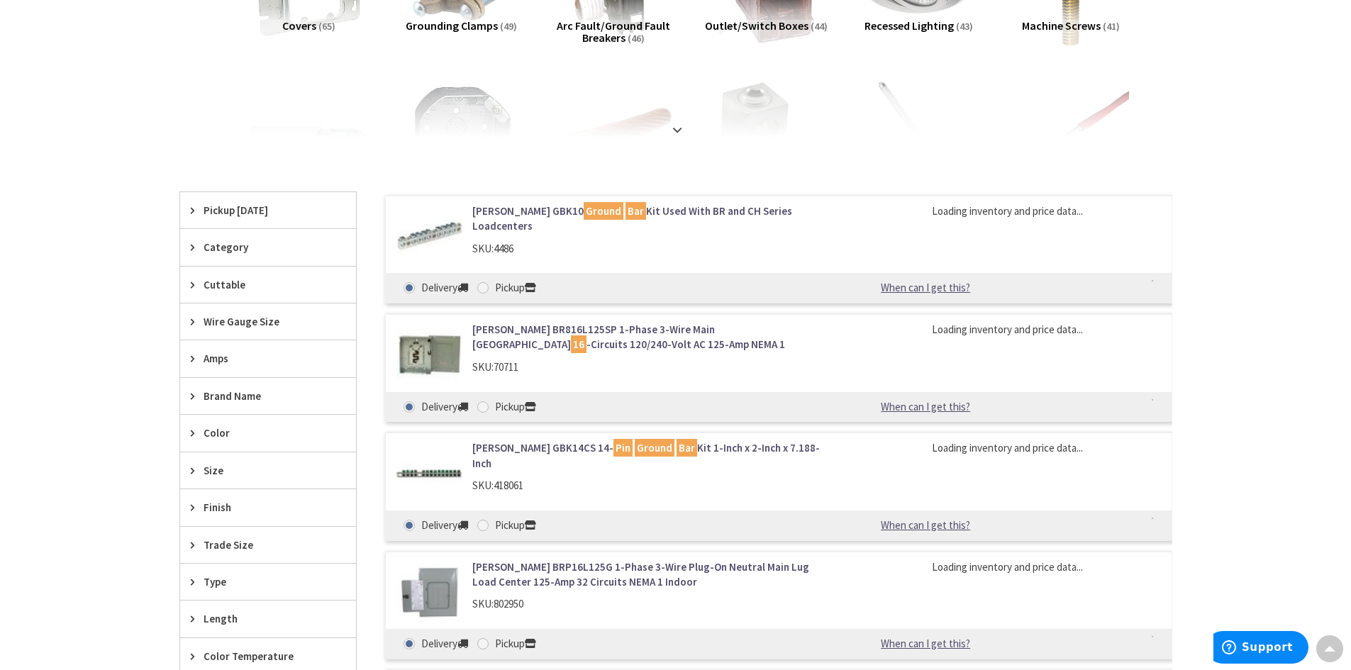
click at [496, 208] on link "Eaton GBK10 Ground Bar Kit Used With BR and CH Series Loadcenters" at bounding box center [652, 219] width 361 height 30
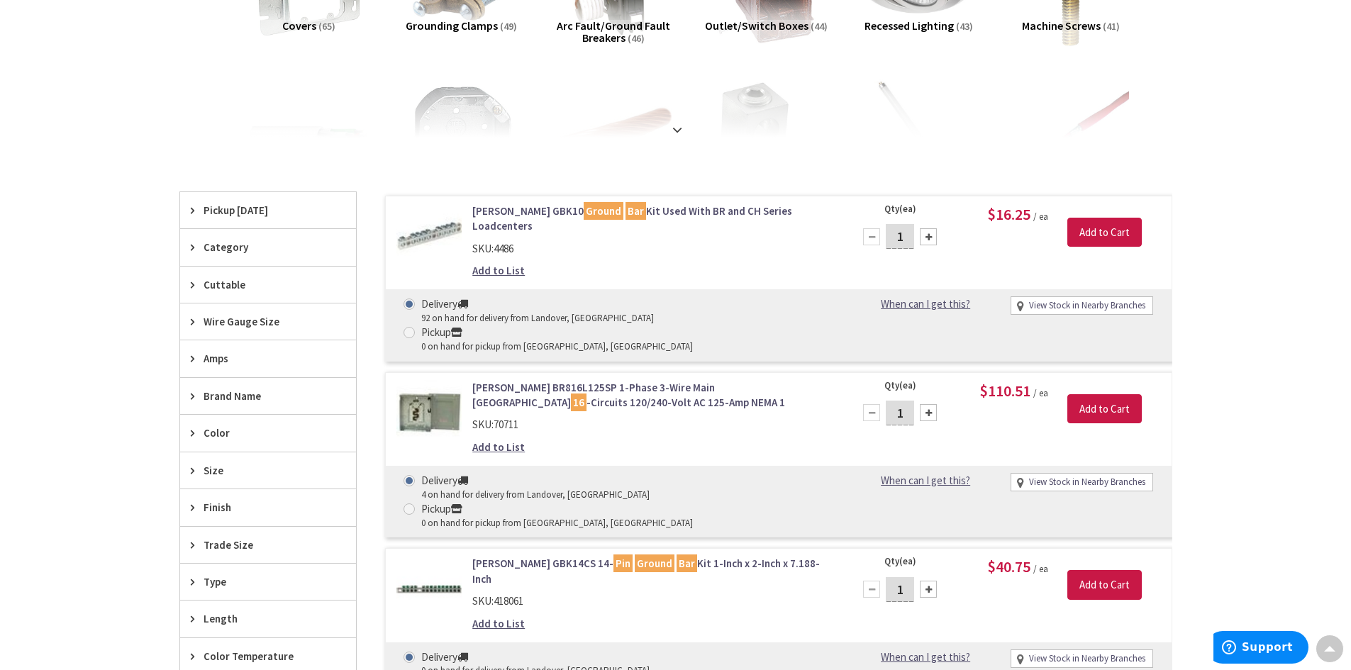
scroll to position [355, 0]
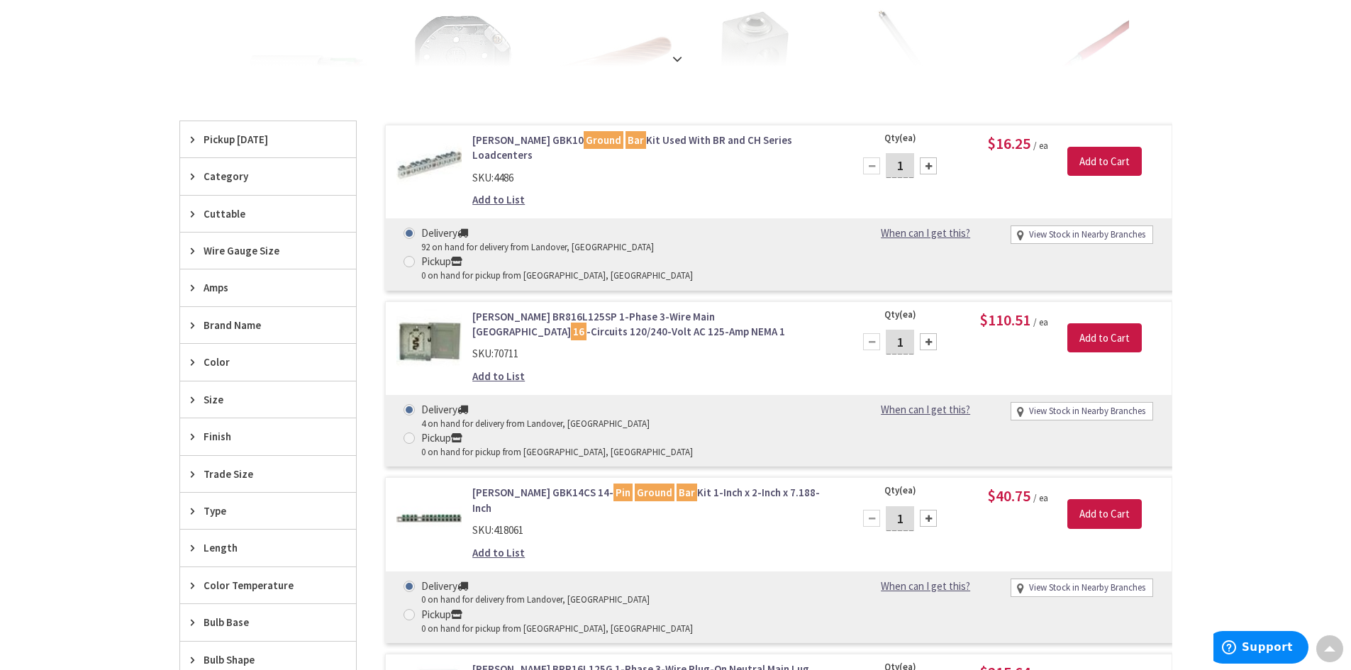
click at [433, 485] on img at bounding box center [429, 518] width 66 height 66
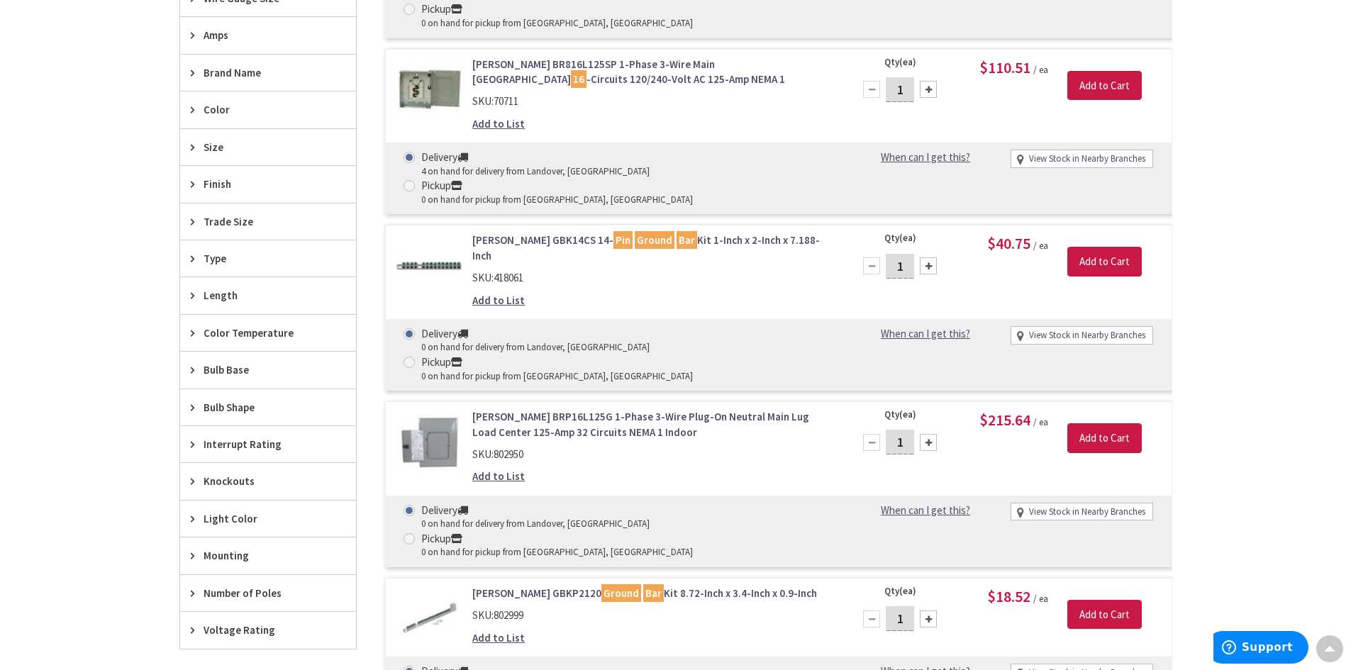
scroll to position [638, 0]
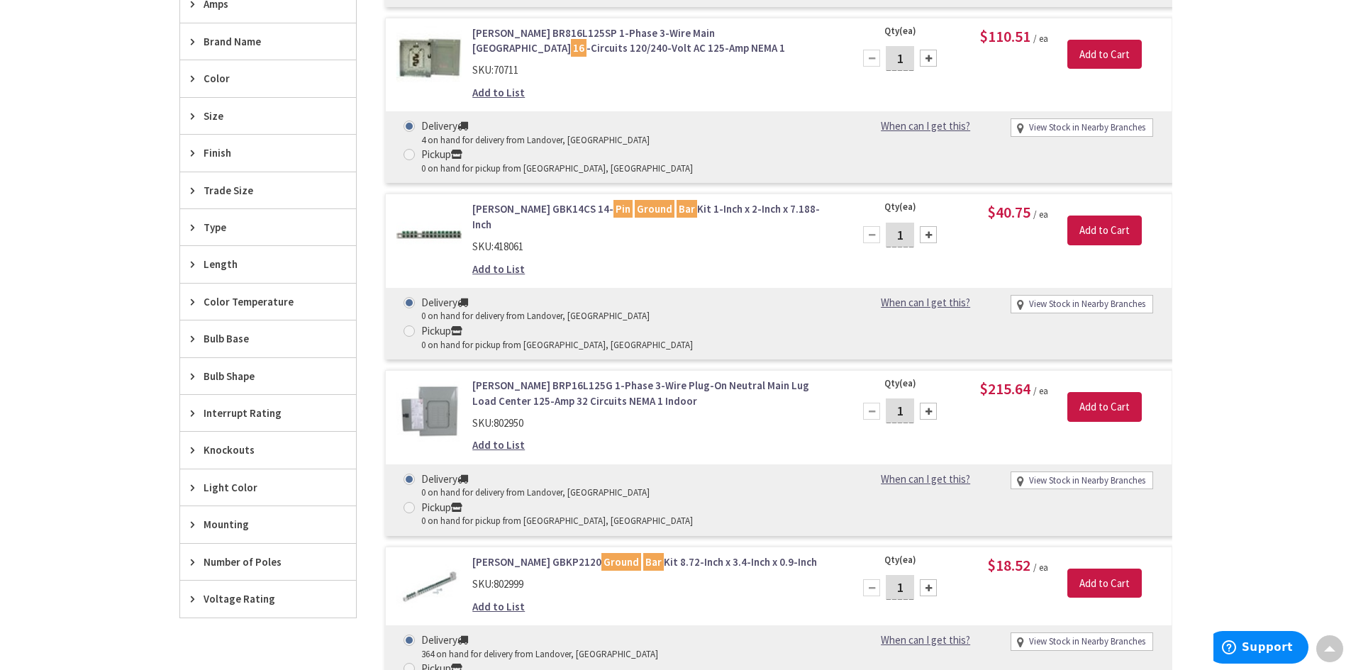
click at [439, 555] on img at bounding box center [429, 588] width 66 height 66
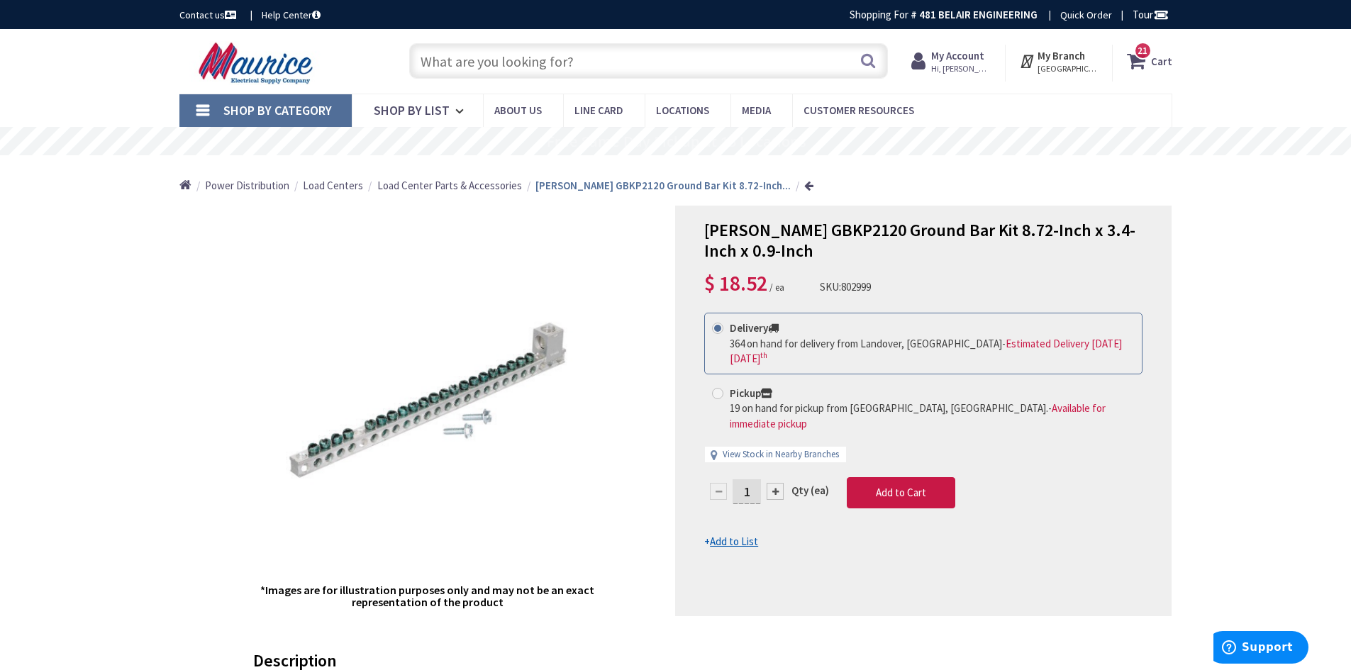
click at [857, 477] on button "Add to Cart" at bounding box center [901, 492] width 108 height 31
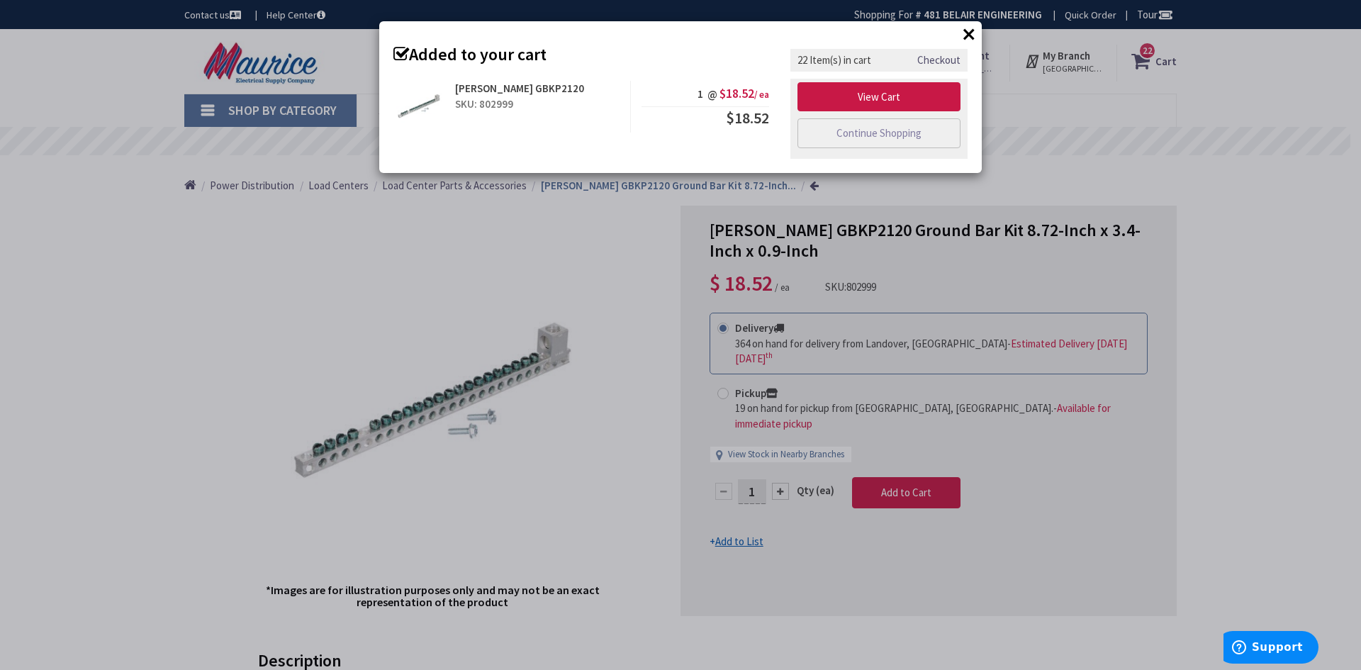
drag, startPoint x: 140, startPoint y: 208, endPoint x: 508, endPoint y: 124, distance: 377.6
click at [139, 208] on div "× Added to your cart [PERSON_NAME] GBKP2120 SKU: 802999 1 @ $18.52 / ea $18.52" at bounding box center [680, 335] width 1361 height 670
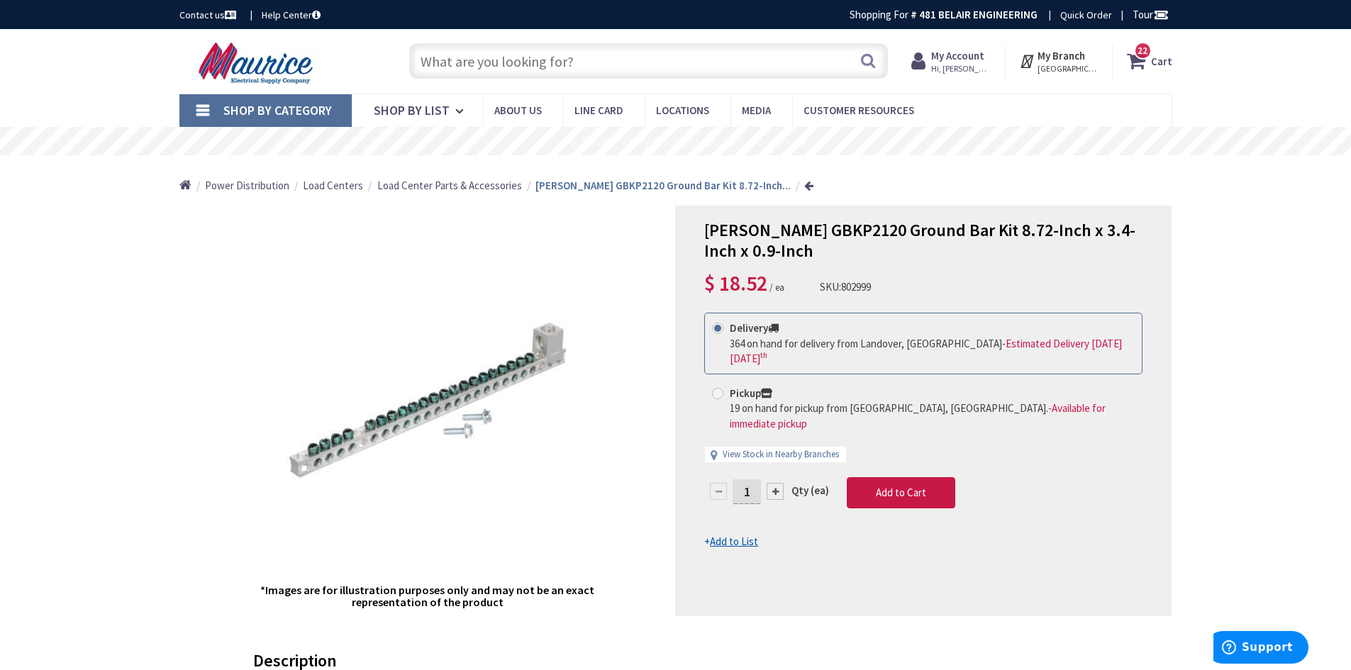
click at [623, 65] on input "text" at bounding box center [648, 60] width 479 height 35
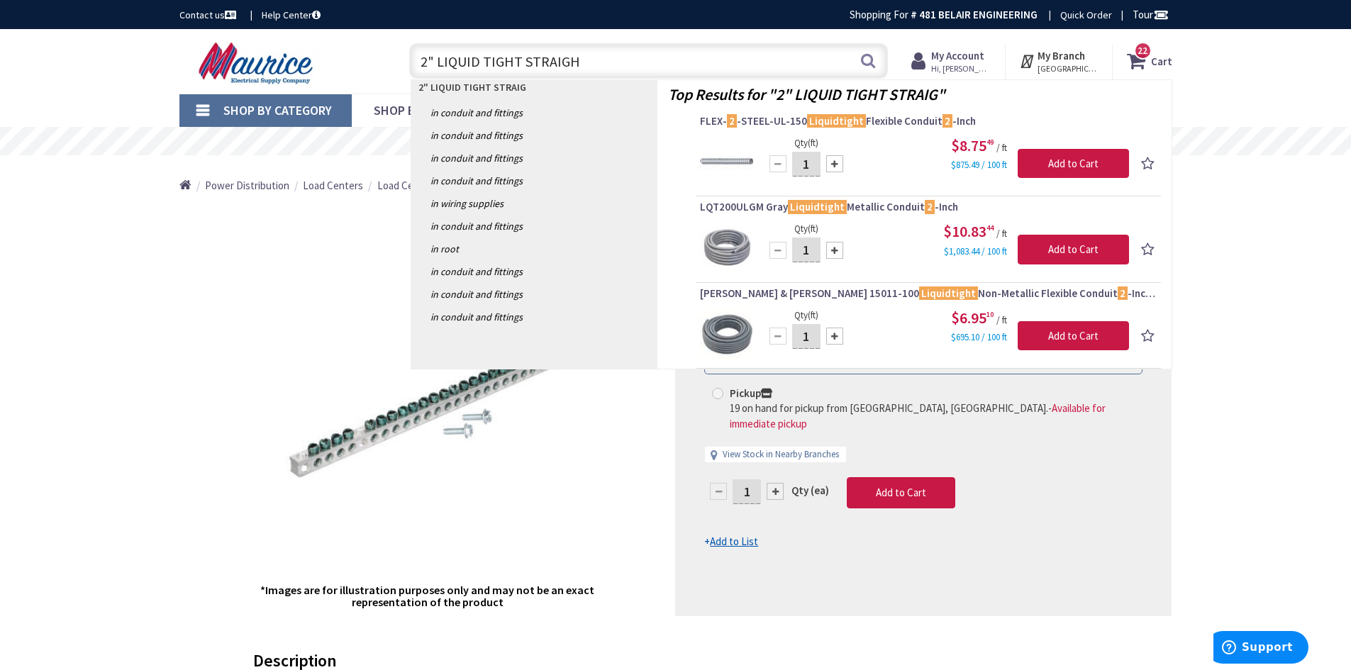
type input "2" LIQUID TIGHT STRAIGHT"
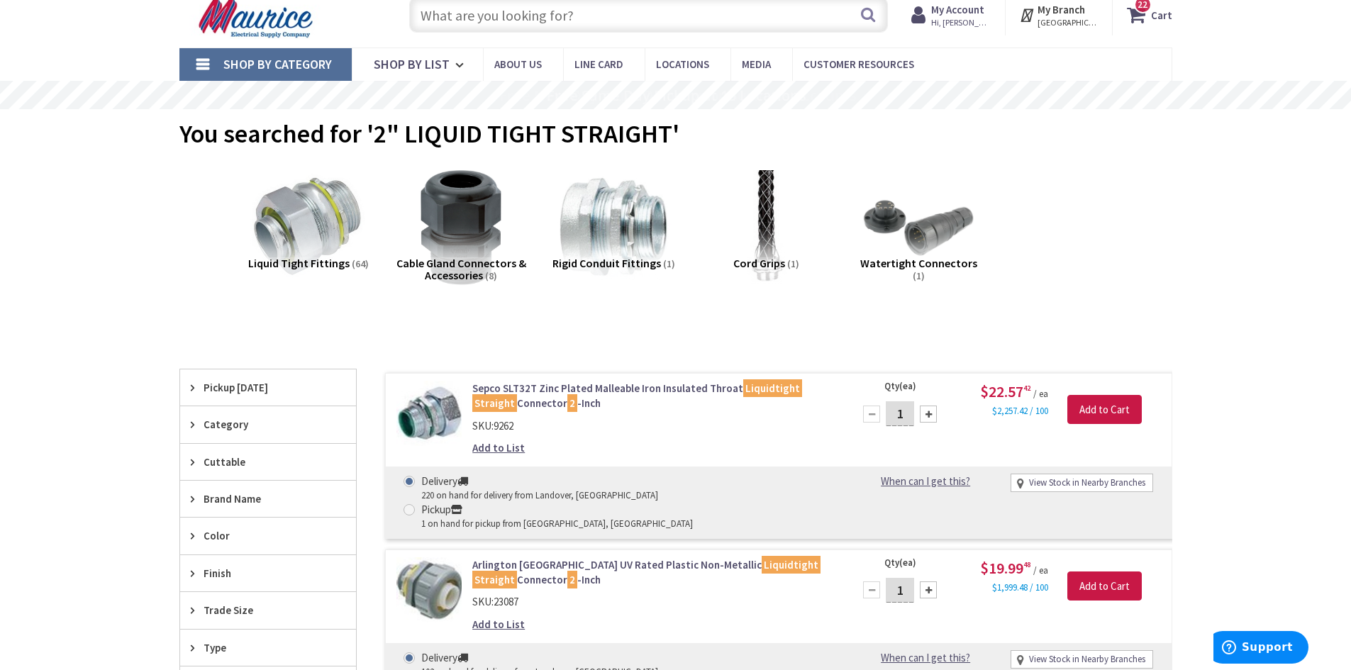
scroll to position [71, 0]
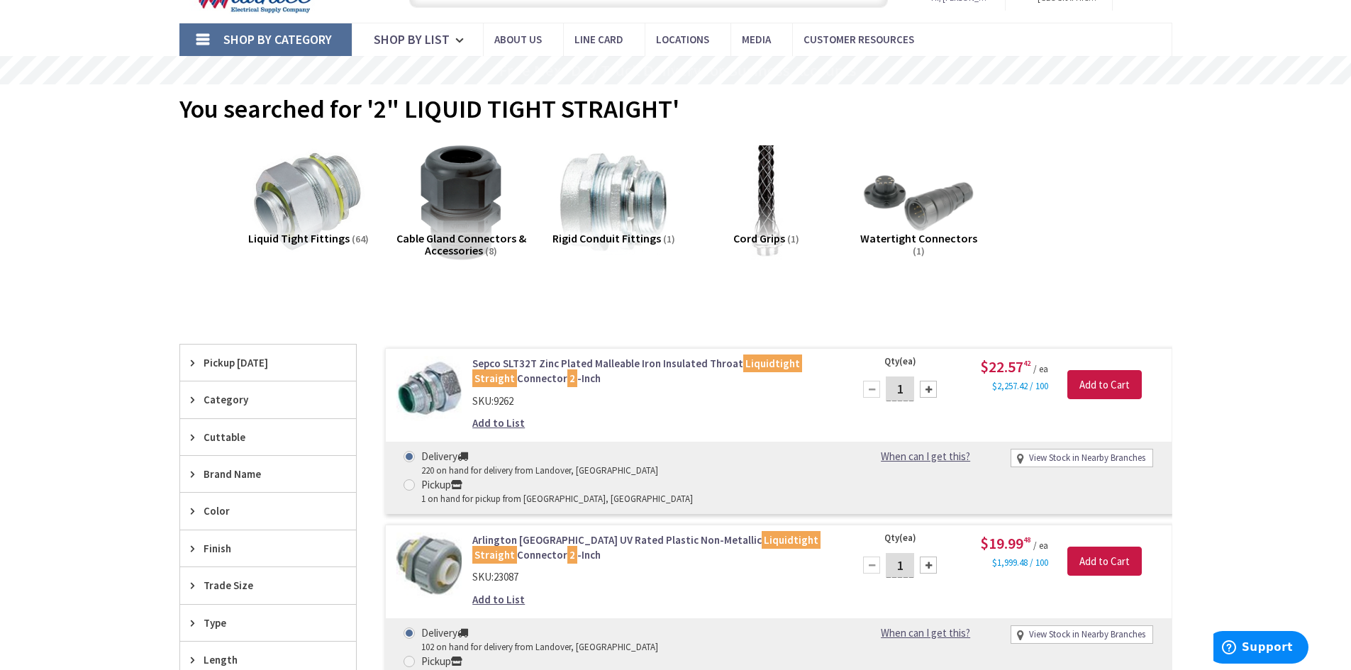
click at [928, 388] on div at bounding box center [928, 389] width 17 height 17
type input "2"
click at [1082, 390] on input "Add to Cart" at bounding box center [1104, 385] width 74 height 30
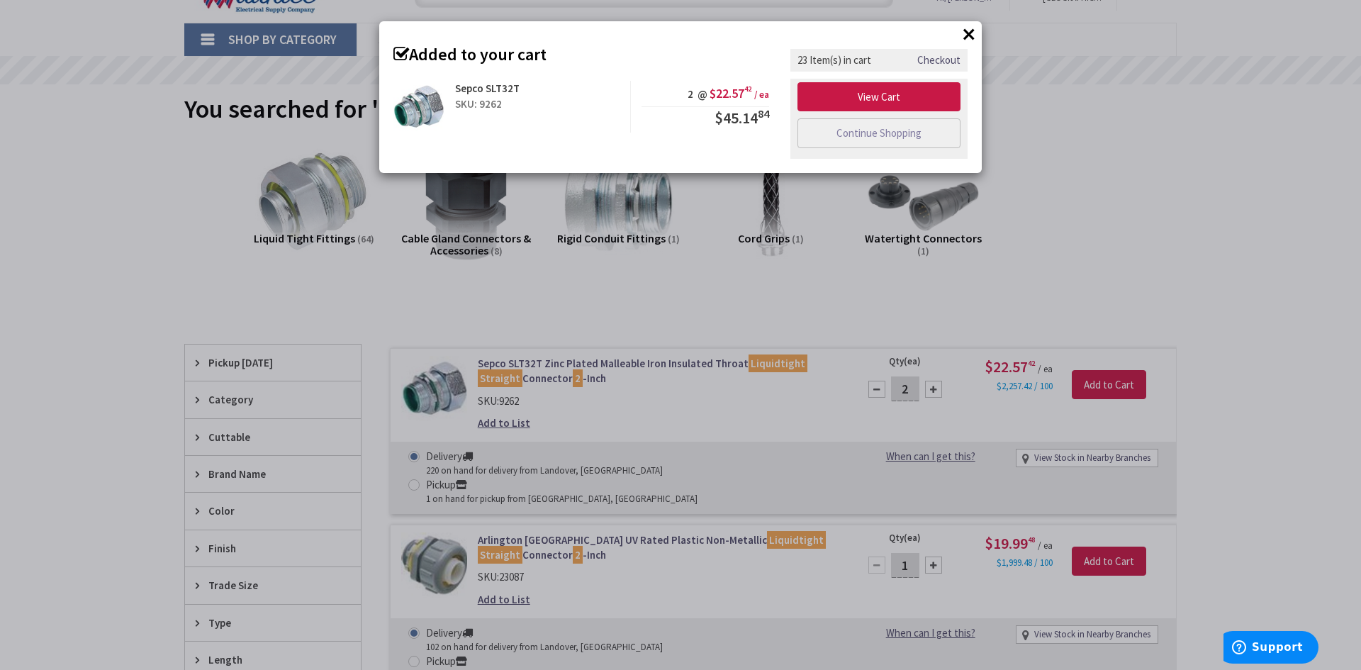
click at [1158, 126] on div "× Added to your cart Sepco SLT32T SKU: 9262 2 @ $22.57 42 / ea $45.14 84" at bounding box center [680, 335] width 1361 height 670
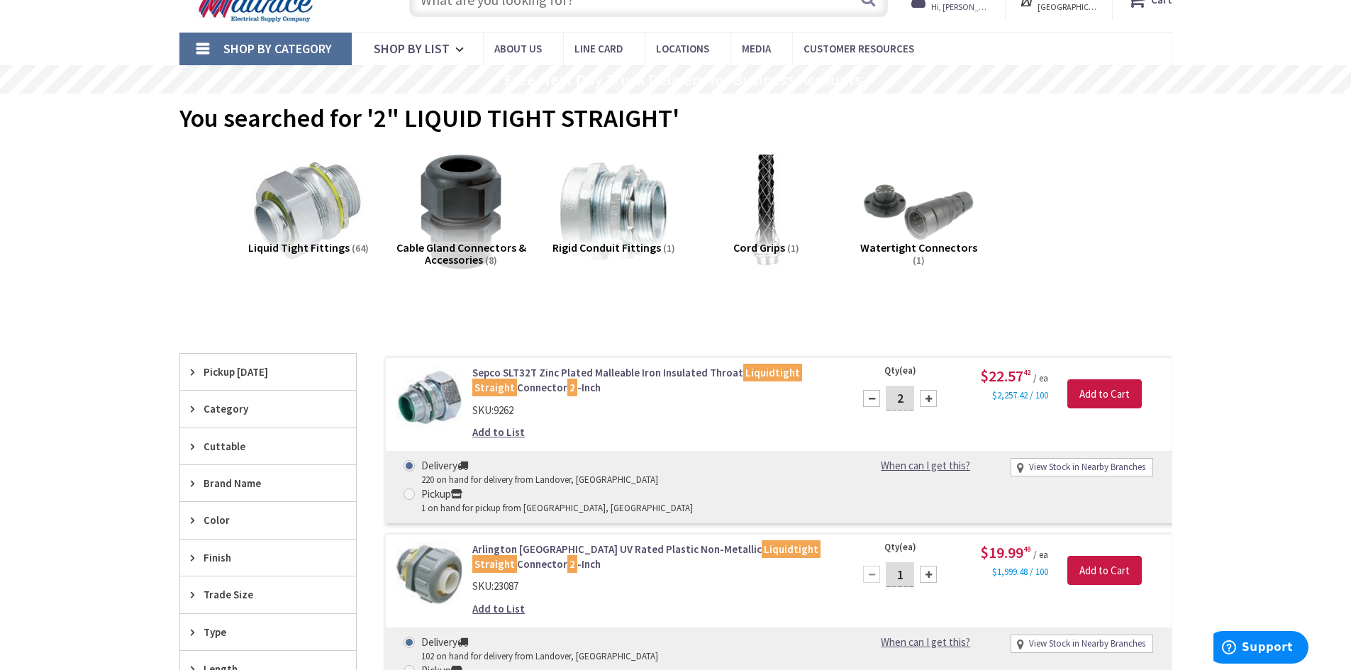
scroll to position [0, 0]
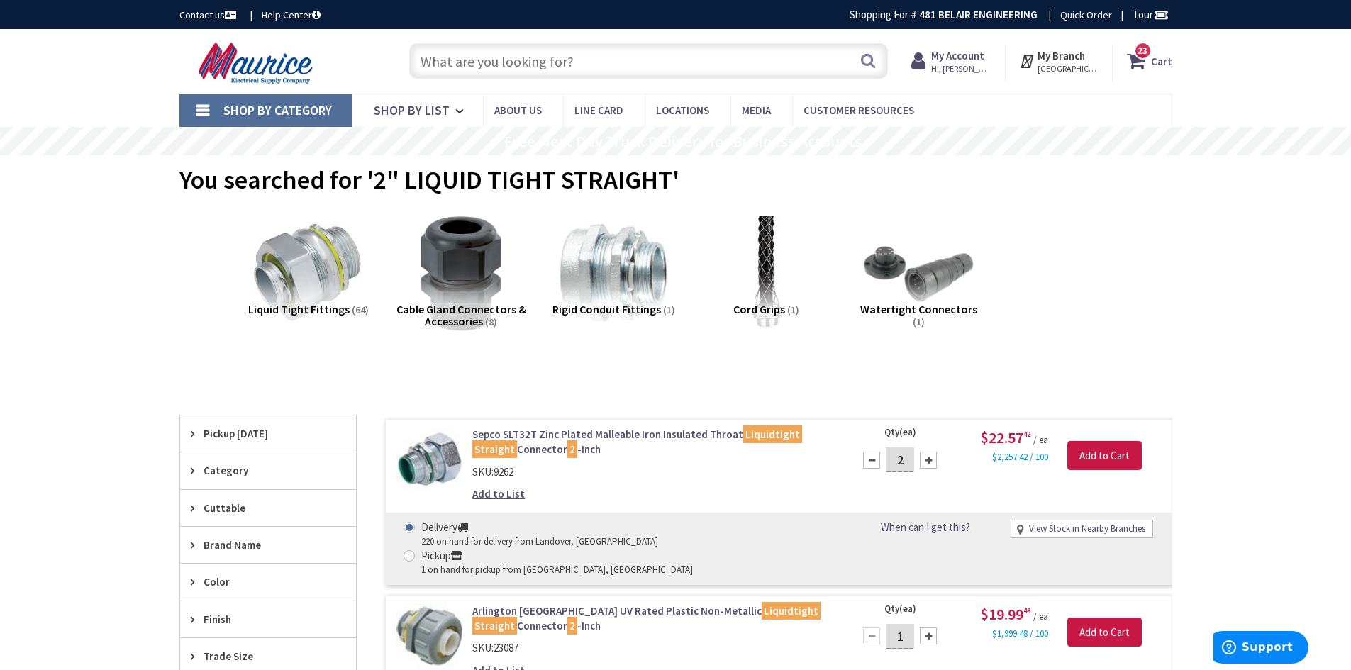
click at [634, 57] on input "text" at bounding box center [648, 60] width 479 height 35
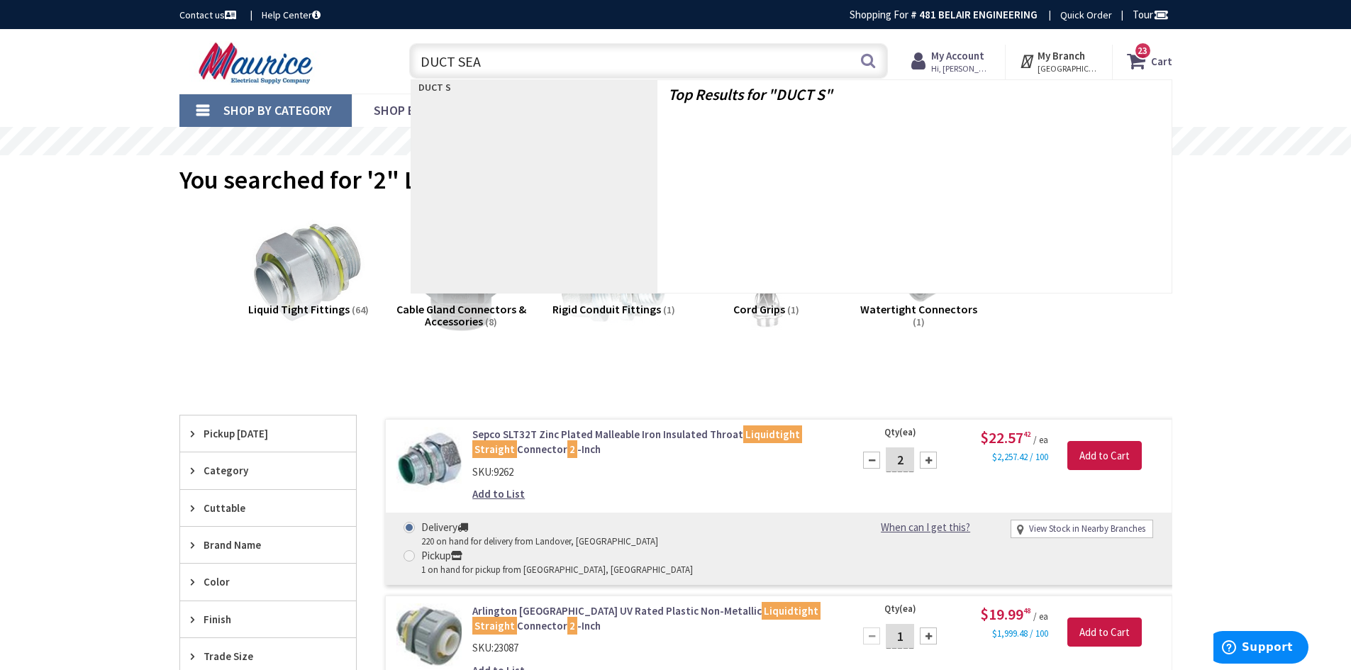
type input "DUCT SEAL"
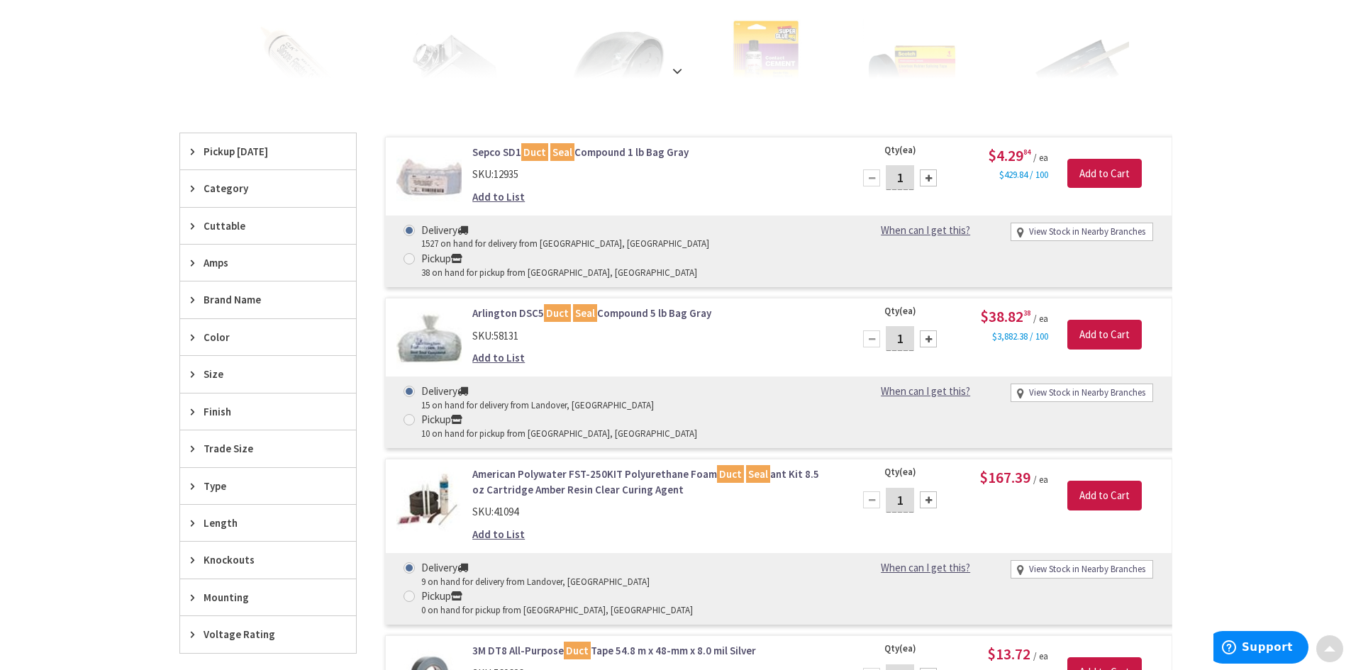
scroll to position [355, 0]
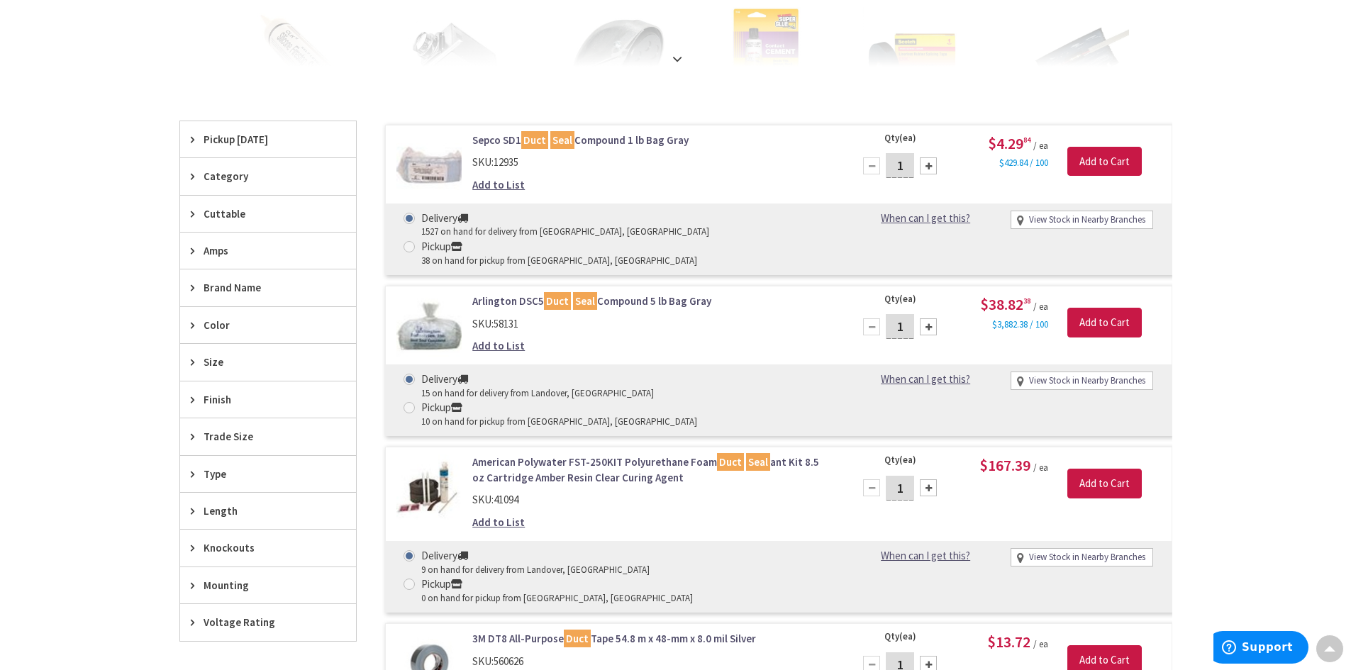
click at [516, 133] on link "Sepco SD1 Duct Seal Compound 1 lb Bag Gray" at bounding box center [652, 140] width 361 height 15
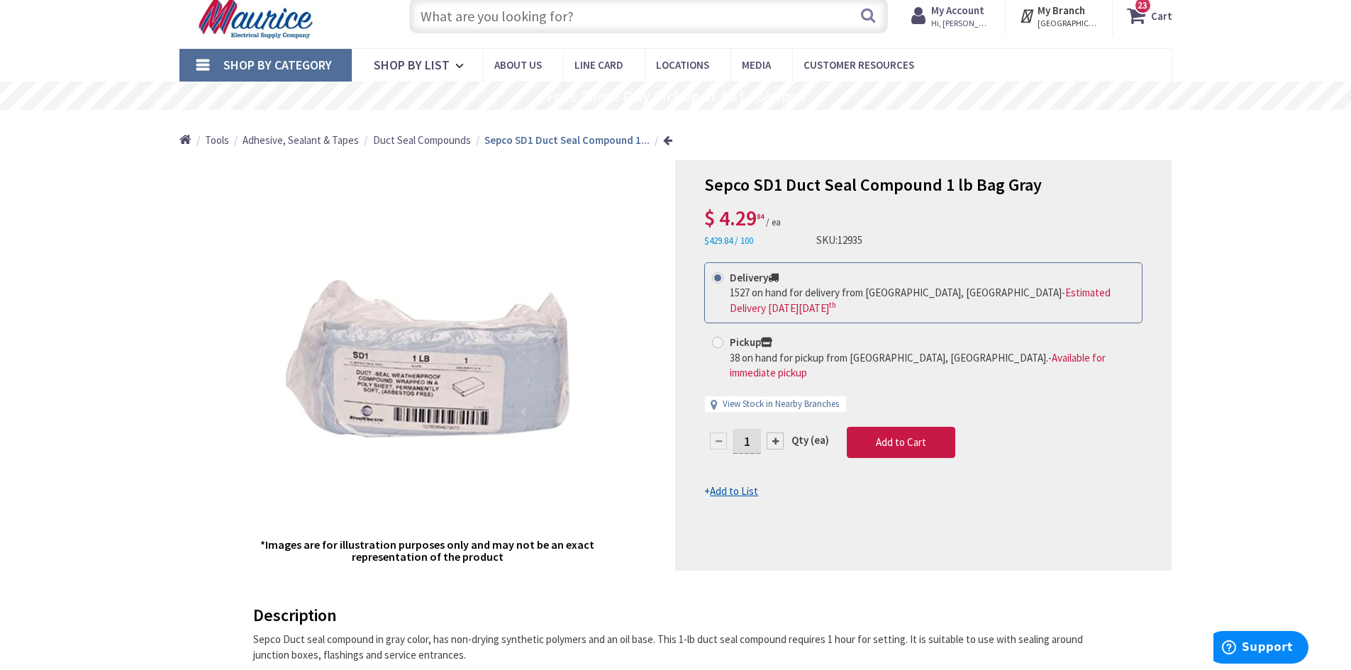
scroll to position [71, 0]
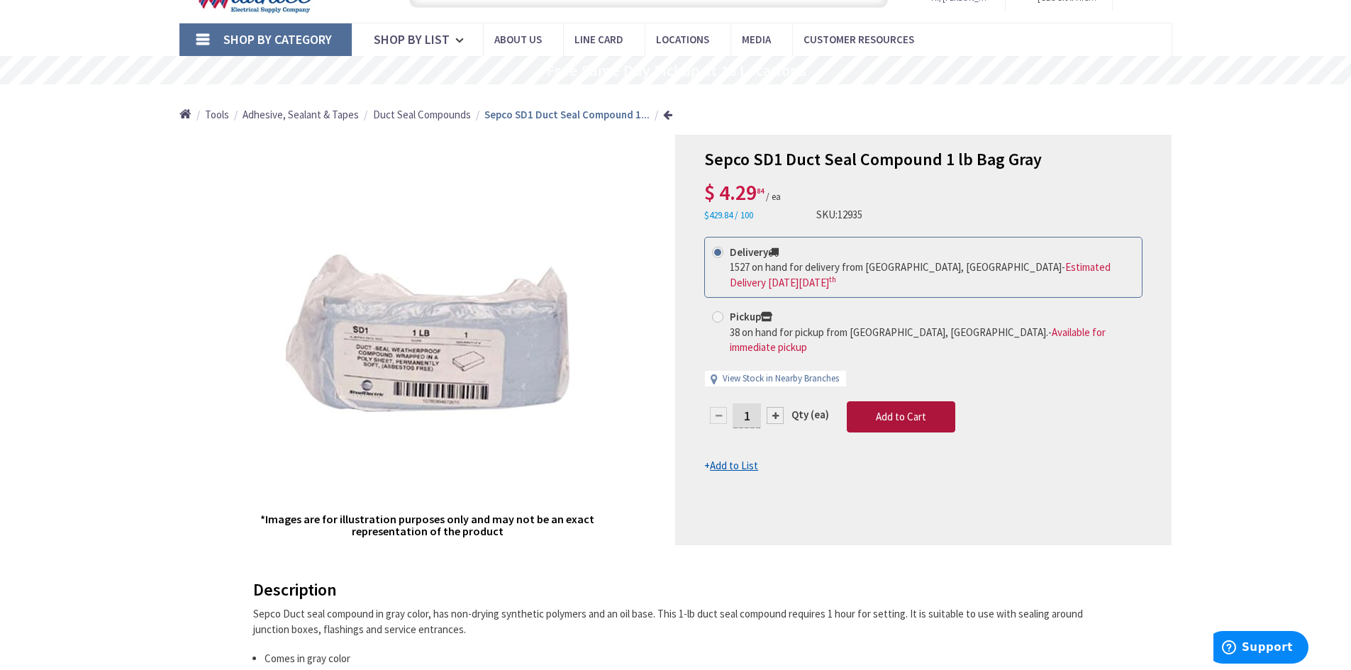
click at [876, 410] on span "Add to Cart" at bounding box center [901, 416] width 50 height 13
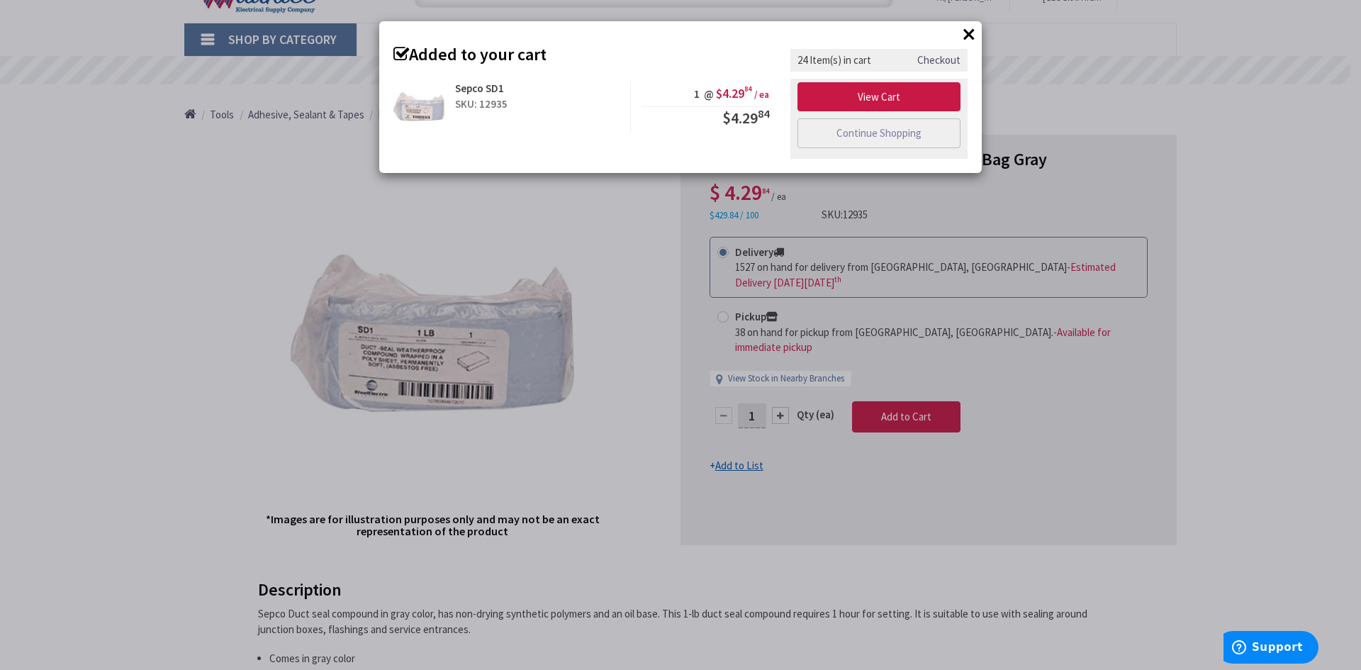
click at [1137, 295] on div "× Added to your cart Sepco SD1 SKU: 12935 1 @ $4.29 84 / ea $4.29 84" at bounding box center [680, 335] width 1361 height 670
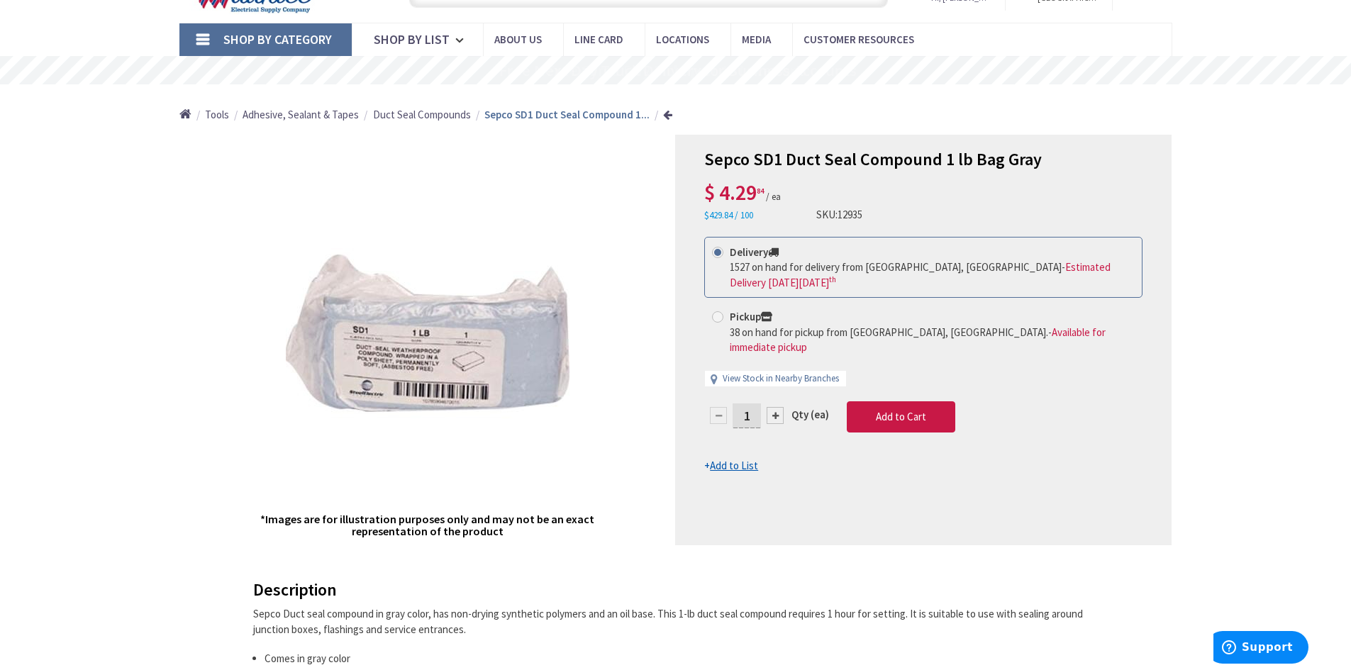
scroll to position [0, 0]
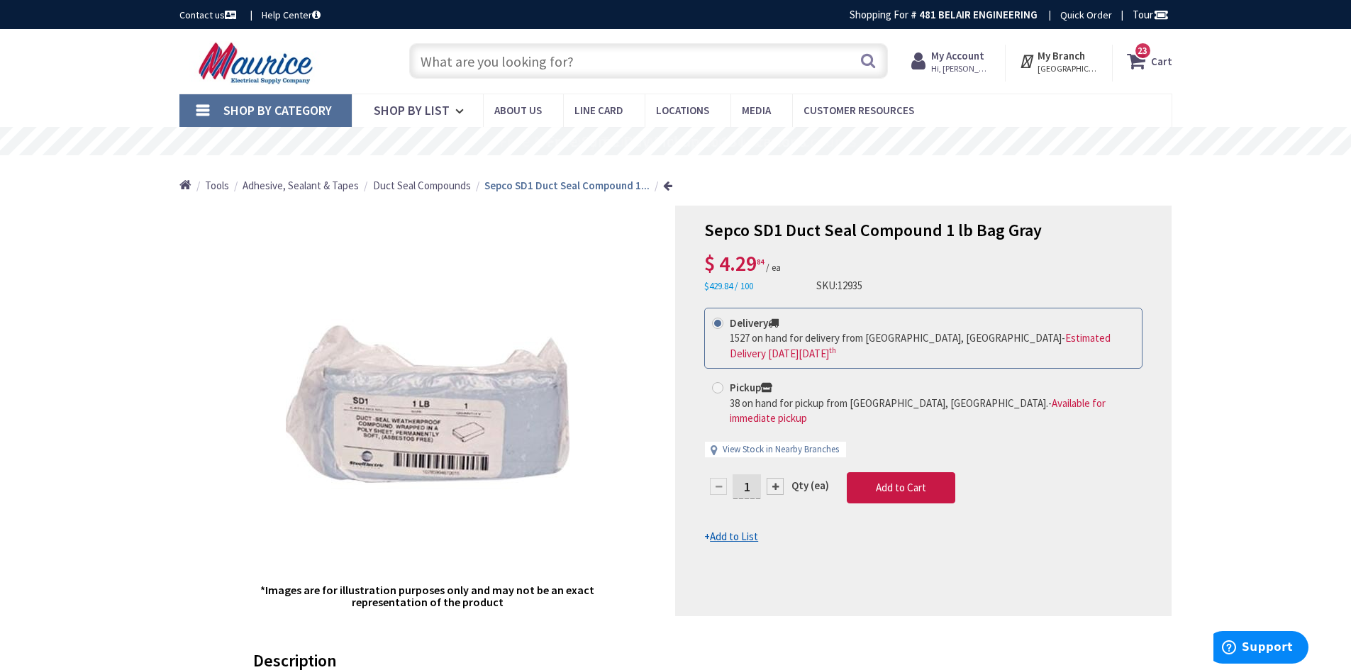
click at [607, 62] on input "text" at bounding box center [648, 60] width 479 height 35
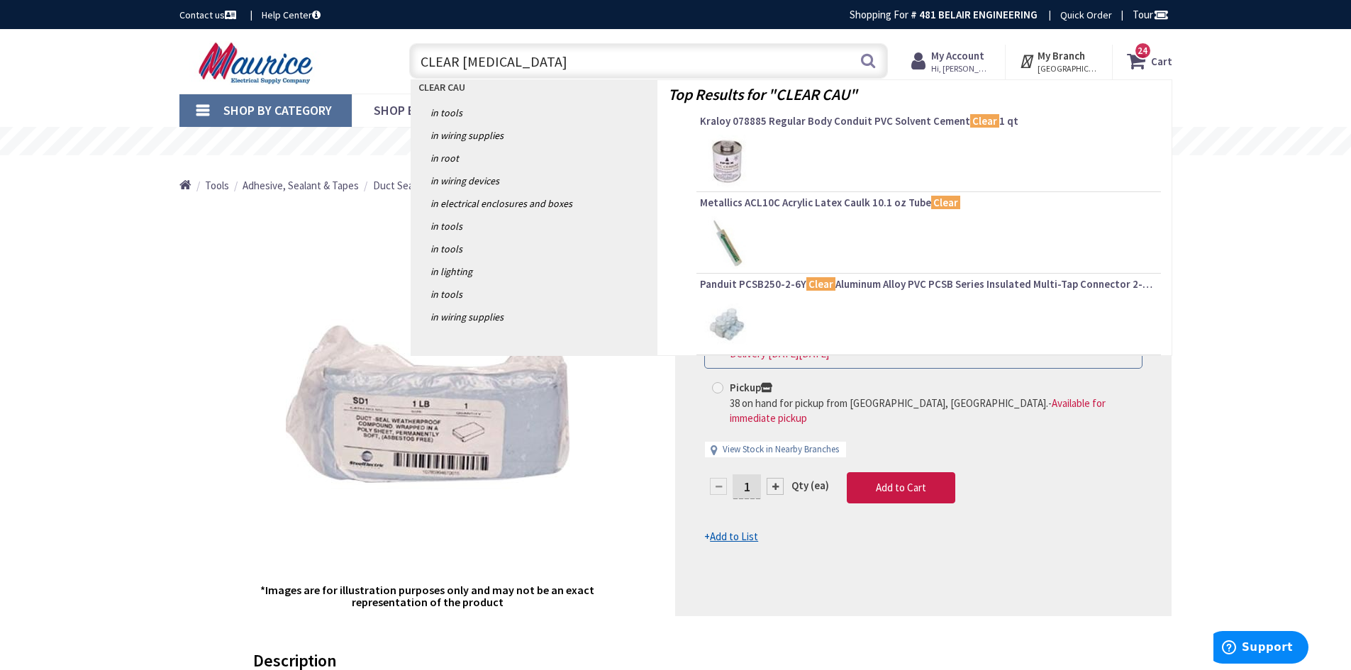
type input "CLEAR CAULK"
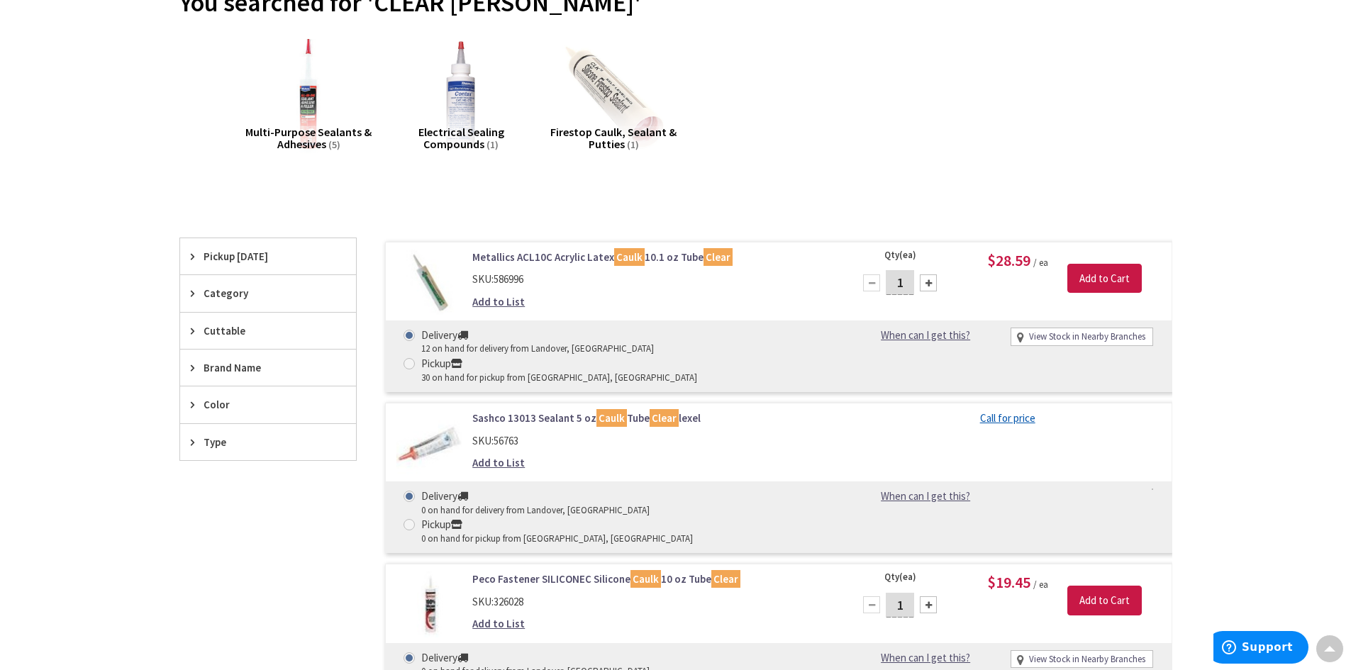
scroll to position [213, 0]
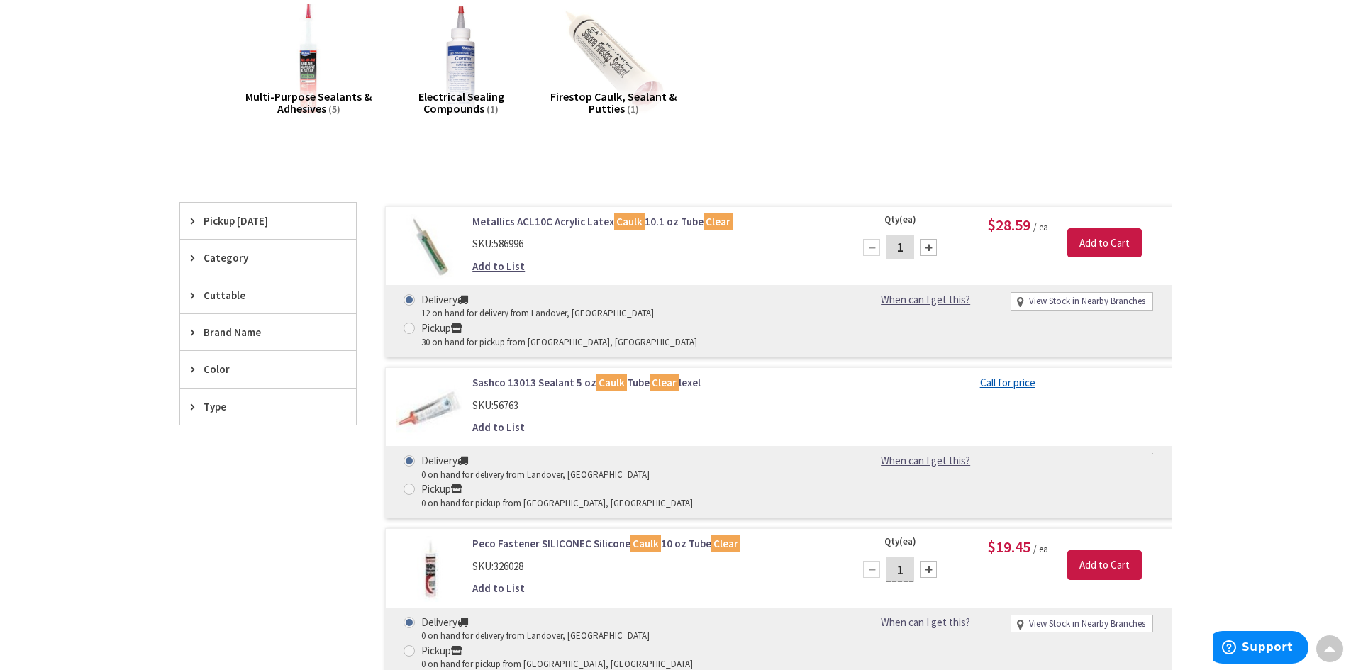
click at [559, 223] on link "Metallics ACL10C Acrylic Latex Caulk 10.1 oz Tube Clear" at bounding box center [652, 221] width 361 height 15
click at [559, 221] on link "Metallics ACL10C Acrylic Latex Caulk 10.1 oz Tube Clear" at bounding box center [652, 221] width 361 height 15
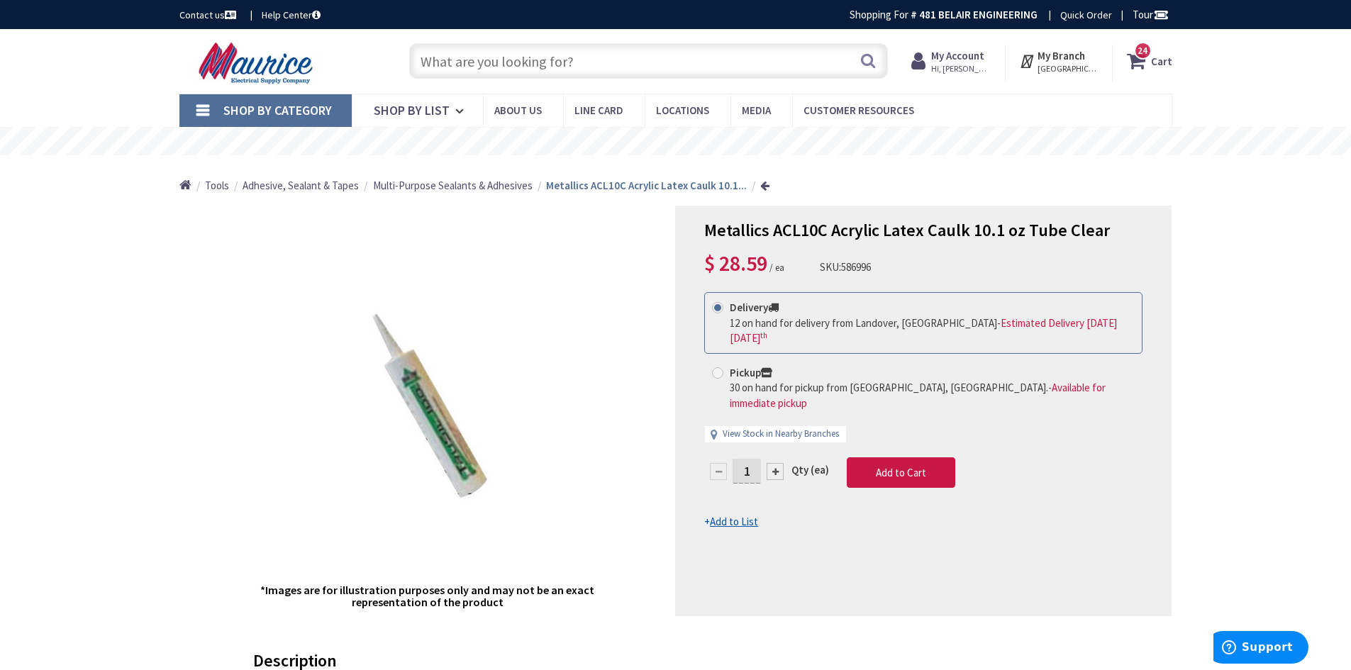
click at [523, 52] on input "text" at bounding box center [648, 60] width 479 height 35
type input "COPPER CRIMP"
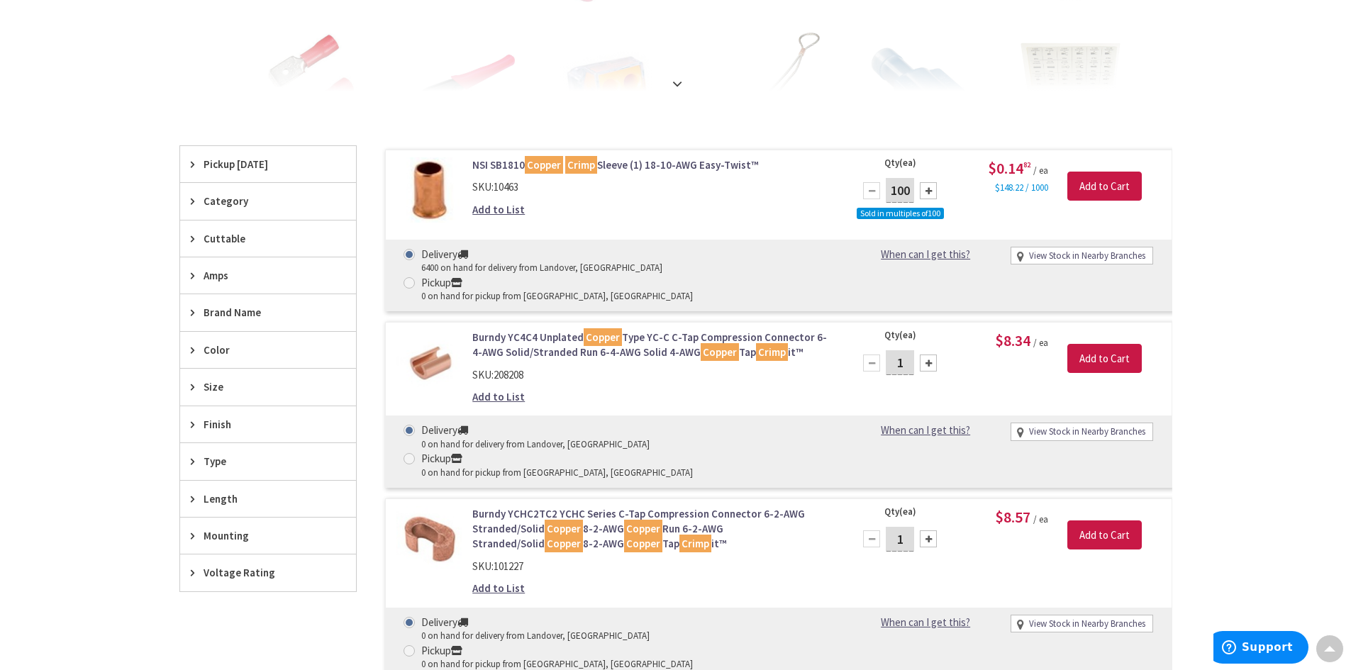
scroll to position [355, 0]
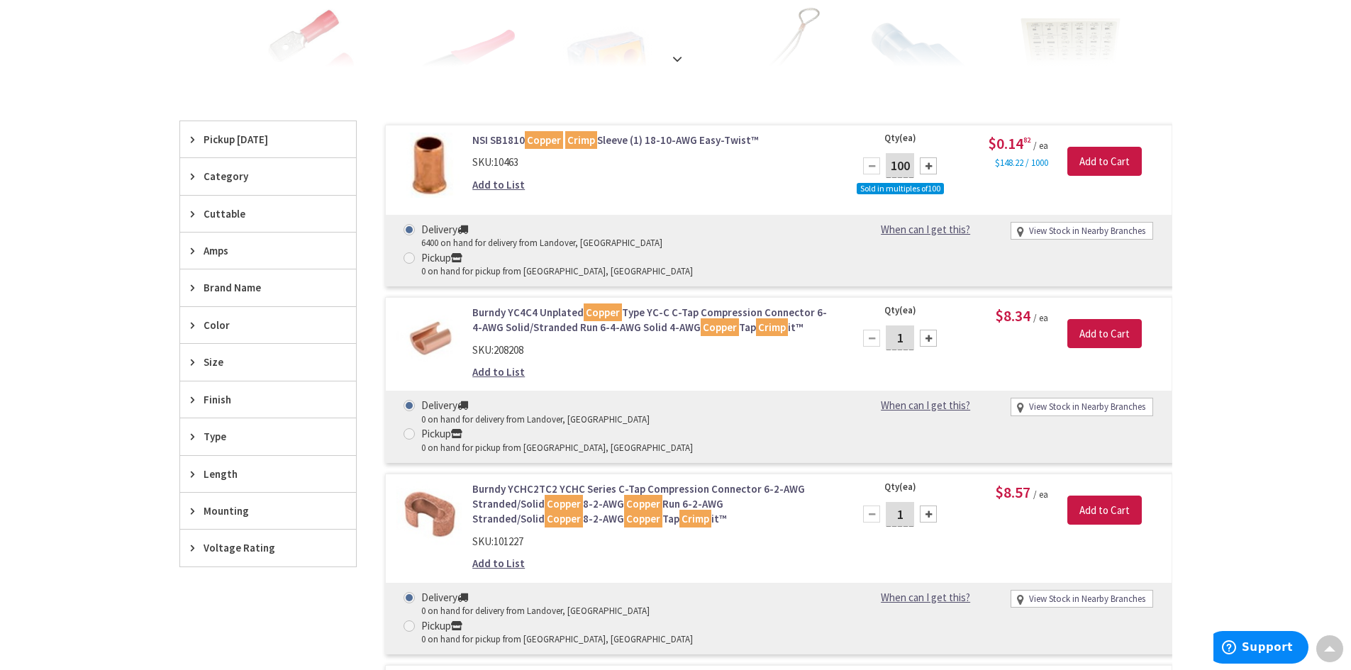
click at [213, 367] on span "Size" at bounding box center [262, 362] width 116 height 15
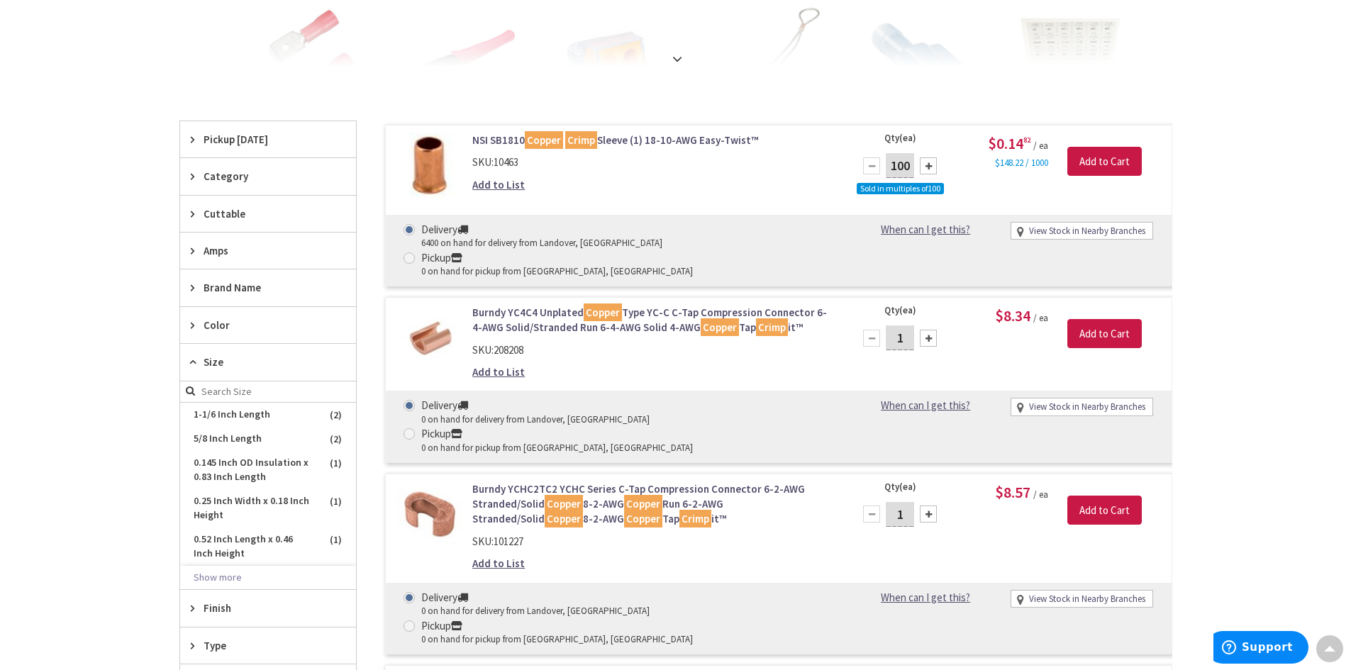
click at [213, 367] on span "Size" at bounding box center [262, 362] width 116 height 15
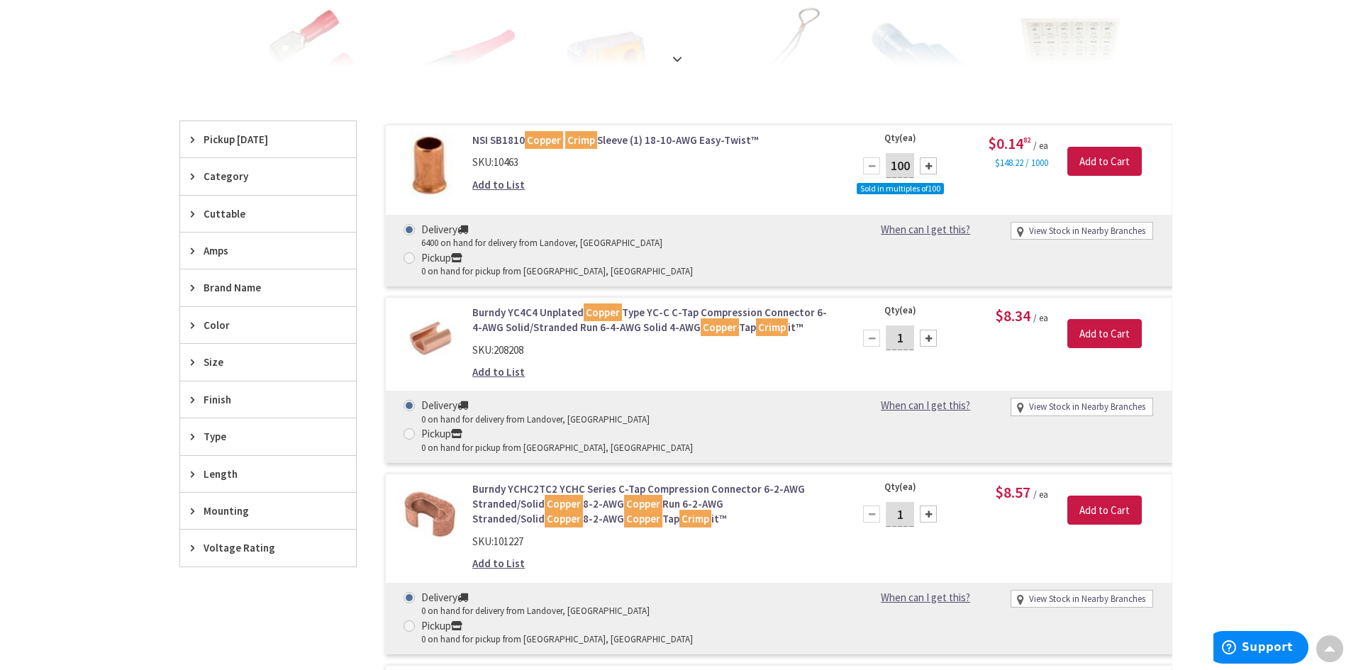
click at [216, 439] on span "Type" at bounding box center [262, 436] width 116 height 15
click at [215, 403] on span "Finish" at bounding box center [262, 399] width 116 height 15
click at [215, 357] on span "Size" at bounding box center [262, 362] width 116 height 15
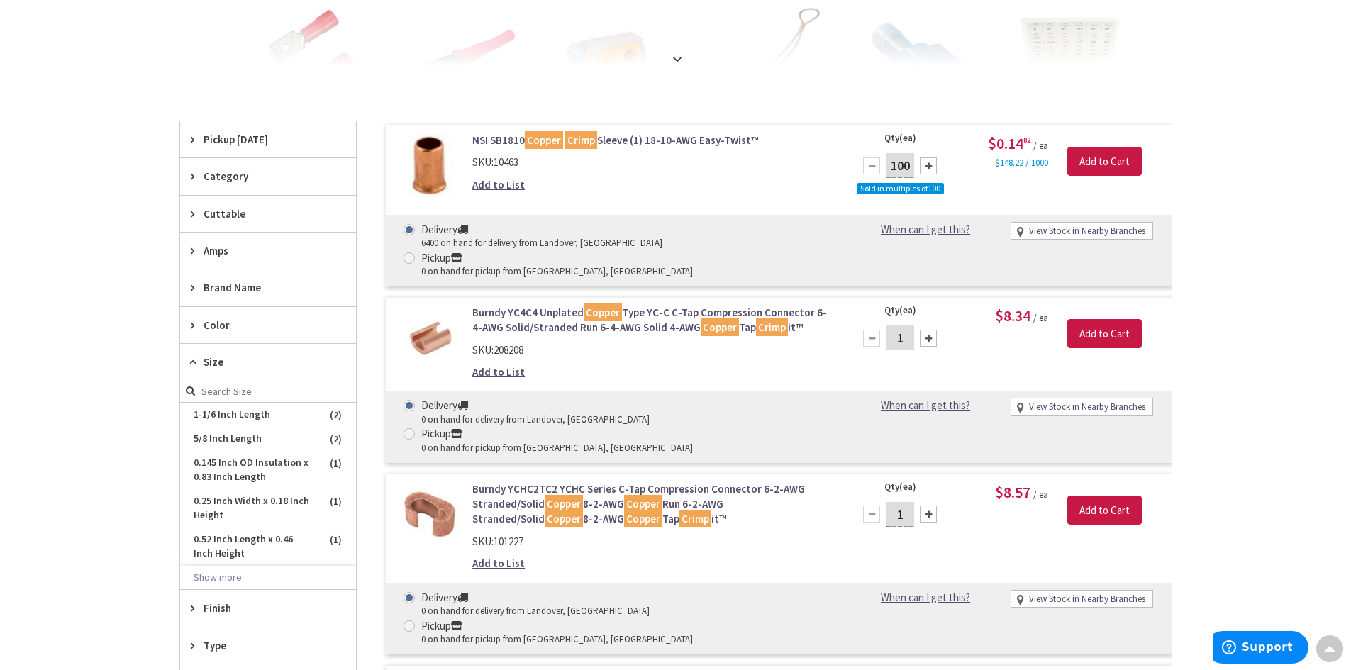
click at [221, 252] on span "Amps" at bounding box center [262, 250] width 116 height 15
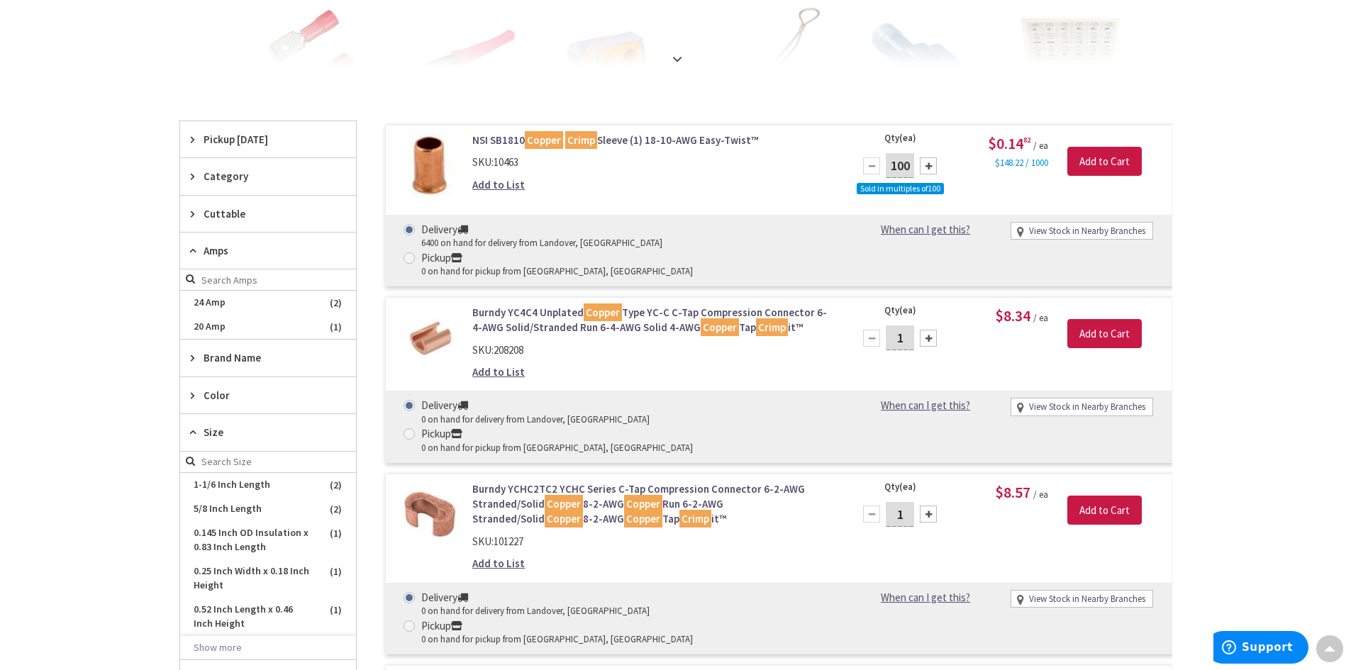
click at [225, 251] on span "Amps" at bounding box center [262, 250] width 116 height 15
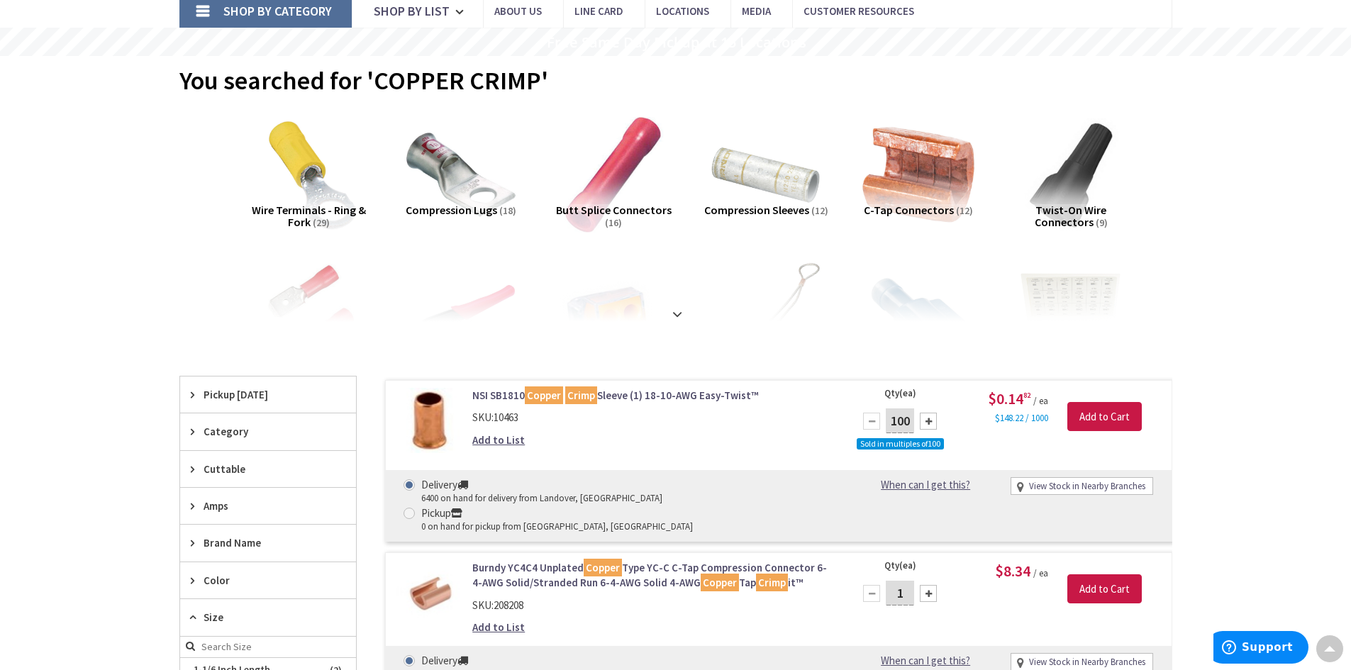
scroll to position [0, 0]
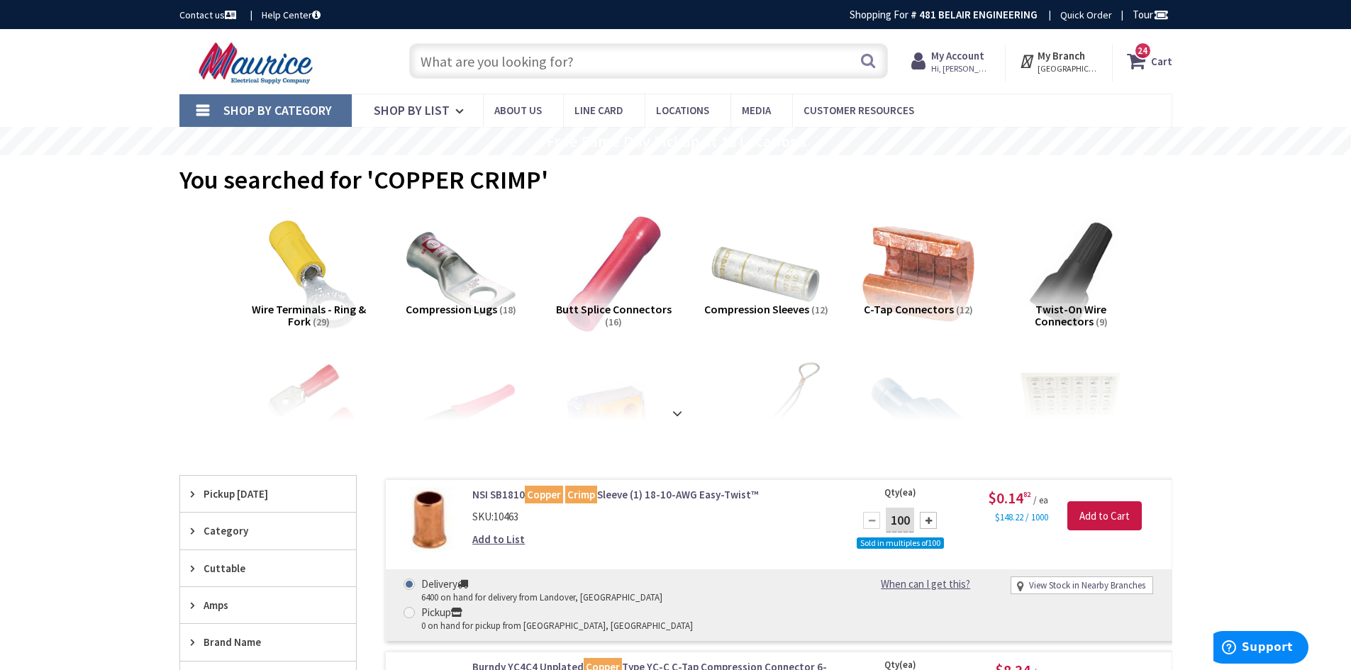
click at [516, 67] on input "text" at bounding box center [648, 60] width 479 height 35
paste input "YAZV28NT38FX"
type input "YAZV28NT38FX"
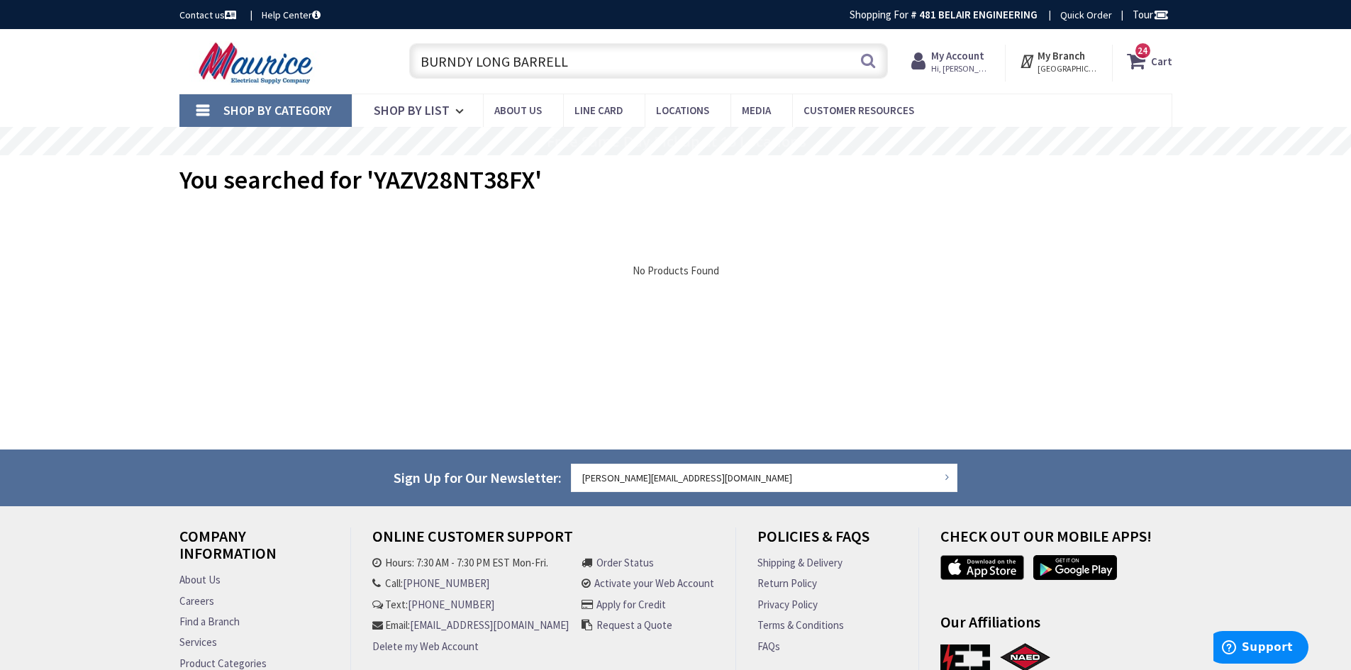
type input "BURNDY LONG BARRELL"
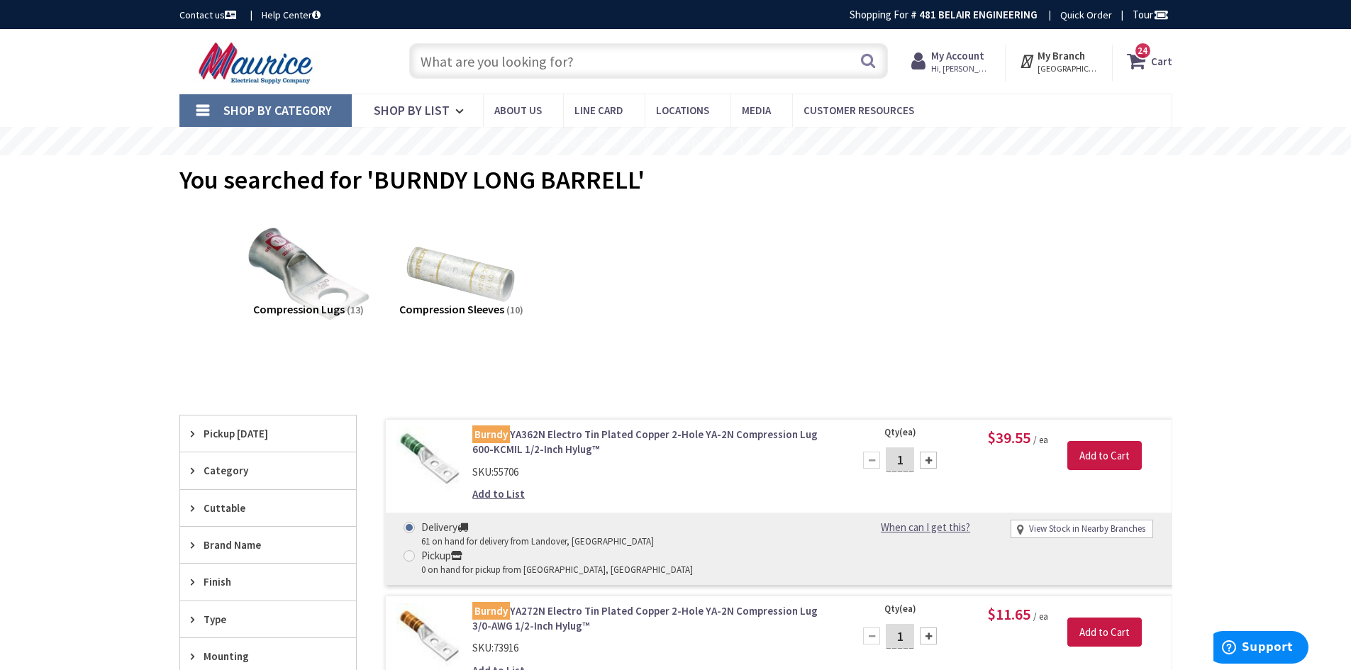
click at [311, 273] on img at bounding box center [308, 273] width 128 height 128
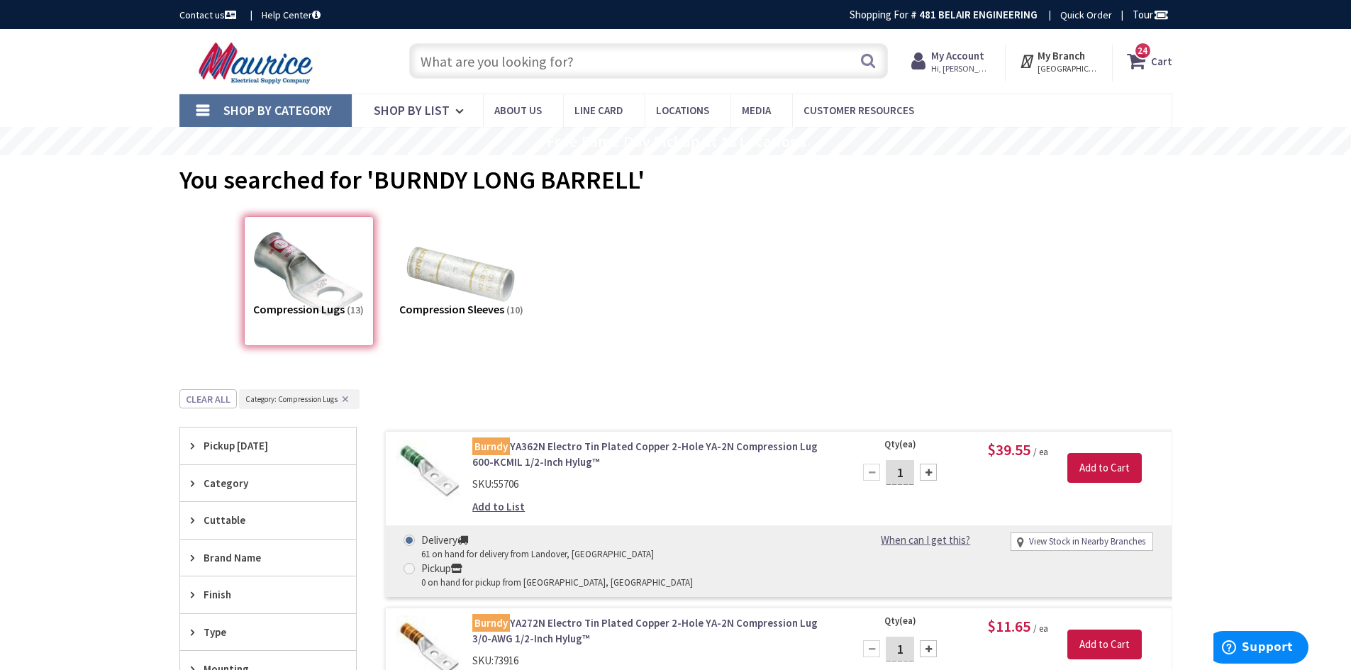
click at [511, 68] on input "text" at bounding box center [648, 60] width 479 height 35
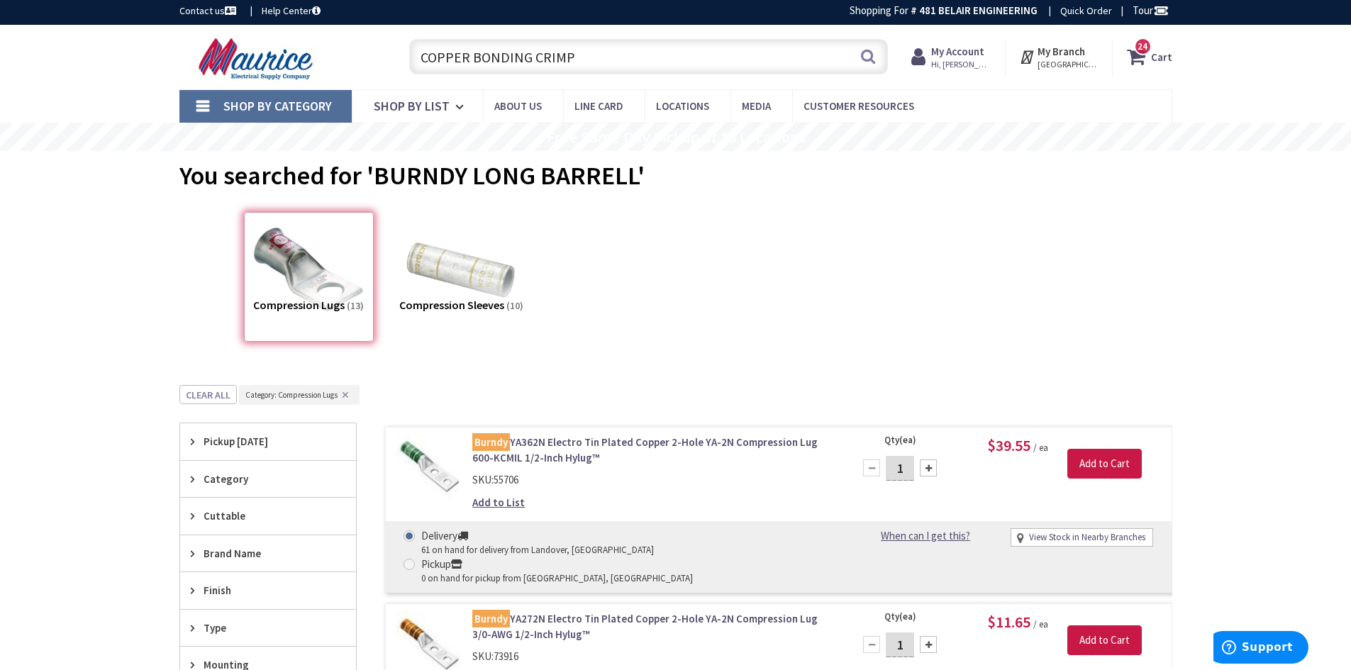
scroll to position [71, 0]
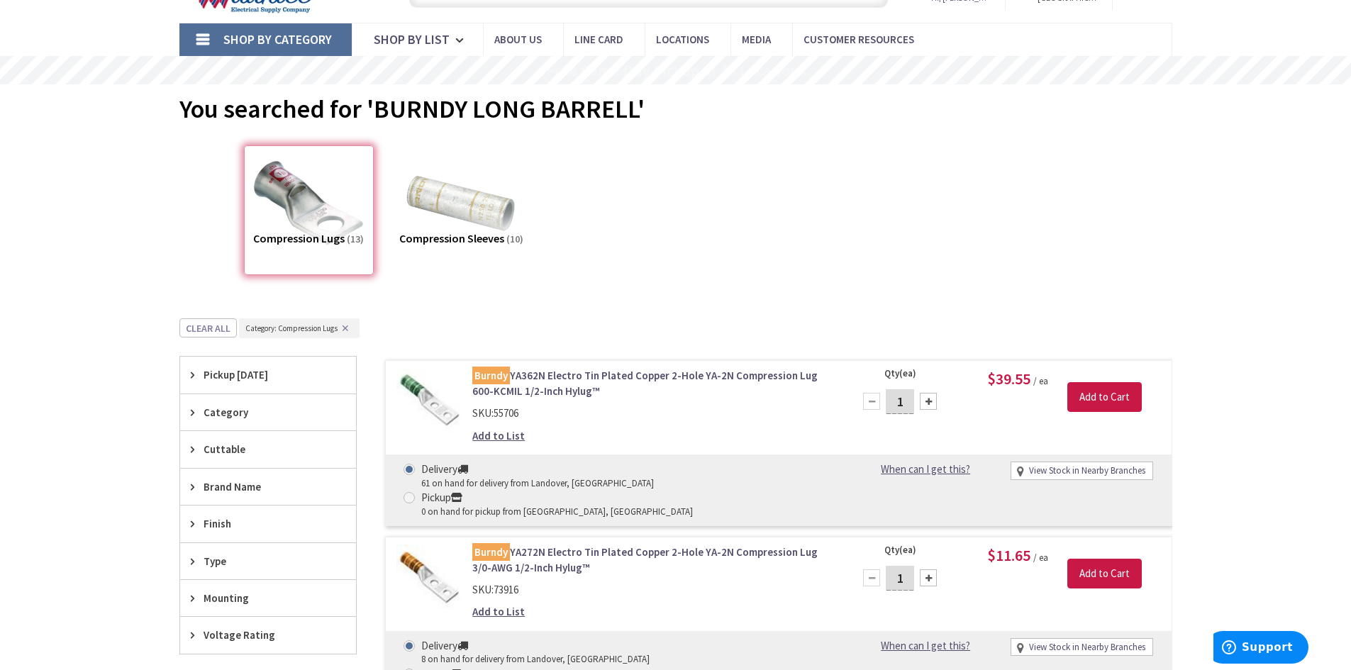
type input "COPPER BONDING CRIMP"
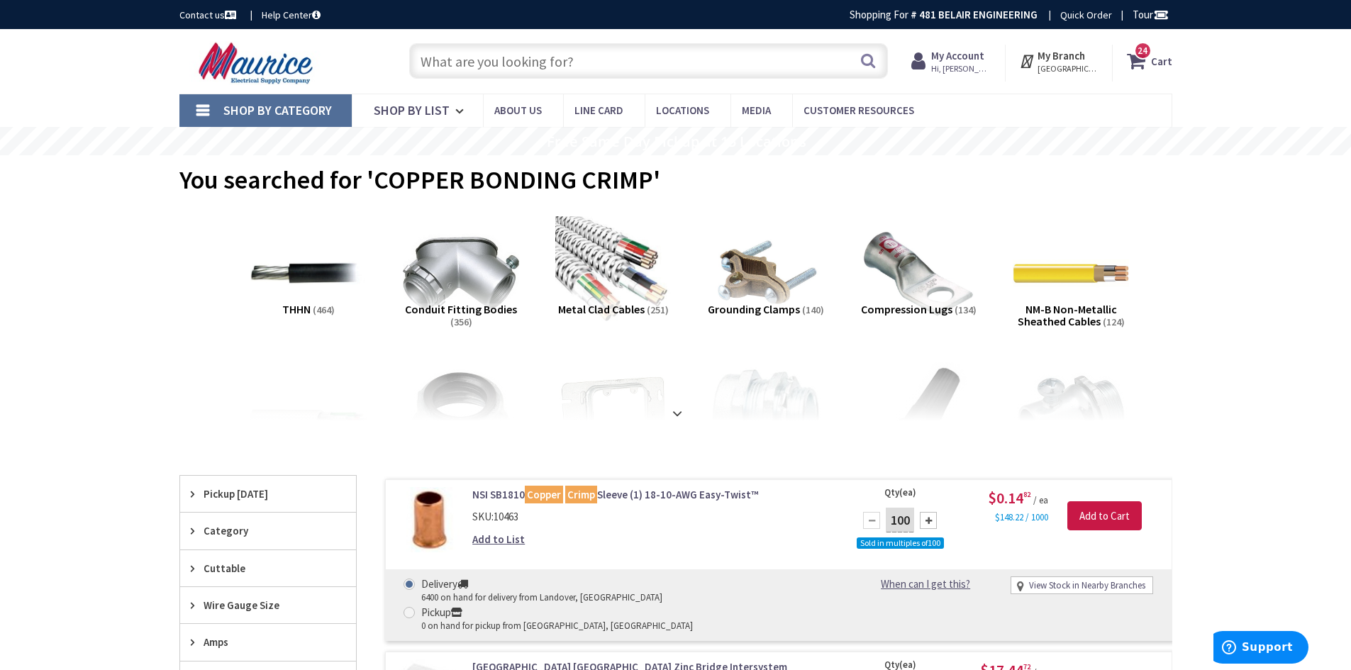
click at [494, 69] on input "text" at bounding box center [648, 60] width 479 height 35
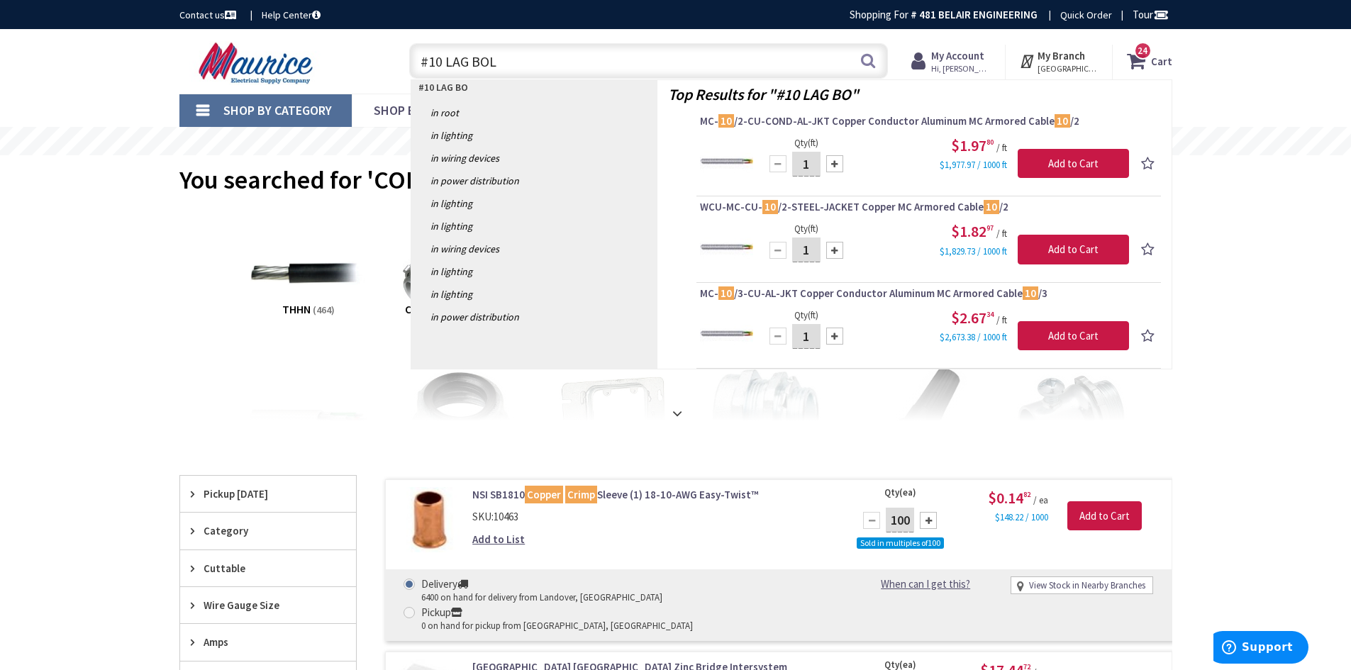
type input "#10 LAG BOLT"
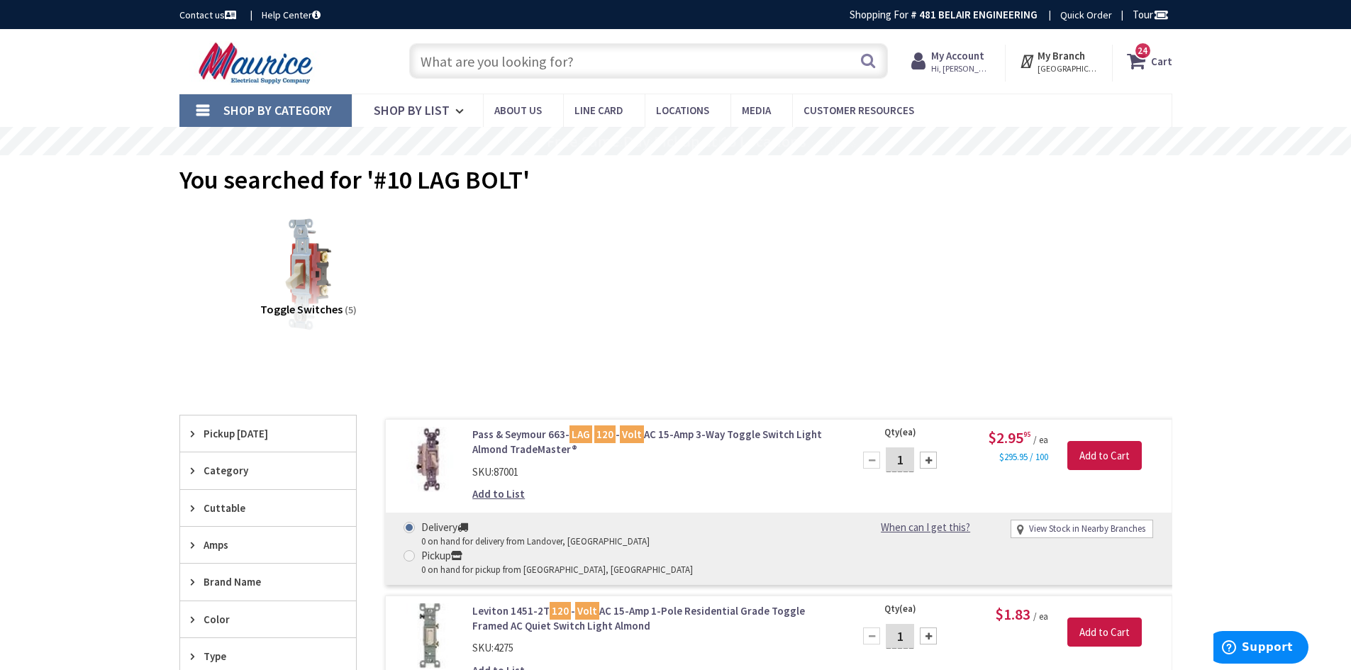
click at [559, 44] on input "text" at bounding box center [648, 60] width 479 height 35
type input "LAG BOLT"
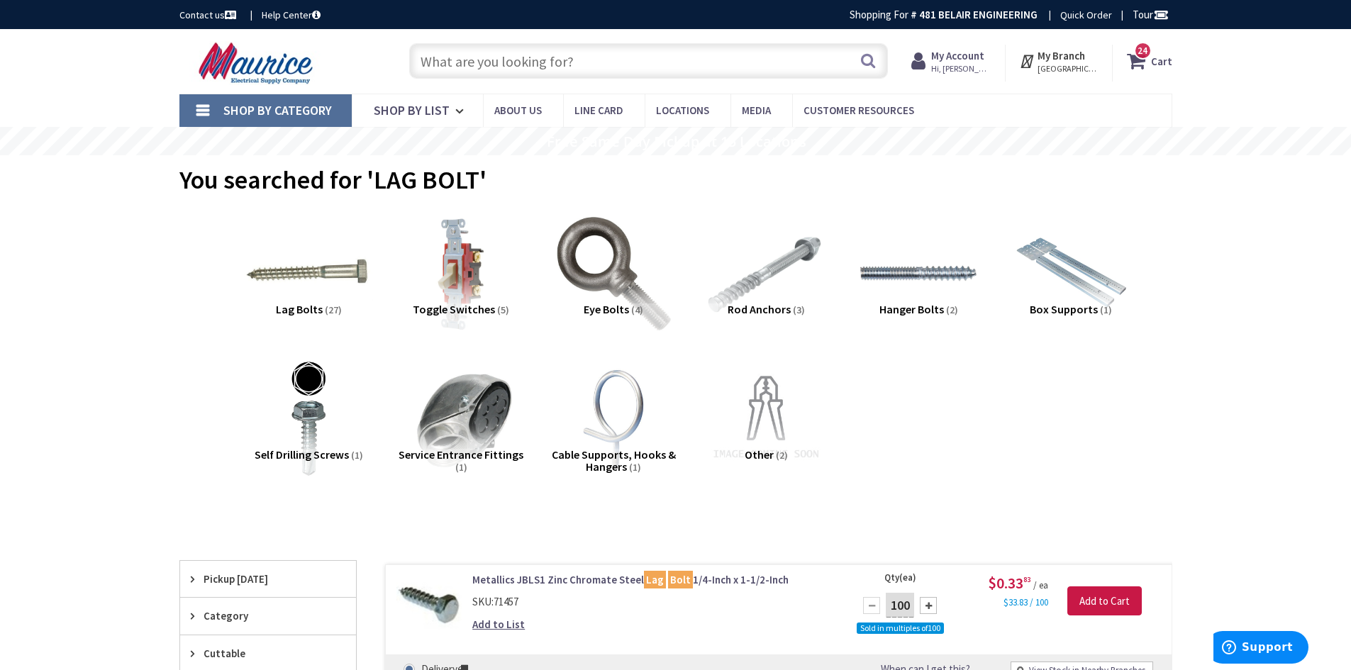
click at [320, 267] on img at bounding box center [308, 273] width 128 height 128
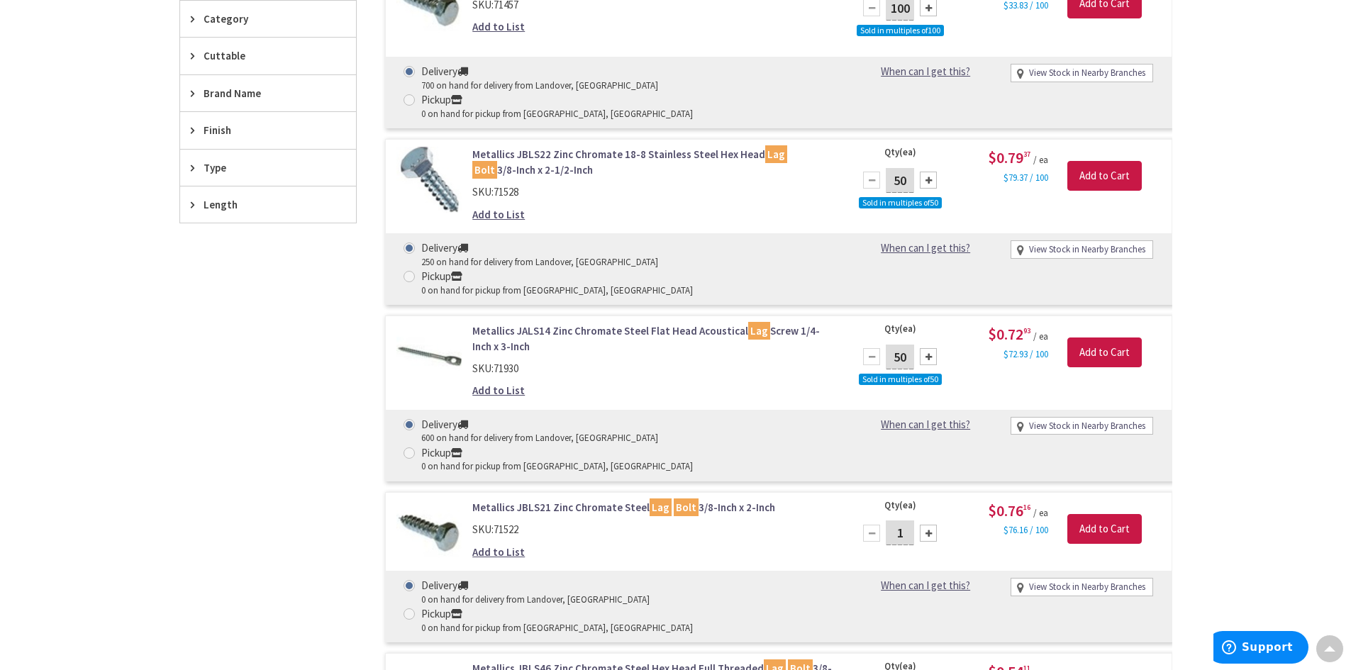
scroll to position [535, 0]
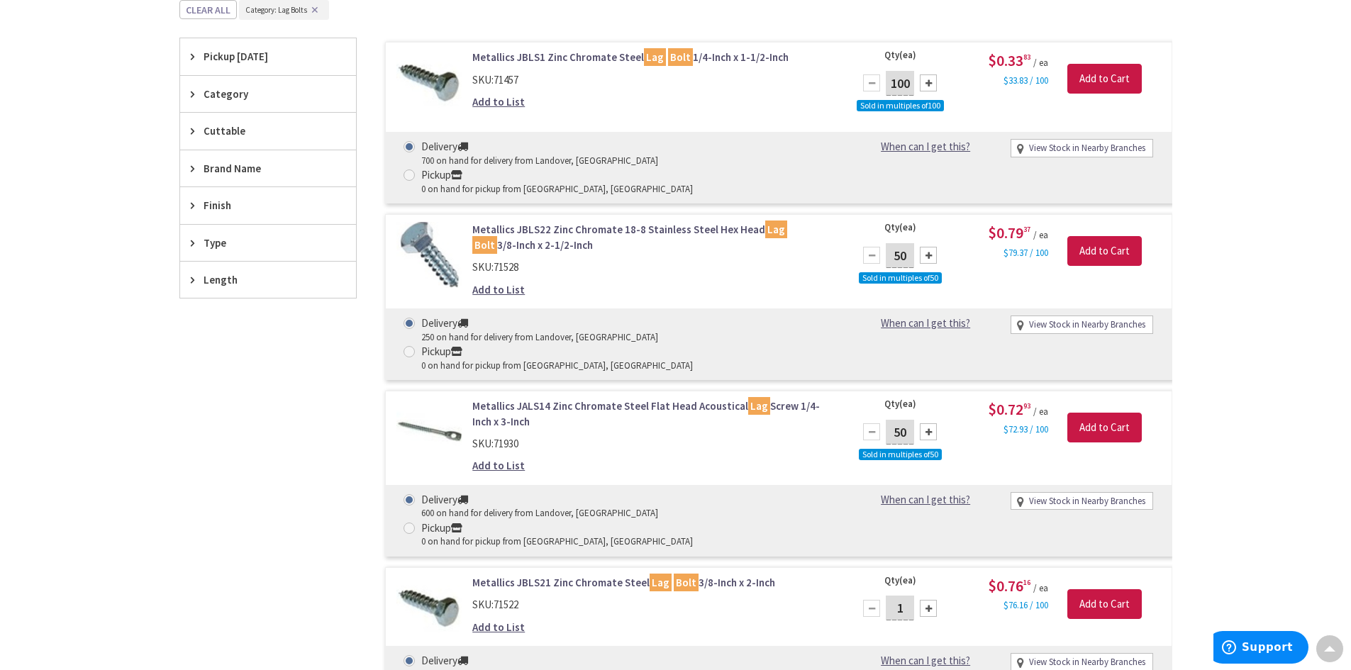
click at [265, 279] on span "Length" at bounding box center [262, 279] width 116 height 15
click at [223, 399] on span "4" at bounding box center [268, 404] width 176 height 24
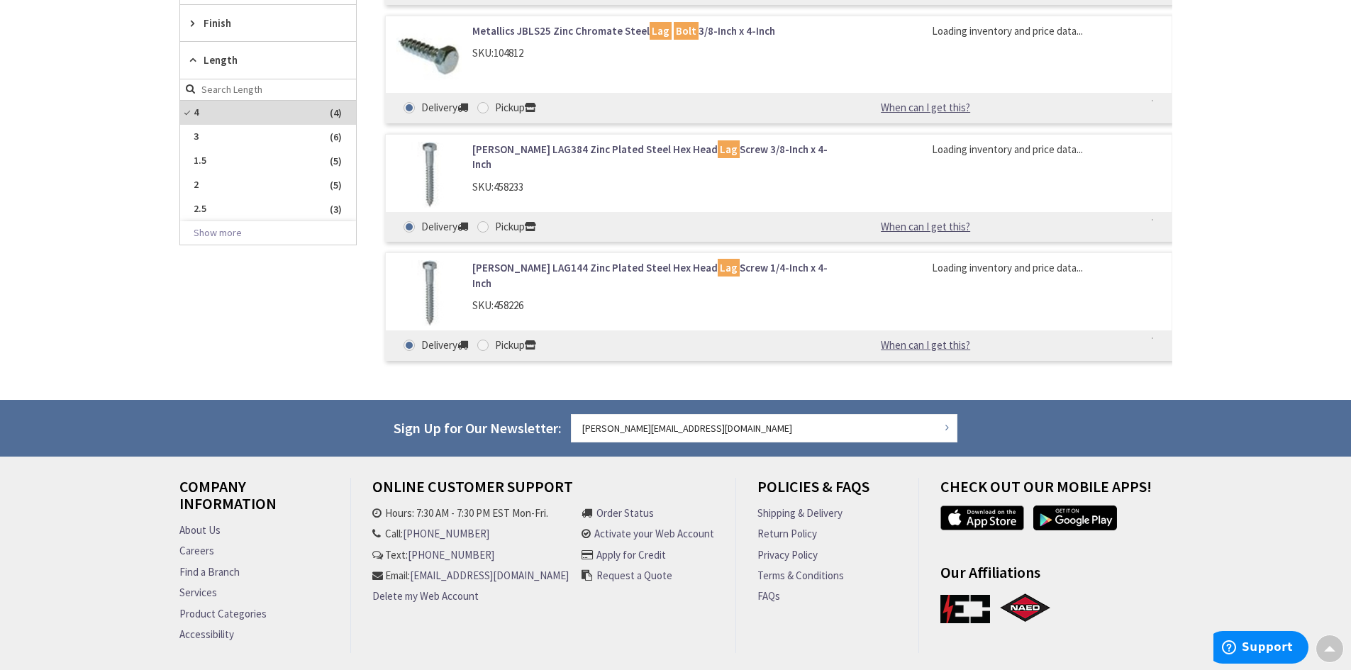
scroll to position [389, 0]
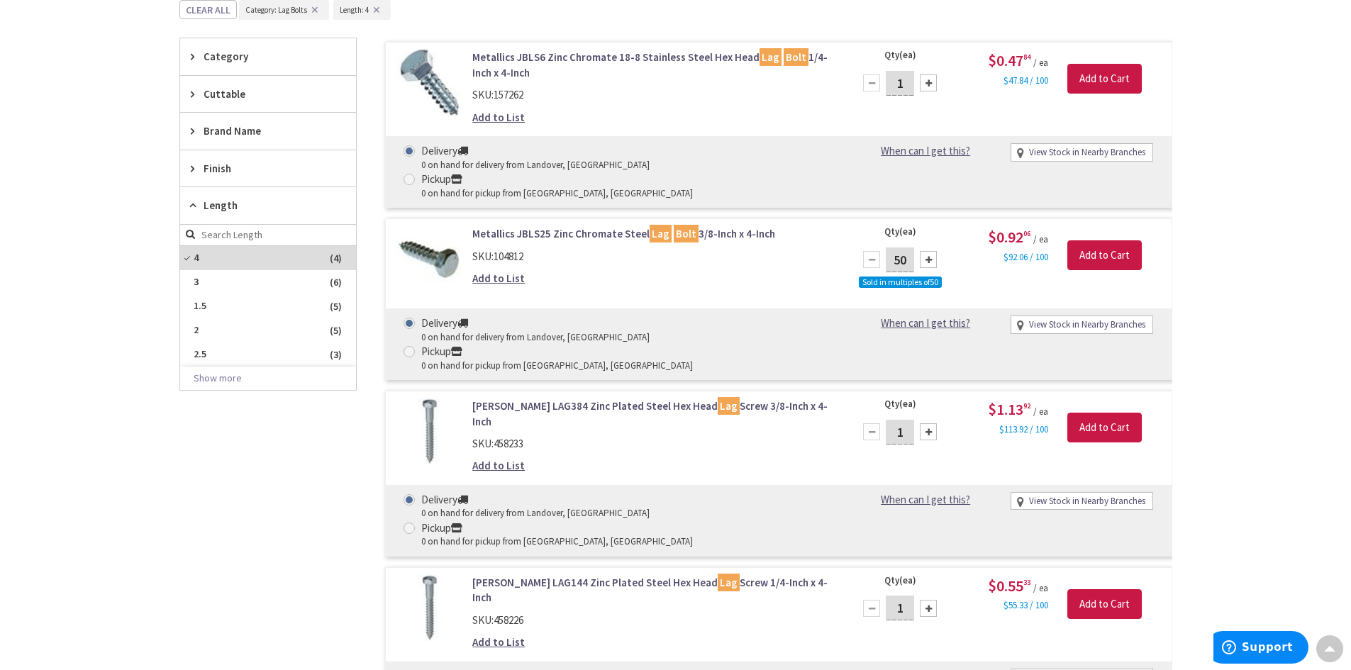
click at [722, 399] on link "[PERSON_NAME] LAG384 Zinc Plated Steel Hex Head Lag Screw 3/8-Inch x 4-Inch" at bounding box center [652, 414] width 361 height 30
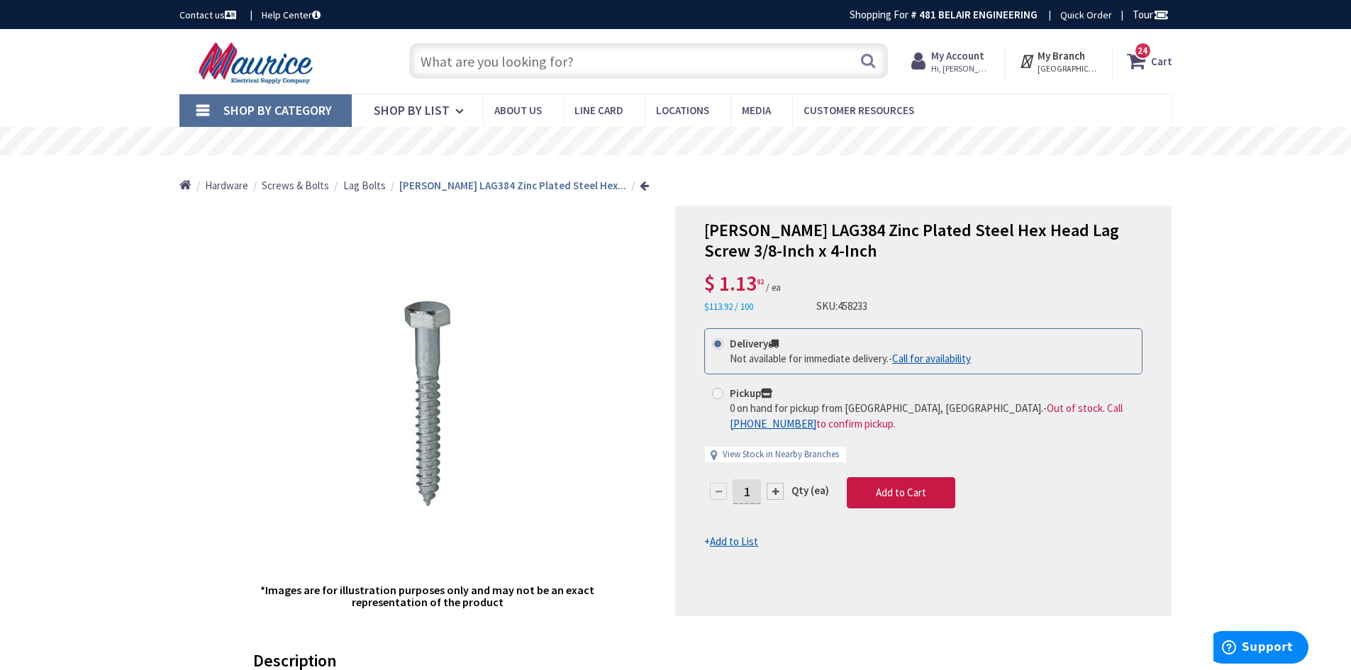
click at [479, 65] on input "text" at bounding box center [648, 60] width 479 height 35
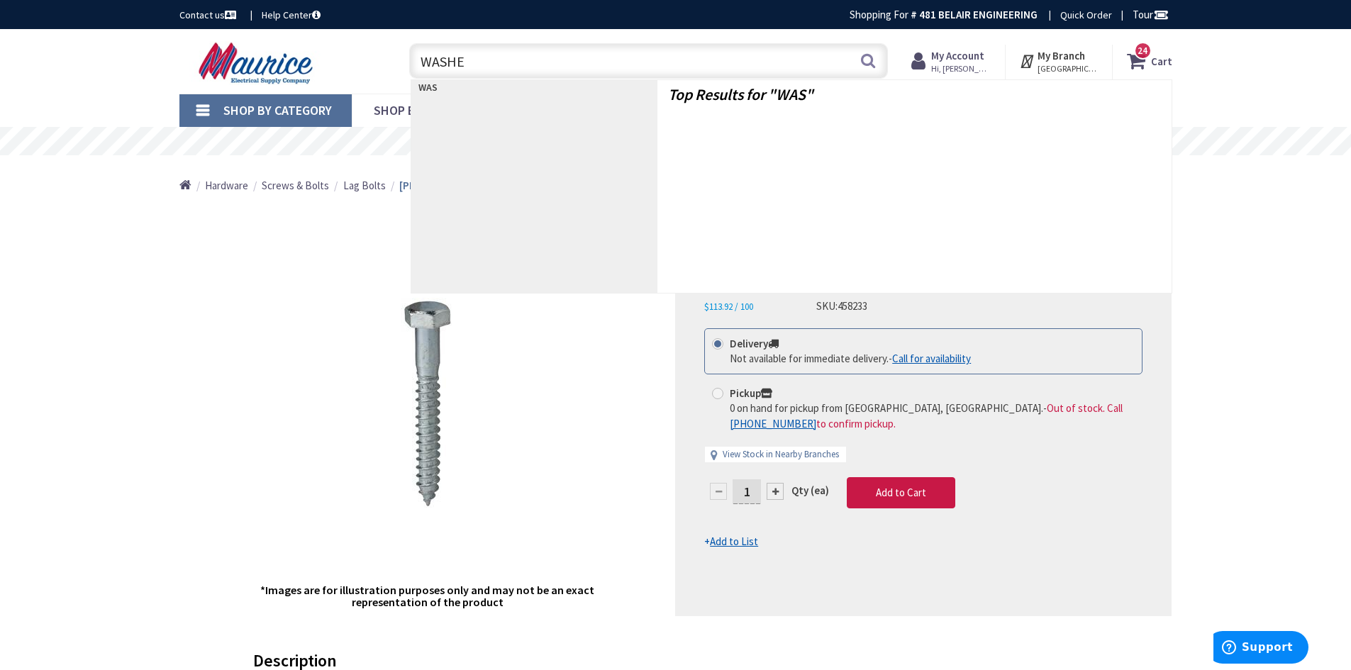
type input "WASHER"
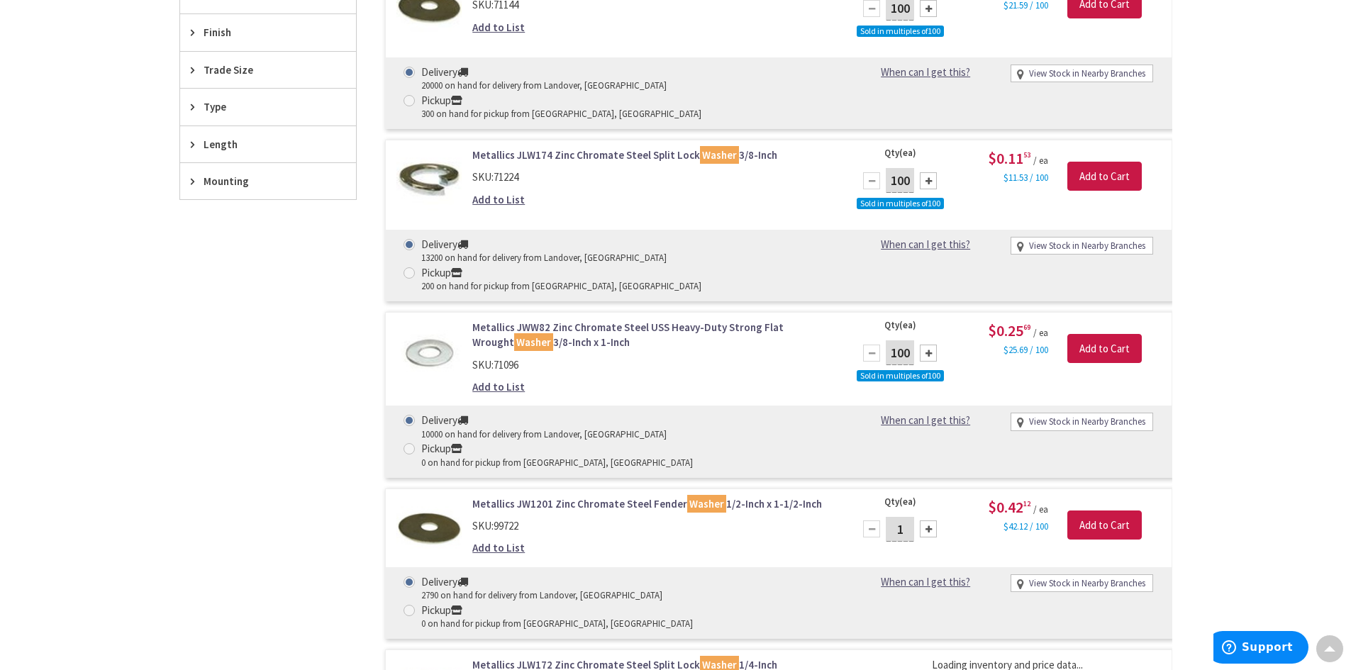
scroll to position [709, 0]
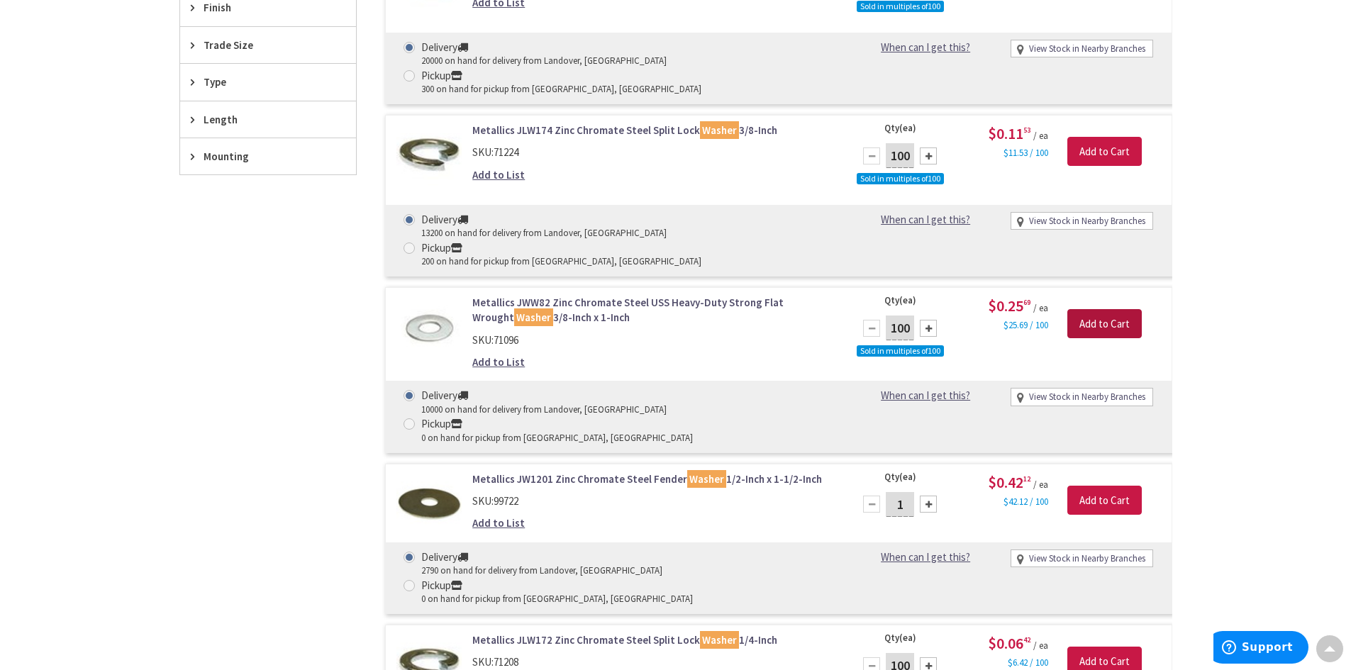
click at [1098, 309] on input "Add to Cart" at bounding box center [1104, 324] width 74 height 30
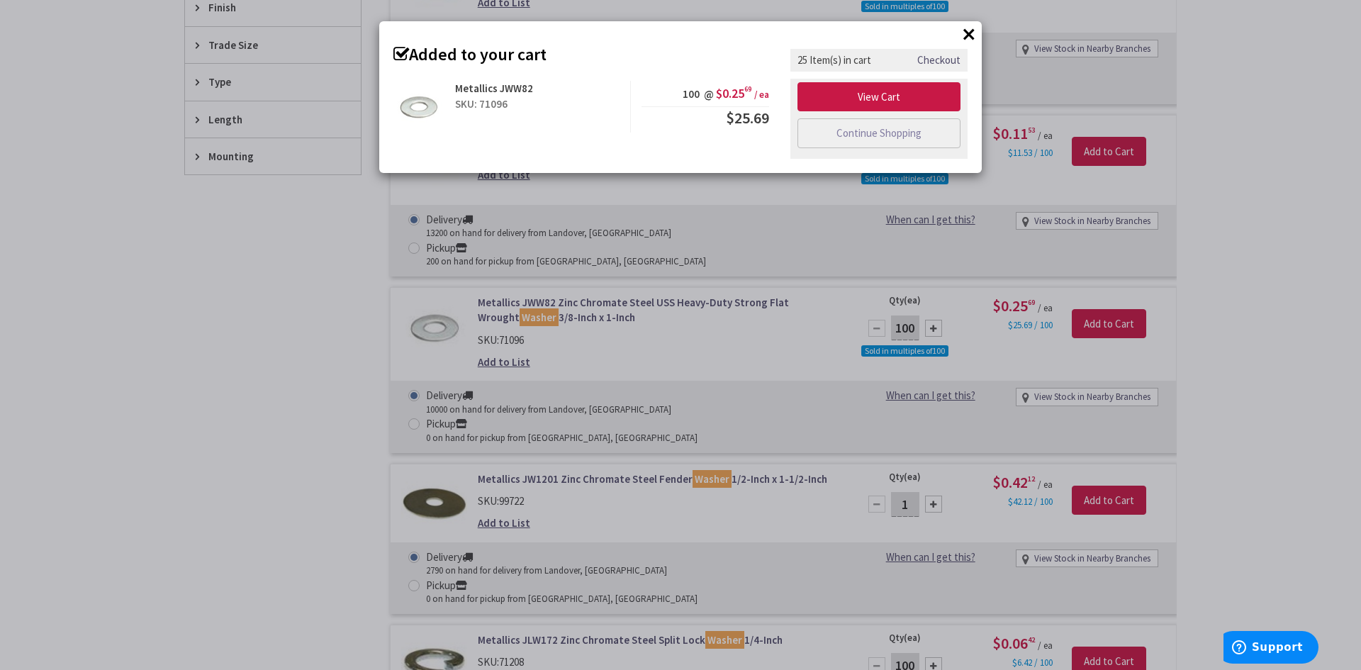
click at [965, 37] on button "×" at bounding box center [969, 33] width 21 height 21
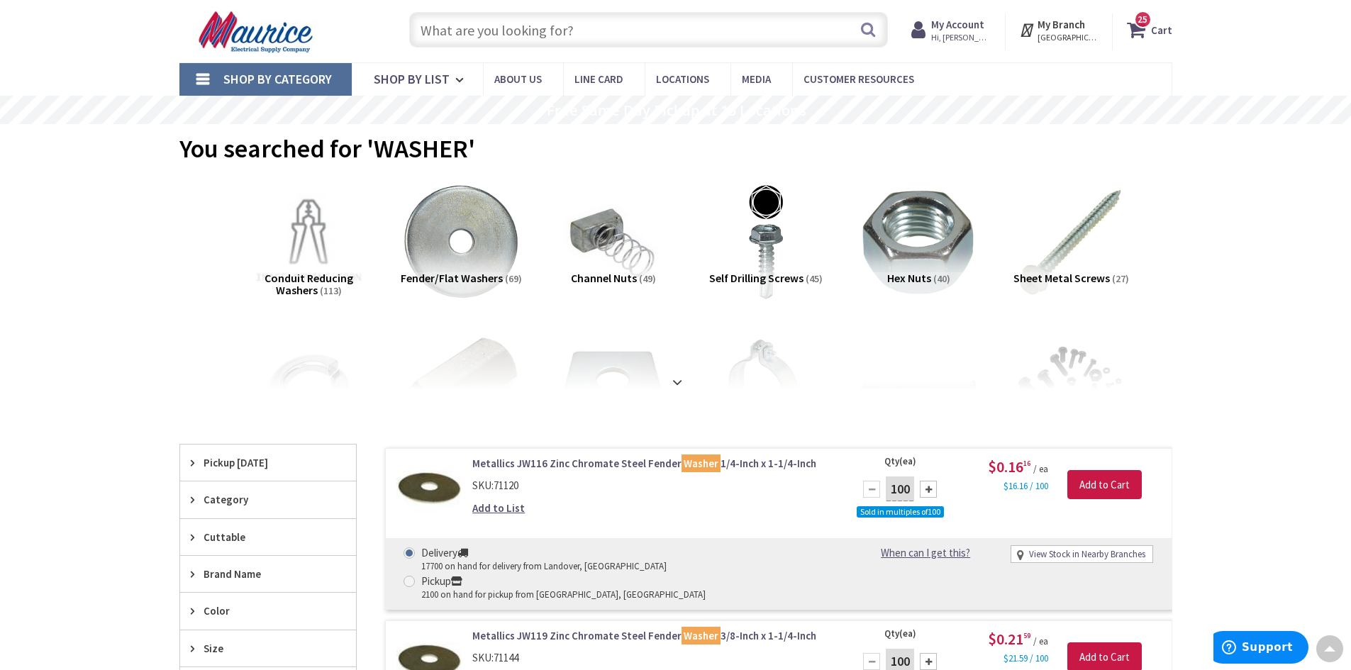
scroll to position [0, 0]
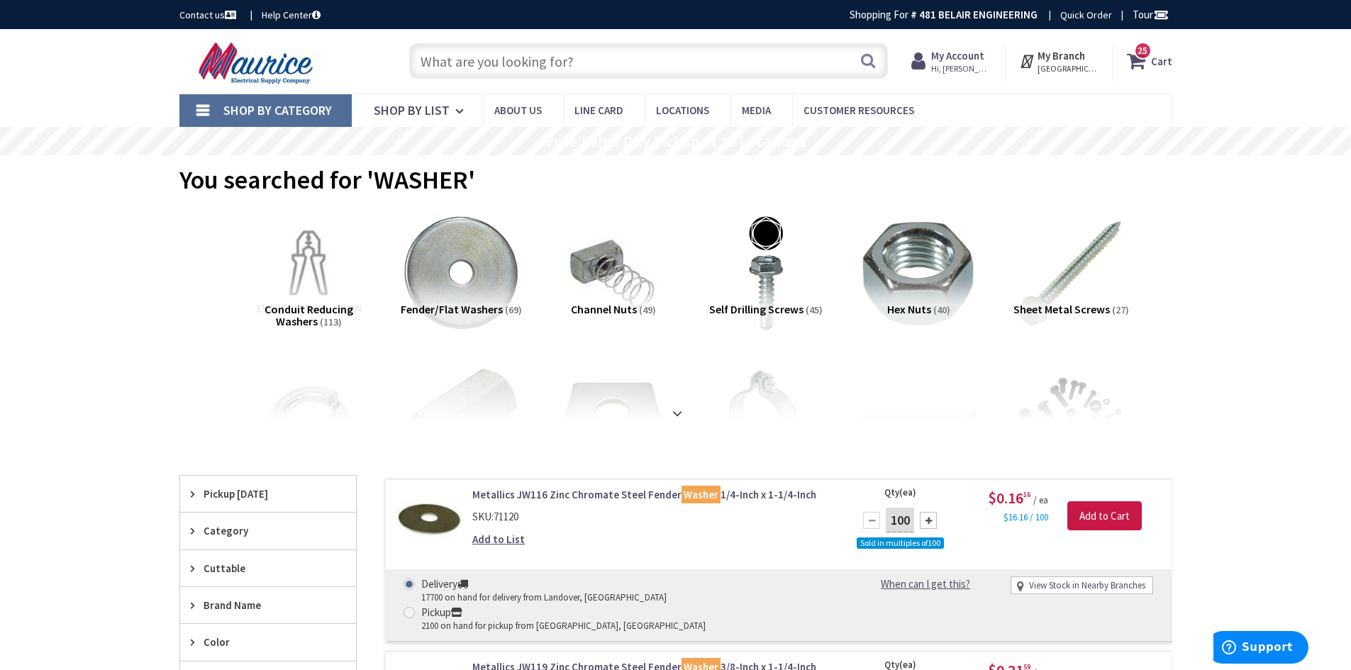
click at [1151, 66] on icon at bounding box center [1139, 61] width 24 height 26
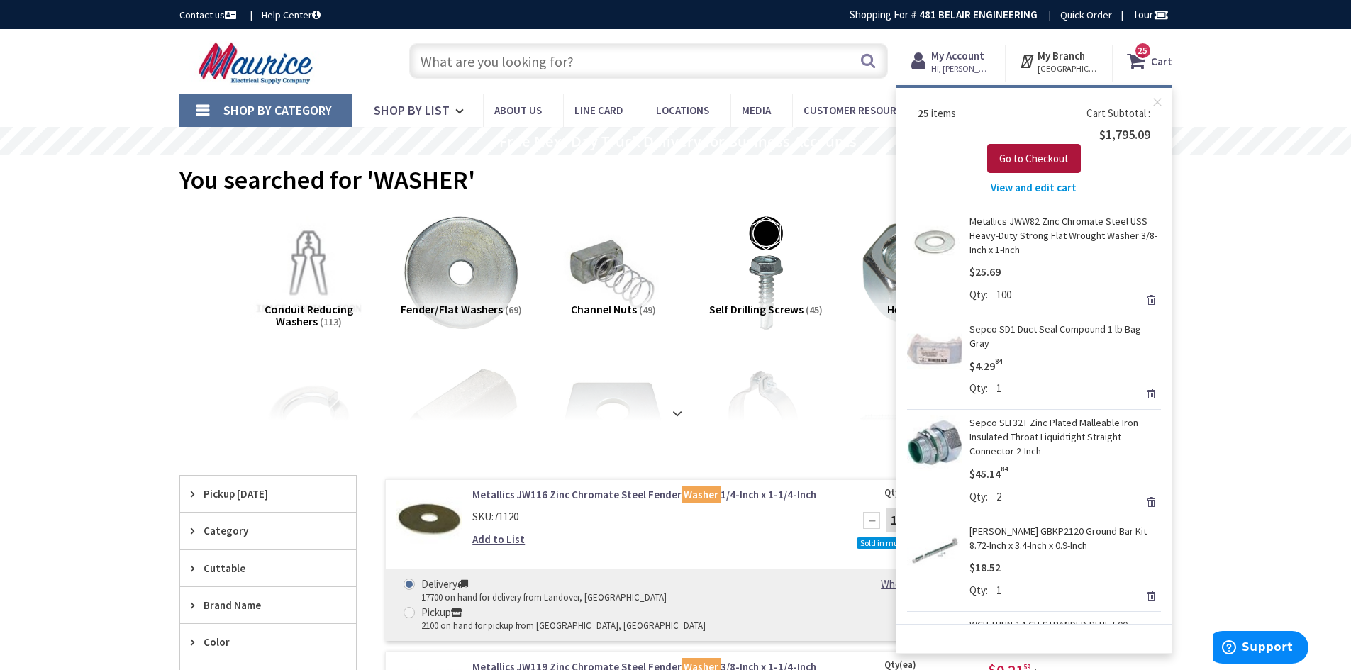
click at [1028, 152] on span "Go to Checkout" at bounding box center [1033, 158] width 69 height 13
click at [603, 72] on input "text" at bounding box center [648, 60] width 479 height 35
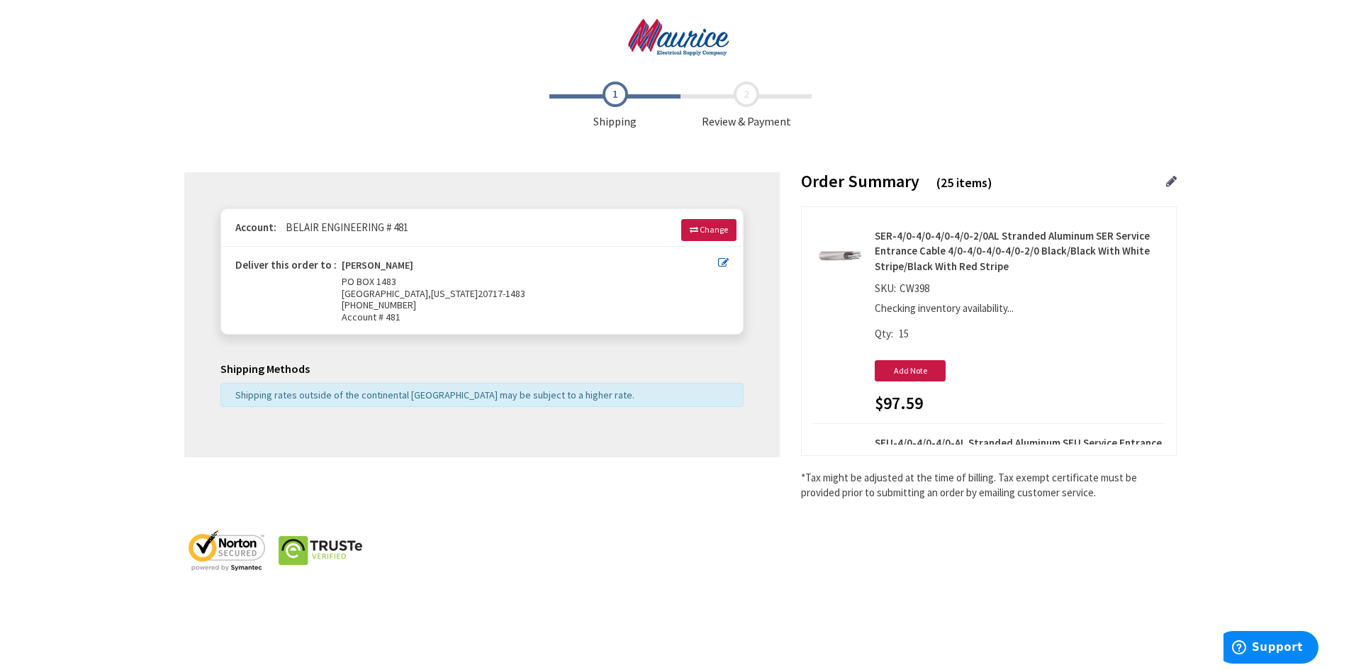
click at [634, 58] on div "Toggle Nav" at bounding box center [681, 44] width 1064 height 60
click at [645, 48] on img at bounding box center [680, 37] width 139 height 39
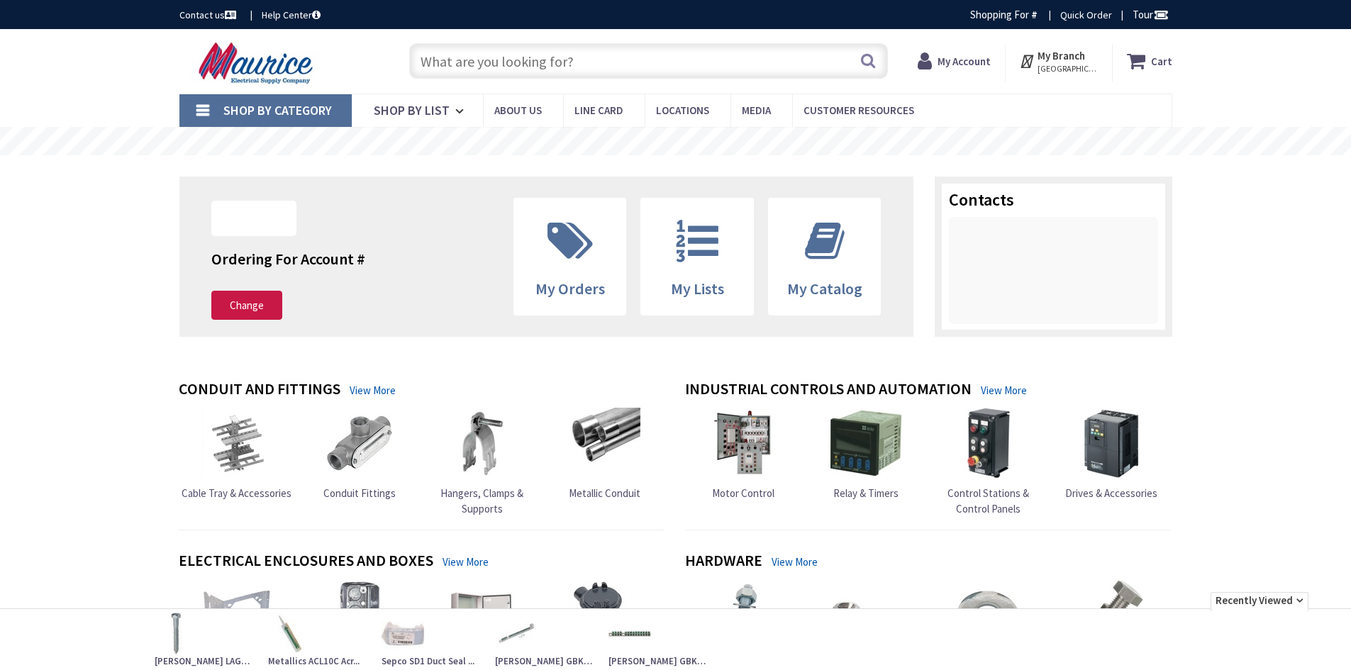
click at [646, 44] on input "text" at bounding box center [648, 60] width 479 height 35
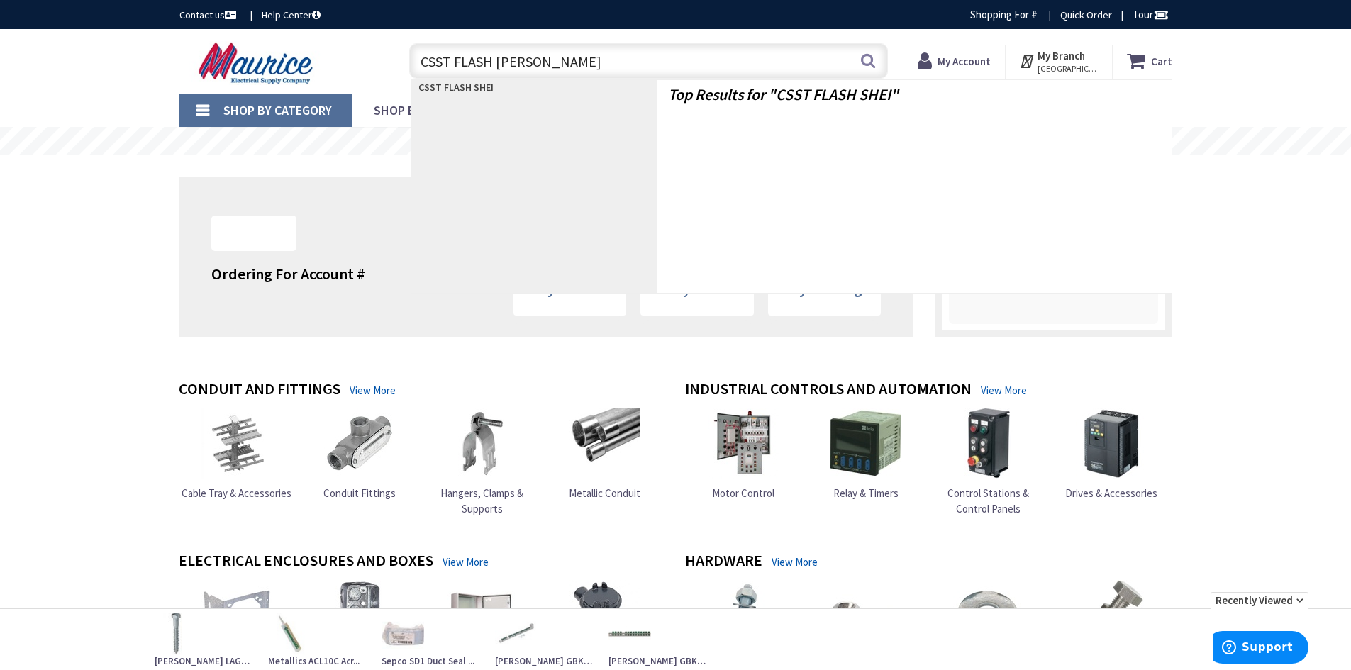
type input "CSST FLASH SHEILD"
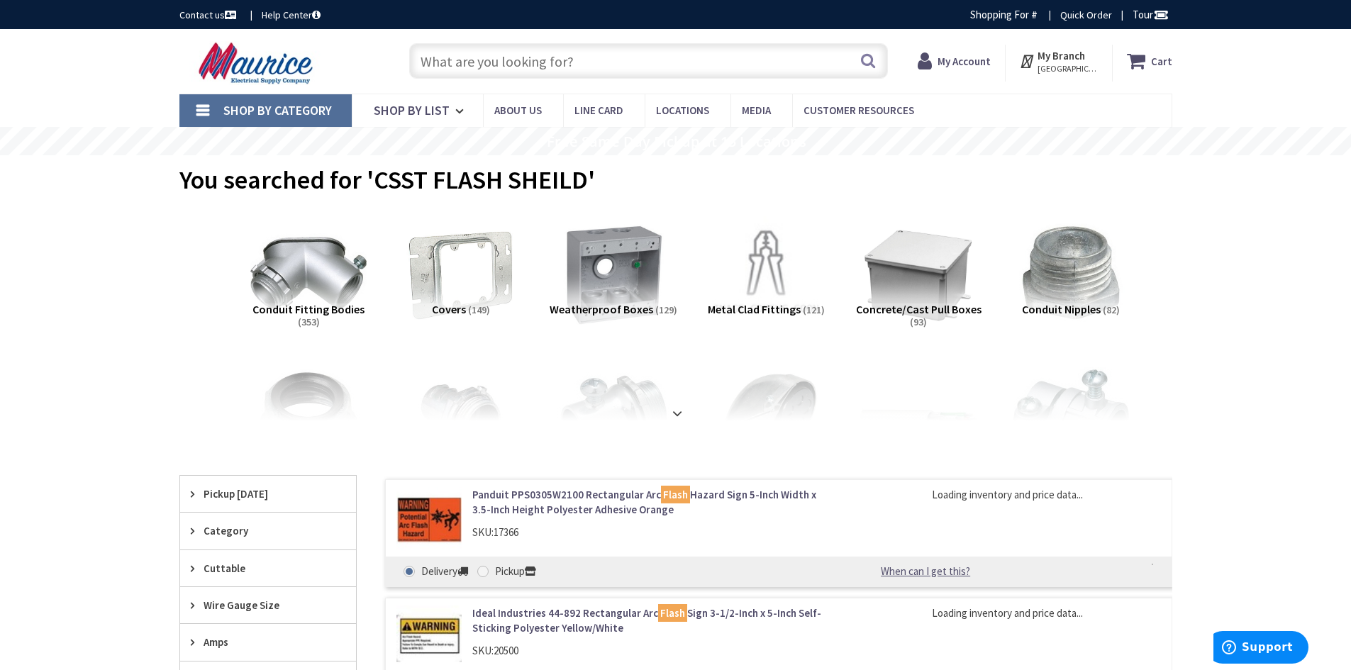
click at [1140, 65] on icon at bounding box center [1139, 61] width 24 height 26
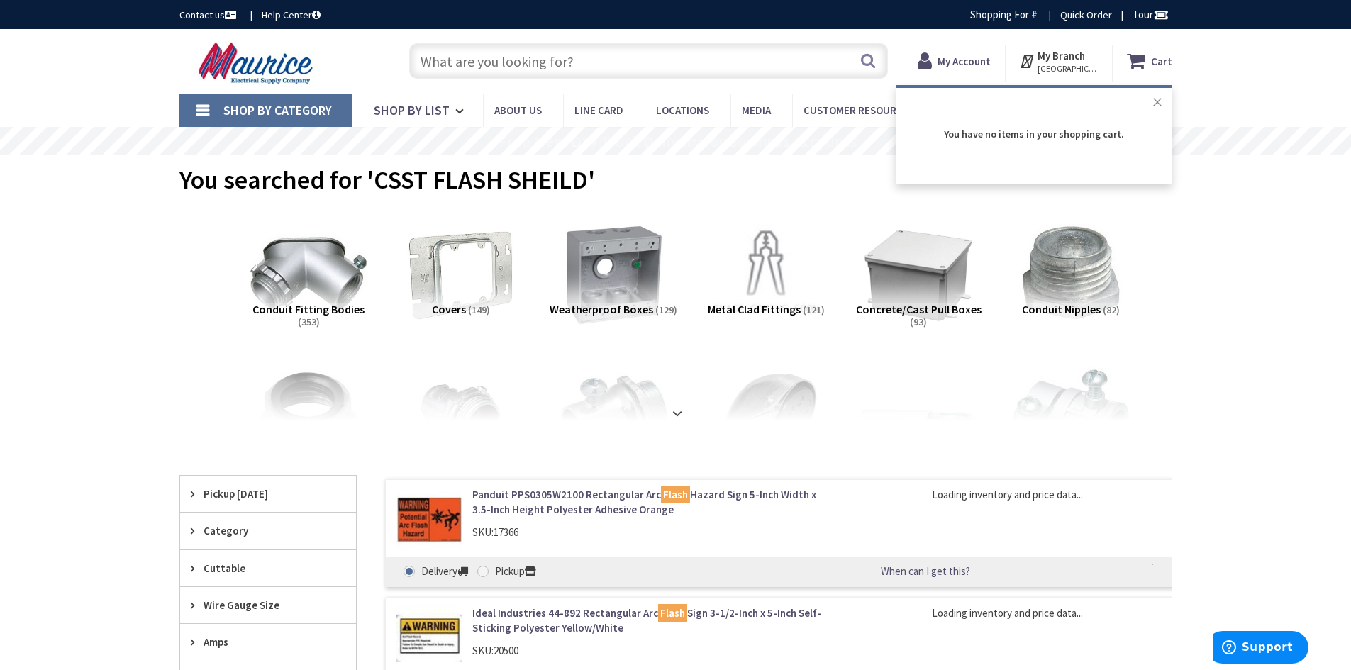
click at [1166, 98] on button "Close" at bounding box center [1157, 102] width 28 height 28
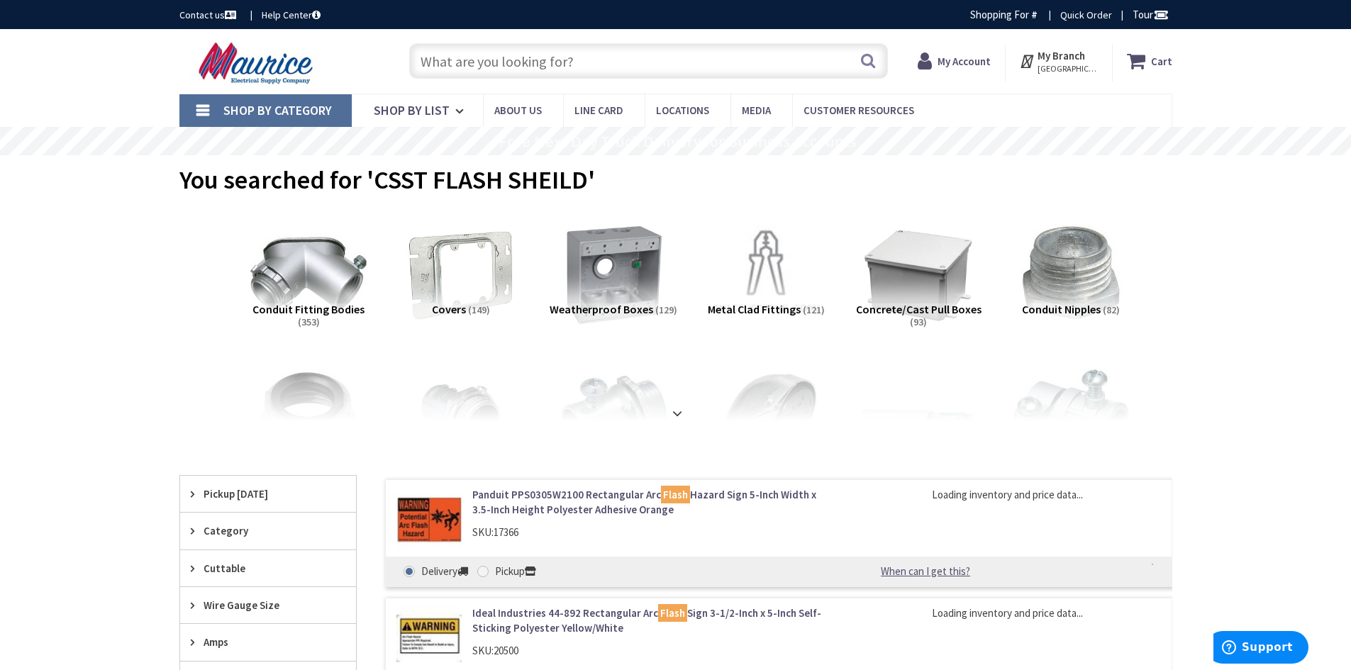
click at [1215, 89] on div "Skip to Content Toggle Nav Search Cart My Cart Close" at bounding box center [675, 61] width 1351 height 65
click at [236, 67] on img at bounding box center [257, 63] width 157 height 44
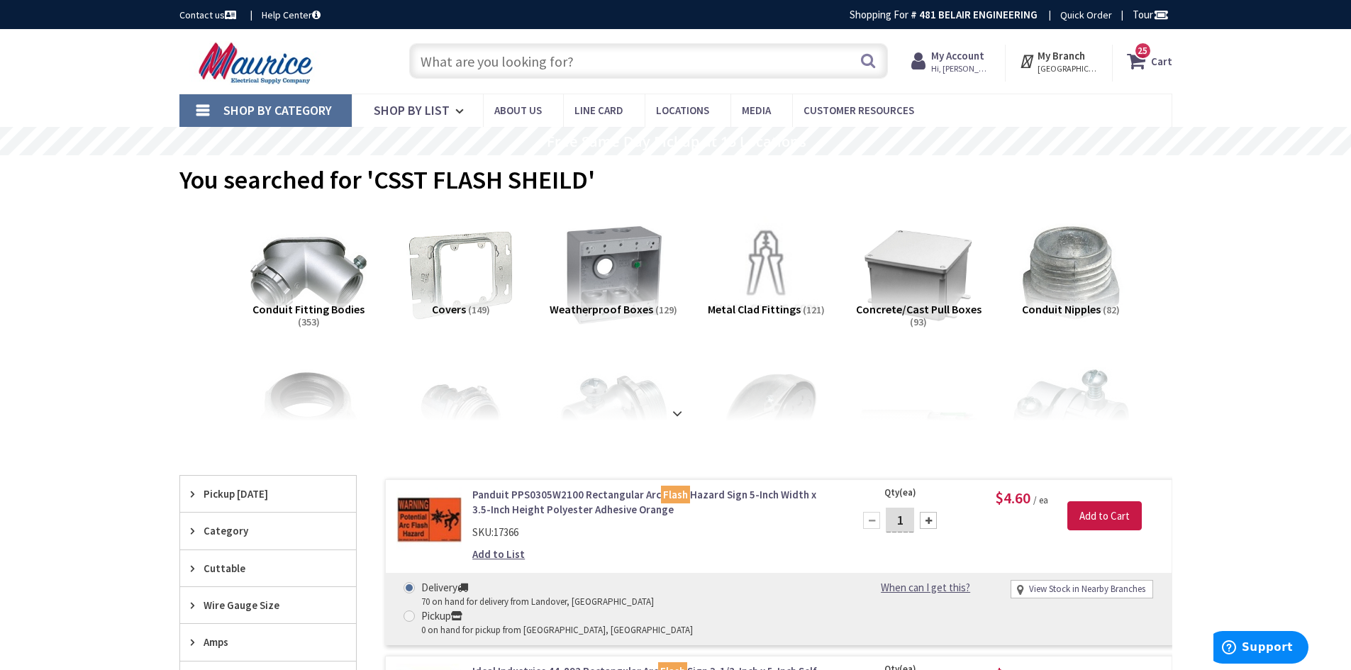
click at [1149, 65] on icon at bounding box center [1139, 61] width 24 height 26
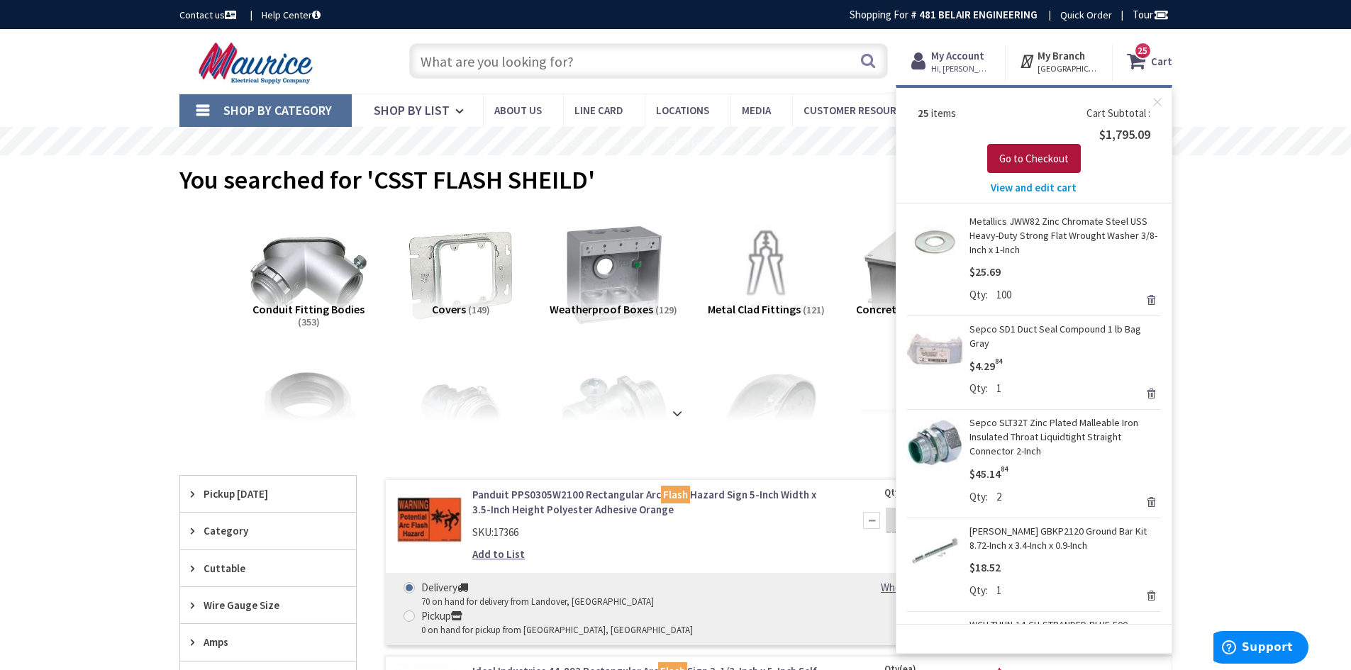
click at [1049, 164] on span "Go to Checkout" at bounding box center [1033, 158] width 69 height 13
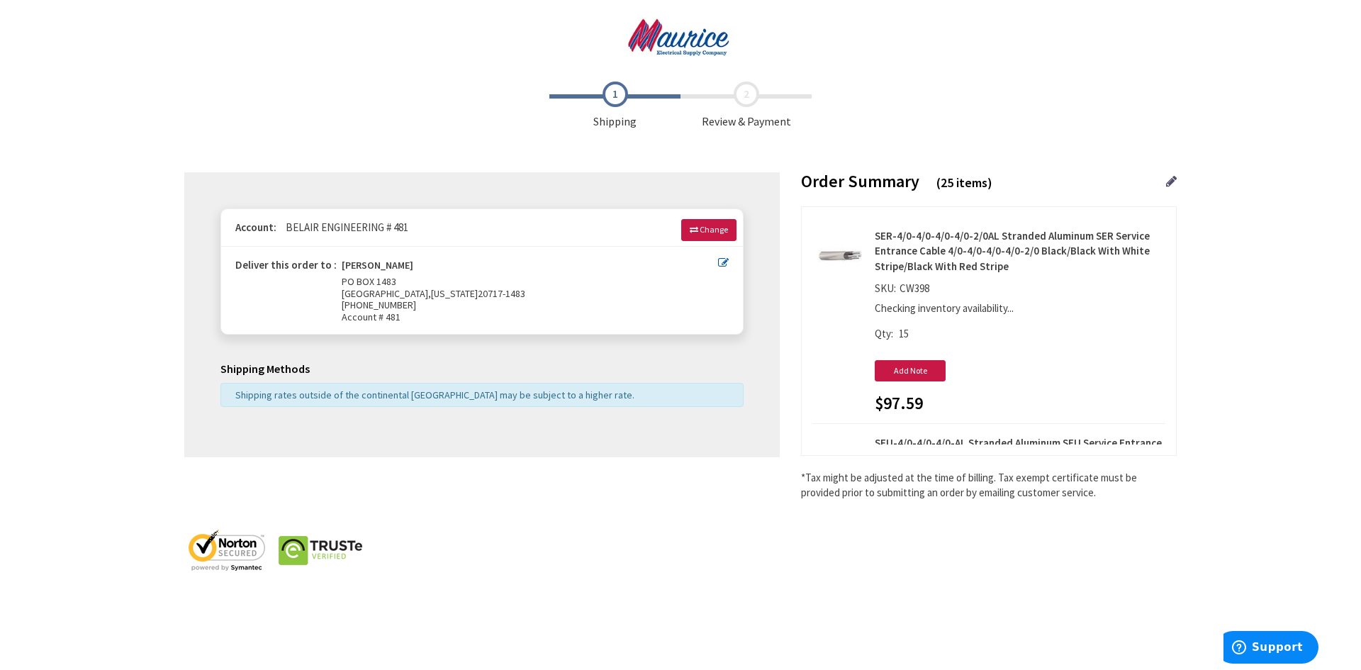
click at [728, 265] on icon at bounding box center [723, 262] width 11 height 11
type input "PO BOX 1483"
type input "MITCHELLVILLE"
type input "20717-1483"
type input "[PHONE_NUMBER]"
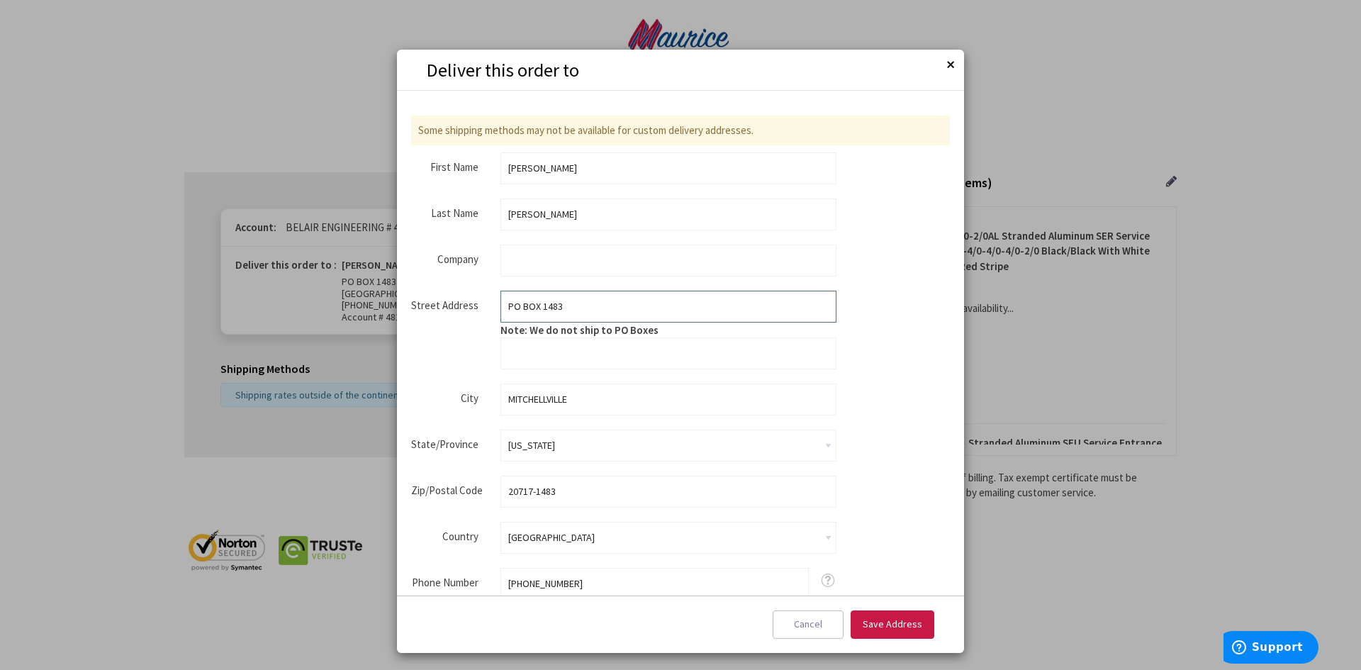
drag, startPoint x: 586, startPoint y: 311, endPoint x: 434, endPoint y: 311, distance: 151.8
click at [439, 311] on fieldset "Street Address Street Address: Line 1 PO BOX 1483 Note: We do not ship to PO Bo…" at bounding box center [623, 330] width 425 height 79
type input "[STREET_ADDRESS]"
type input "UPPER MARLBORO"
type input "20774"
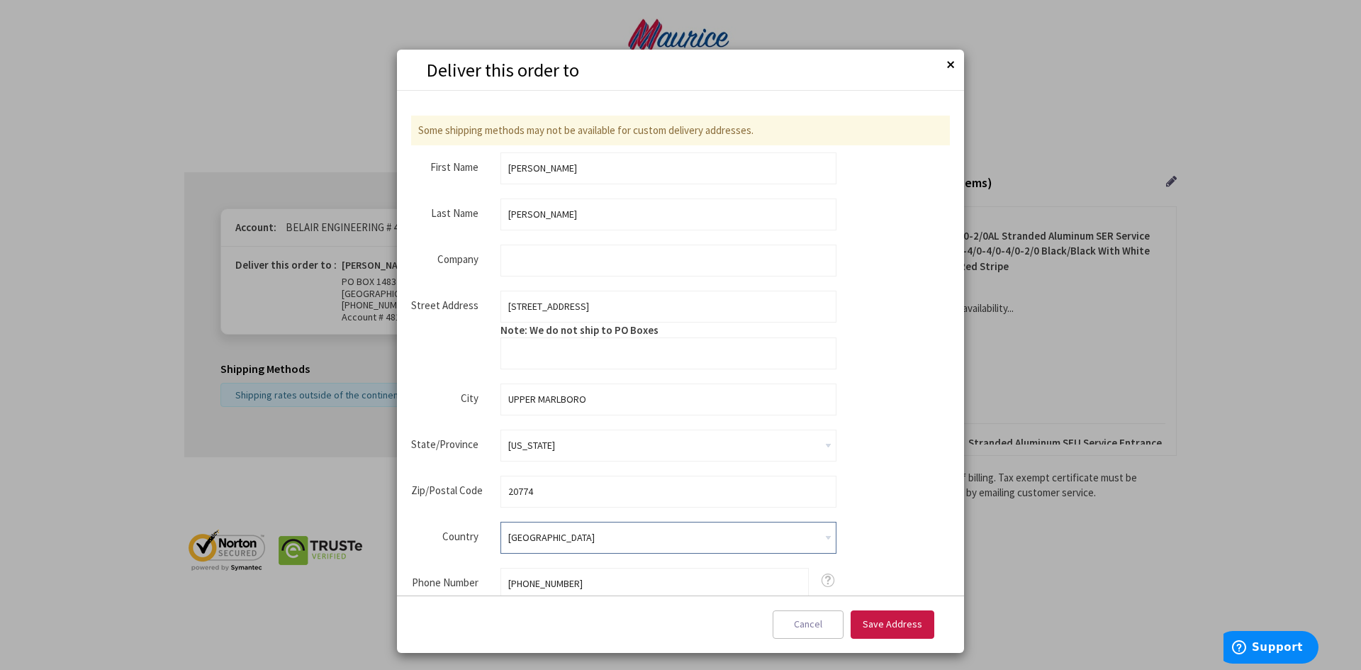
type input "3013436480"
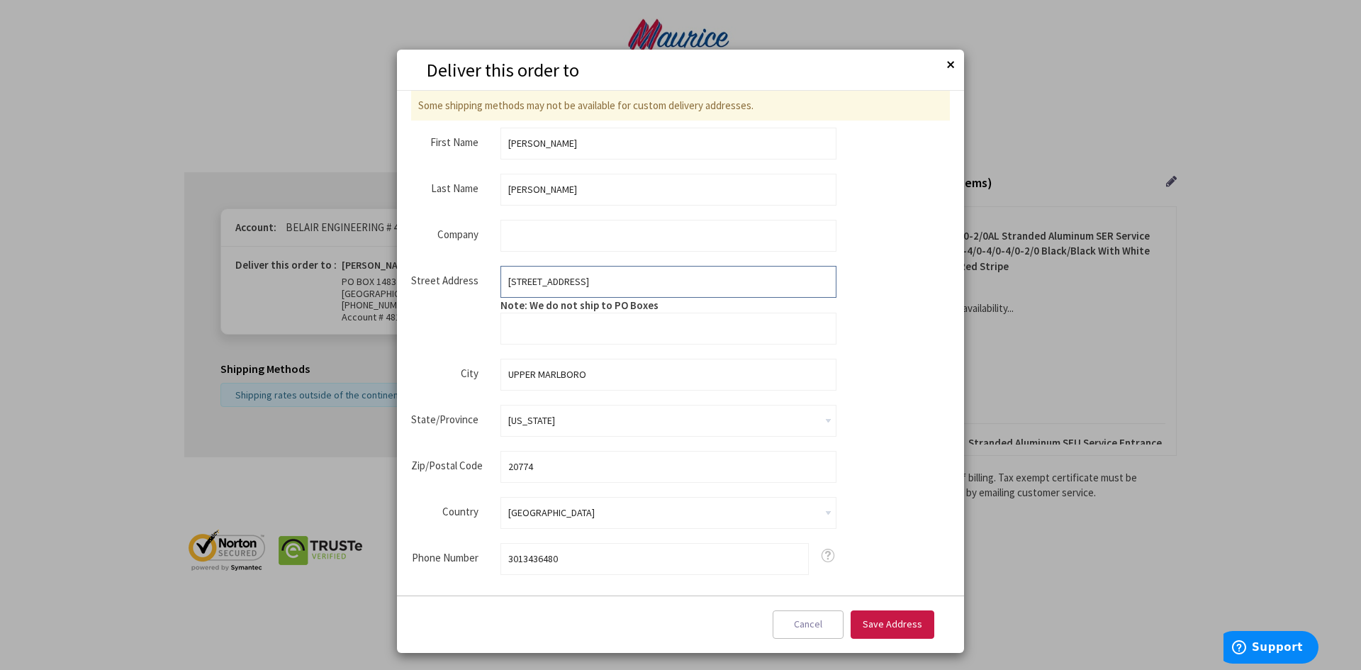
scroll to position [47, 0]
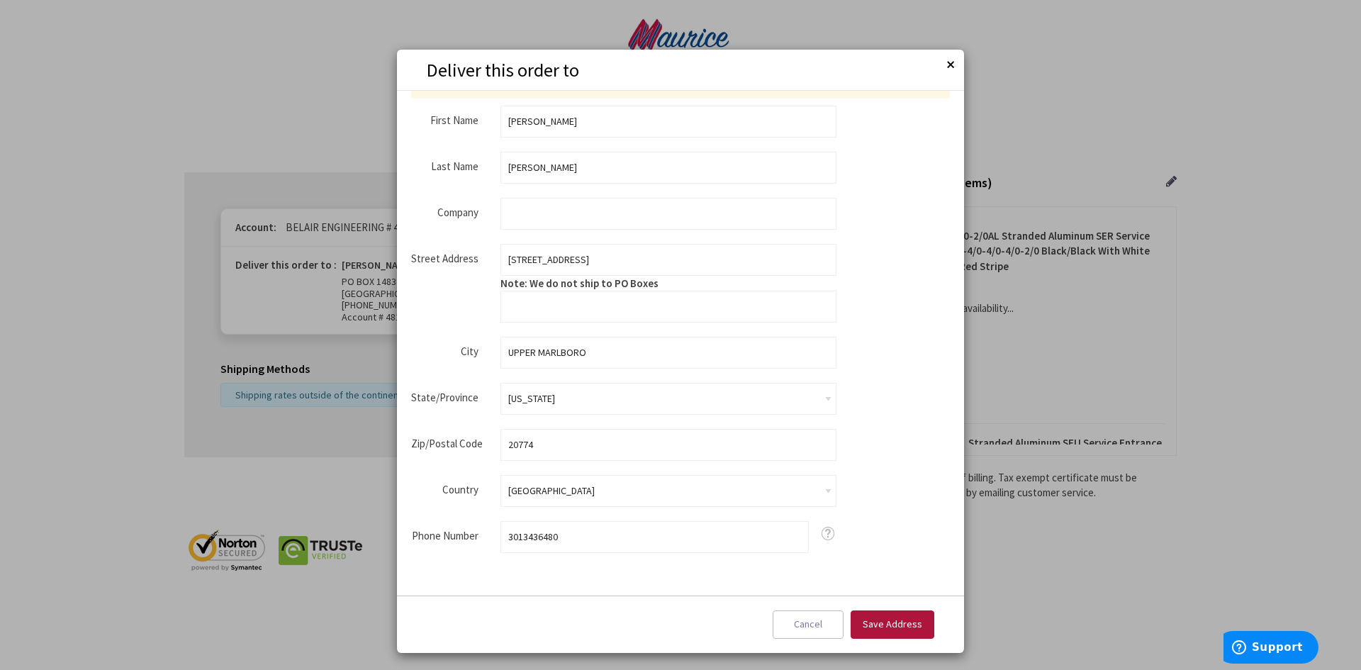
click at [876, 621] on span "Save Address" at bounding box center [893, 624] width 60 height 13
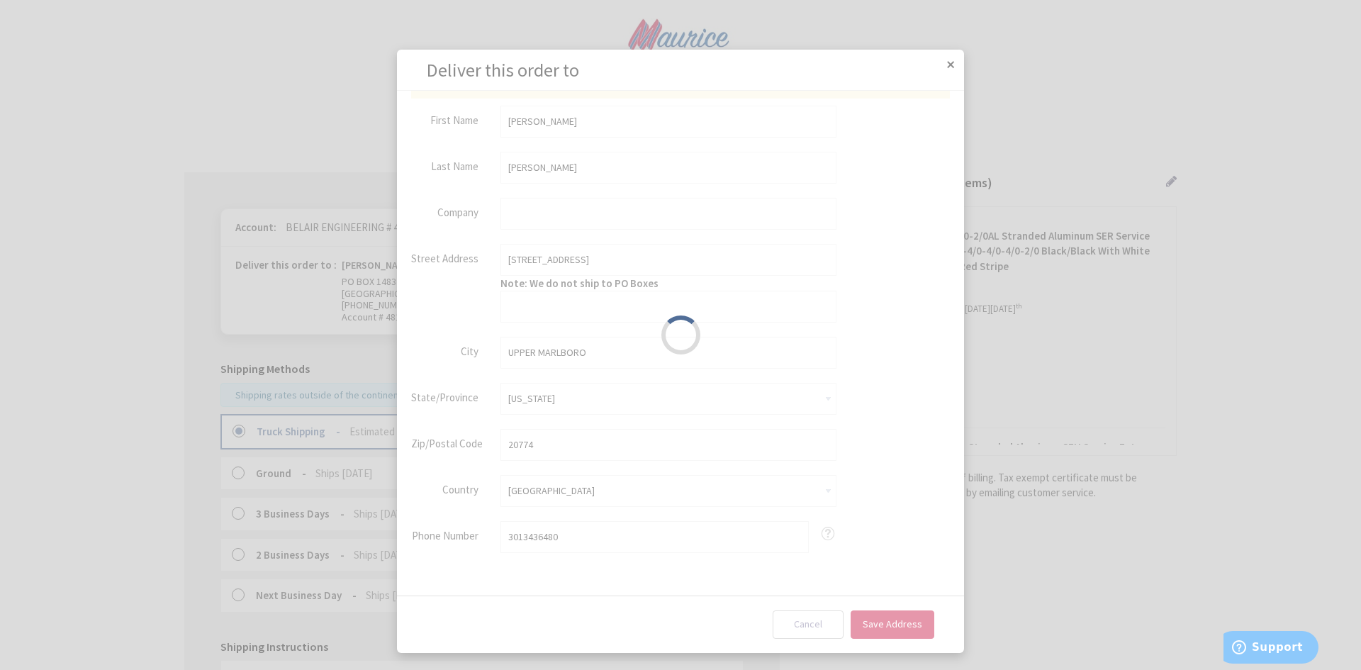
click at [1094, 84] on div "Please wait..." at bounding box center [680, 335] width 1361 height 670
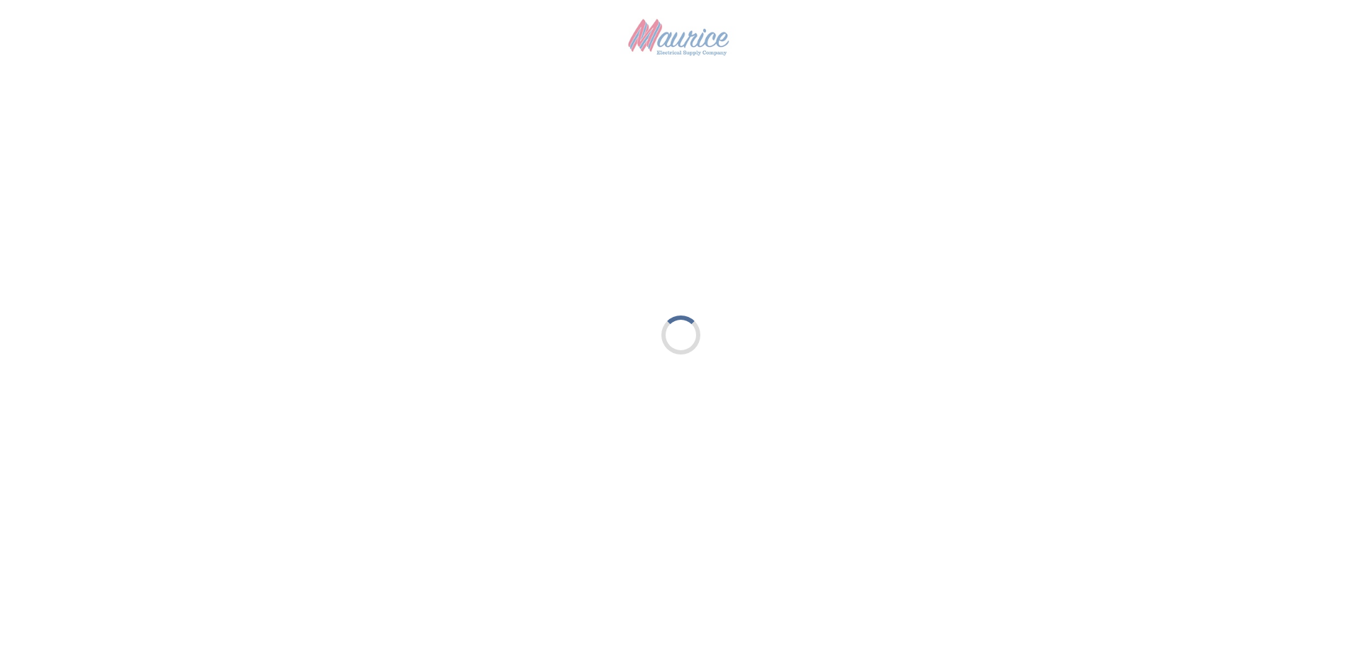
click at [891, 63] on div "Toggle Nav" at bounding box center [681, 44] width 1064 height 60
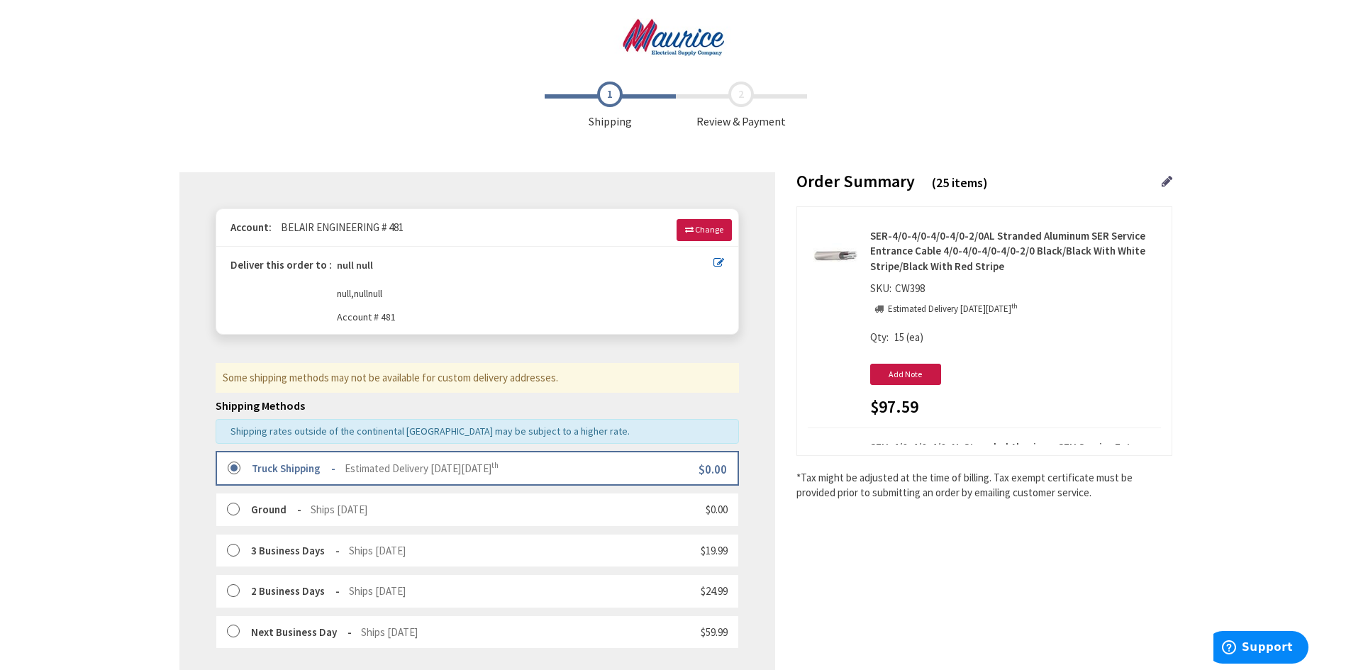
click at [716, 264] on icon at bounding box center [718, 262] width 11 height 11
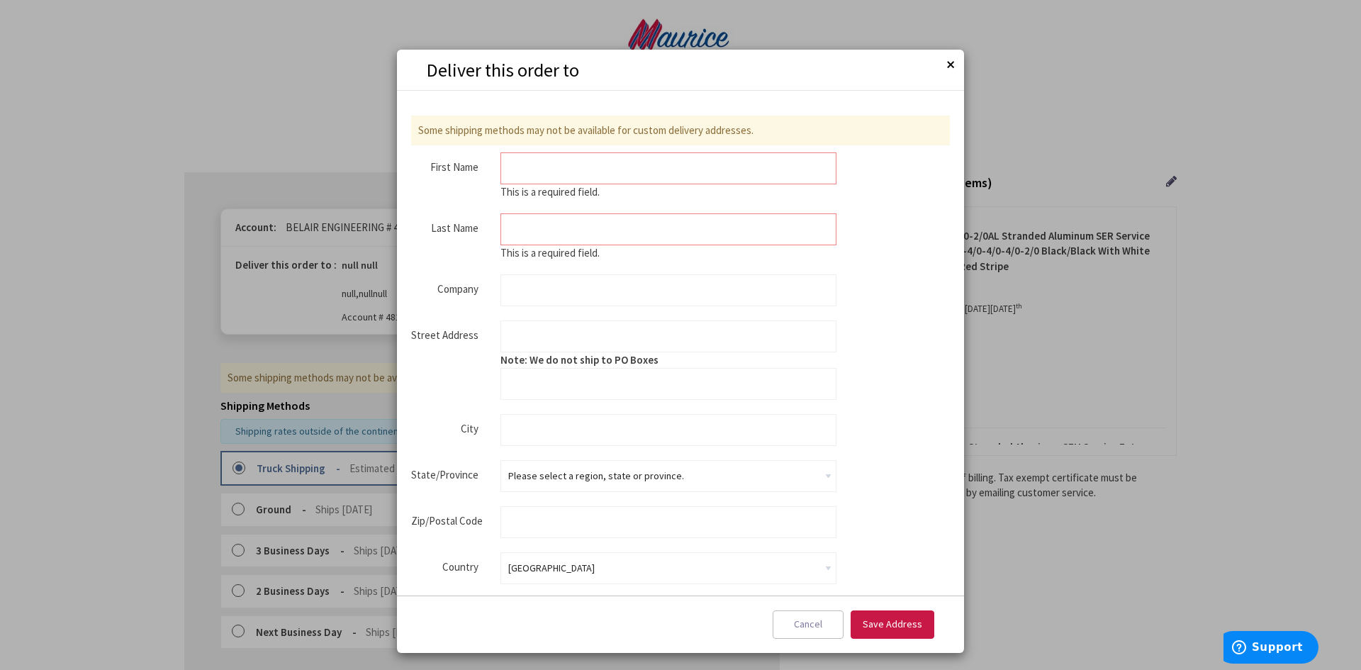
click at [598, 175] on input "First Name" at bounding box center [669, 168] width 336 height 32
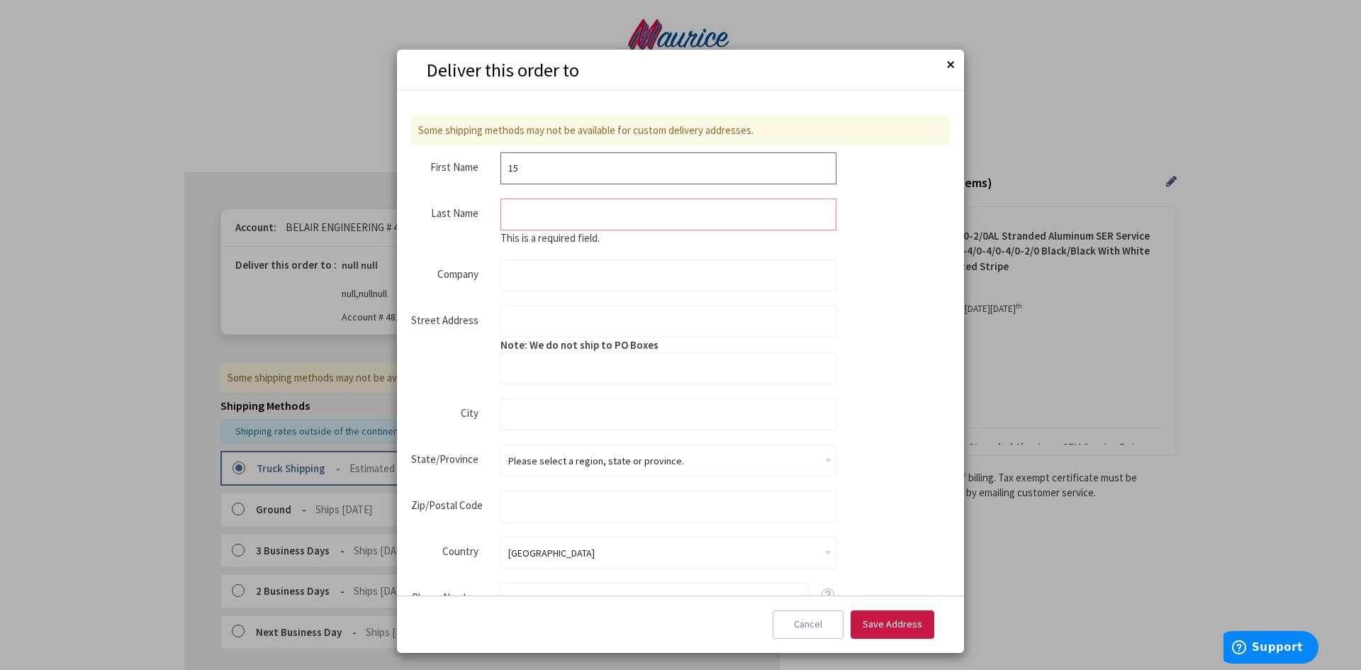
type input "1"
type input "[PERSON_NAME]"
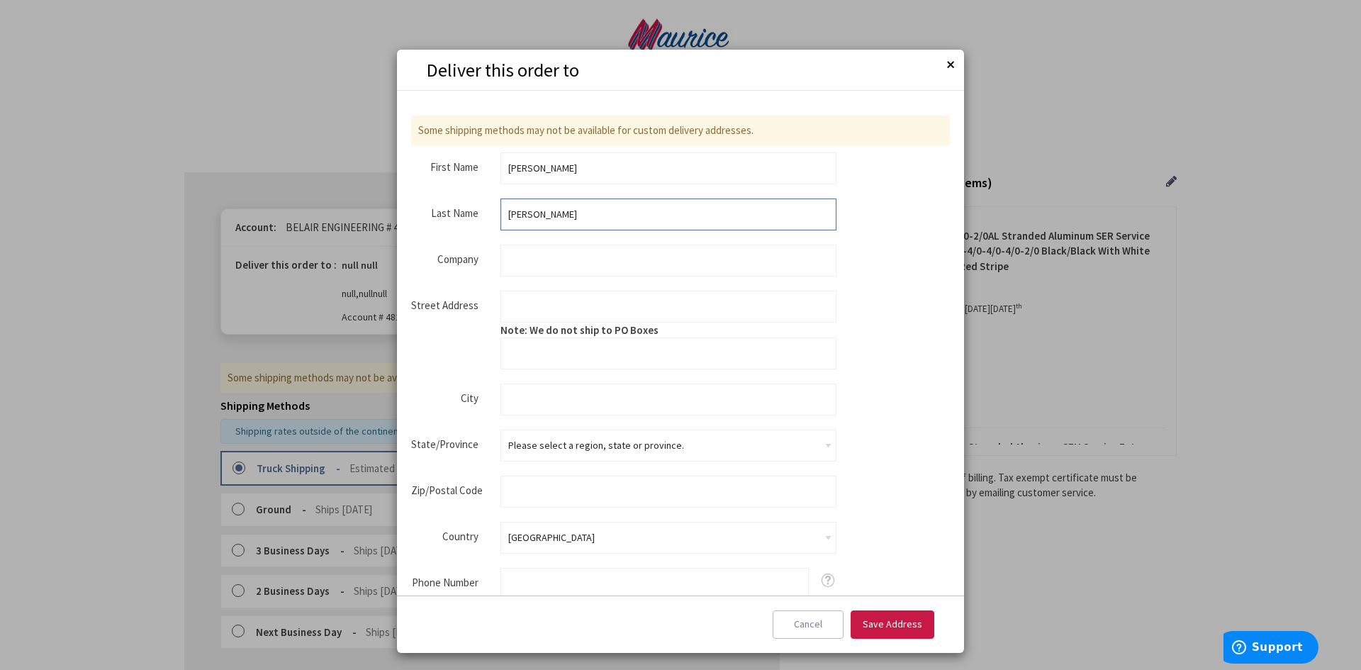
type input "[PERSON_NAME]"
type input "BELAIR ENGINEERING"
type input "[STREET_ADDRESS]"
type input "UPPER MARLBORO"
select select "31"
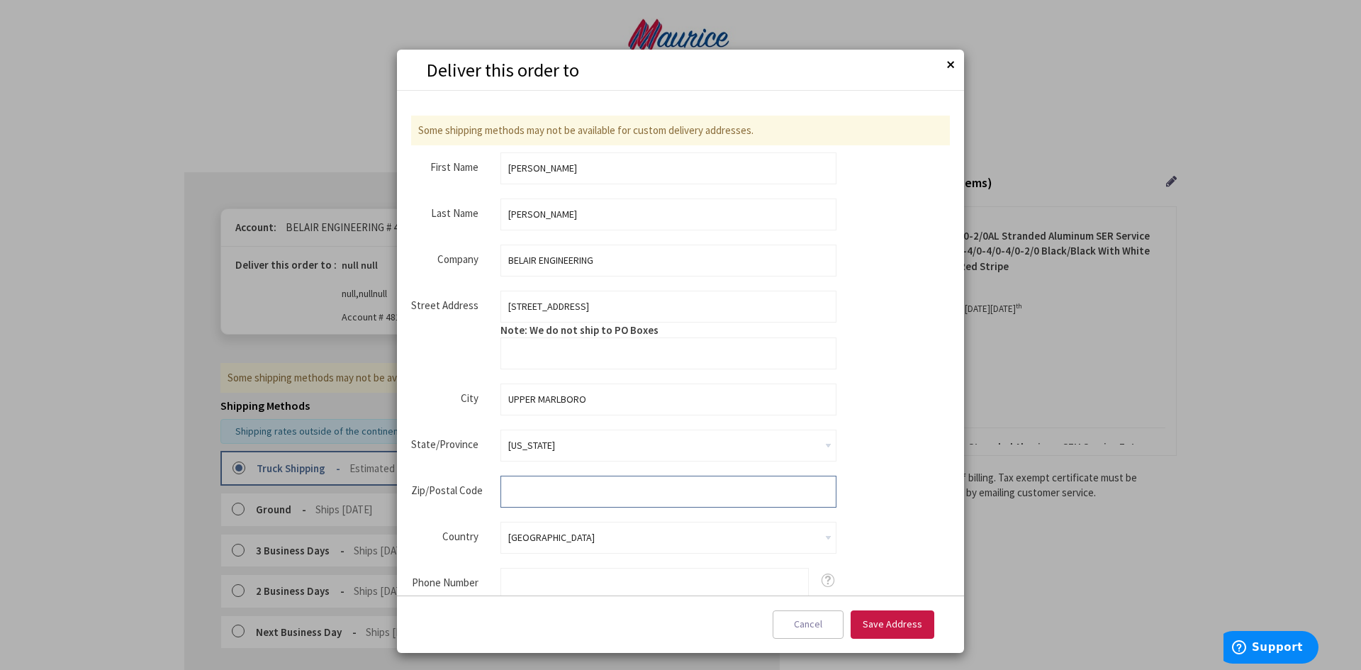
type input "20774"
type input "3013436480"
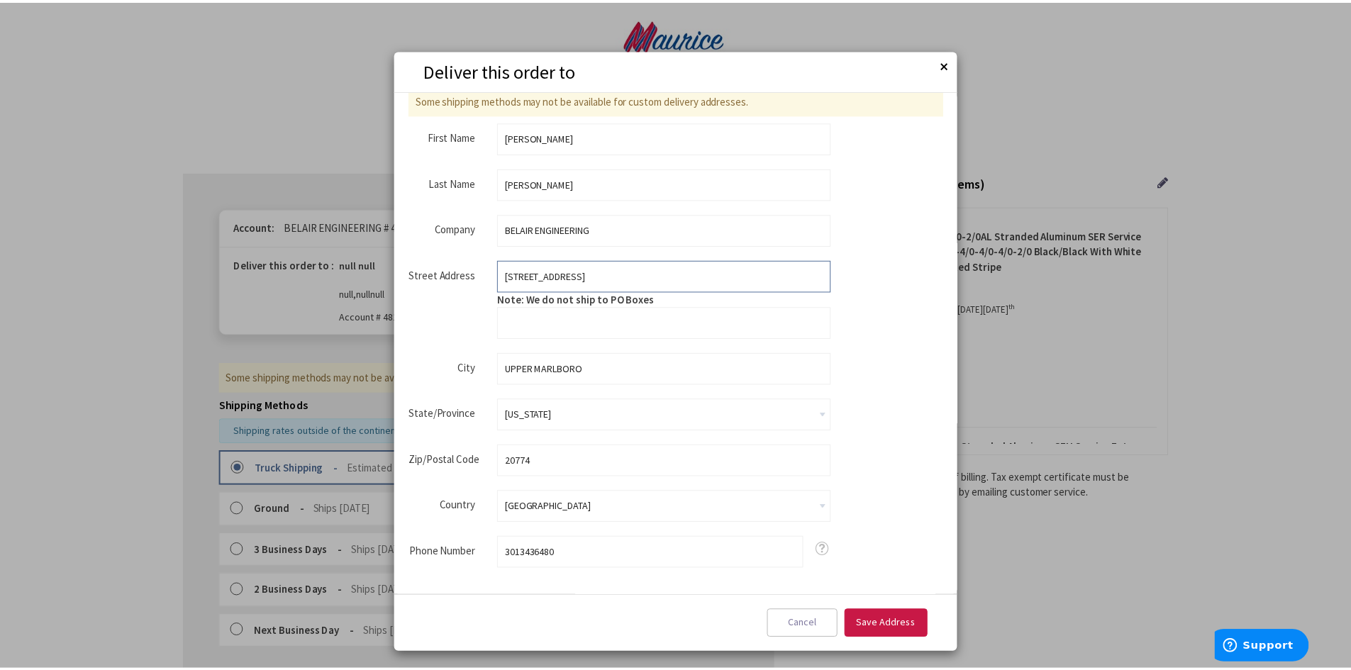
scroll to position [47, 0]
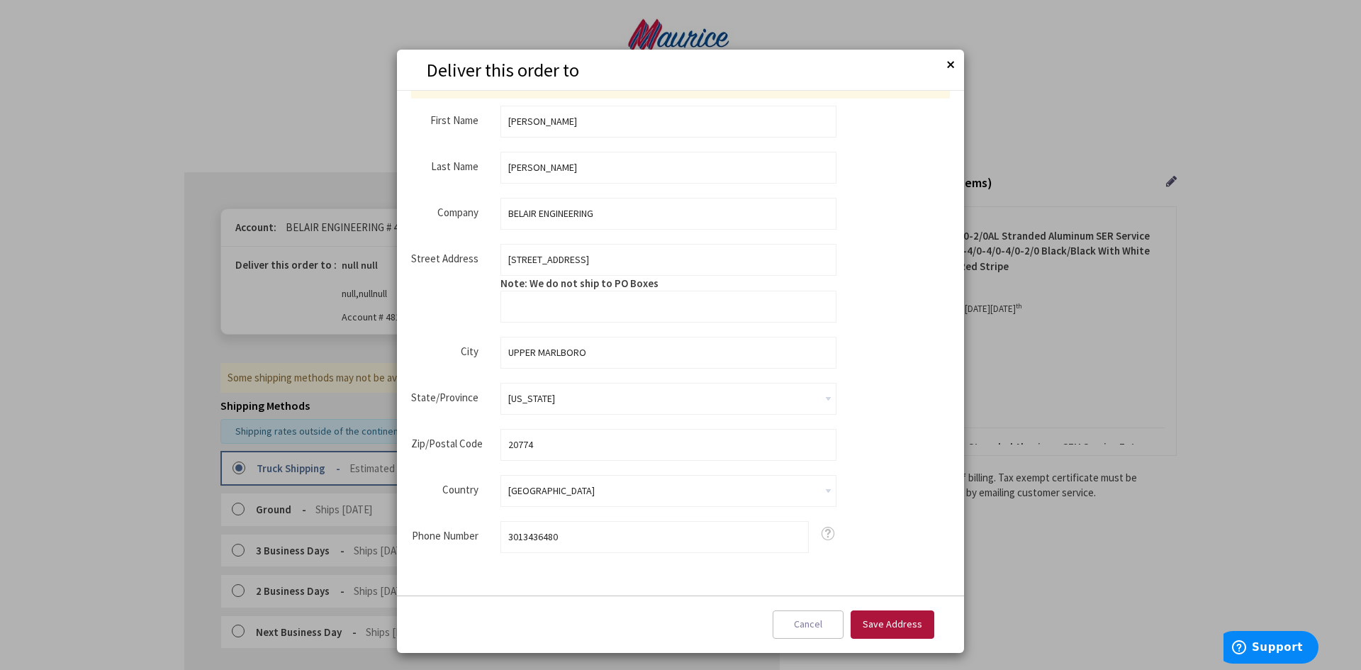
click at [881, 616] on button "Save Address" at bounding box center [893, 625] width 84 height 28
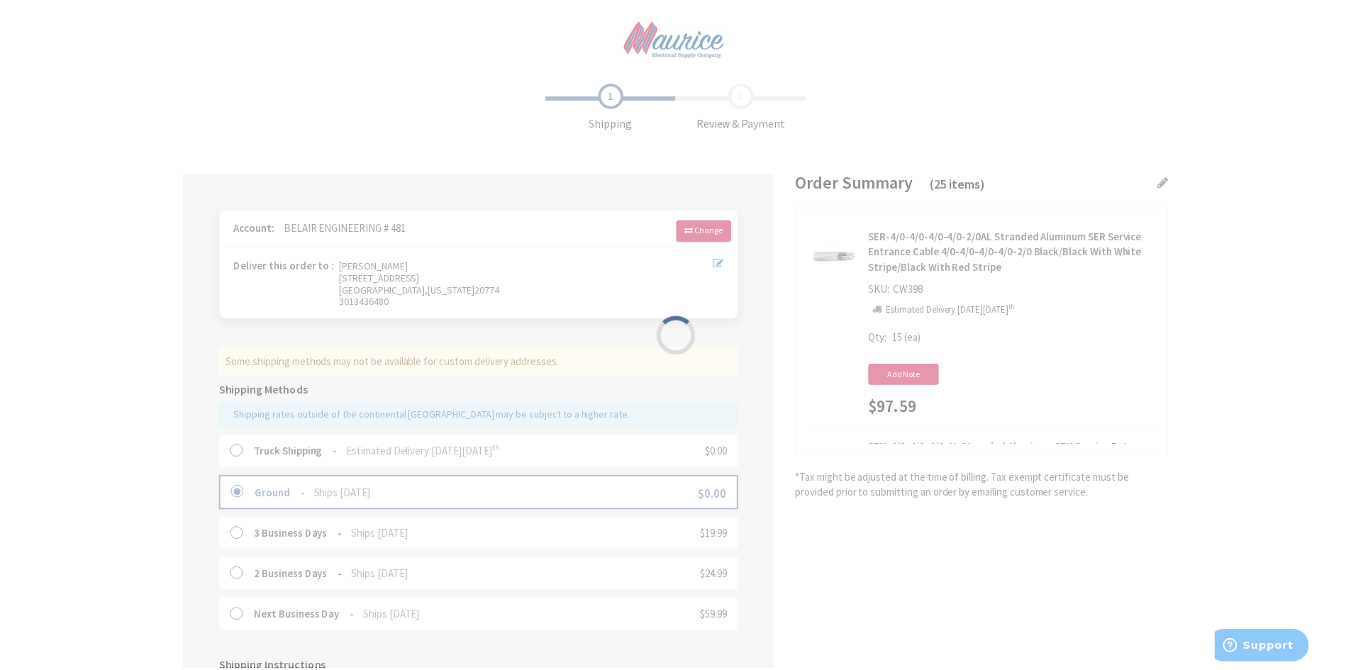
scroll to position [0, 0]
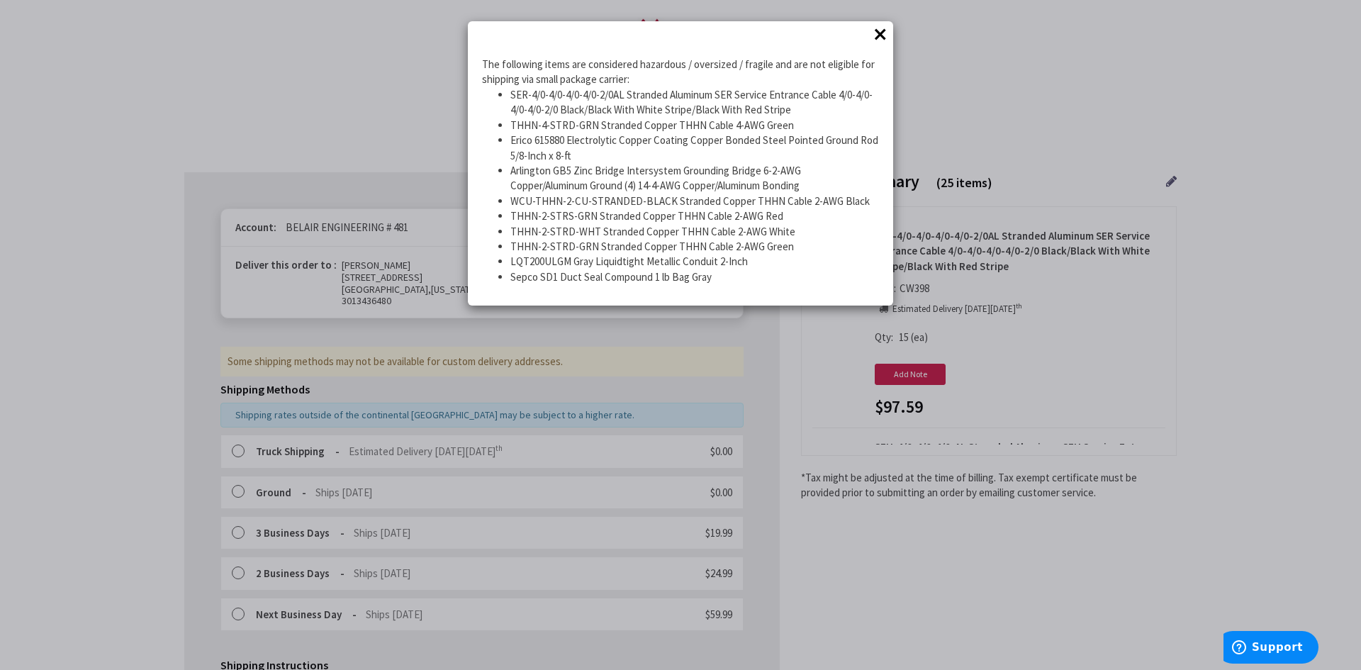
click at [883, 30] on button "×" at bounding box center [880, 33] width 21 height 21
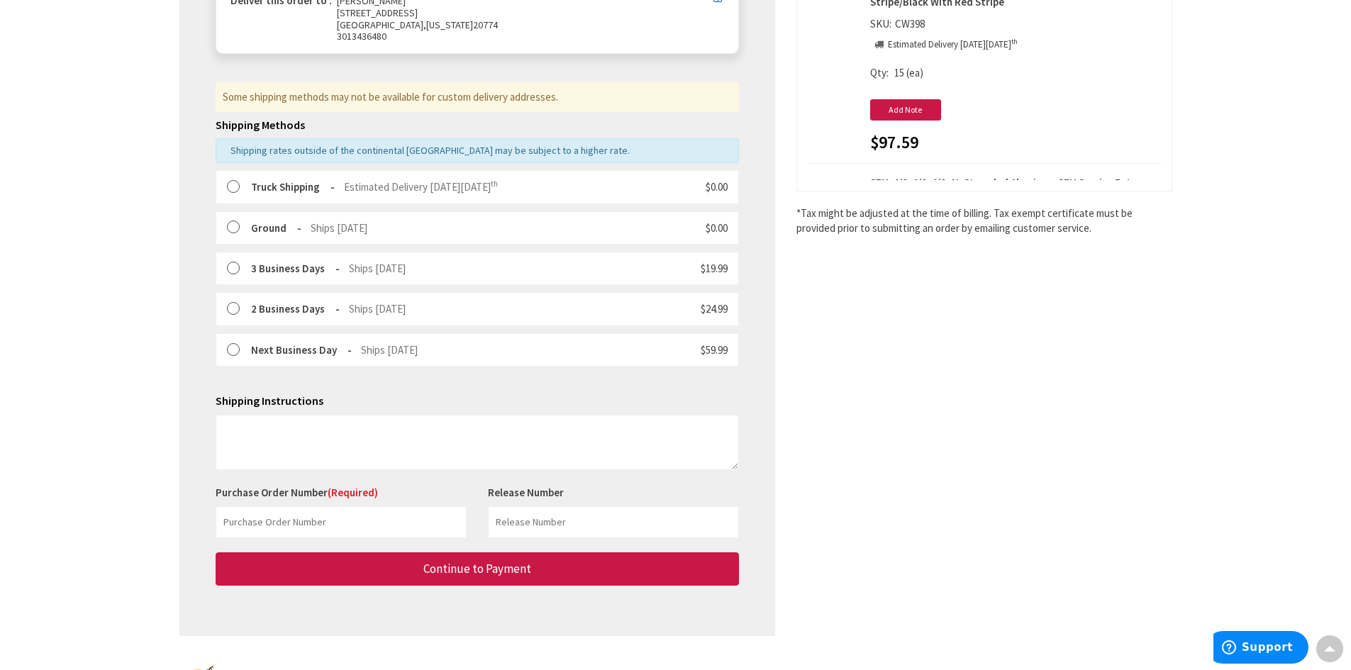
scroll to position [333, 0]
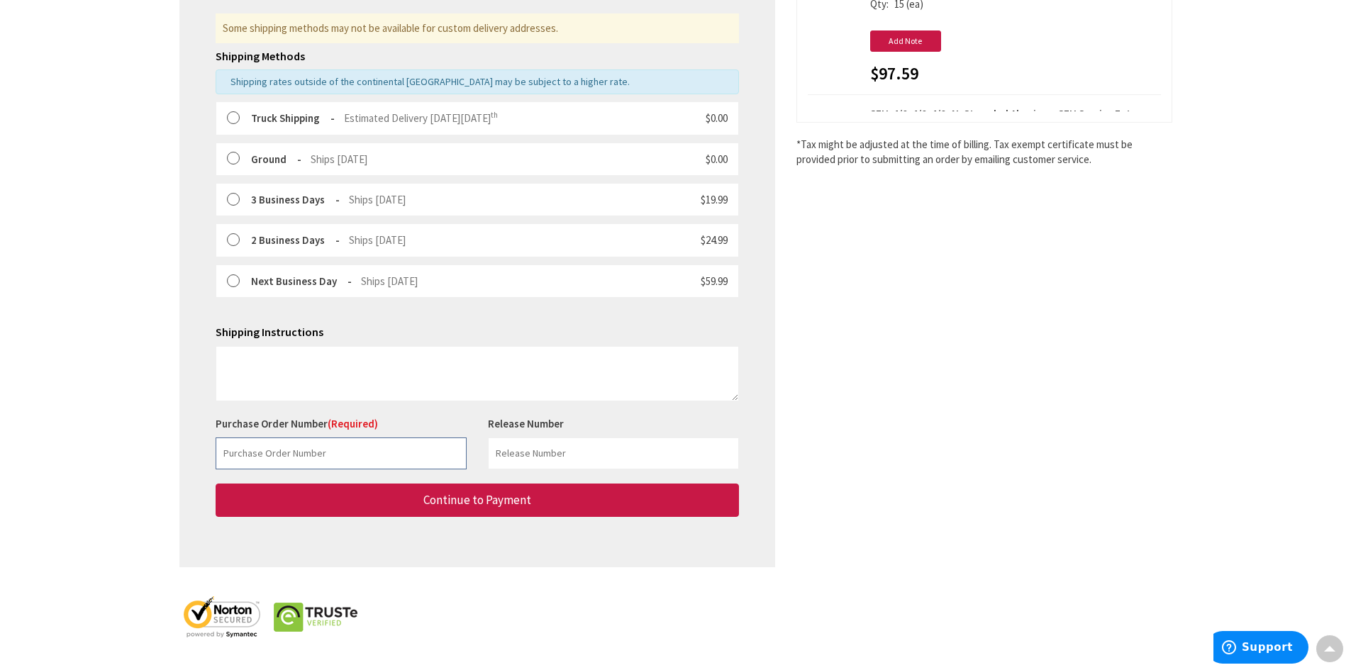
click at [335, 443] on input "text" at bounding box center [341, 454] width 251 height 32
type input "PRATT"
click at [252, 152] on div "Ground Ships Today" at bounding box center [309, 159] width 116 height 15
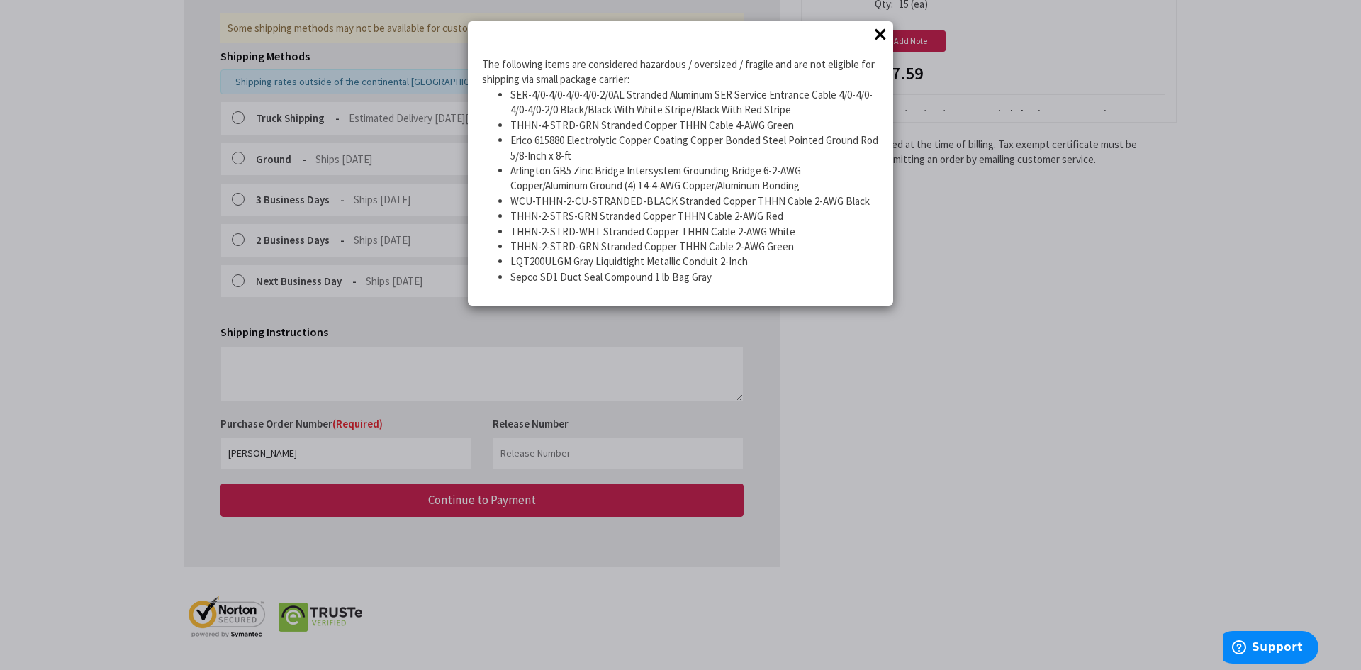
click at [878, 37] on button "×" at bounding box center [880, 33] width 21 height 21
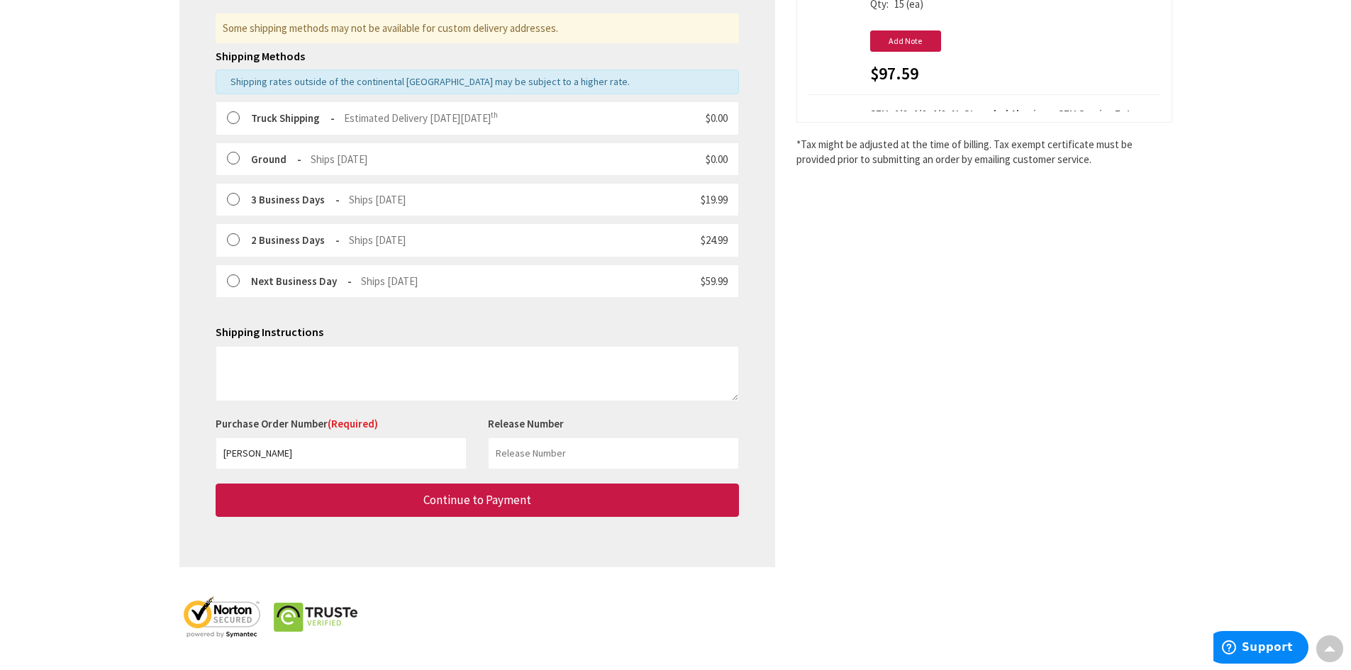
click at [344, 118] on span "Estimated Delivery on Thursday, October 9 th" at bounding box center [421, 117] width 154 height 13
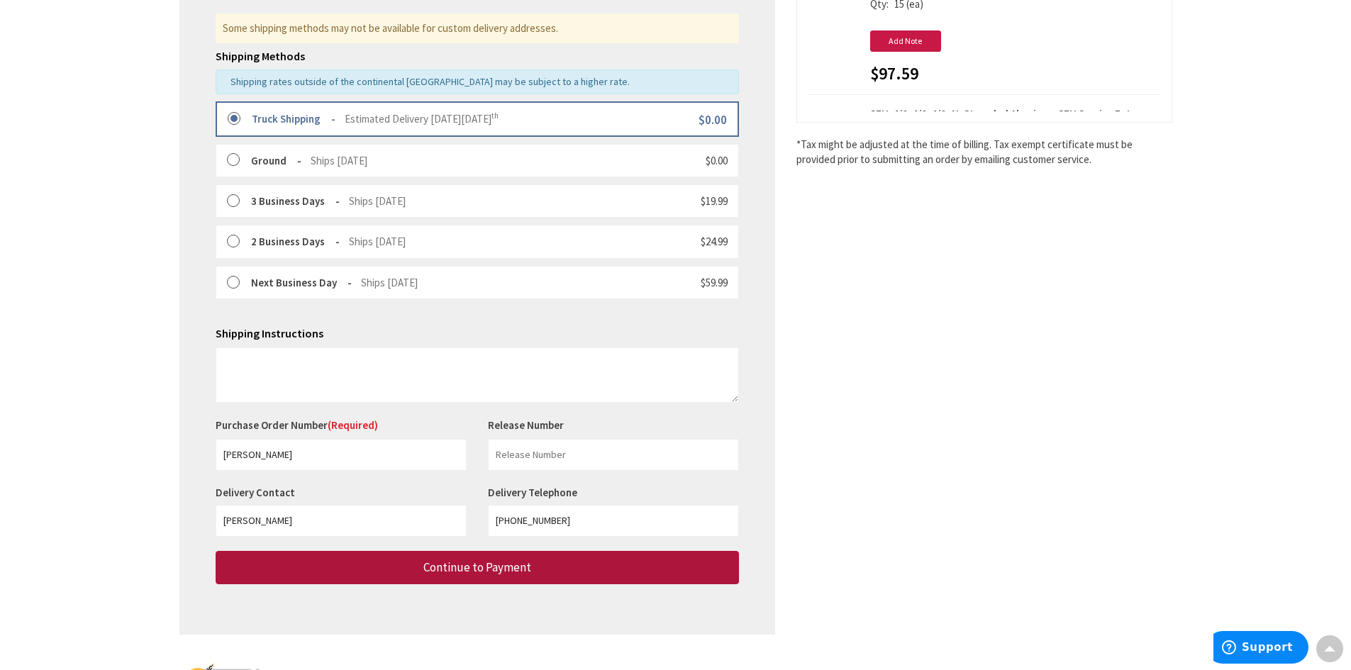
click at [444, 580] on button "Continue to Payment" at bounding box center [477, 567] width 523 height 33
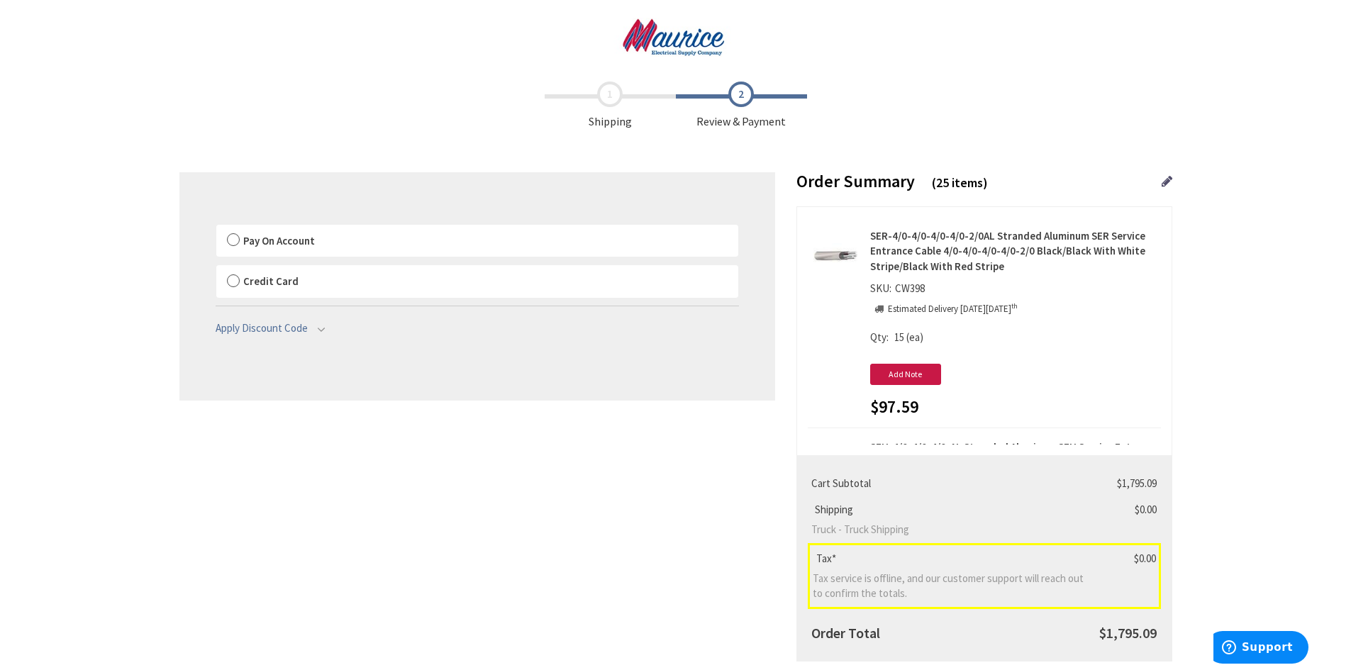
click at [335, 237] on label "Pay On Account" at bounding box center [477, 241] width 522 height 33
click at [216, 228] on input "Pay On Account" at bounding box center [216, 228] width 0 height 0
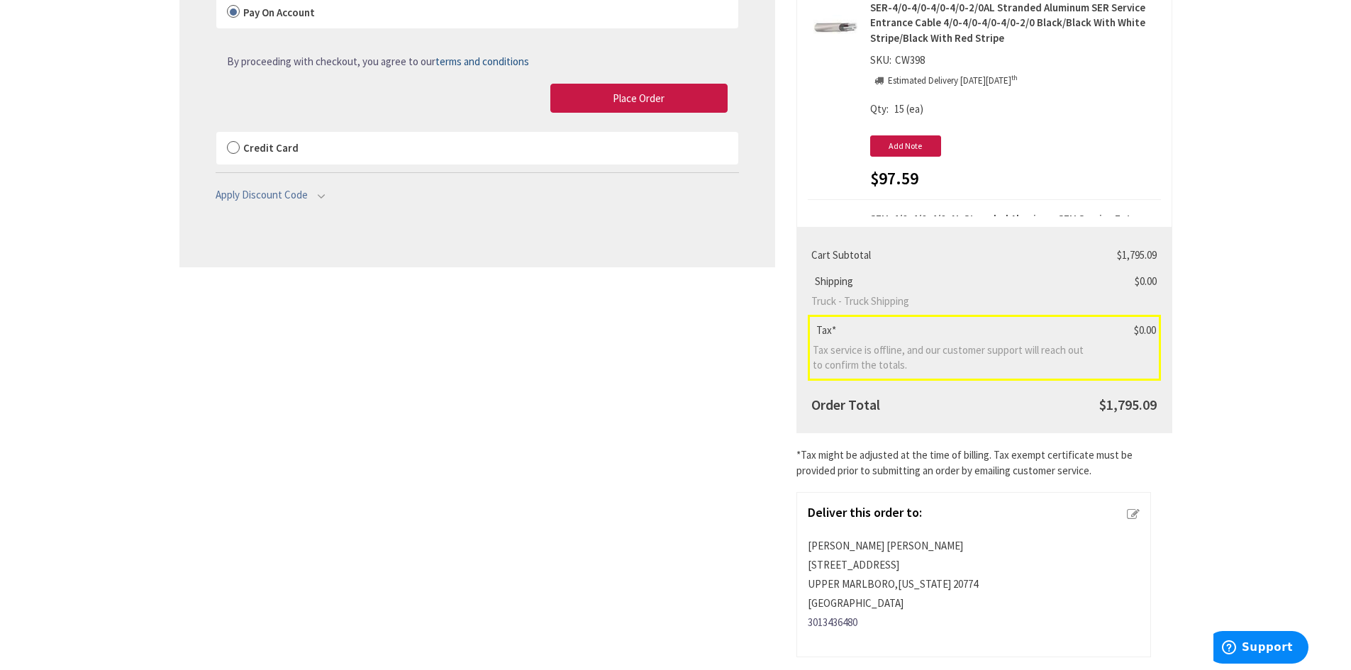
scroll to position [284, 0]
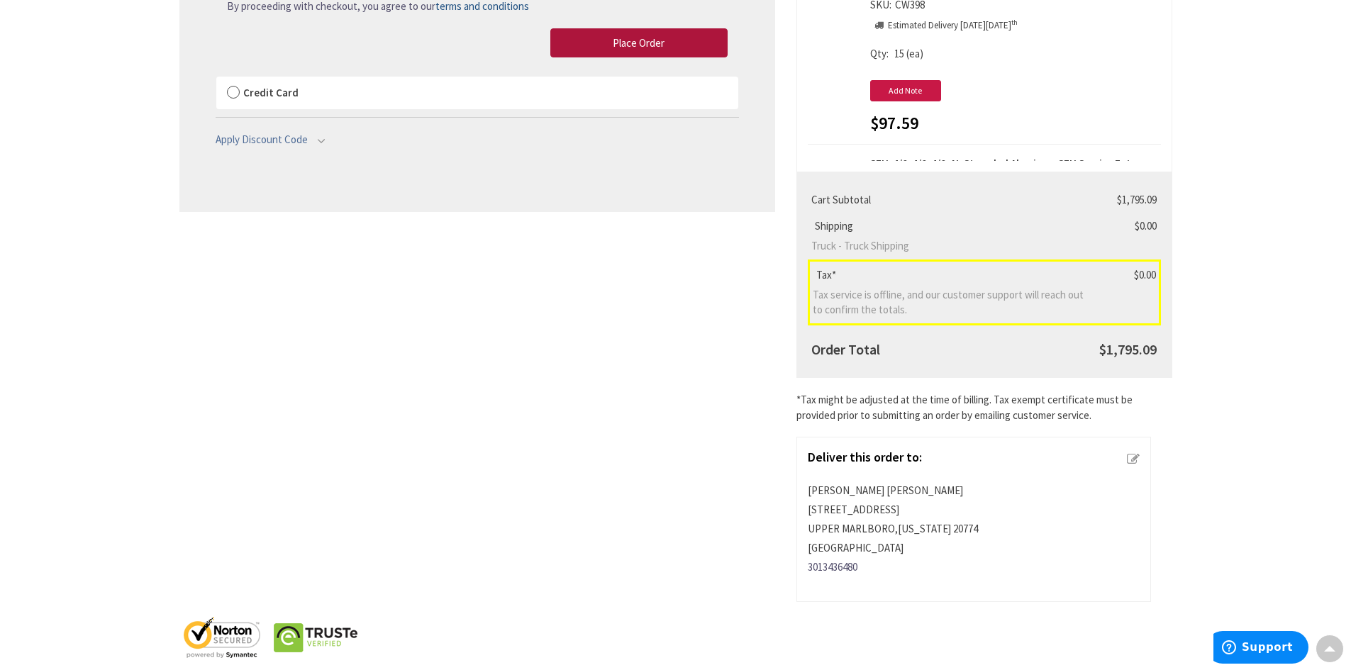
click at [617, 43] on span "Place Order" at bounding box center [639, 42] width 52 height 13
